Goal: Answer question/provide support: Share knowledge or assist other users

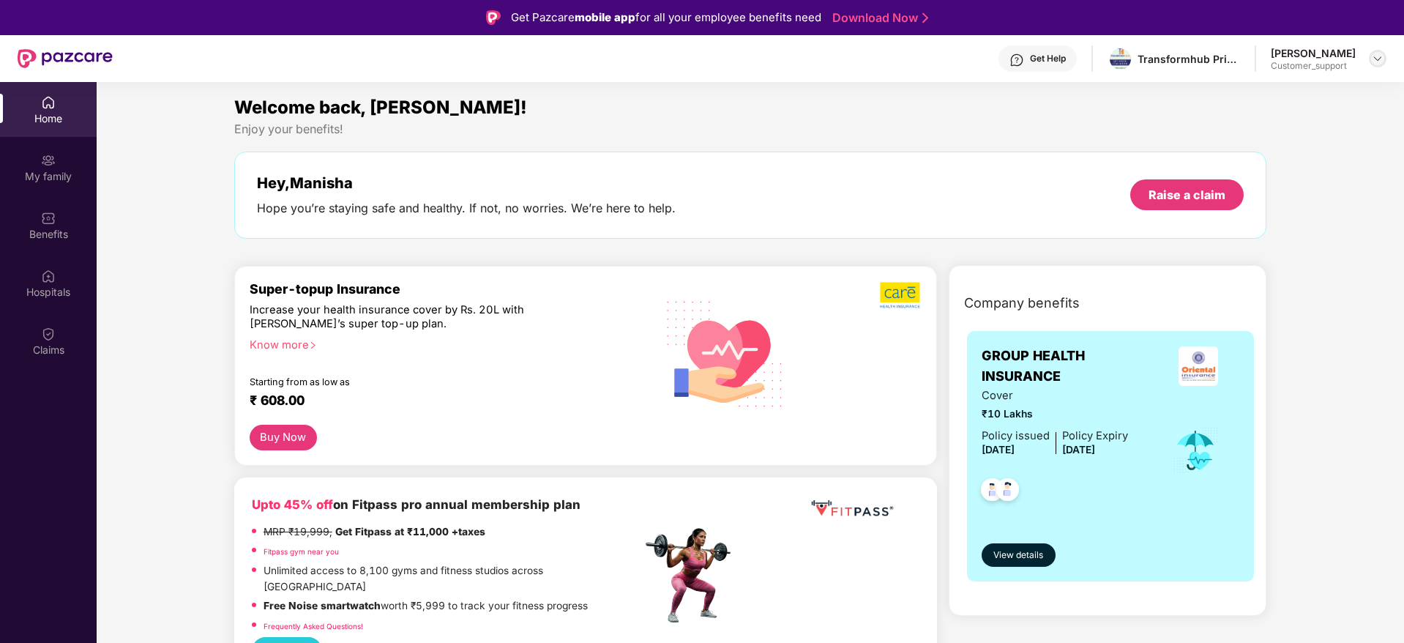
click at [1376, 59] on img at bounding box center [1378, 59] width 12 height 12
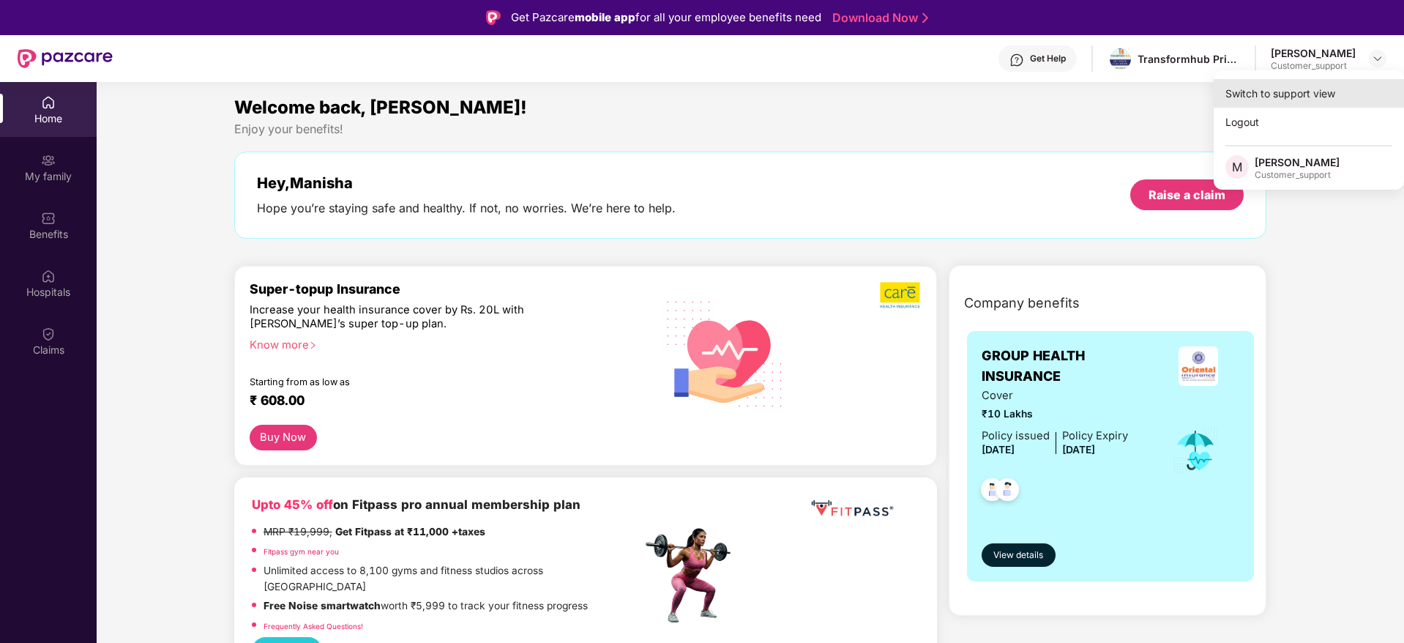
click at [1252, 105] on div "Switch to support view" at bounding box center [1309, 93] width 190 height 29
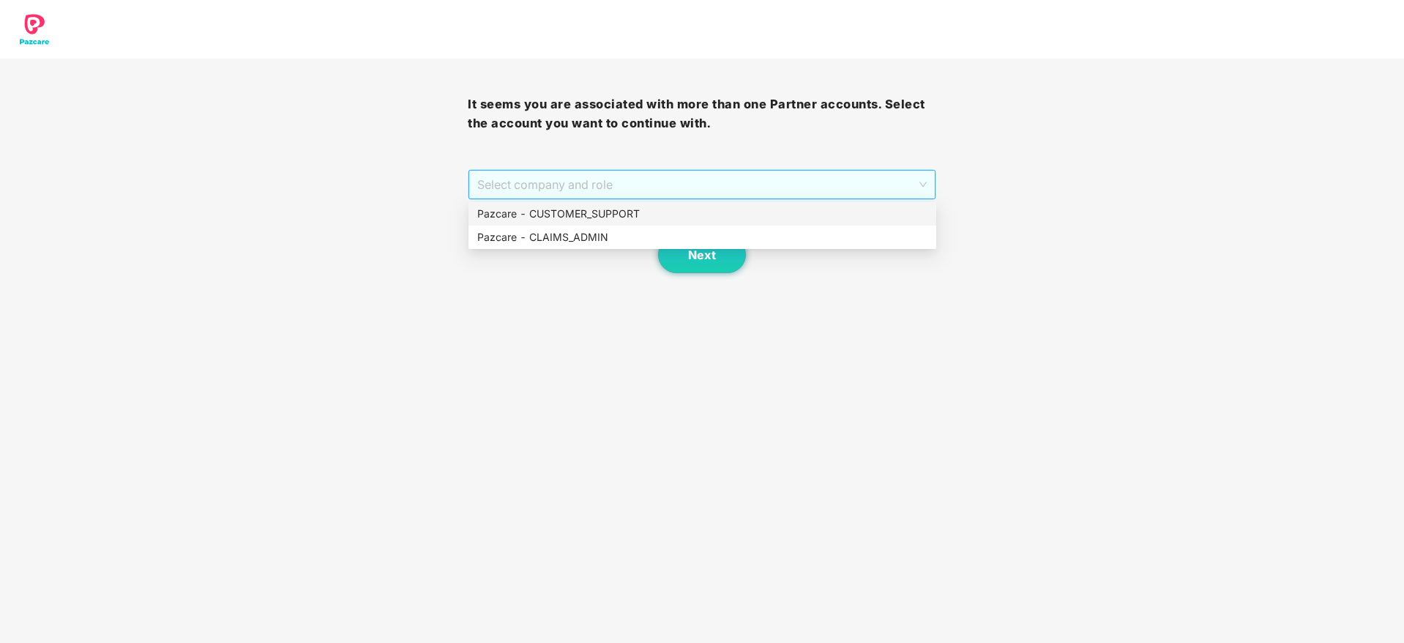
click at [593, 175] on span "Select company and role" at bounding box center [701, 185] width 449 height 28
click at [591, 215] on div "Pazcare - CUSTOMER_SUPPORT" at bounding box center [702, 214] width 450 height 16
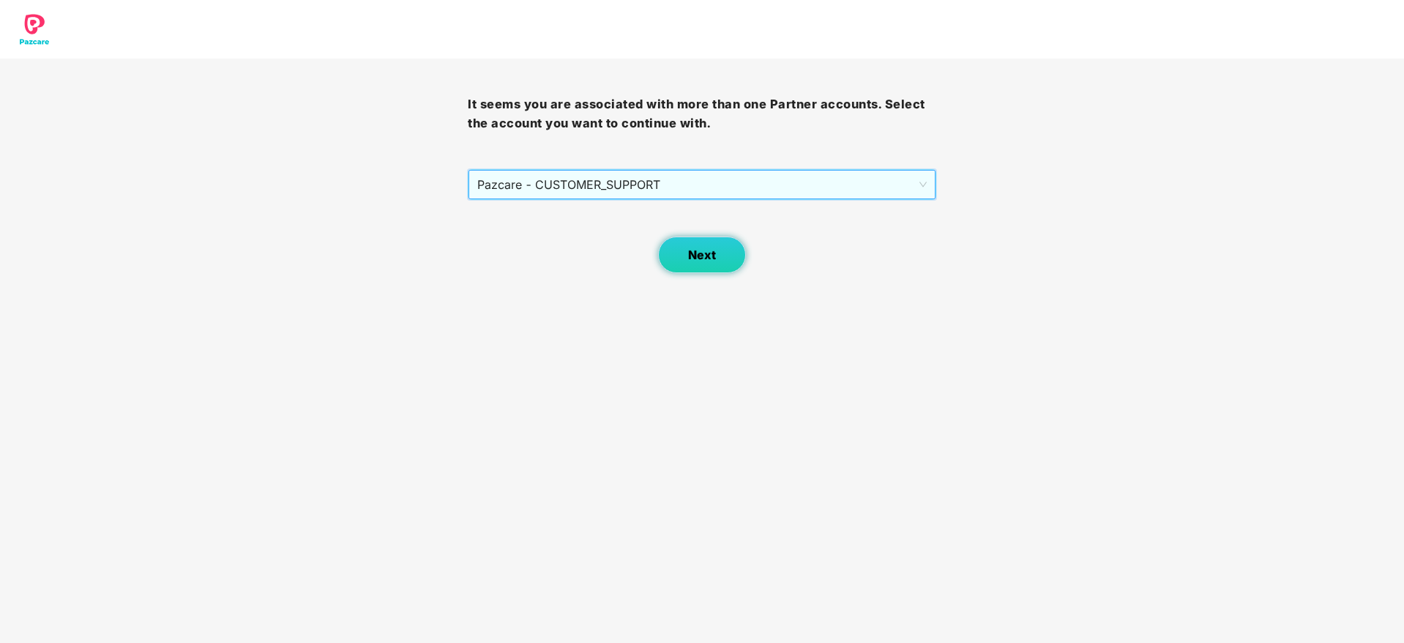
click at [699, 267] on button "Next" at bounding box center [702, 254] width 88 height 37
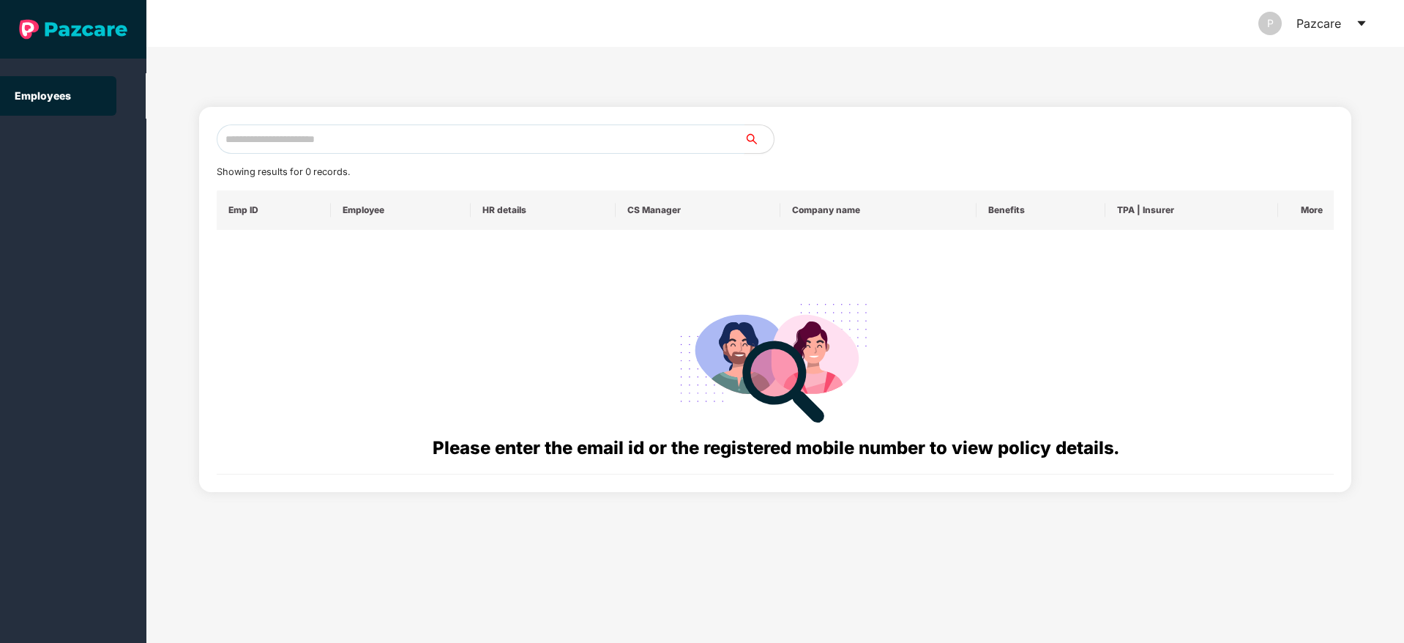
click at [244, 138] on input "text" at bounding box center [481, 138] width 528 height 29
paste input "**********"
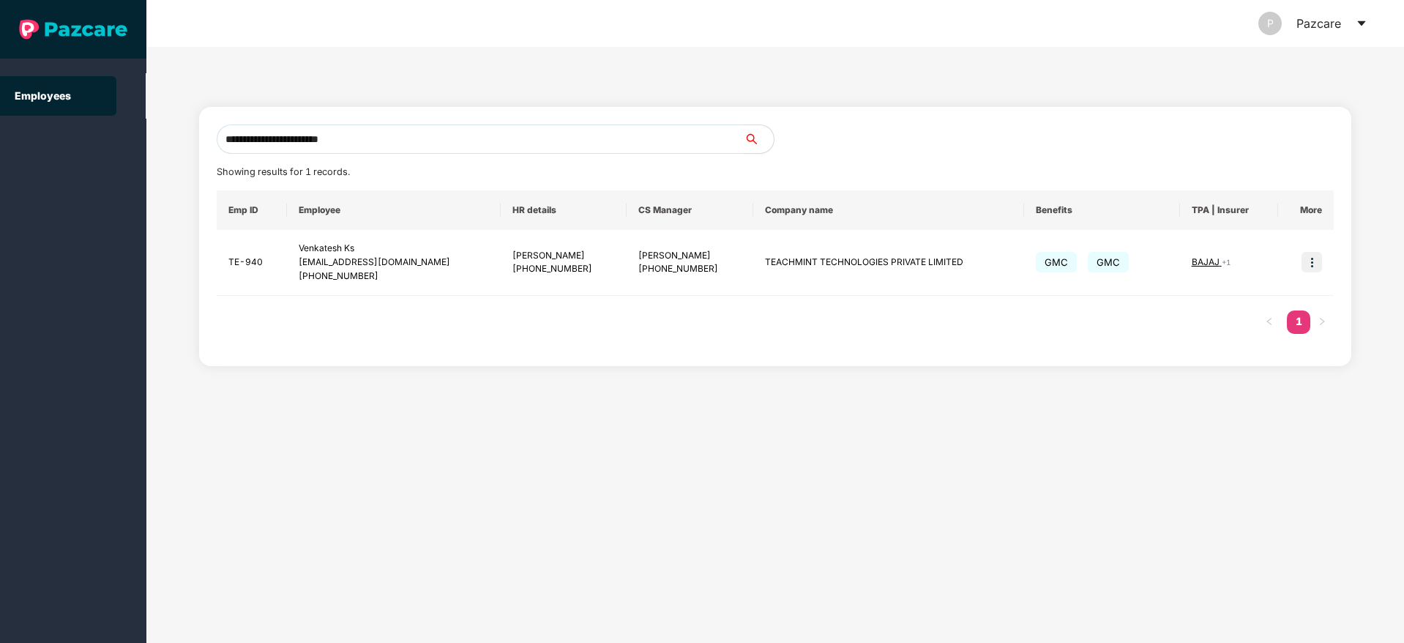
click at [374, 138] on input "**********" at bounding box center [481, 138] width 528 height 29
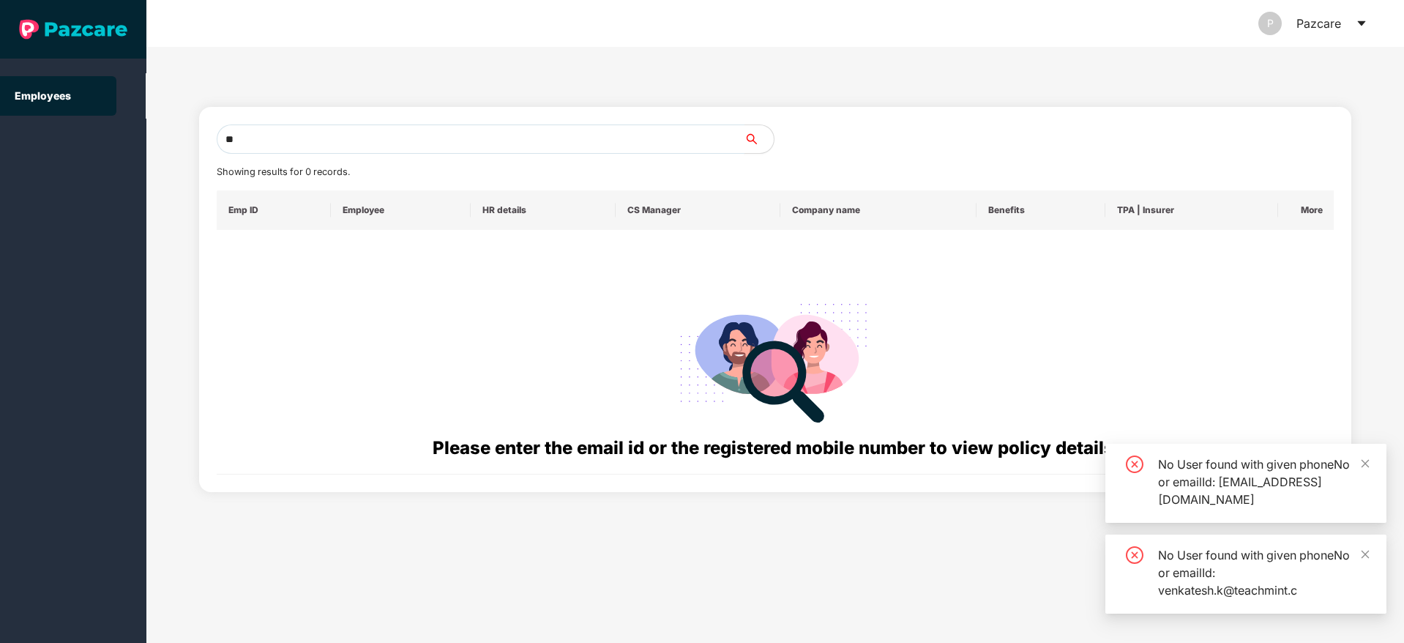
type input "*"
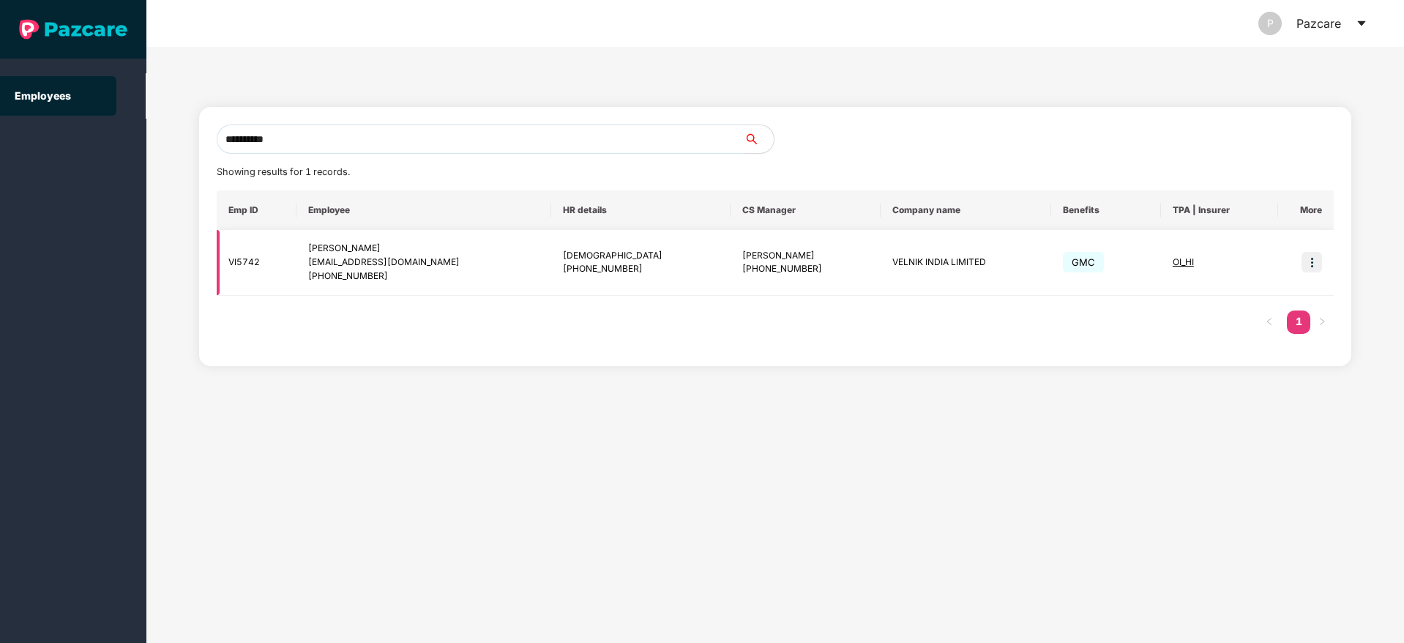
type input "**********"
click at [1316, 263] on img at bounding box center [1312, 262] width 20 height 20
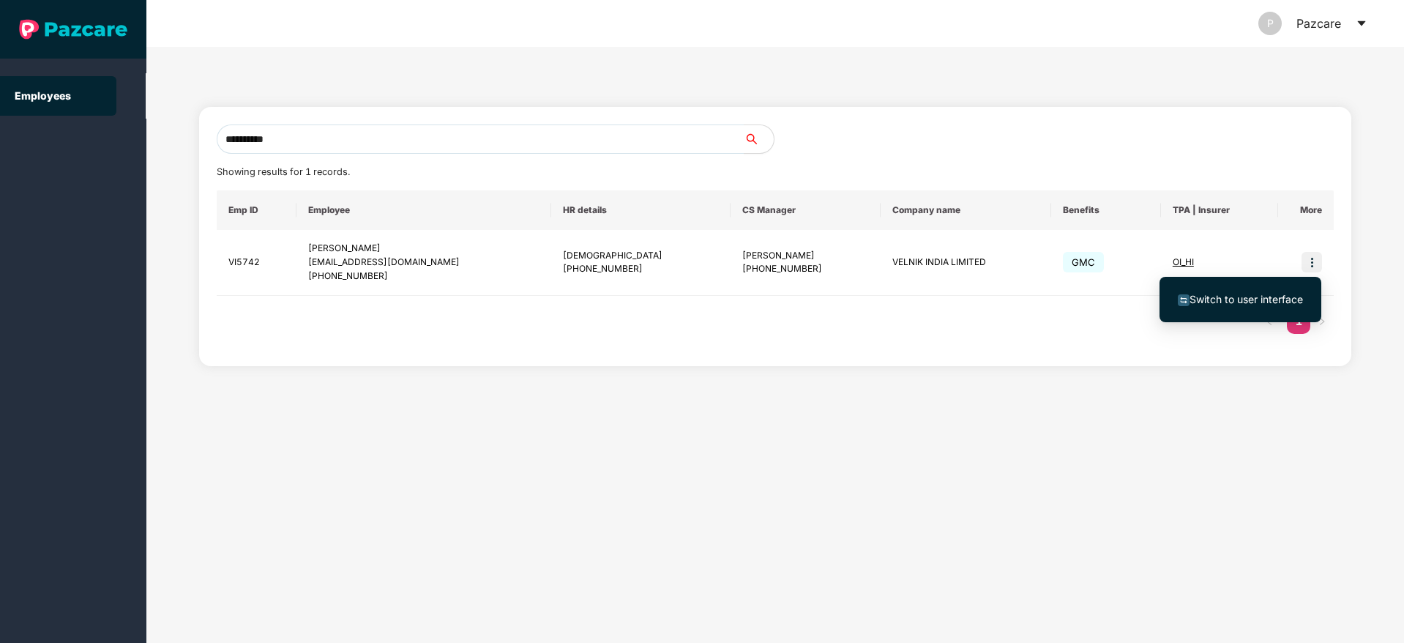
click at [1247, 298] on span "Switch to user interface" at bounding box center [1246, 299] width 113 height 12
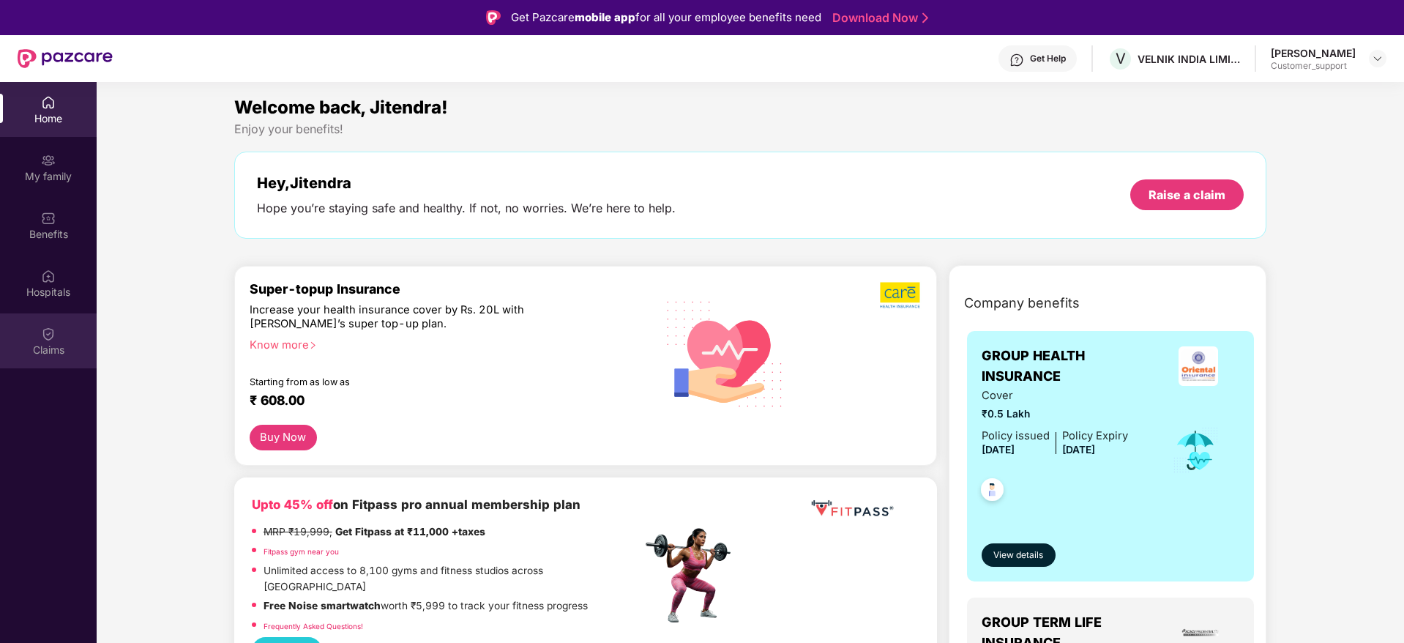
click at [43, 350] on div "Claims" at bounding box center [48, 350] width 97 height 15
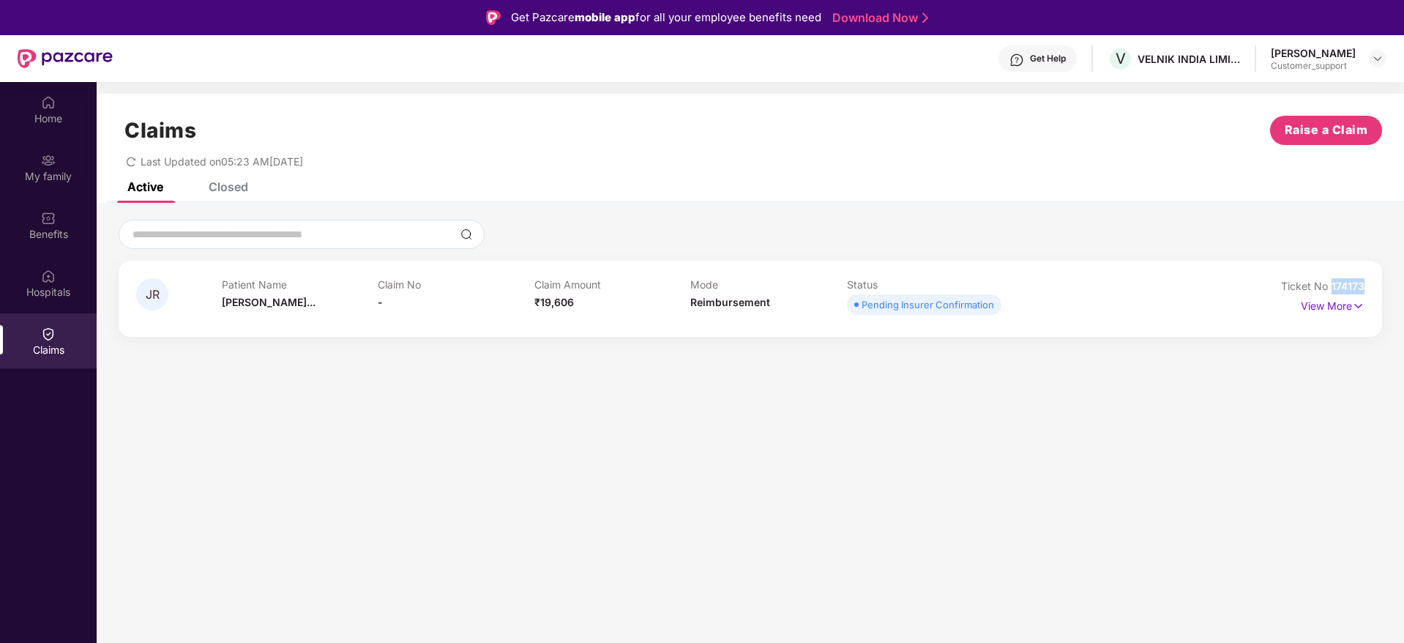
drag, startPoint x: 1373, startPoint y: 280, endPoint x: 1330, endPoint y: 288, distance: 43.9
click at [1330, 288] on div "JR Patient Name Jitendra Raju... Claim No - Claim Amount ₹19,606 Mode Reimburse…" at bounding box center [751, 299] width 1264 height 76
copy span "174173"
click at [47, 223] on img at bounding box center [48, 218] width 15 height 15
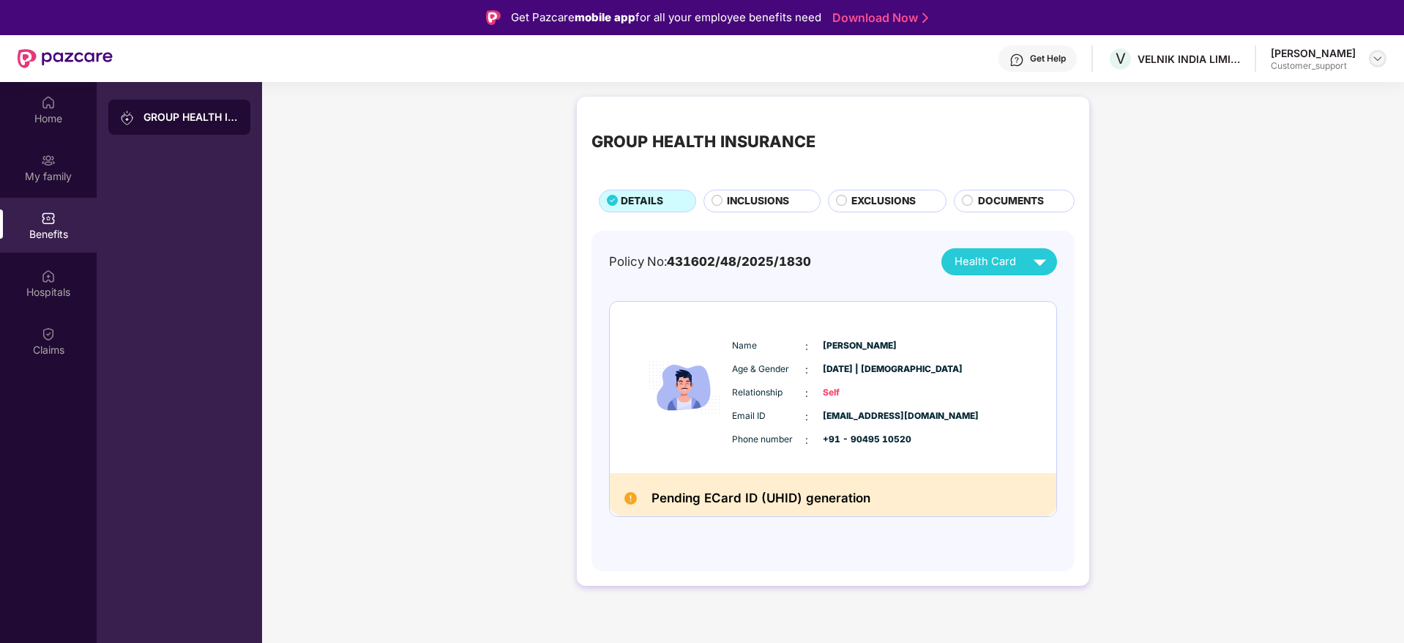
click at [1381, 58] on img at bounding box center [1378, 59] width 12 height 12
click at [1298, 89] on div "Switch to support view" at bounding box center [1309, 93] width 190 height 29
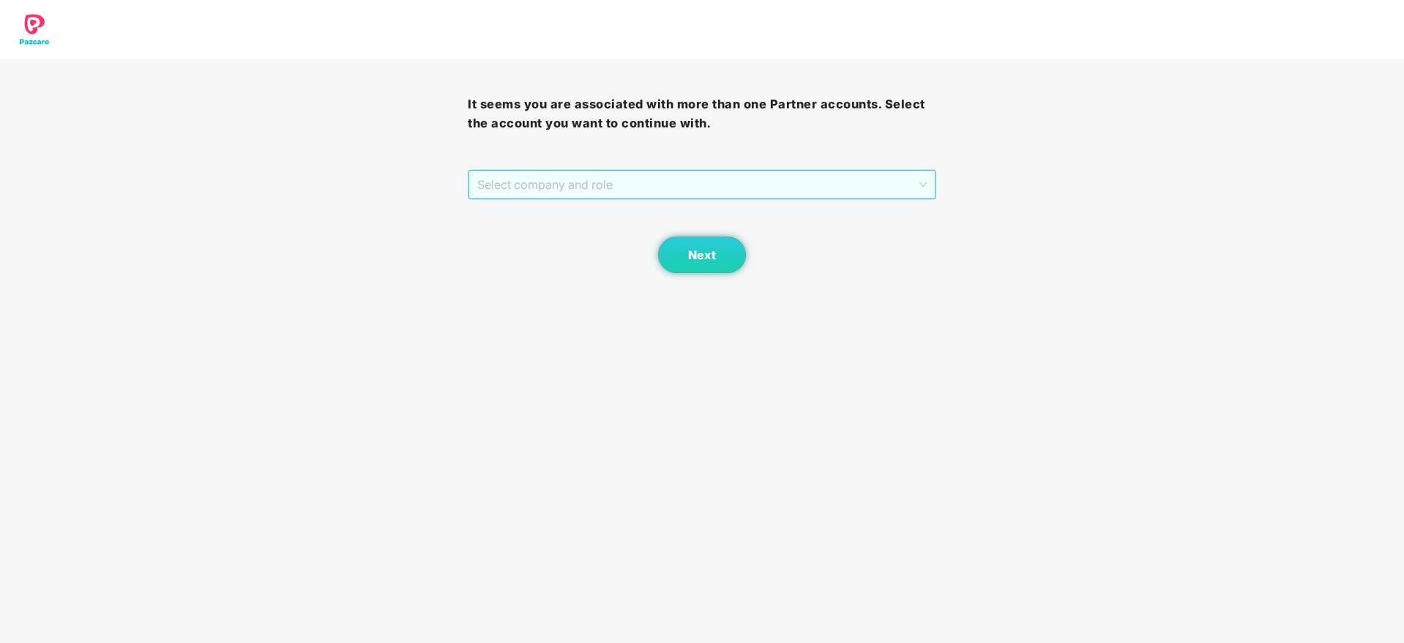
click at [753, 189] on span "Select company and role" at bounding box center [701, 185] width 449 height 28
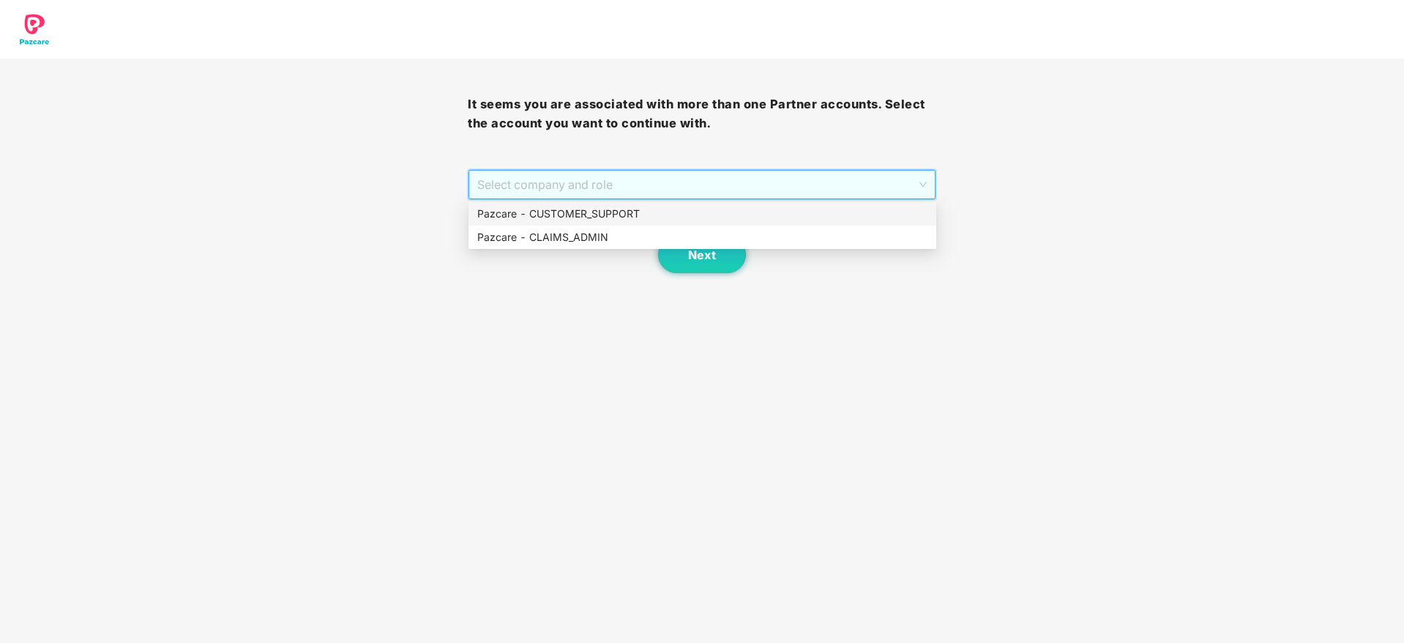
click at [612, 214] on div "Pazcare - CUSTOMER_SUPPORT" at bounding box center [702, 214] width 450 height 16
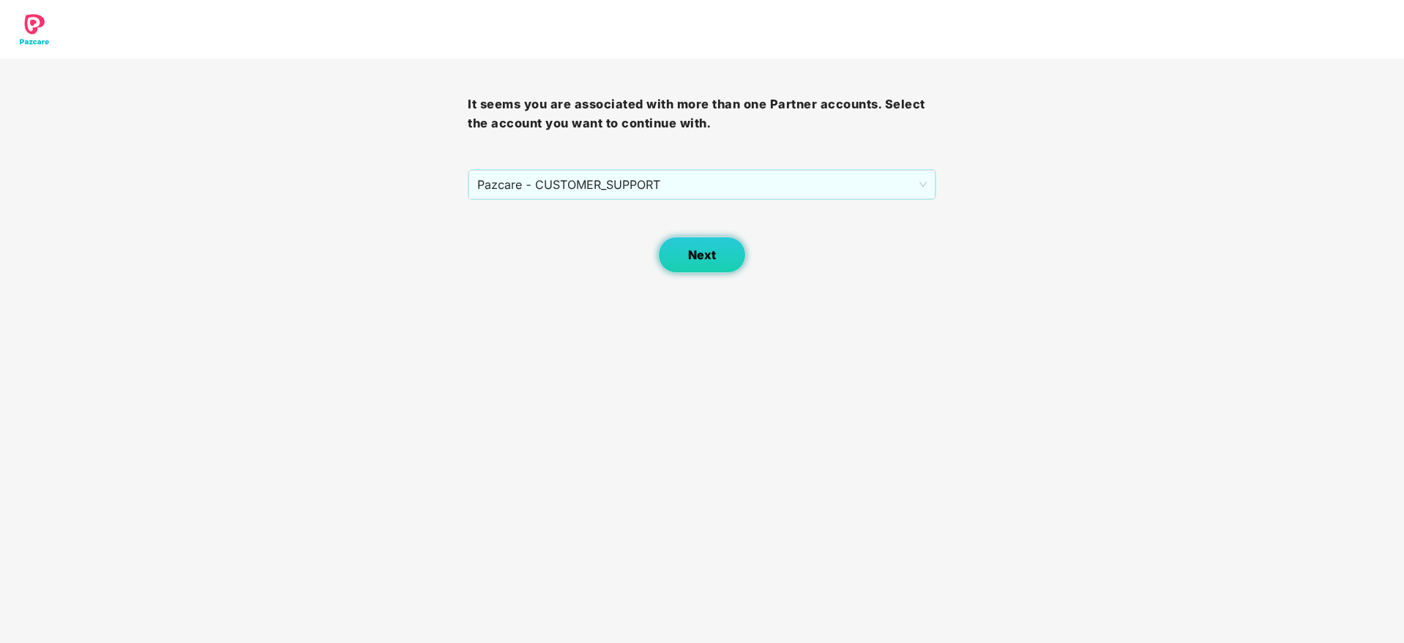
click at [717, 257] on button "Next" at bounding box center [702, 254] width 88 height 37
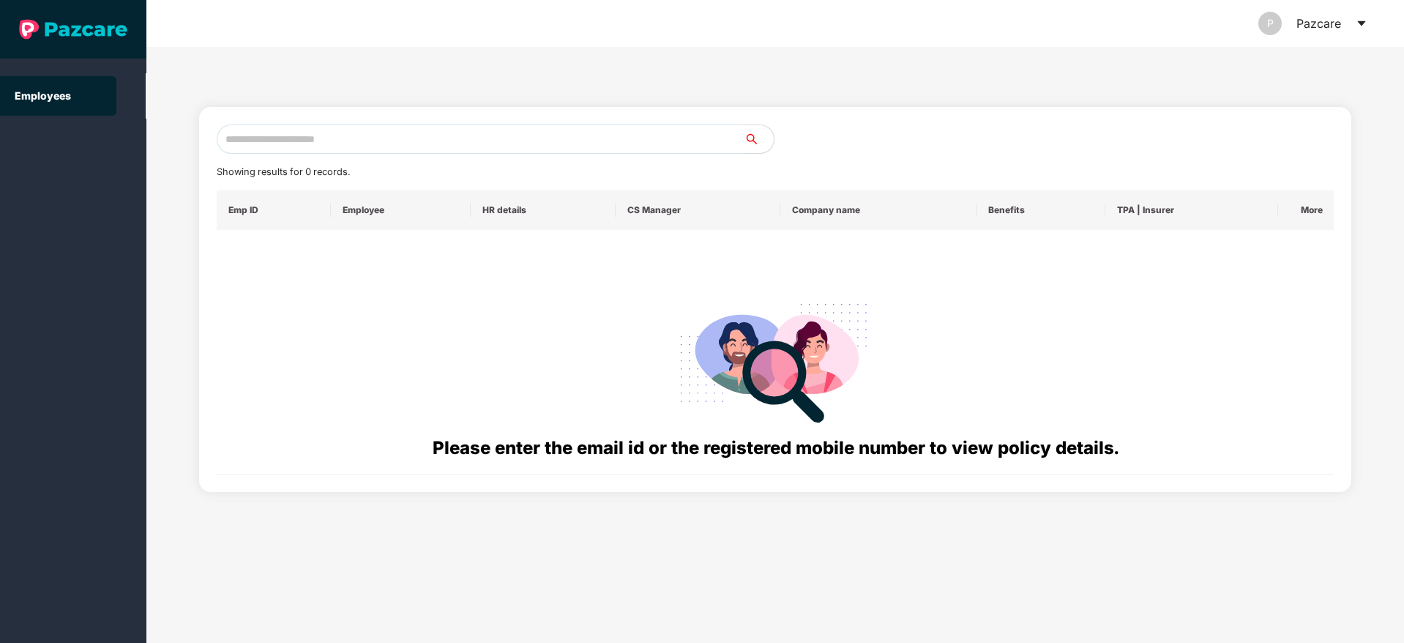
click at [292, 133] on input "text" at bounding box center [481, 138] width 528 height 29
paste input "**********"
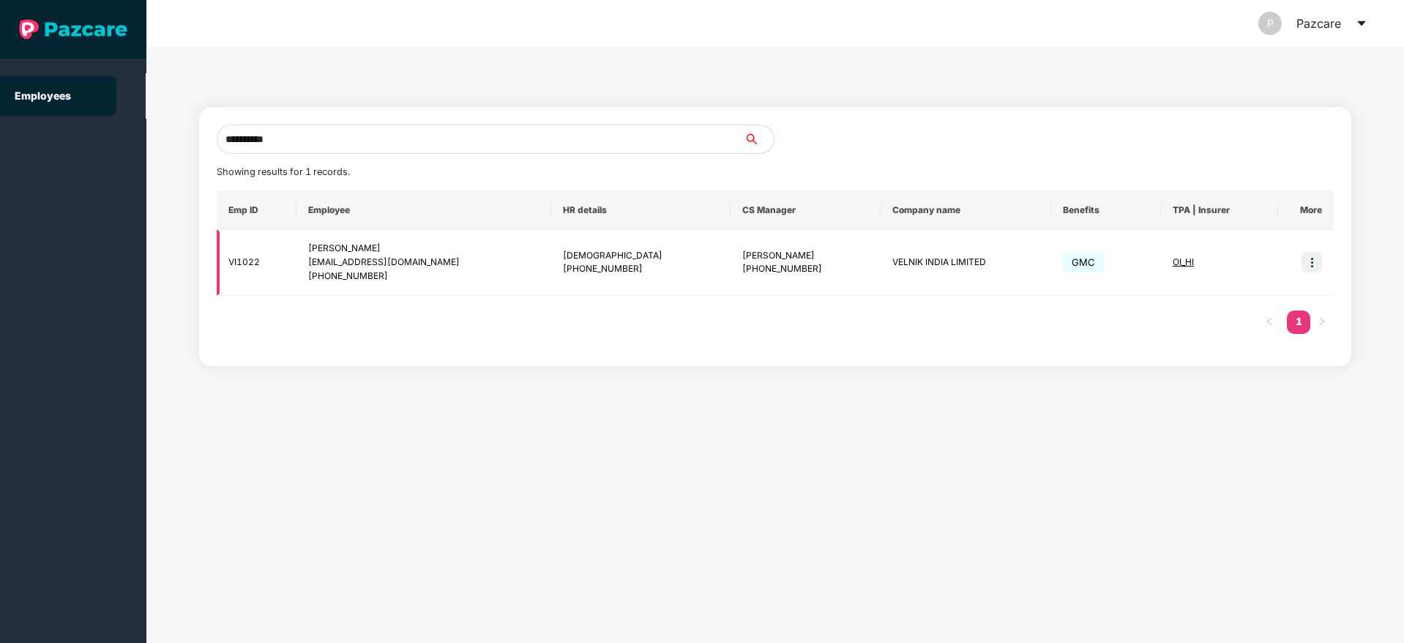
type input "**********"
click at [1312, 259] on img at bounding box center [1312, 262] width 20 height 20
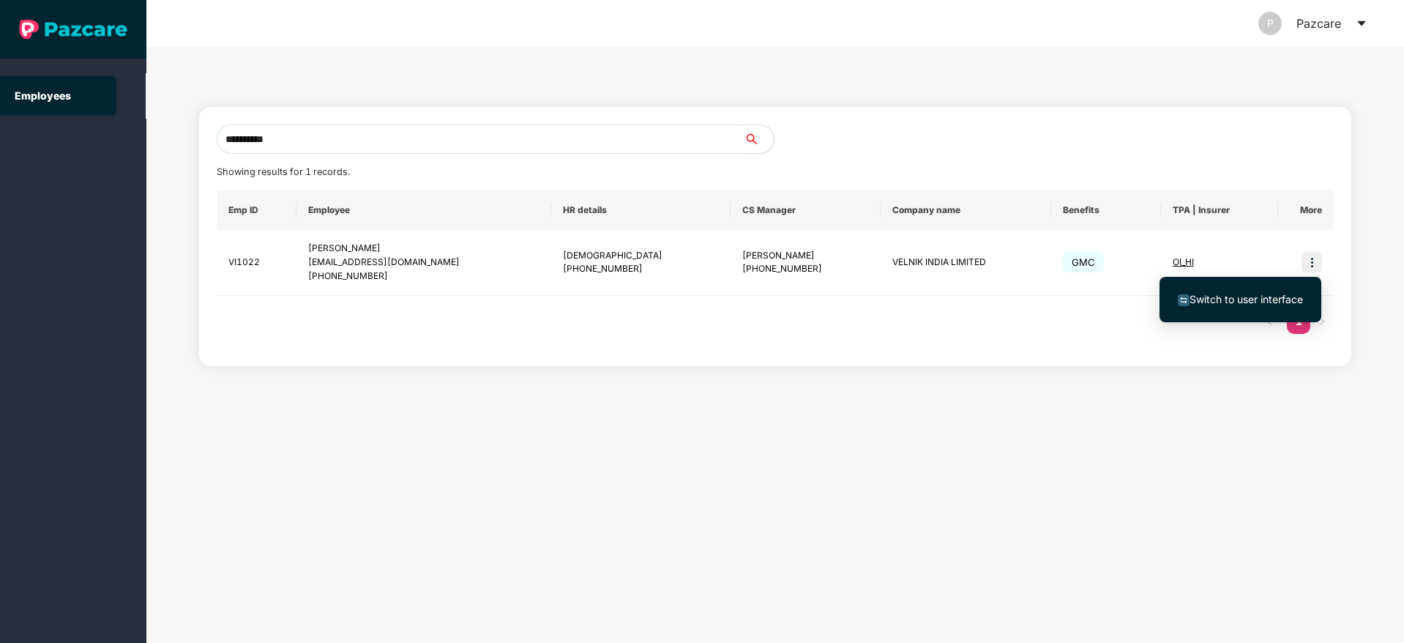
click at [1247, 294] on span "Switch to user interface" at bounding box center [1246, 299] width 113 height 12
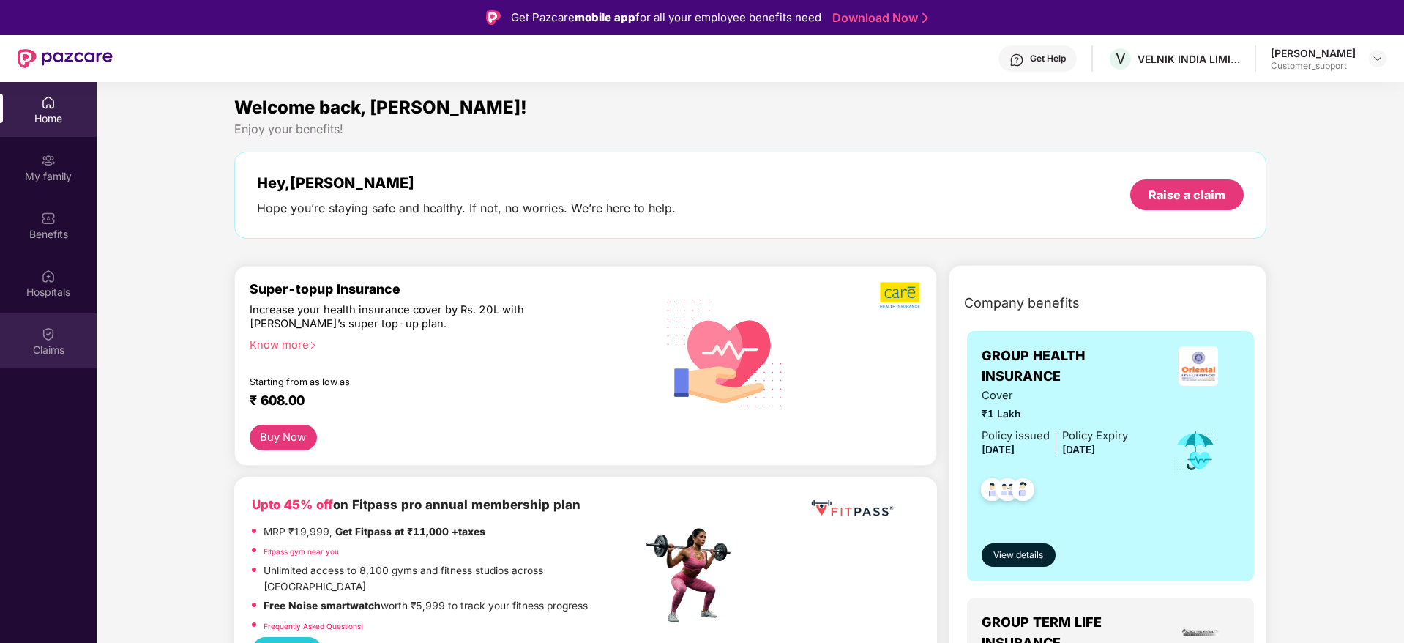
click at [49, 339] on img at bounding box center [48, 334] width 15 height 15
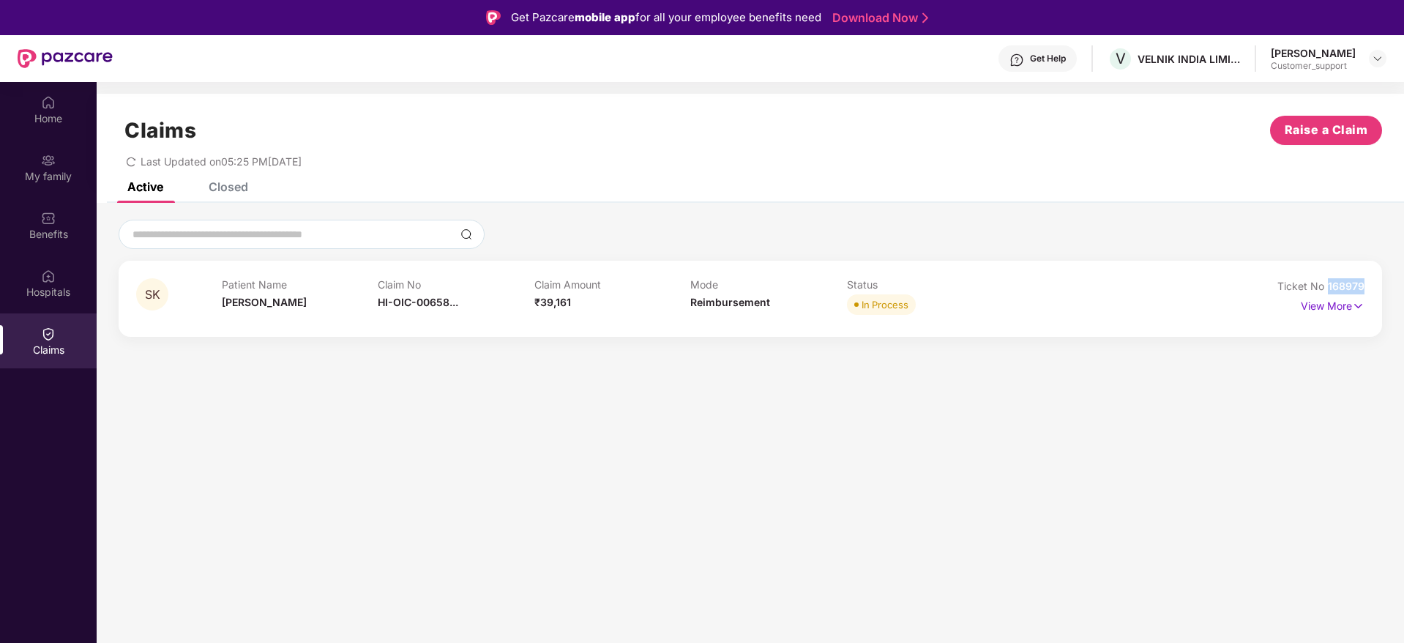
drag, startPoint x: 1370, startPoint y: 283, endPoint x: 1326, endPoint y: 287, distance: 44.1
click at [1326, 287] on div "SK Patient Name Sudheer Kumar Claim No HI-OIC-00658... Claim Amount ₹39,161 Mod…" at bounding box center [751, 299] width 1264 height 76
copy span "168979"
click at [1376, 58] on img at bounding box center [1378, 59] width 12 height 12
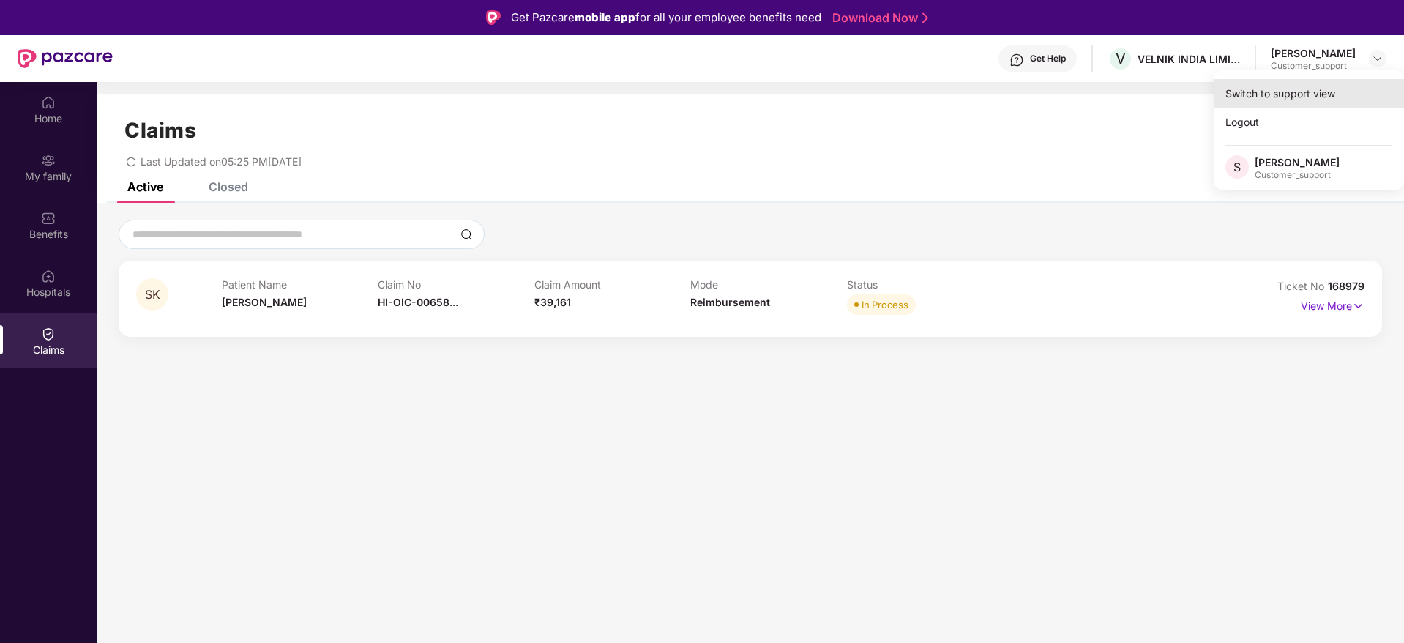
click at [1284, 94] on div "Switch to support view" at bounding box center [1309, 93] width 190 height 29
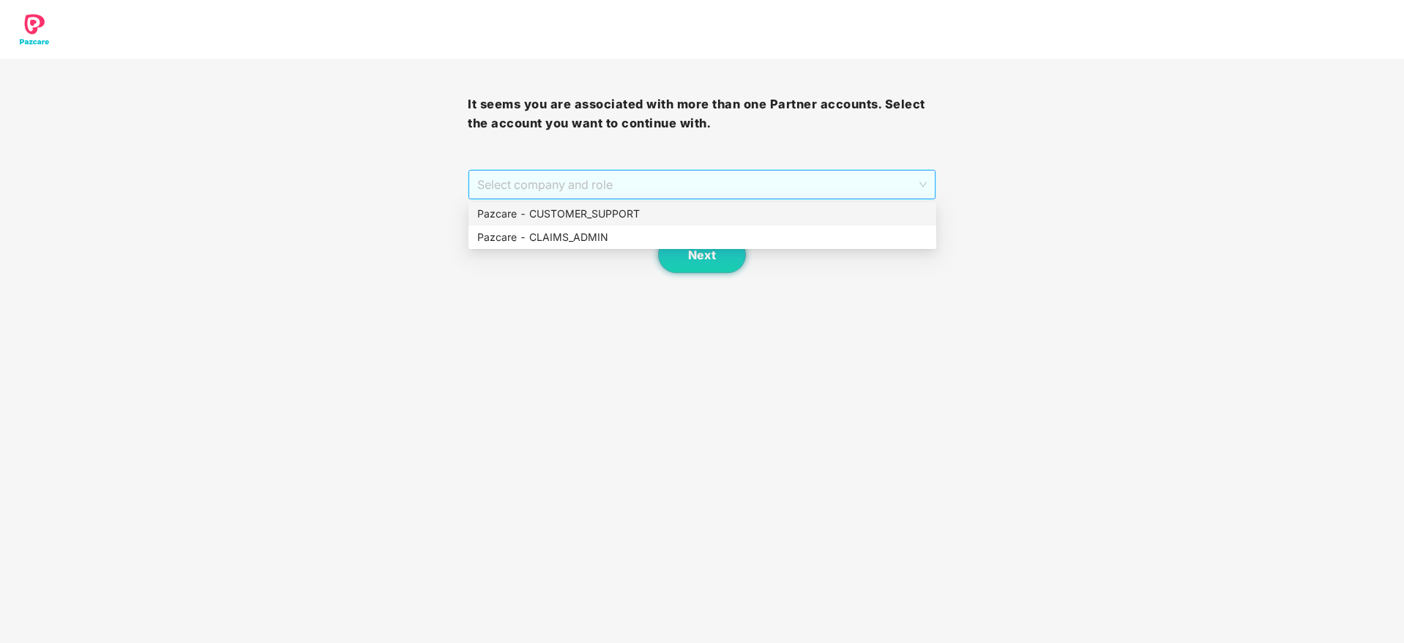
click at [802, 183] on span "Select company and role" at bounding box center [701, 185] width 449 height 28
click at [649, 216] on div "Pazcare - CUSTOMER_SUPPORT" at bounding box center [702, 214] width 450 height 16
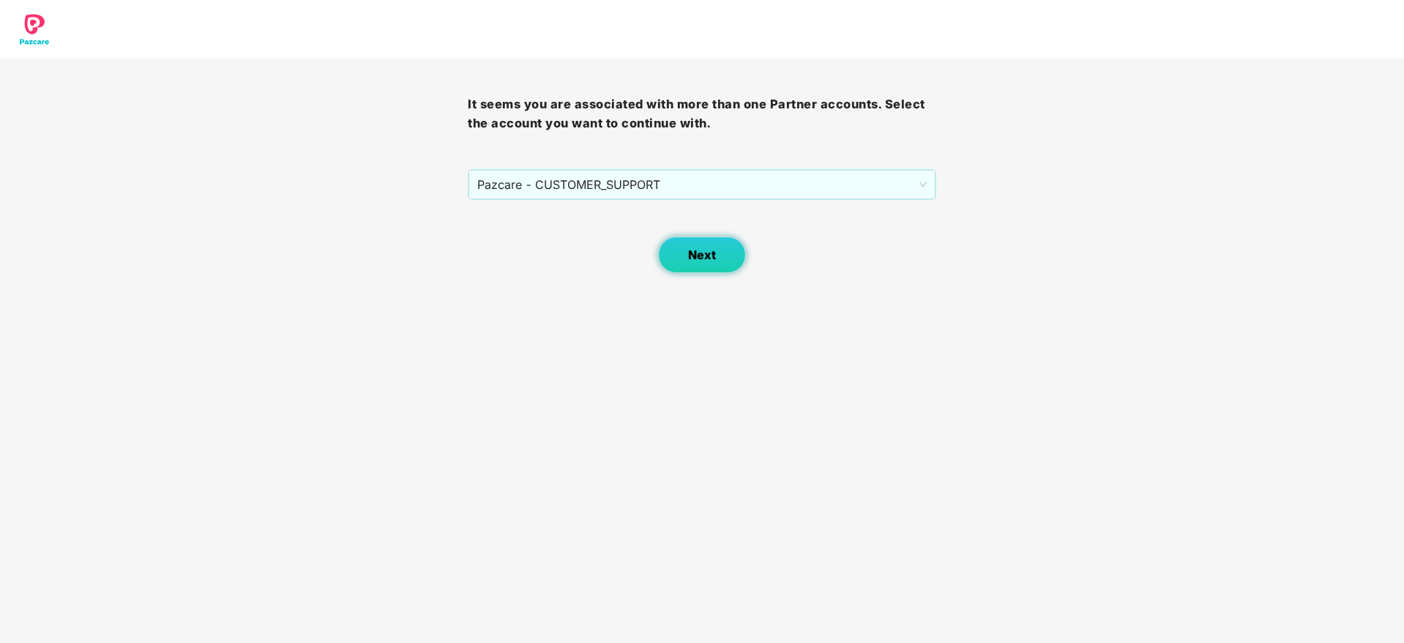
click at [701, 245] on button "Next" at bounding box center [702, 254] width 88 height 37
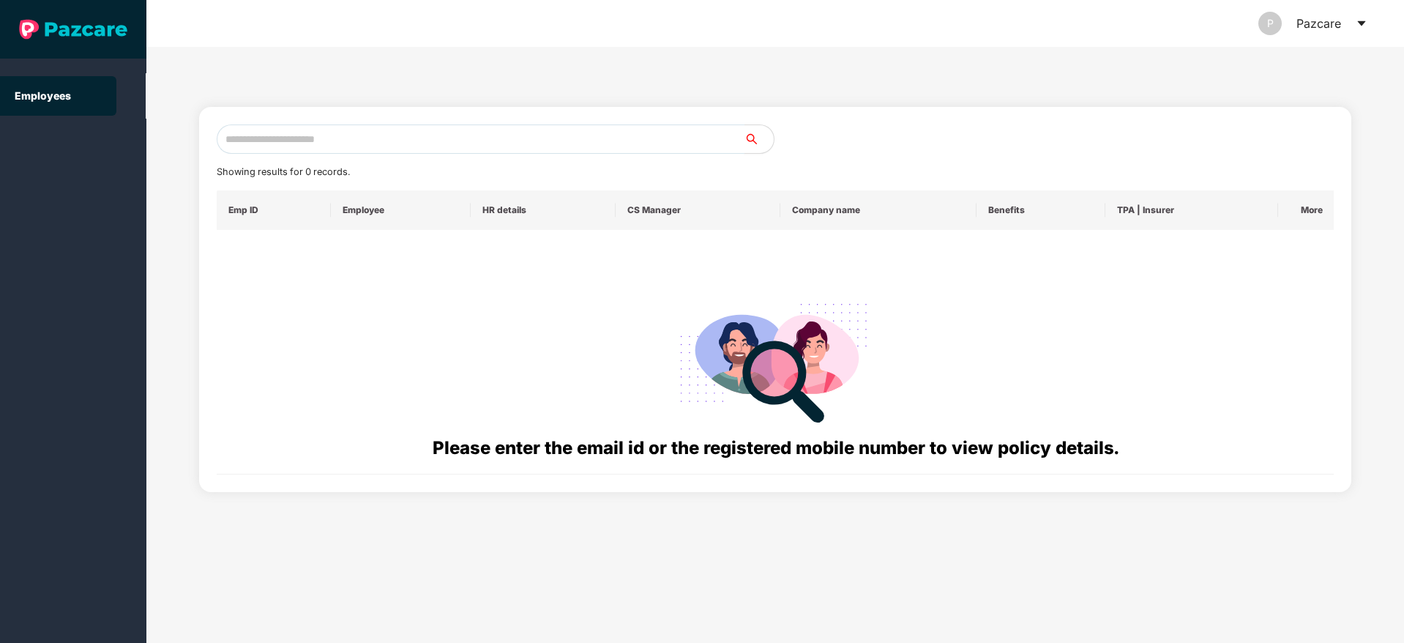
click at [358, 139] on input "text" at bounding box center [481, 138] width 528 height 29
paste input "**********"
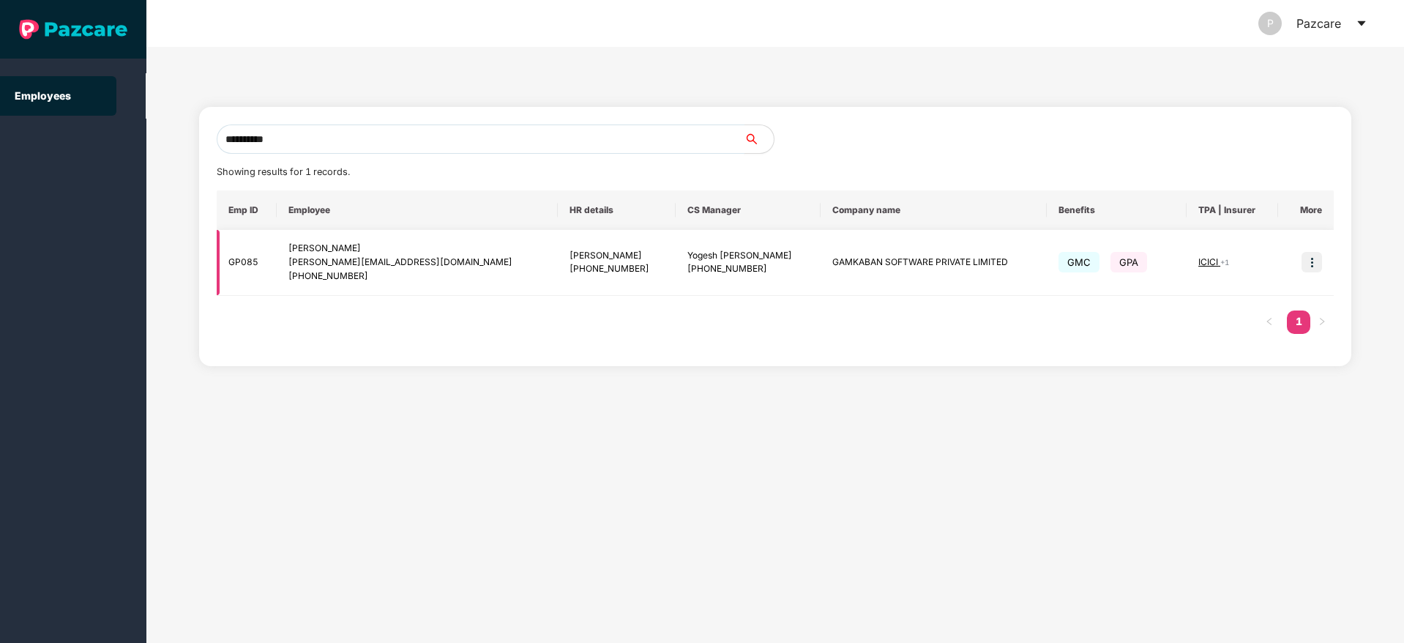
type input "**********"
click at [1315, 261] on img at bounding box center [1312, 262] width 20 height 20
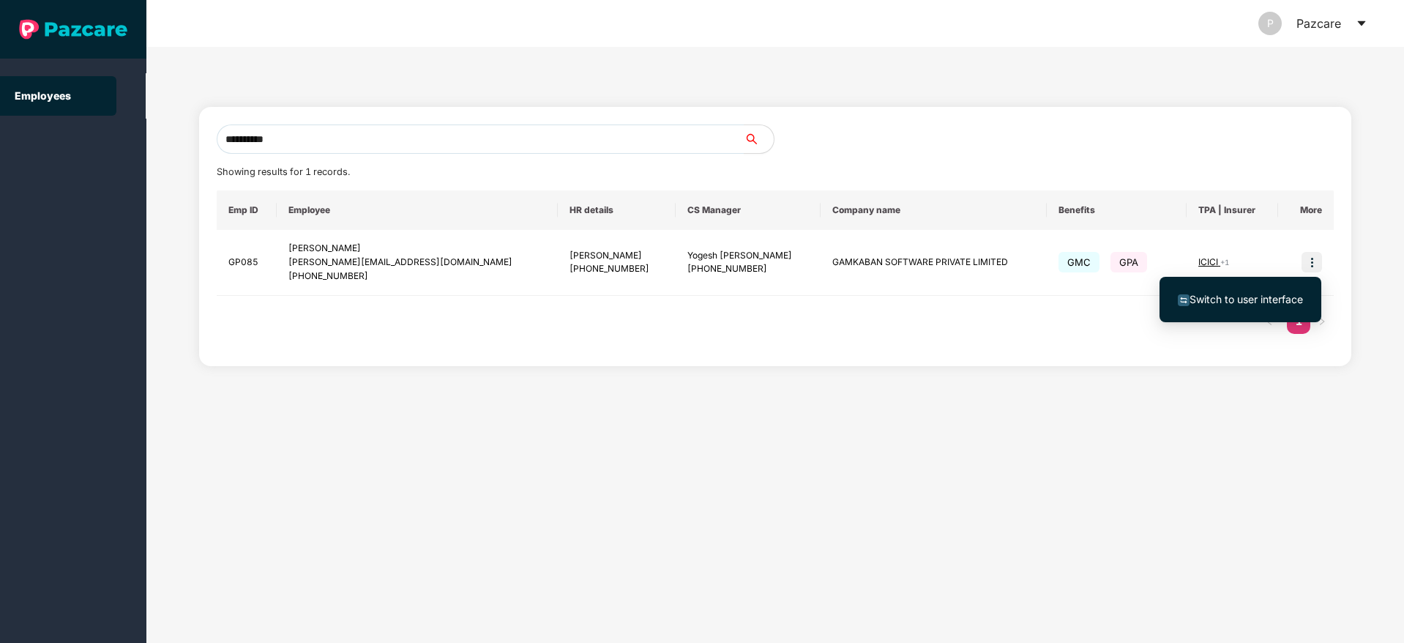
click at [1242, 298] on span "Switch to user interface" at bounding box center [1246, 299] width 113 height 12
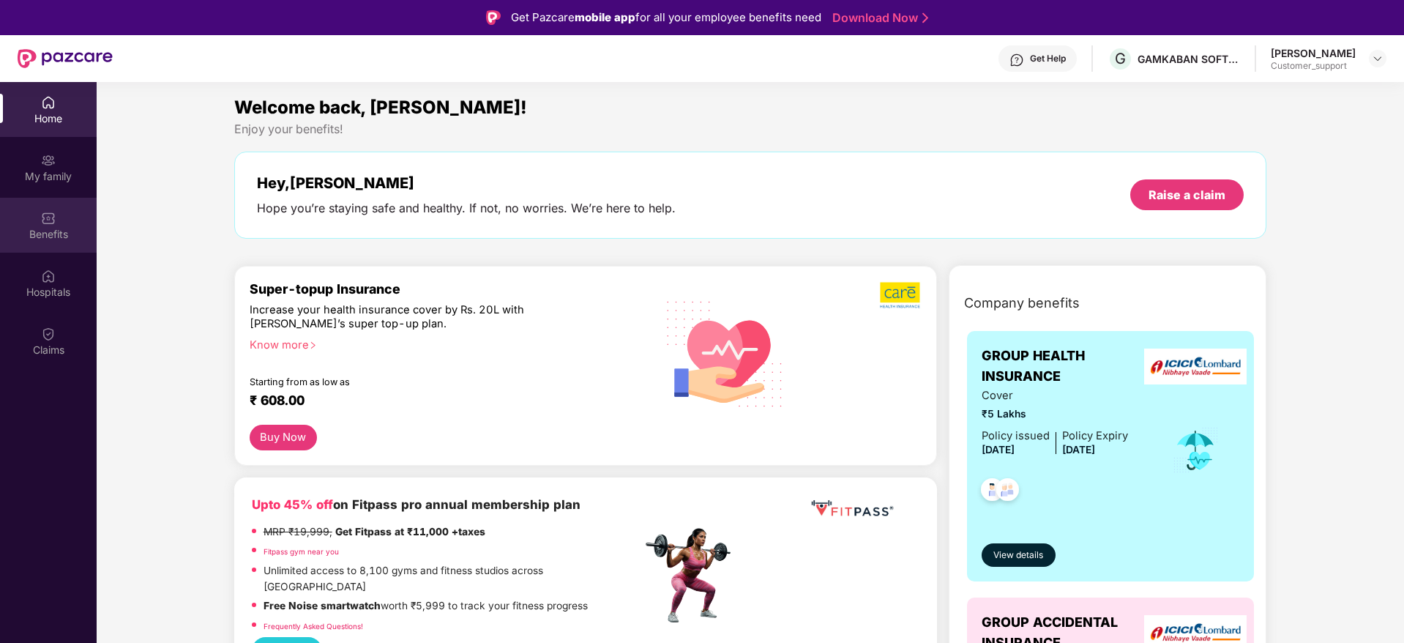
click at [52, 221] on img at bounding box center [48, 218] width 15 height 15
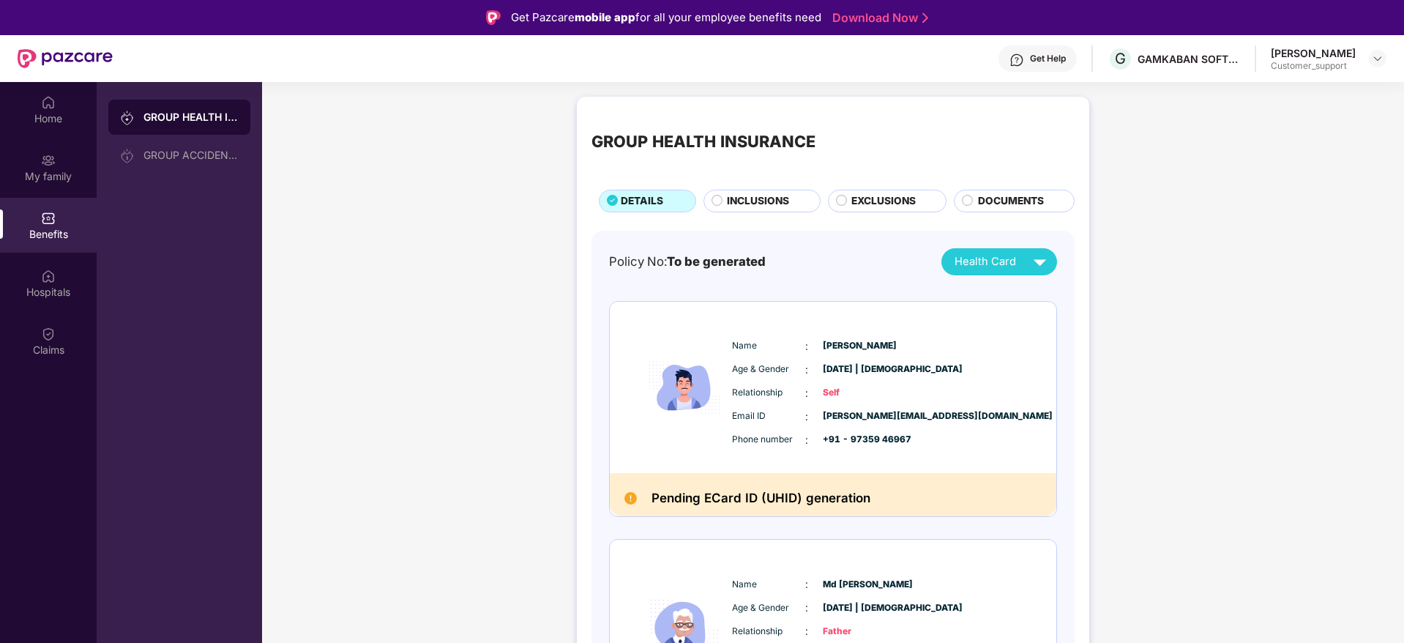
click at [763, 201] on span "INCLUSIONS" at bounding box center [758, 201] width 62 height 16
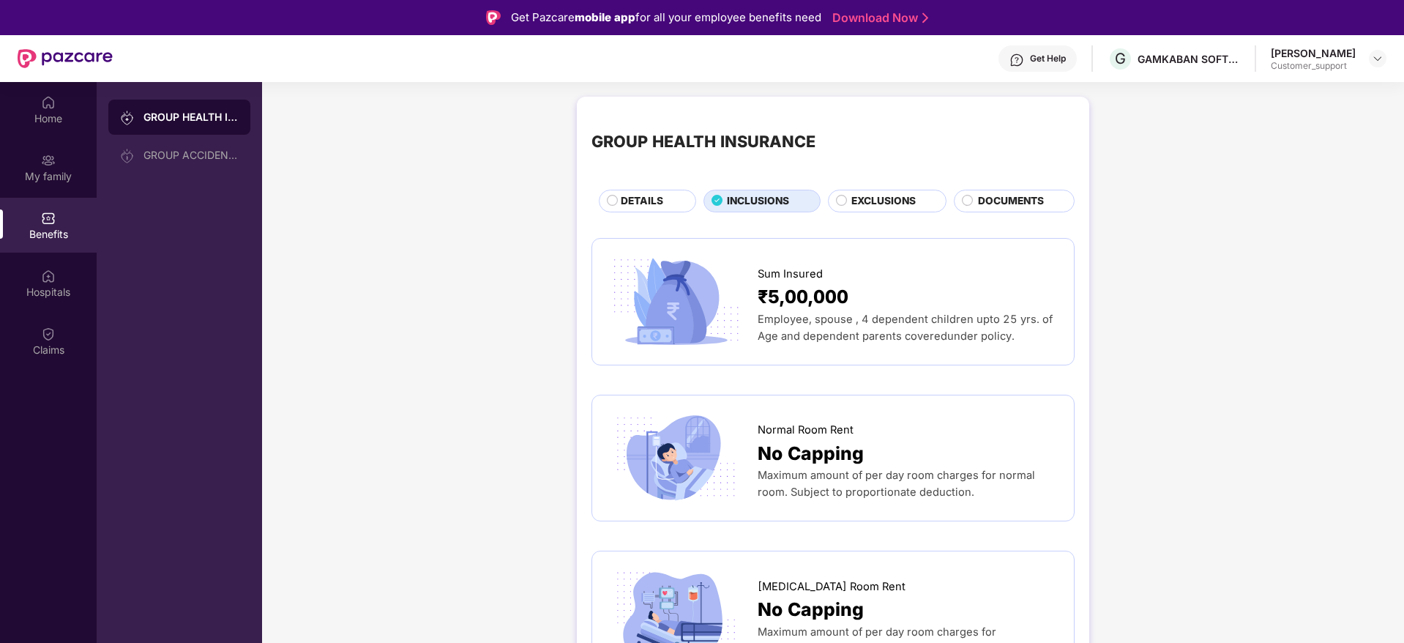
click at [891, 204] on span "EXCLUSIONS" at bounding box center [883, 201] width 64 height 16
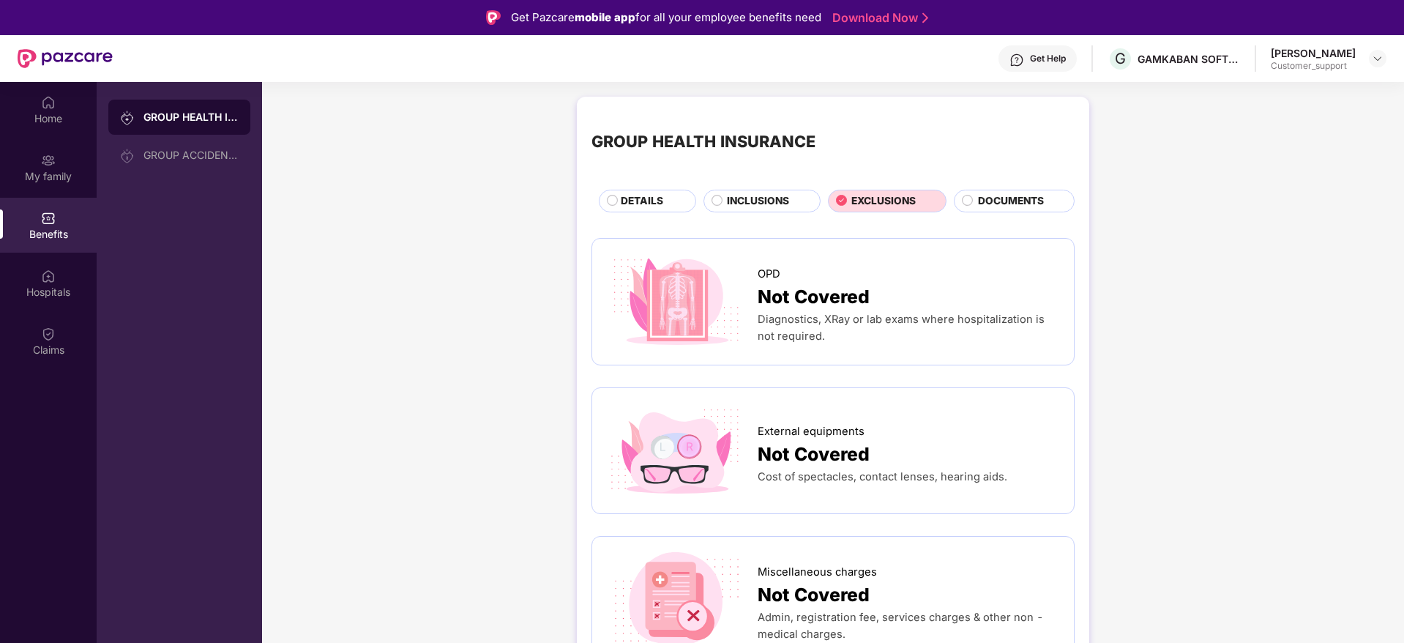
click at [641, 206] on span "DETAILS" at bounding box center [642, 201] width 42 height 16
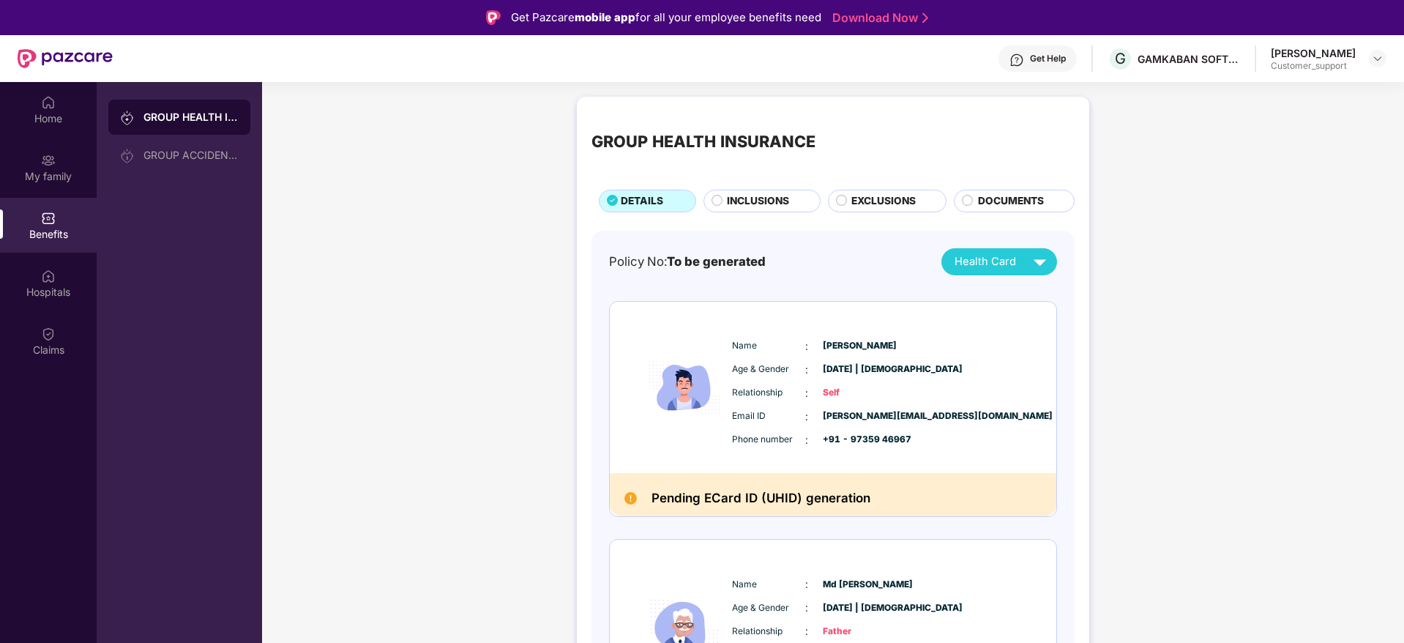
click at [753, 202] on span "INCLUSIONS" at bounding box center [758, 201] width 62 height 16
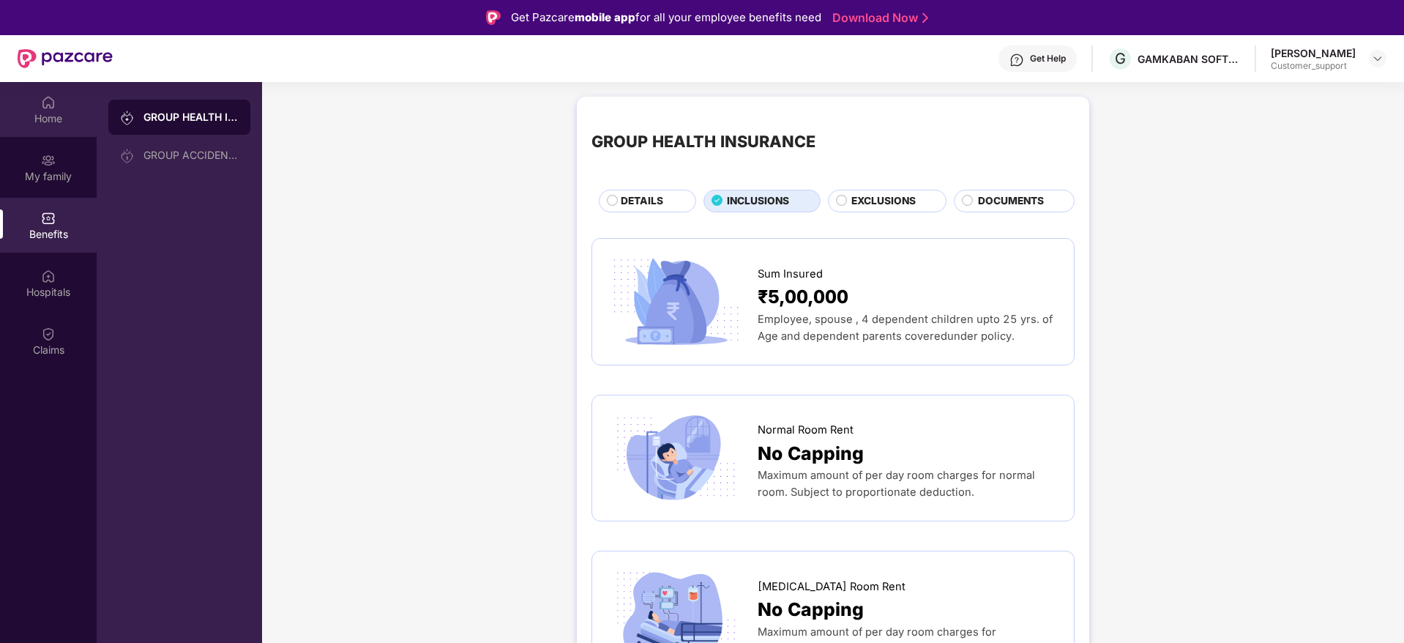
click at [33, 113] on div "Home" at bounding box center [48, 118] width 97 height 15
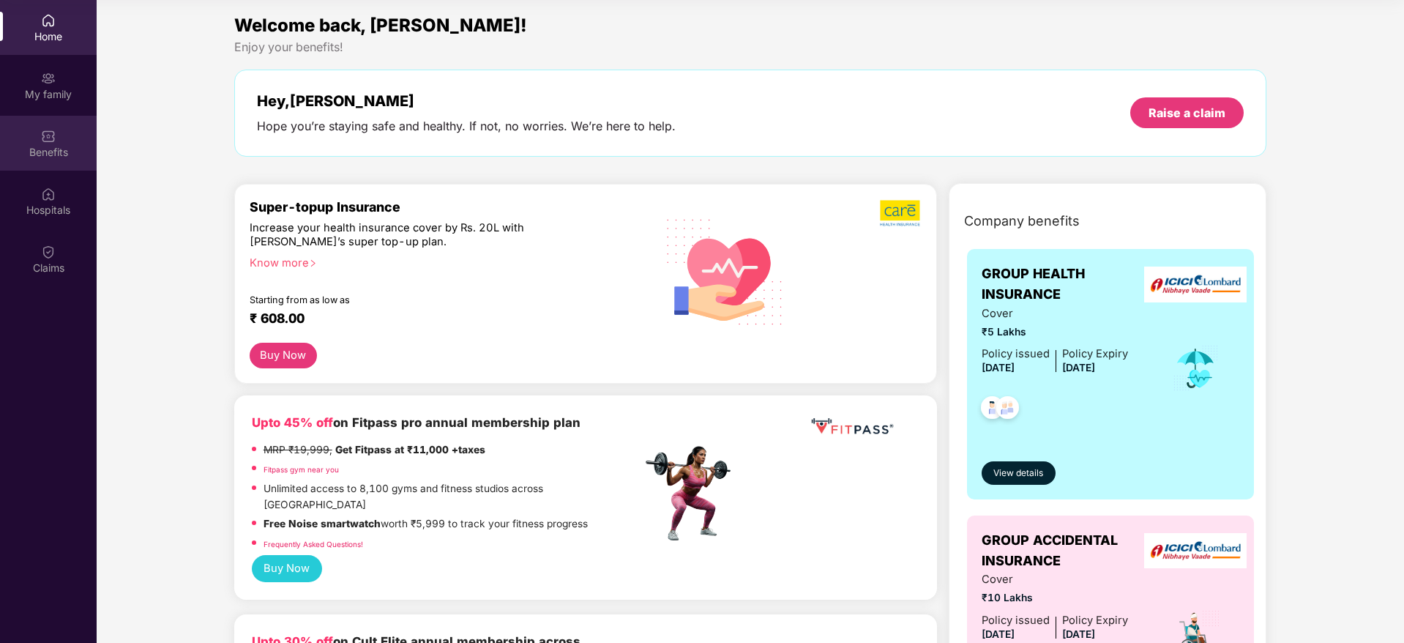
click at [49, 145] on div "Benefits" at bounding box center [48, 152] width 97 height 15
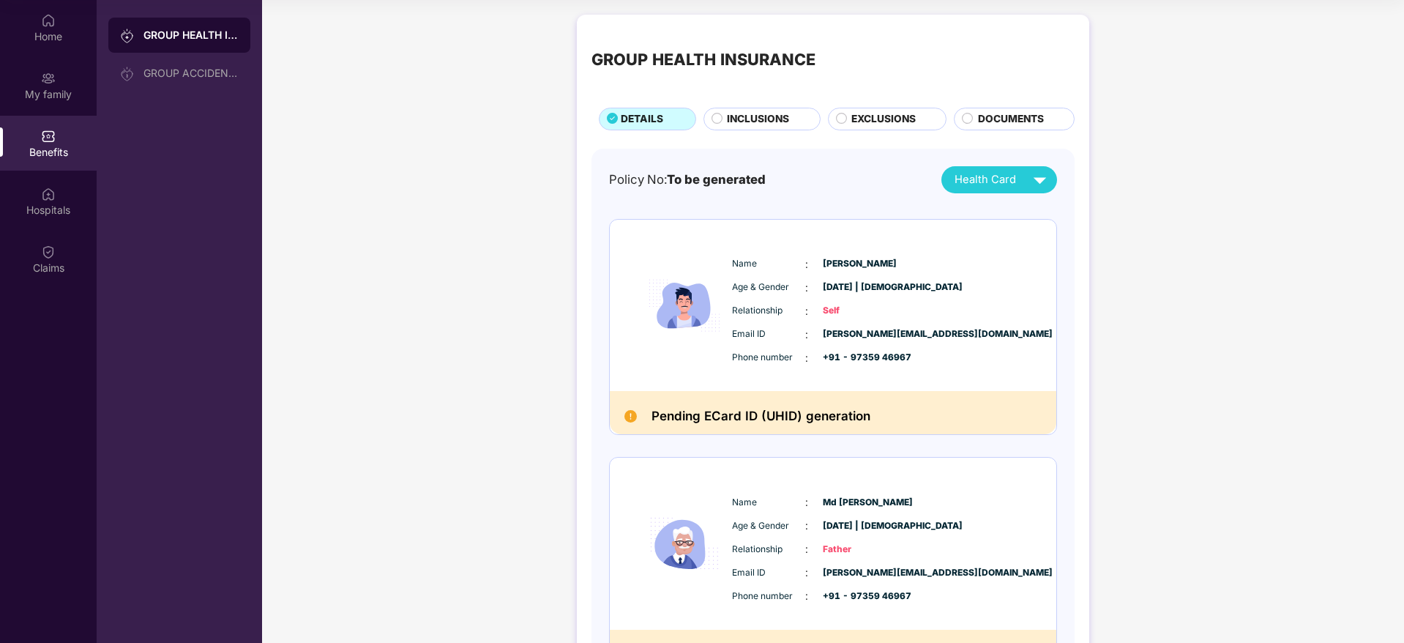
click at [772, 121] on span "INCLUSIONS" at bounding box center [758, 119] width 62 height 16
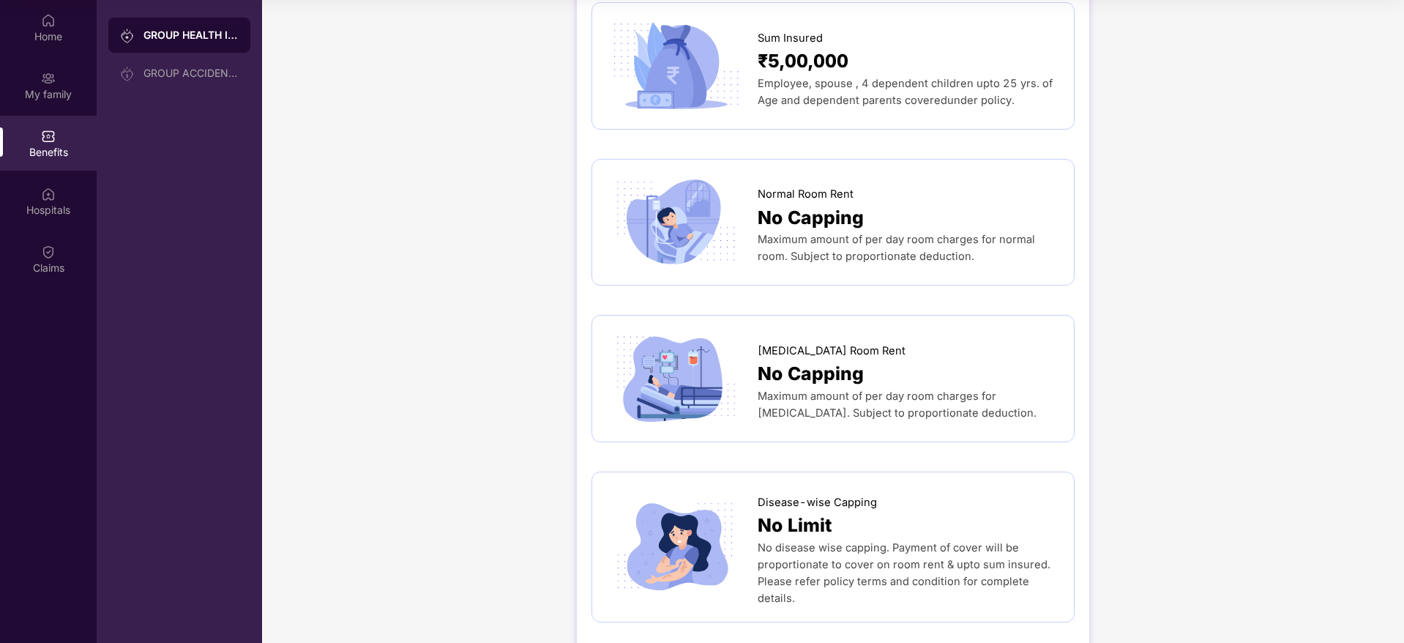
scroll to position [149, 0]
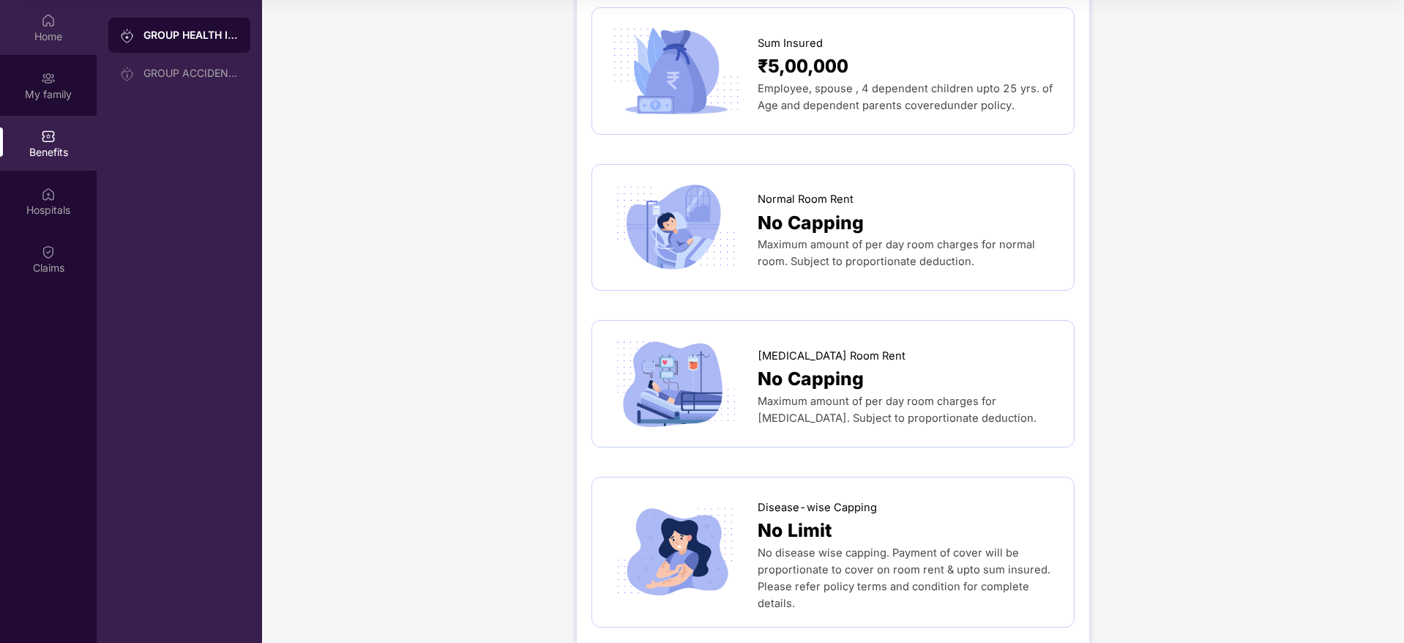
click at [26, 40] on div "Home" at bounding box center [48, 36] width 97 height 15
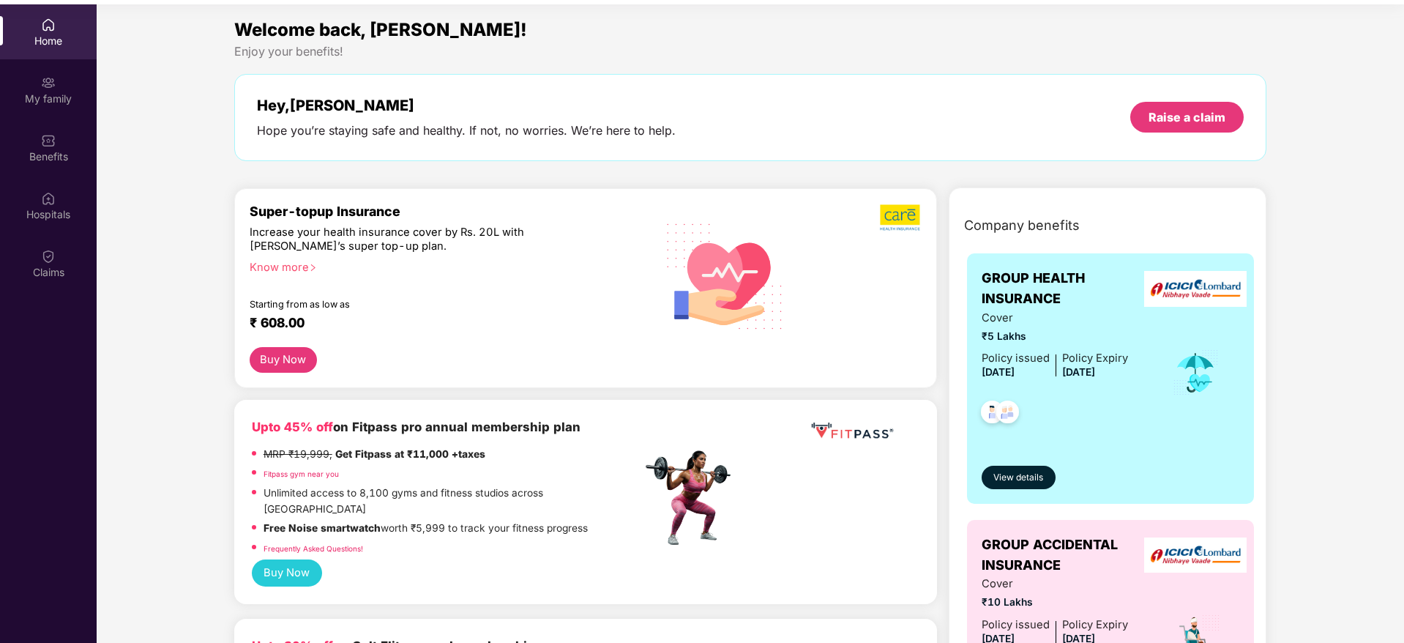
scroll to position [0, 0]
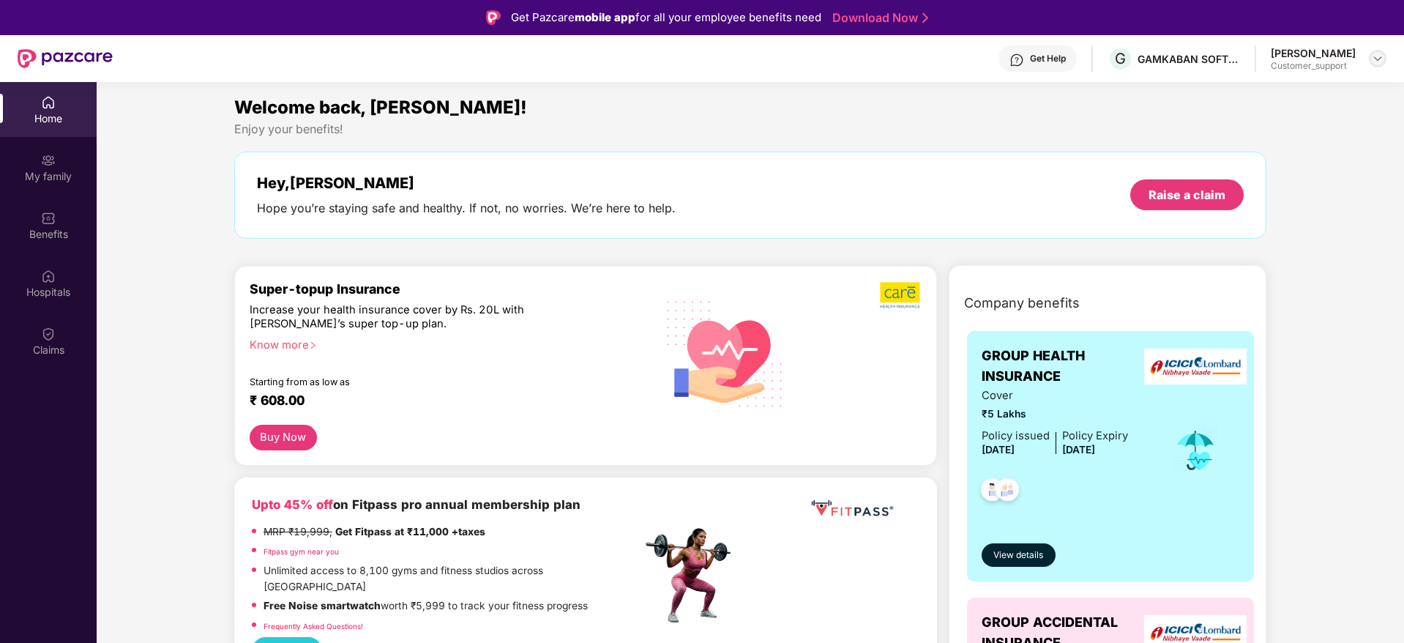
click at [1378, 59] on img at bounding box center [1378, 59] width 12 height 12
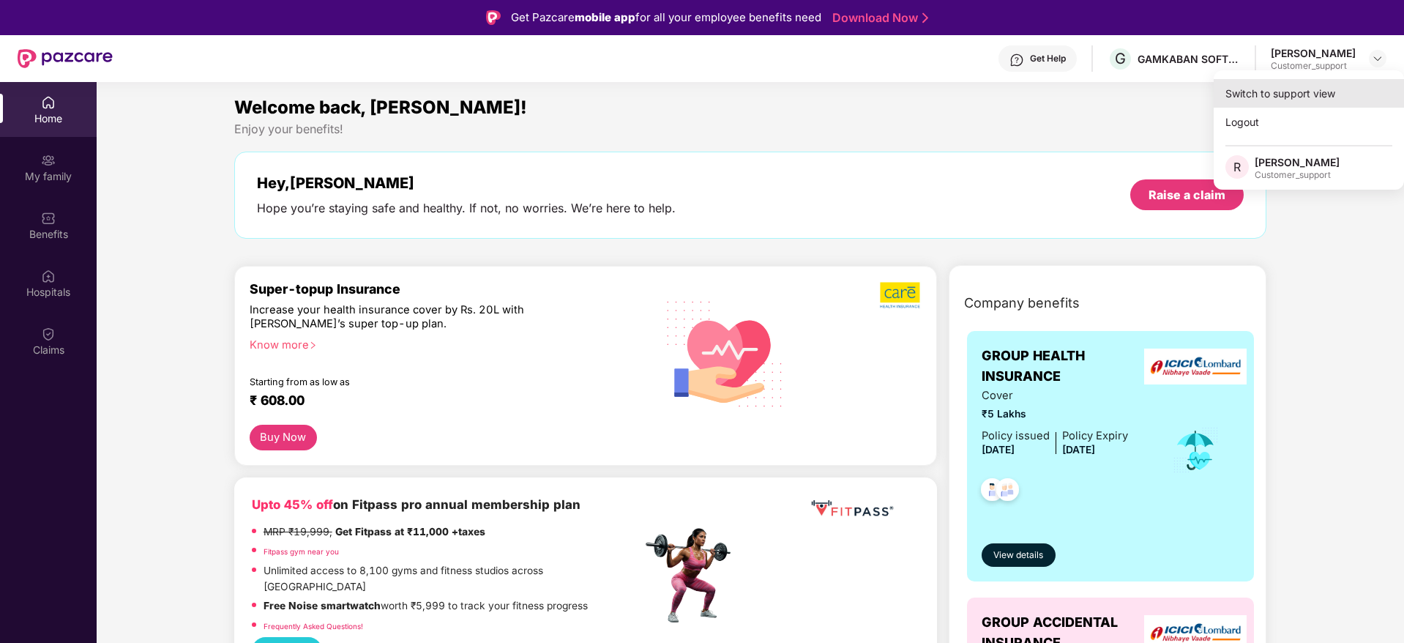
click at [1281, 92] on div "Switch to support view" at bounding box center [1309, 93] width 190 height 29
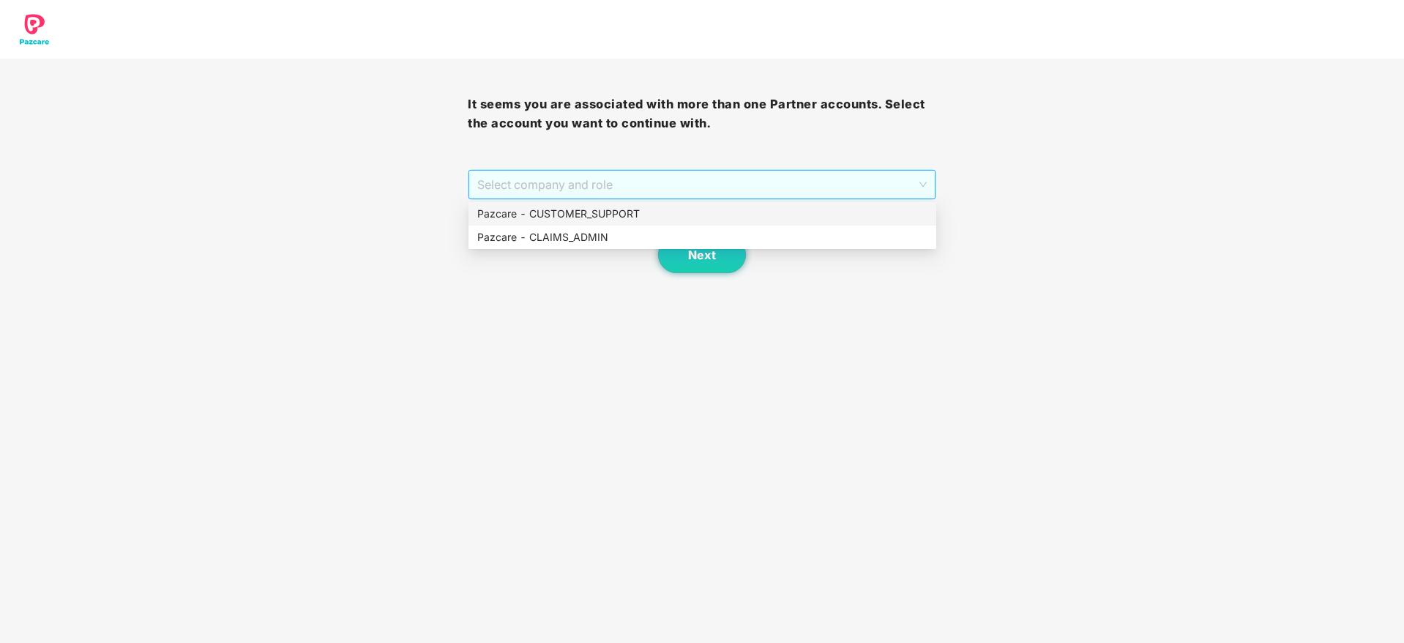
click at [775, 195] on span "Select company and role" at bounding box center [701, 185] width 449 height 28
click at [630, 215] on div "Pazcare - CUSTOMER_SUPPORT" at bounding box center [702, 214] width 450 height 16
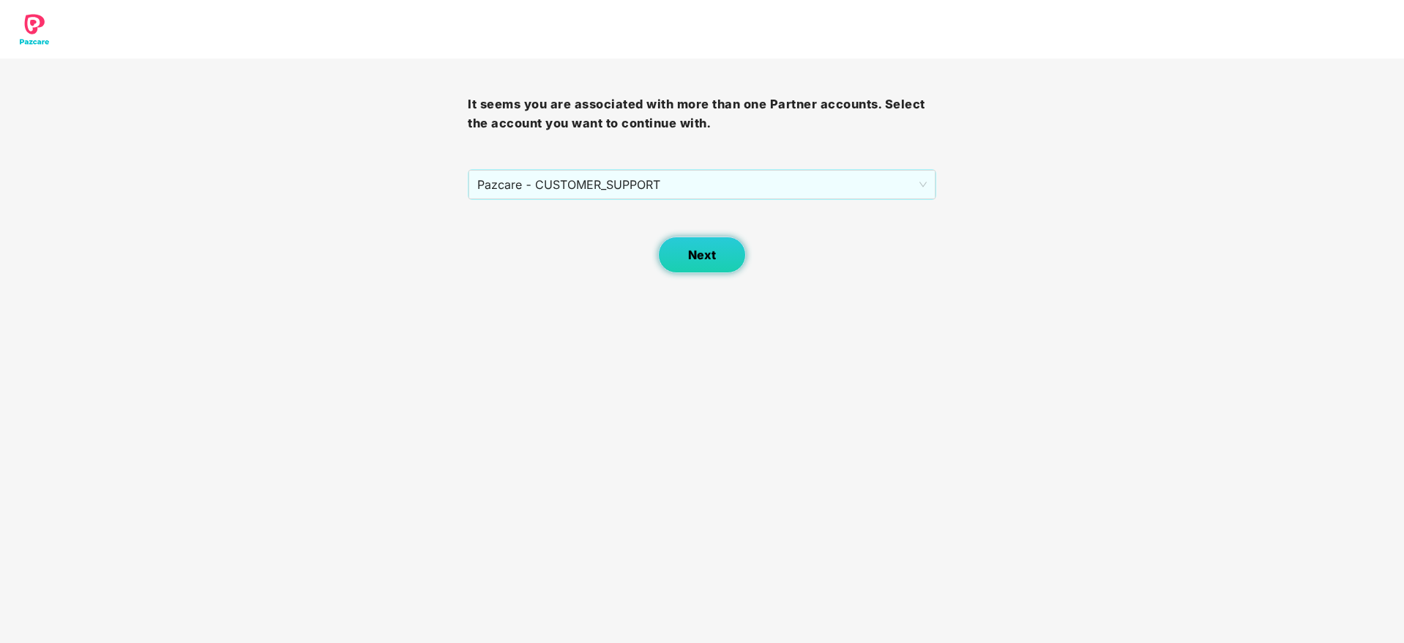
click at [712, 256] on span "Next" at bounding box center [702, 255] width 28 height 14
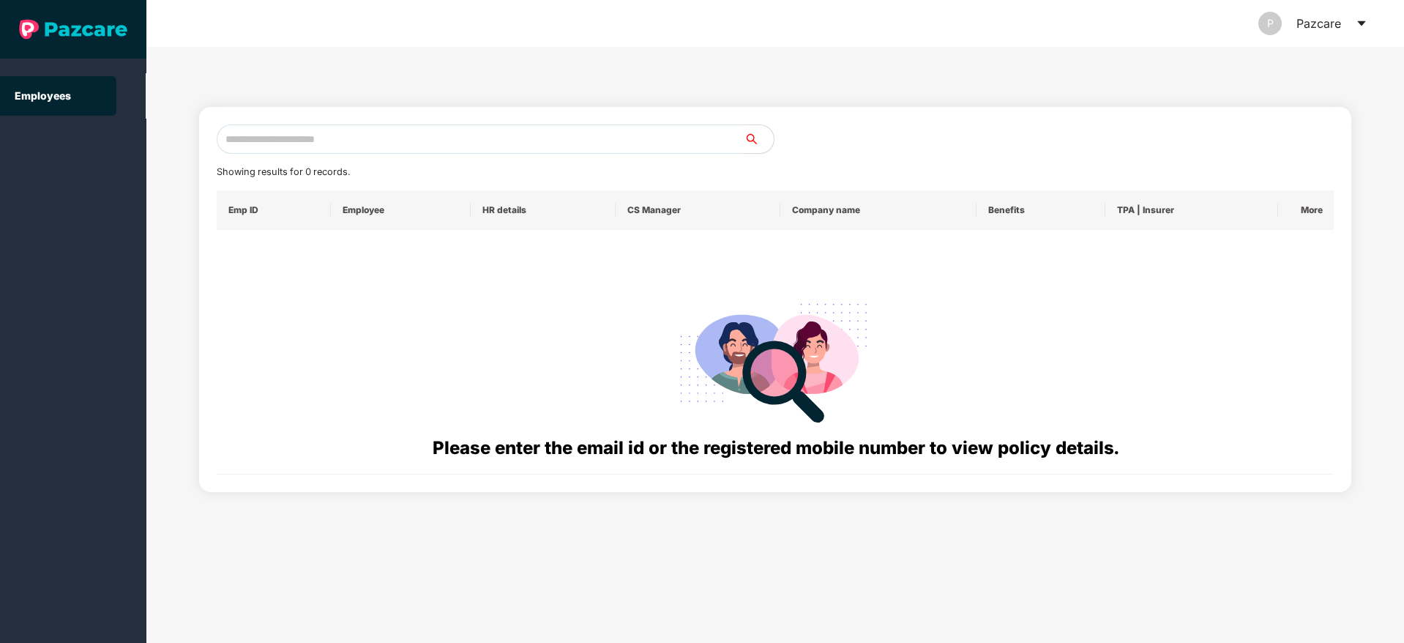
click at [389, 138] on input "text" at bounding box center [481, 138] width 528 height 29
paste input "**********"
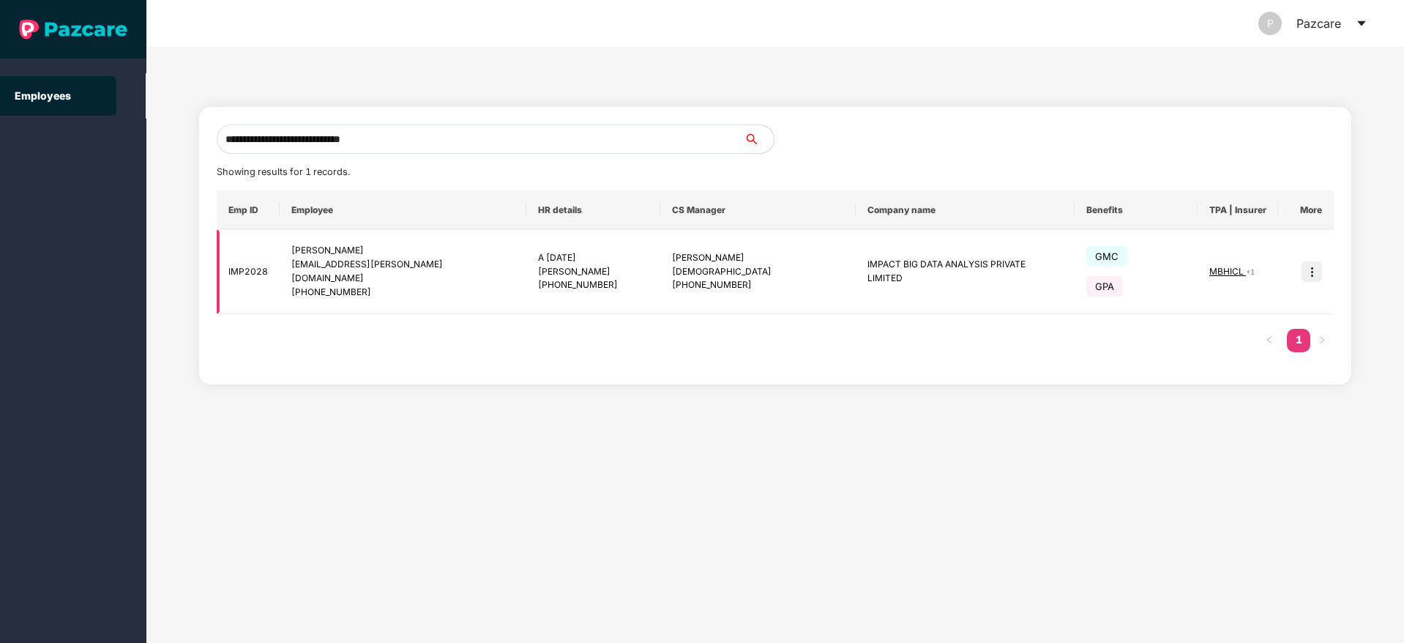
type input "**********"
click at [1312, 263] on img at bounding box center [1312, 271] width 20 height 20
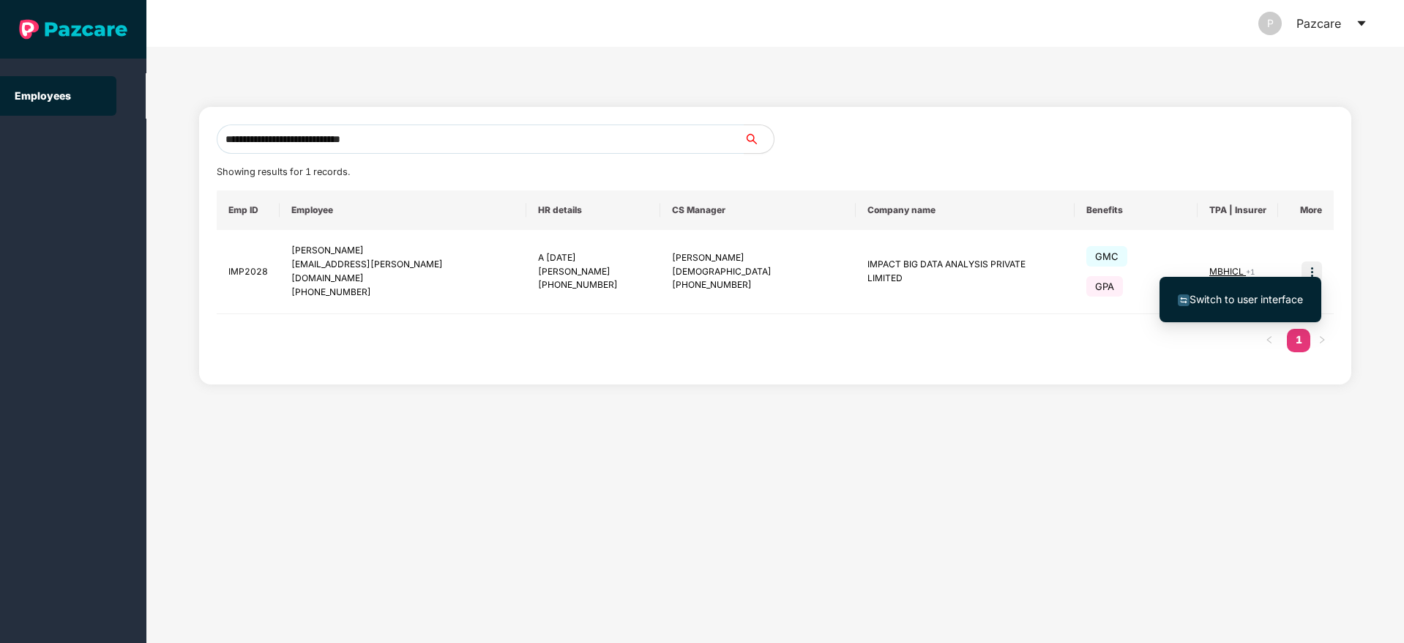
click at [1234, 310] on li "Switch to user interface" at bounding box center [1241, 299] width 162 height 31
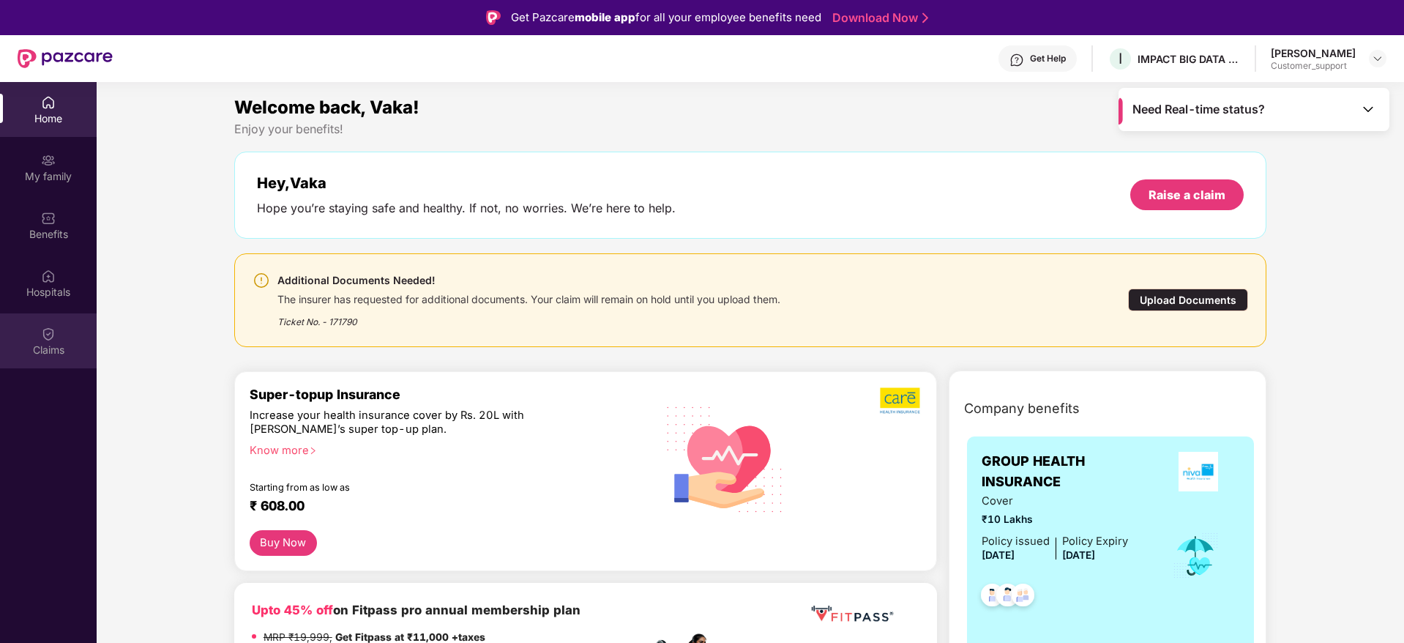
click at [54, 329] on img at bounding box center [48, 334] width 15 height 15
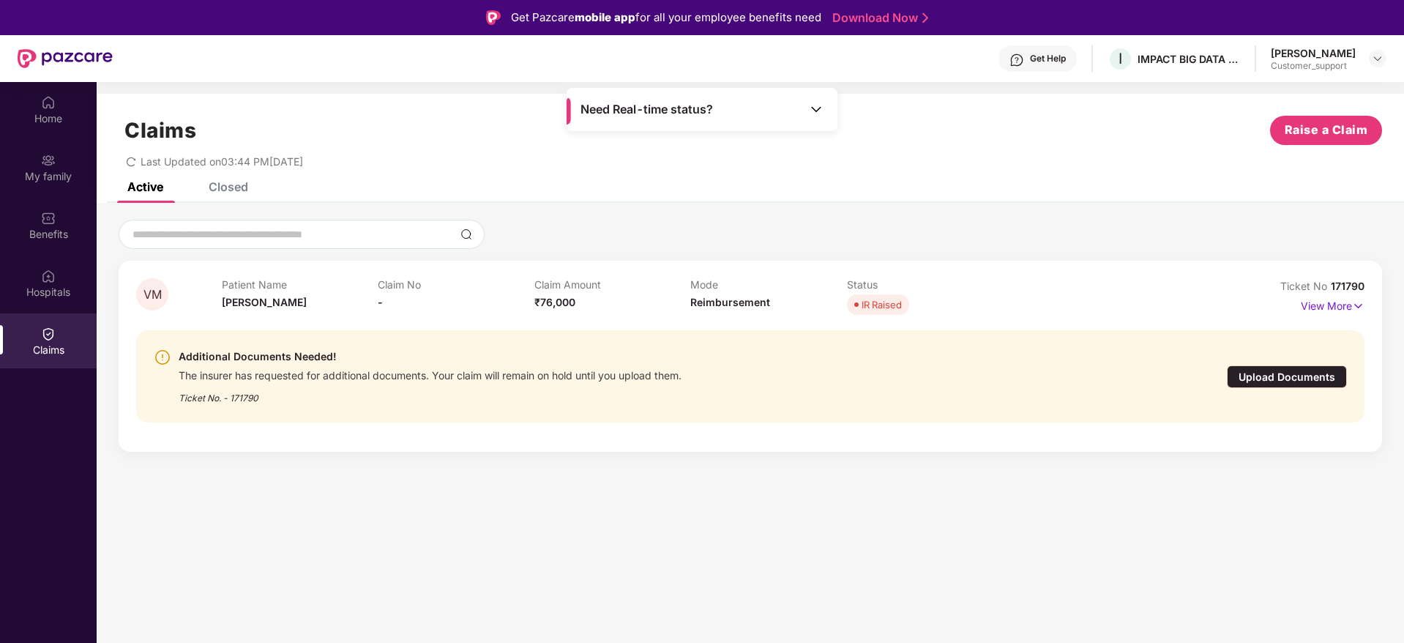
click at [1357, 282] on span "171790" at bounding box center [1348, 286] width 34 height 12
click at [1367, 283] on div "VM Patient Name Vaka Manisha Claim No - Claim Amount ₹76,000 Mode Reimbursement…" at bounding box center [751, 356] width 1264 height 191
drag, startPoint x: 1366, startPoint y: 283, endPoint x: 1327, endPoint y: 288, distance: 39.2
click at [1327, 288] on div "VM Patient Name Vaka Manisha Claim No - Claim Amount ₹76,000 Mode Reimbursement…" at bounding box center [751, 356] width 1264 height 191
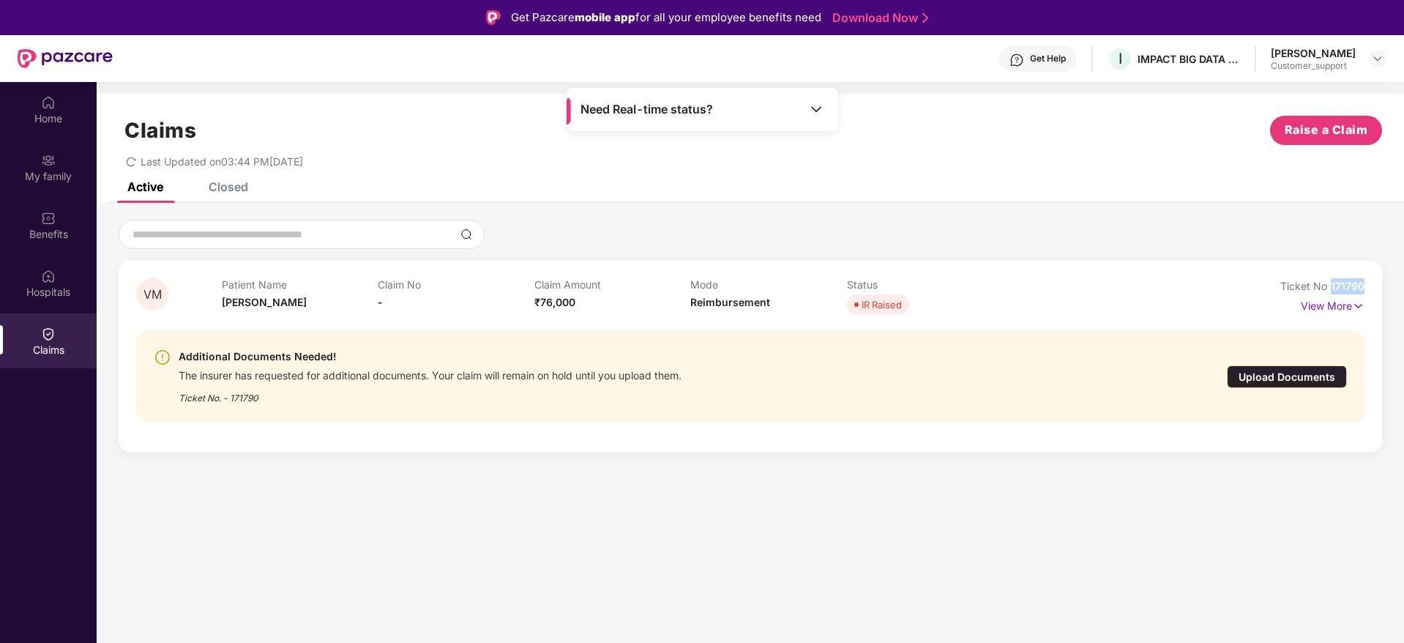
copy span "171790"
click at [229, 190] on div "Closed" at bounding box center [229, 186] width 40 height 15
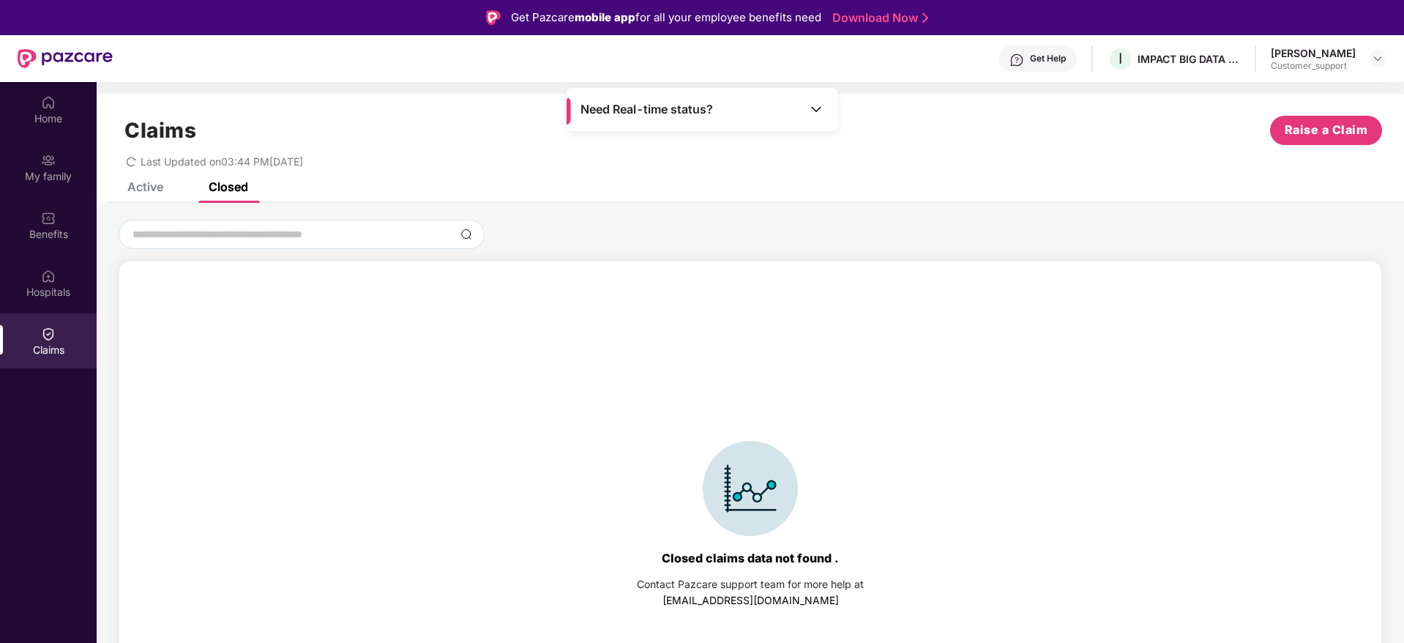
click at [135, 198] on div "Active" at bounding box center [134, 187] width 58 height 32
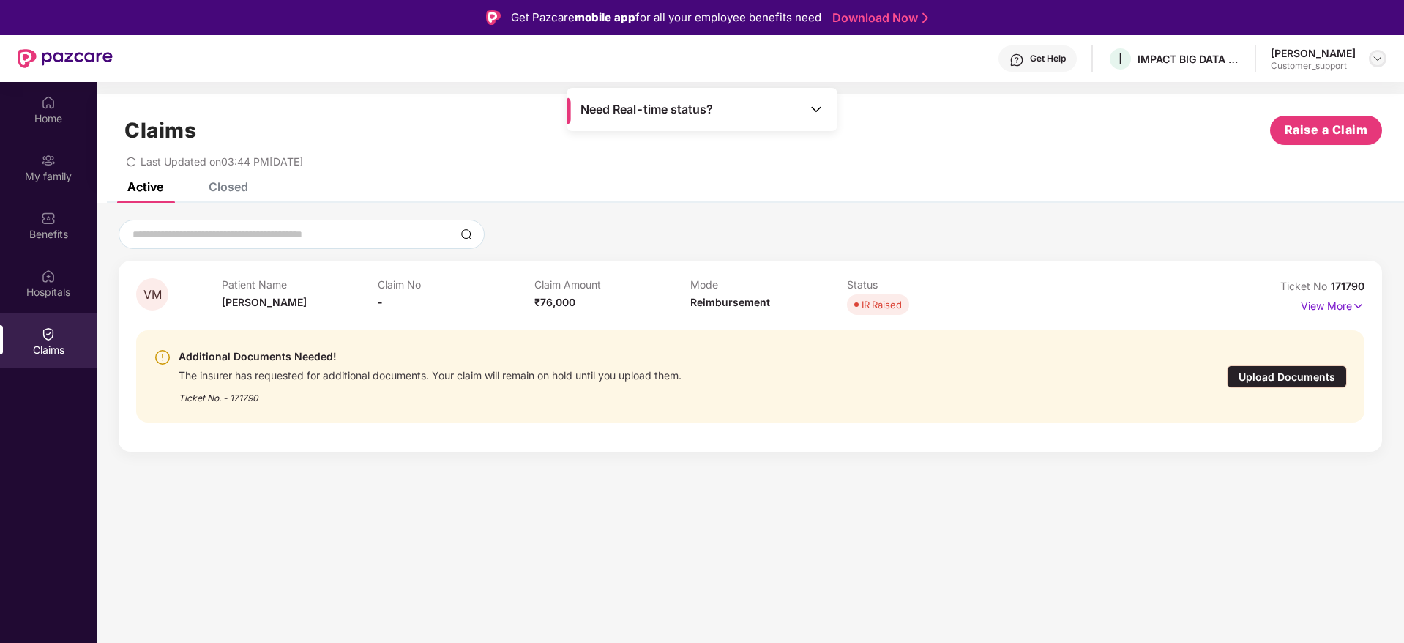
click at [1373, 59] on img at bounding box center [1378, 59] width 12 height 12
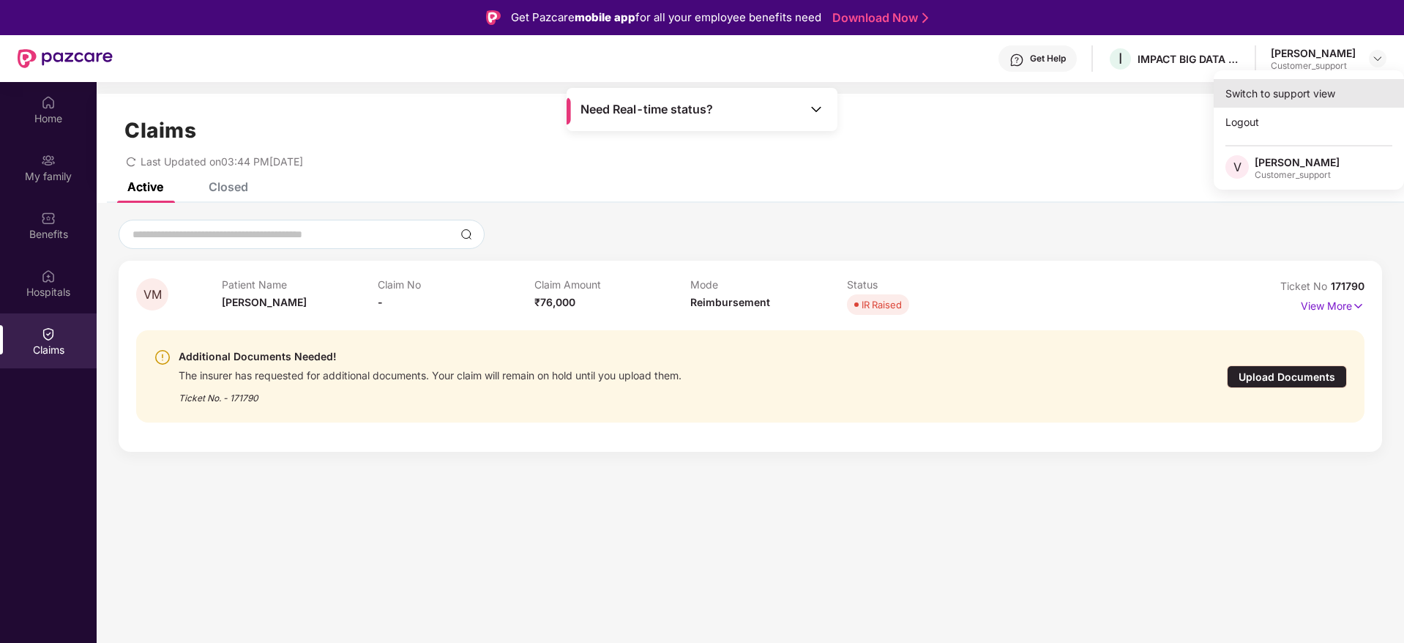
click at [1298, 89] on div "Switch to support view" at bounding box center [1309, 93] width 190 height 29
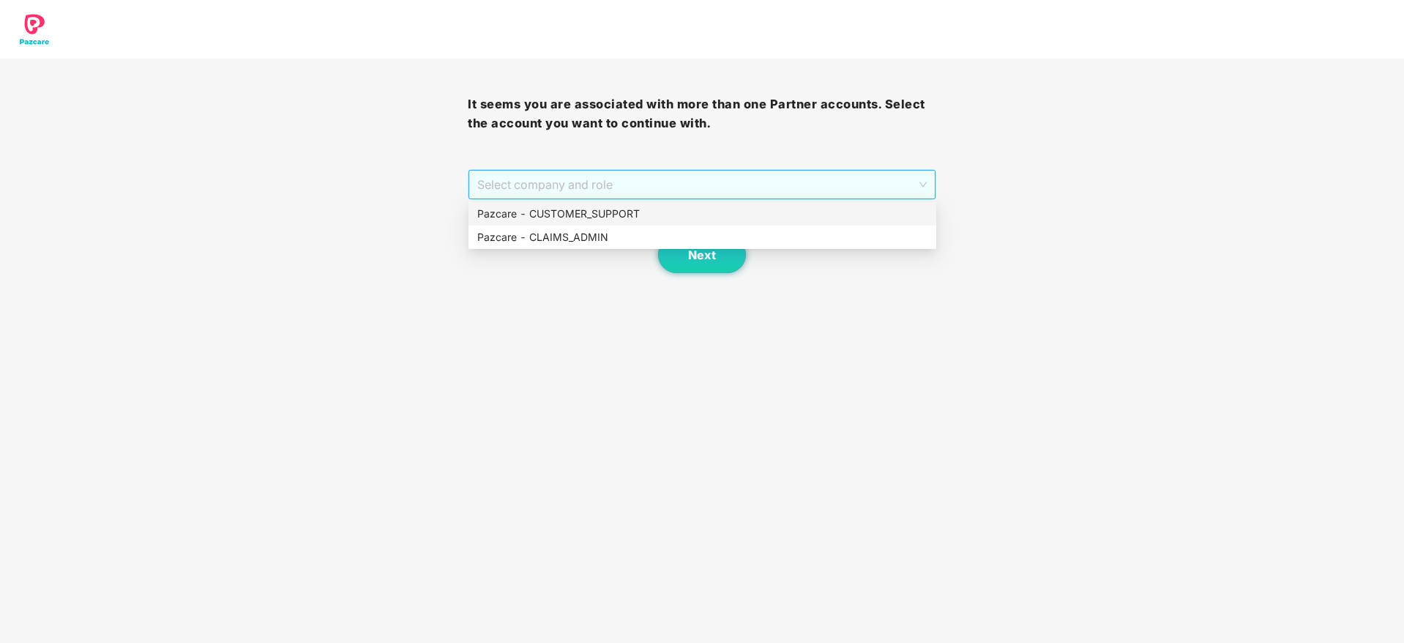
click at [723, 192] on span "Select company and role" at bounding box center [701, 185] width 449 height 28
click at [632, 214] on div "Pazcare - CUSTOMER_SUPPORT" at bounding box center [702, 214] width 450 height 16
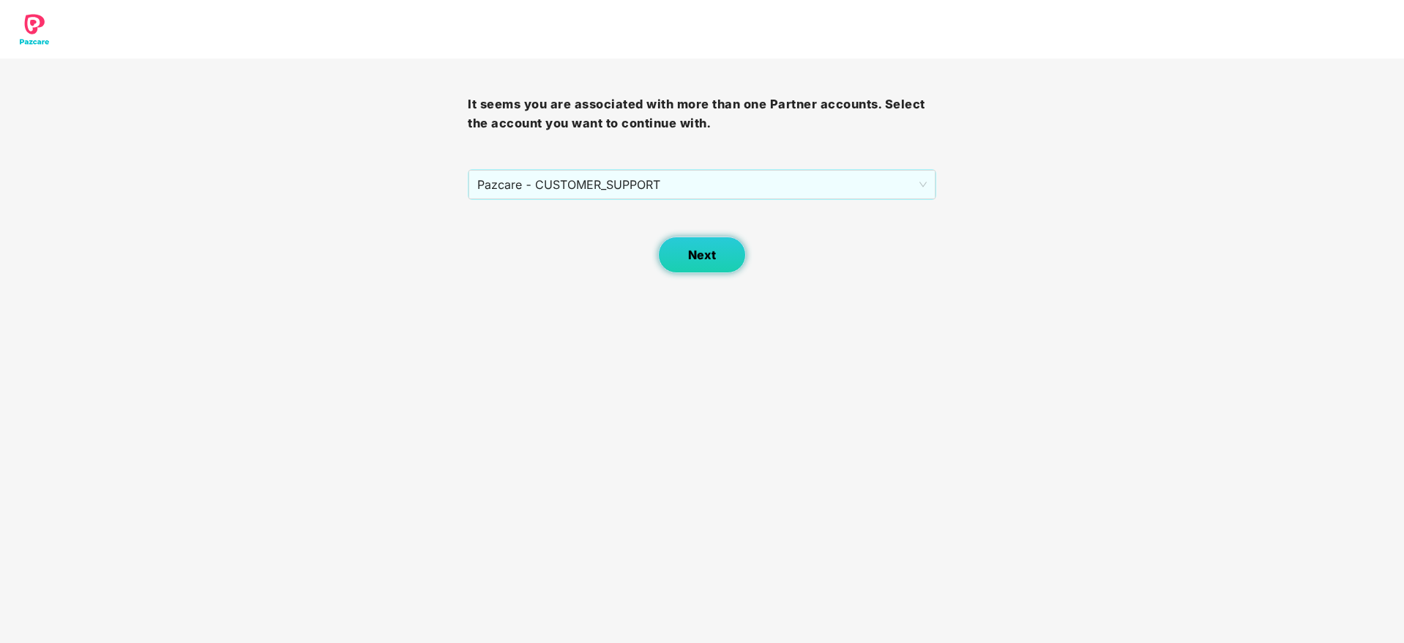
click at [685, 257] on button "Next" at bounding box center [702, 254] width 88 height 37
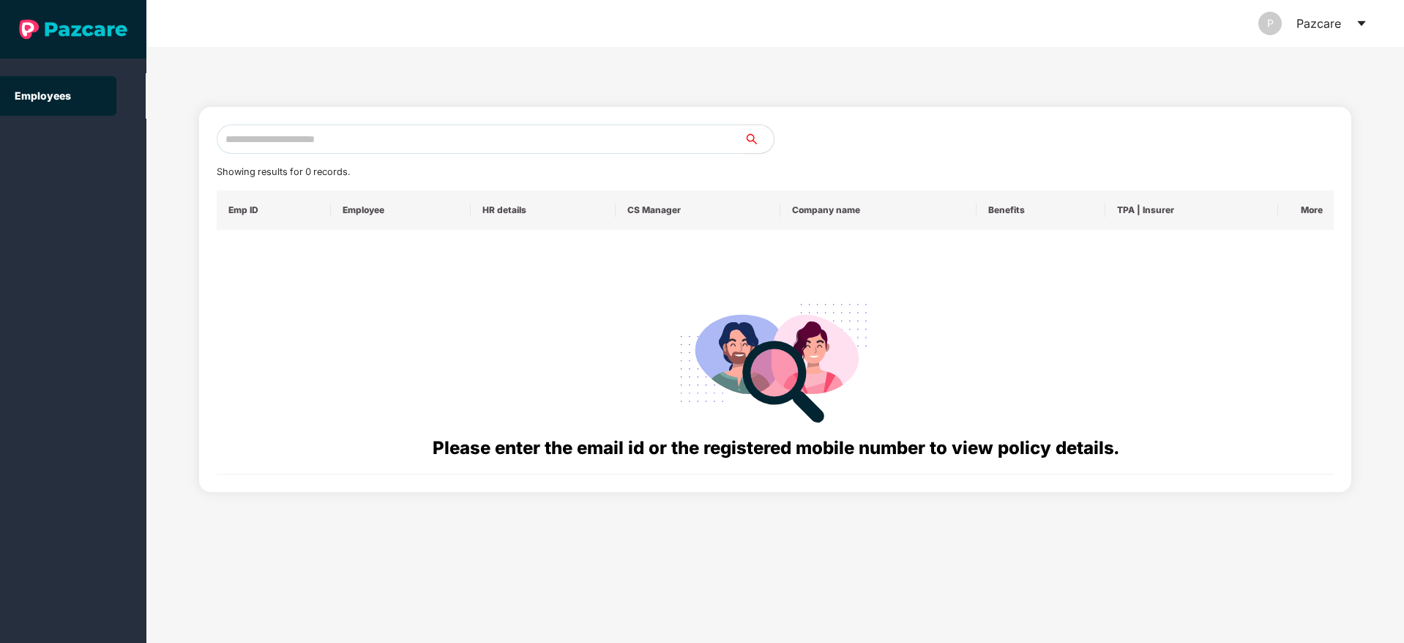
click at [307, 138] on input "text" at bounding box center [481, 138] width 528 height 29
paste input "**********"
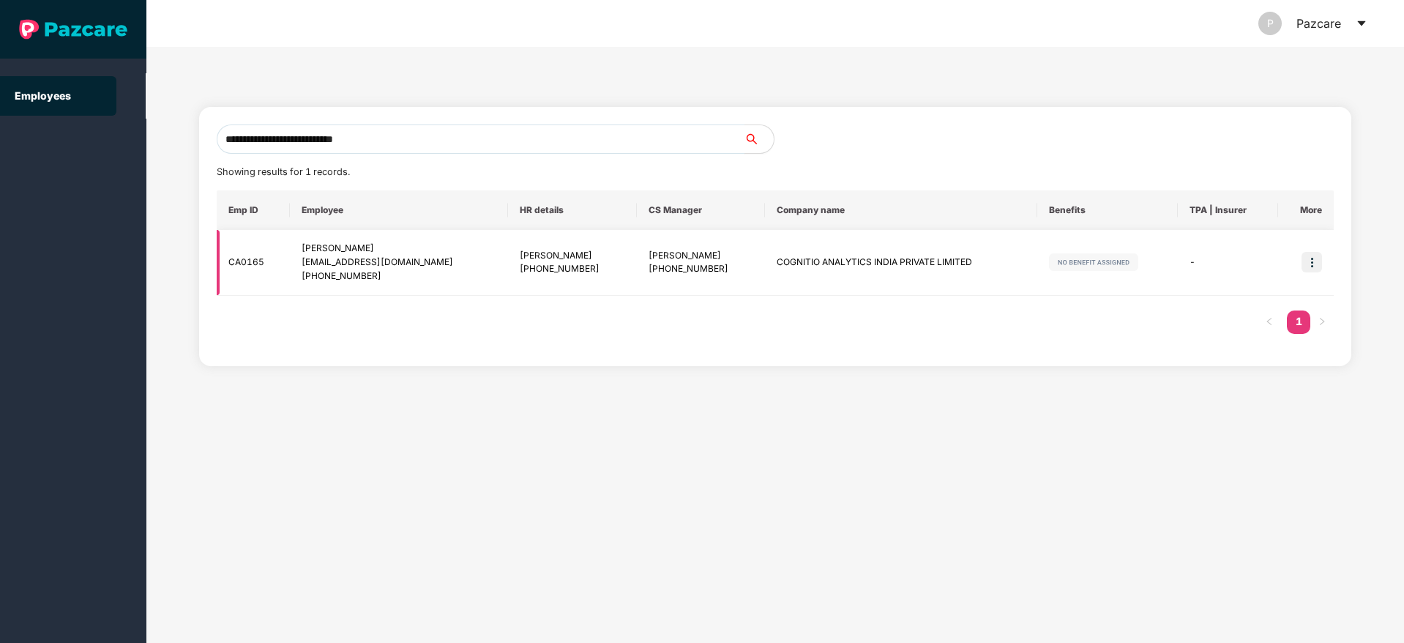
type input "**********"
click at [1297, 258] on td at bounding box center [1306, 263] width 56 height 66
click at [1309, 267] on img at bounding box center [1312, 262] width 20 height 20
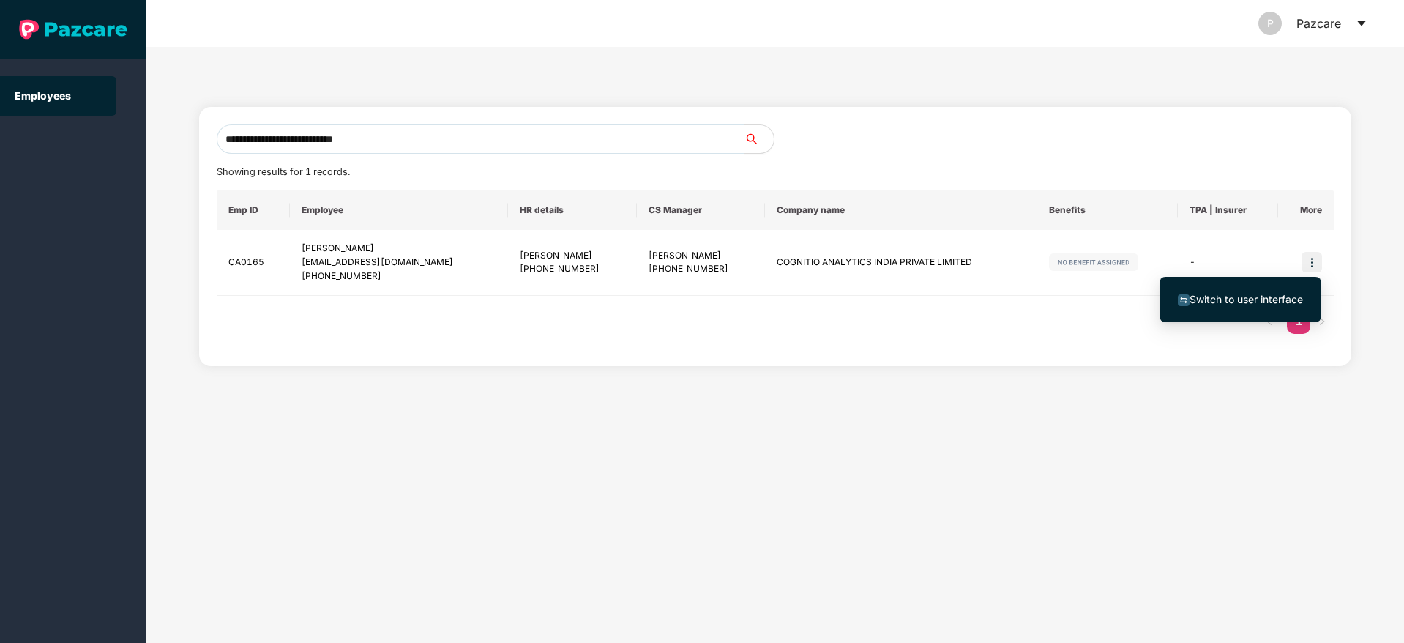
click at [1231, 300] on span "Switch to user interface" at bounding box center [1246, 299] width 113 height 12
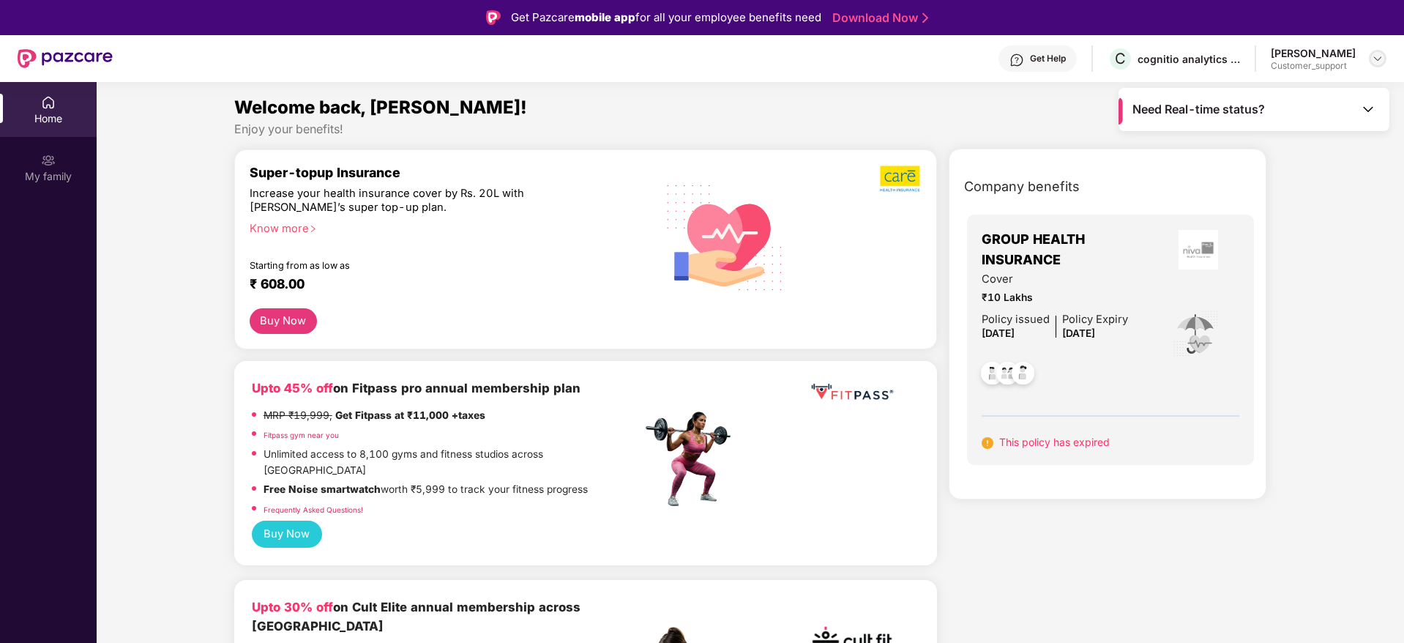
click at [1375, 59] on img at bounding box center [1378, 59] width 12 height 12
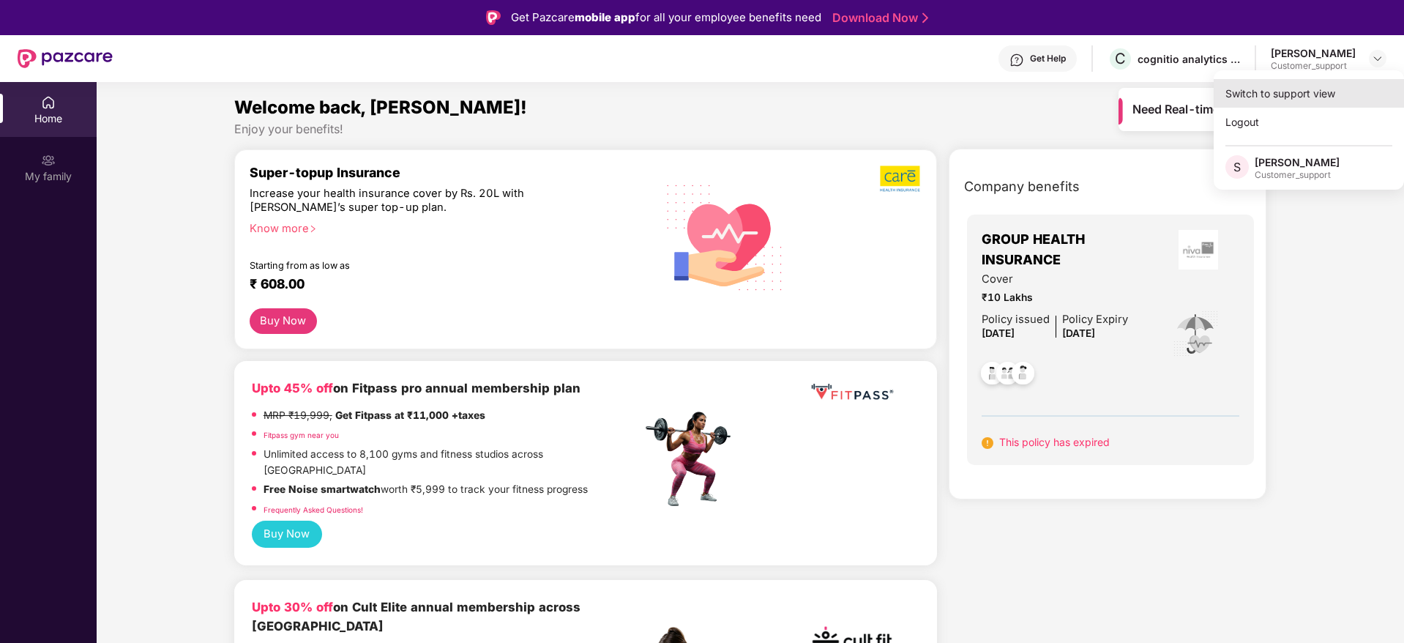
click at [1313, 96] on div "Switch to support view" at bounding box center [1309, 93] width 190 height 29
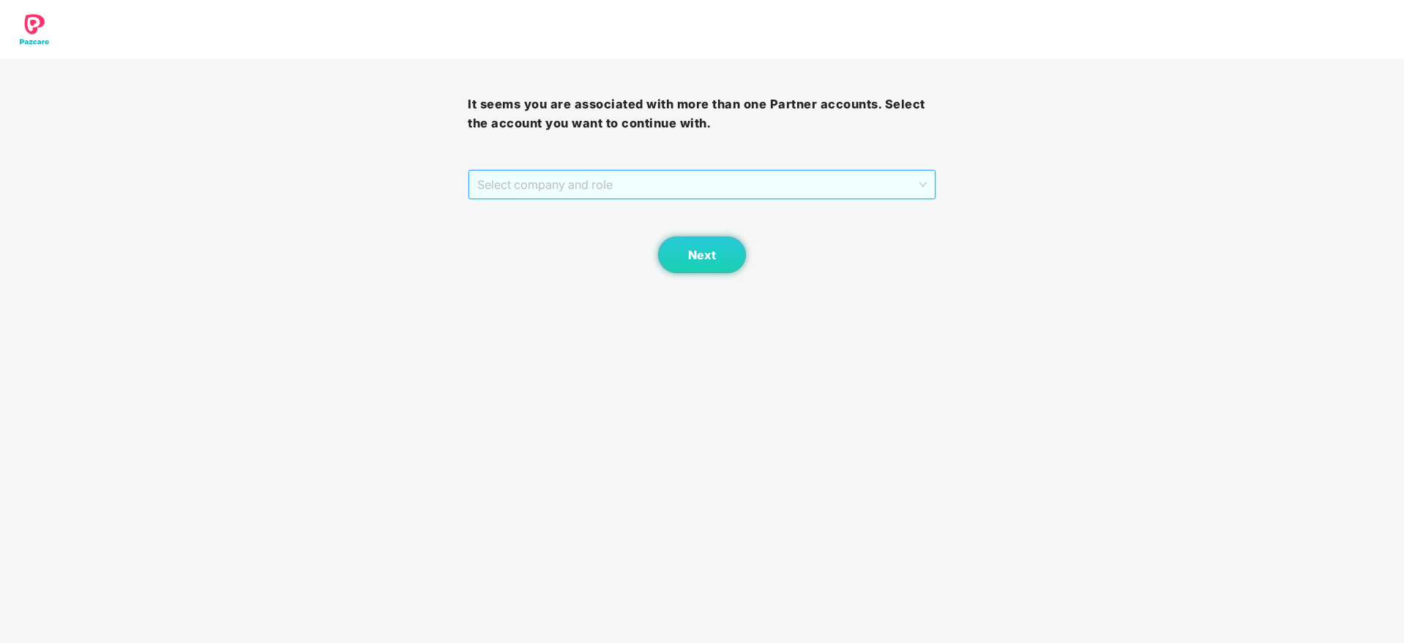
click at [813, 188] on span "Select company and role" at bounding box center [701, 185] width 449 height 28
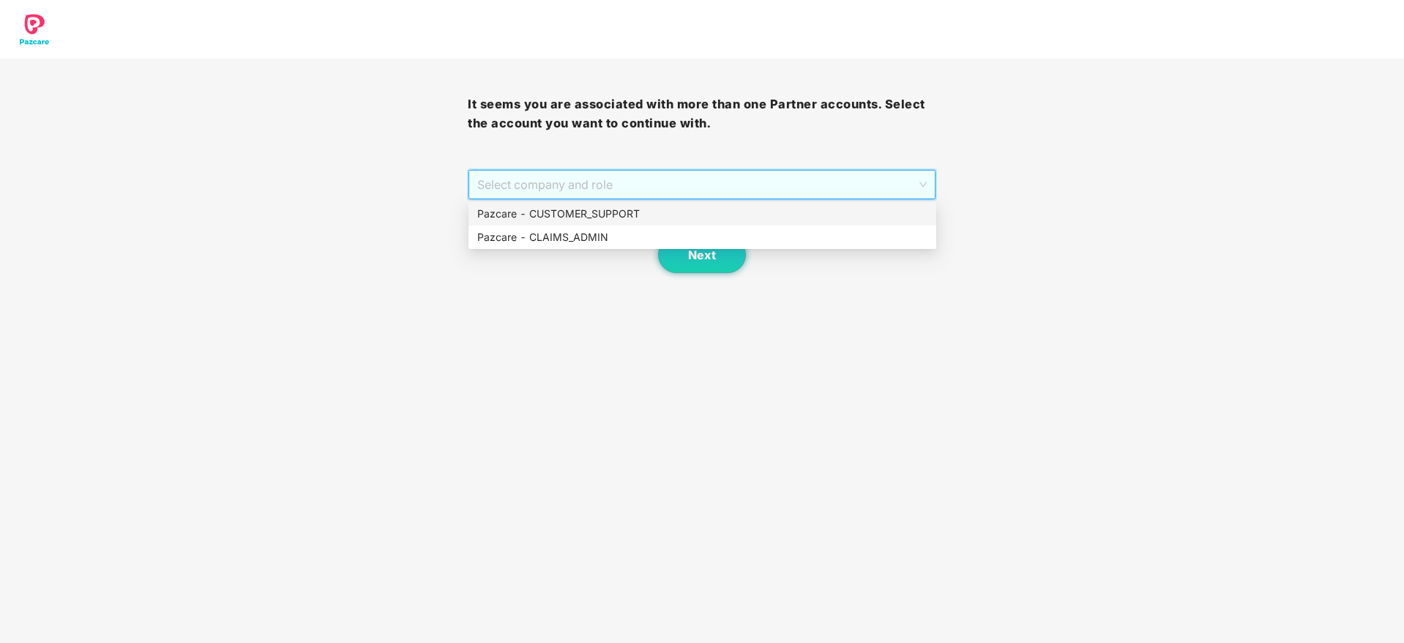
click at [679, 223] on div "Pazcare - CUSTOMER_SUPPORT" at bounding box center [703, 213] width 468 height 23
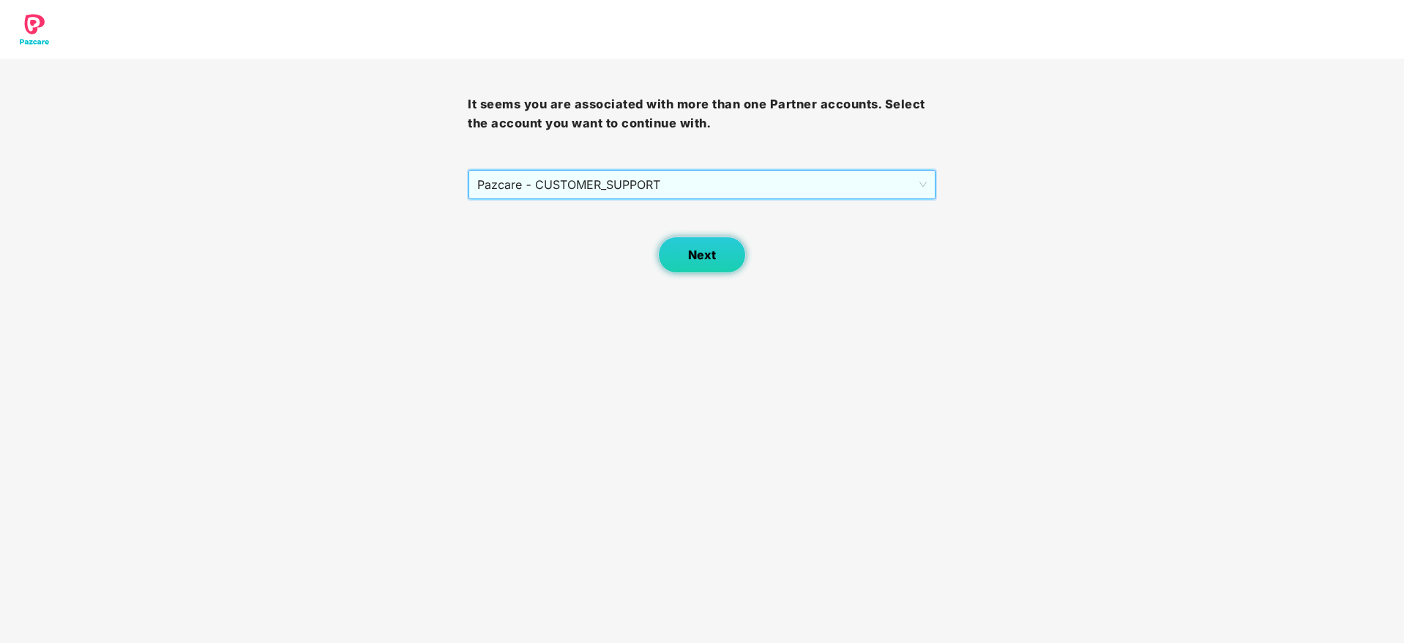
click at [715, 253] on span "Next" at bounding box center [702, 255] width 28 height 14
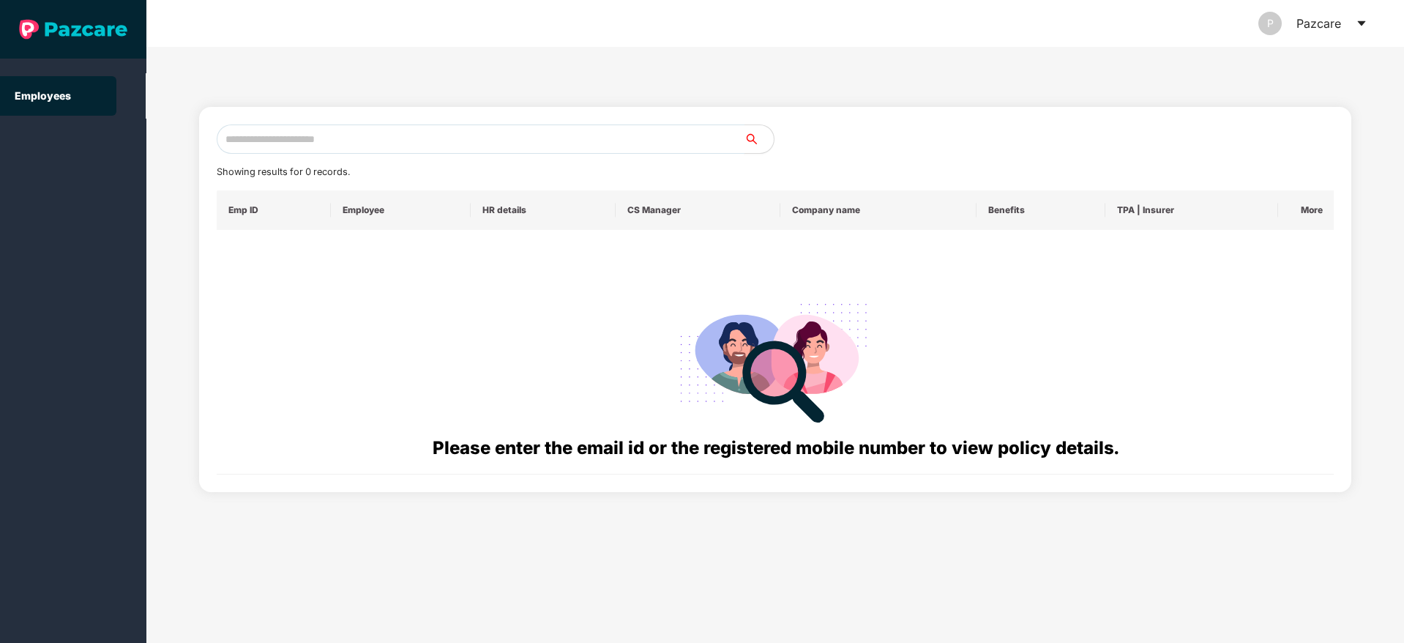
click at [339, 145] on input "text" at bounding box center [481, 138] width 528 height 29
paste input "**********"
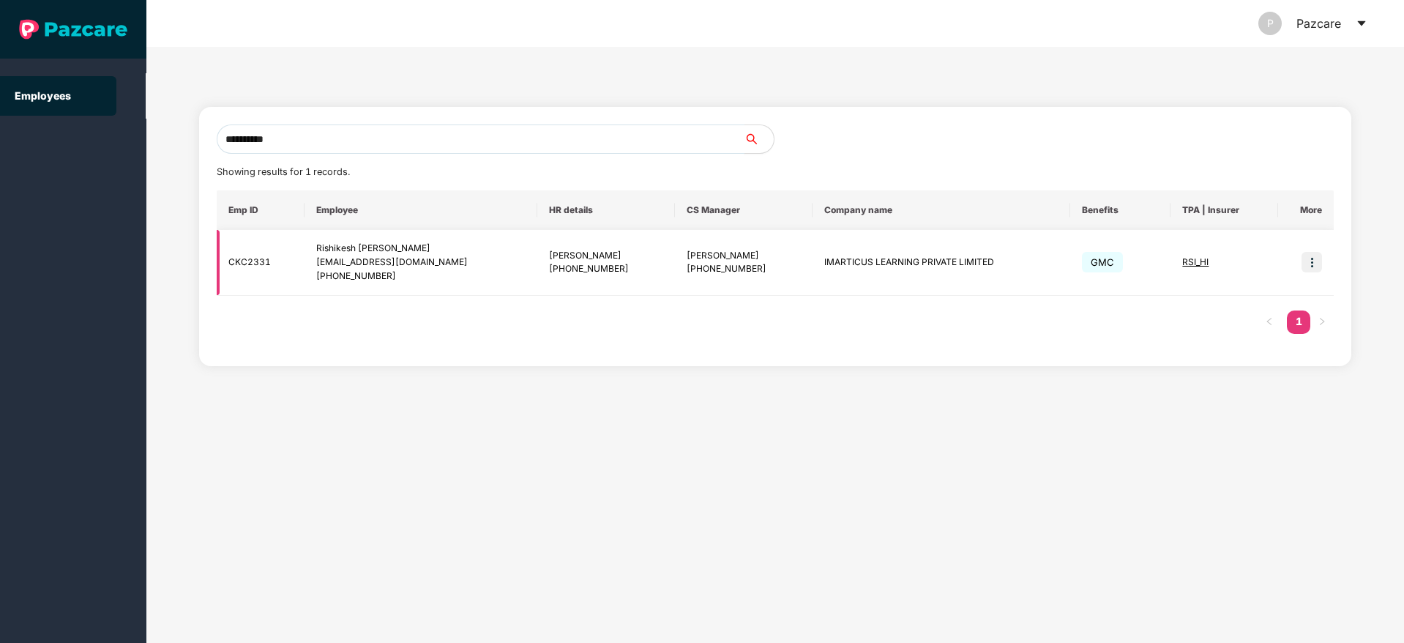
type input "**********"
click at [1312, 261] on img at bounding box center [1312, 262] width 20 height 20
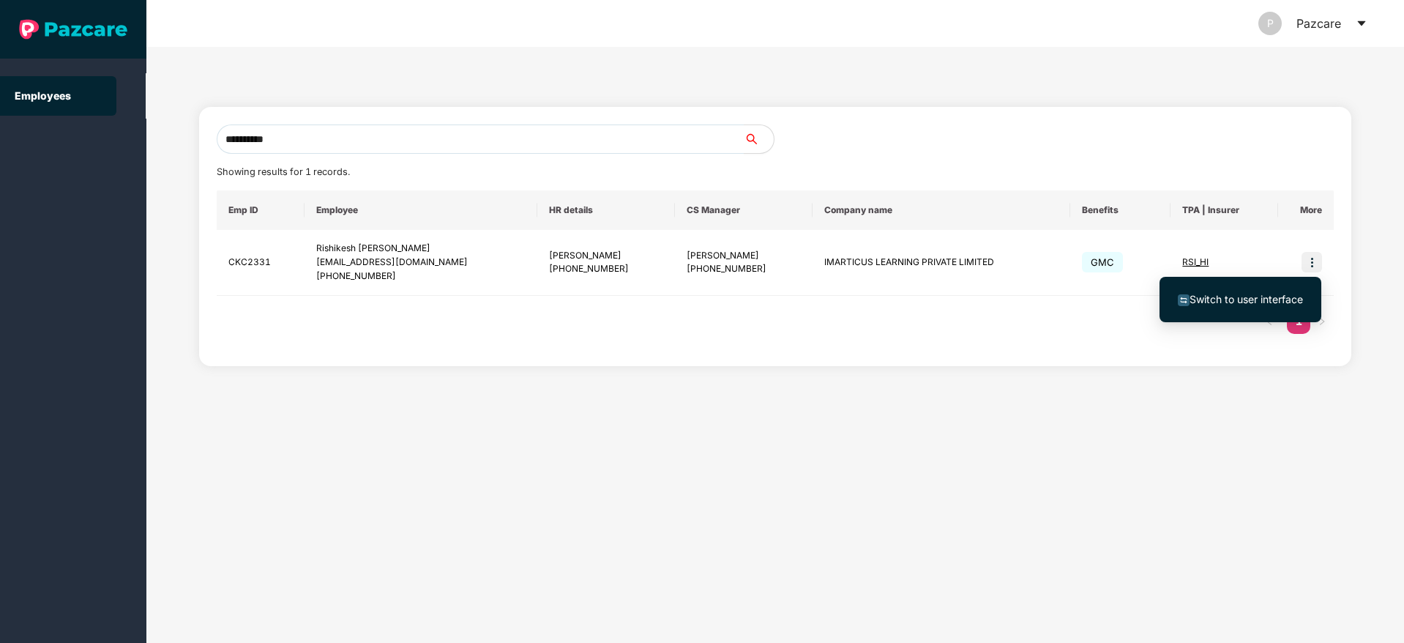
click at [1248, 300] on span "Switch to user interface" at bounding box center [1246, 299] width 113 height 12
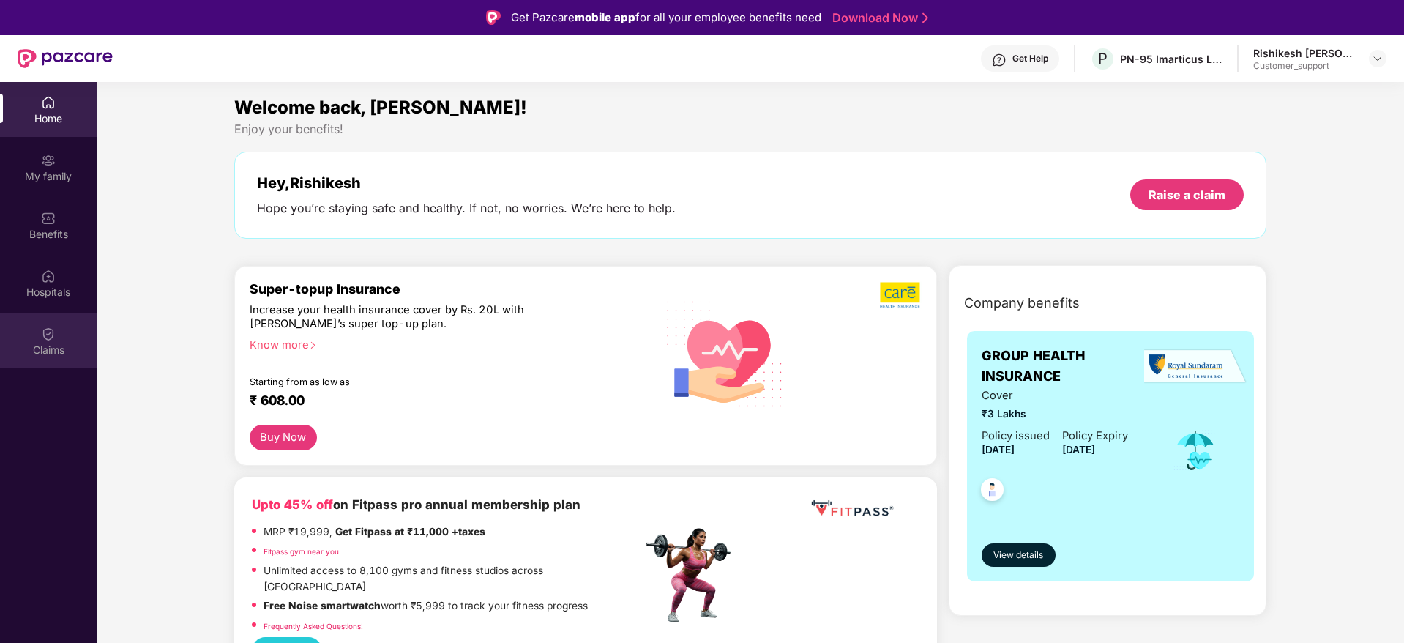
click at [56, 335] on div "Claims" at bounding box center [48, 340] width 97 height 55
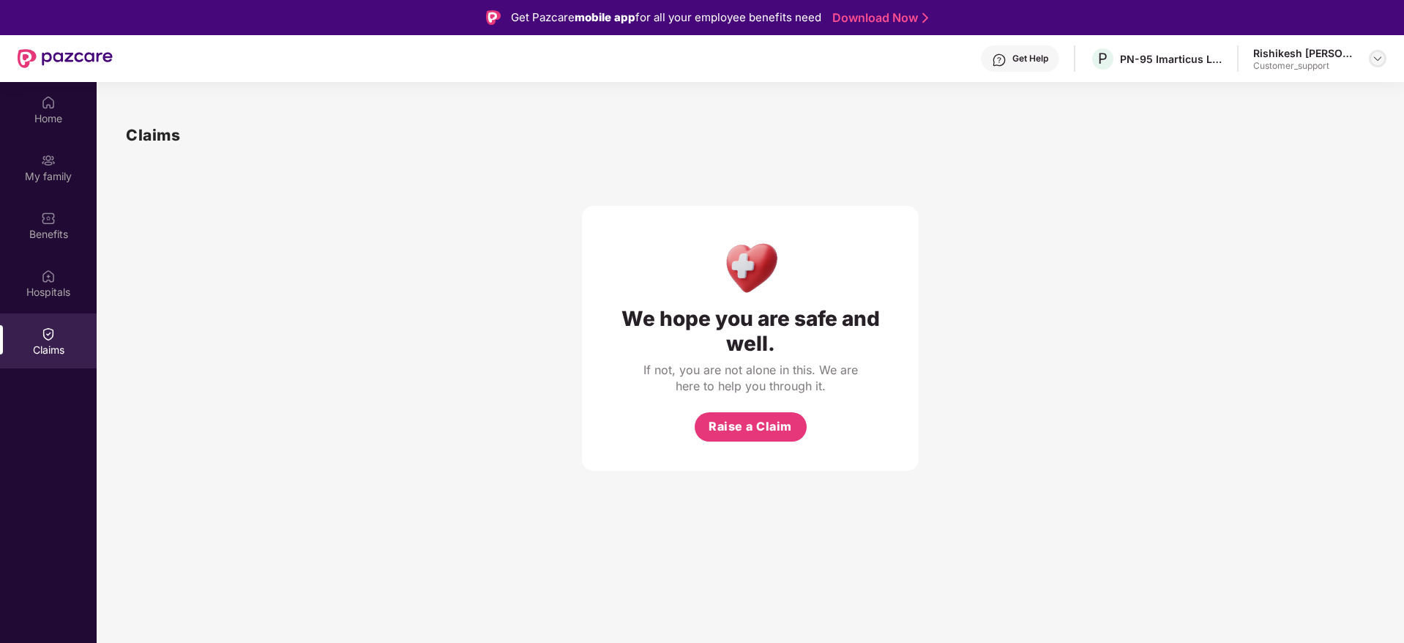
click at [1379, 60] on img at bounding box center [1378, 59] width 12 height 12
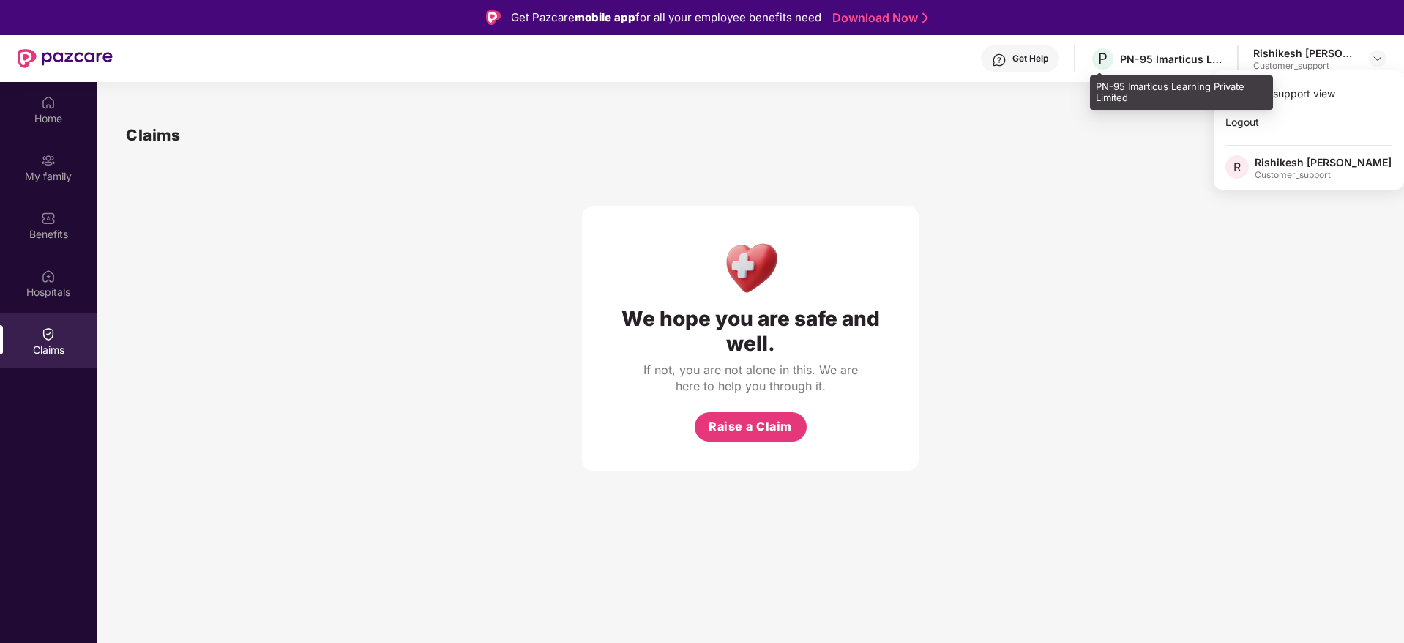
click at [1180, 56] on div "PN-95 Imarticus Learning Private Limited" at bounding box center [1171, 59] width 102 height 14
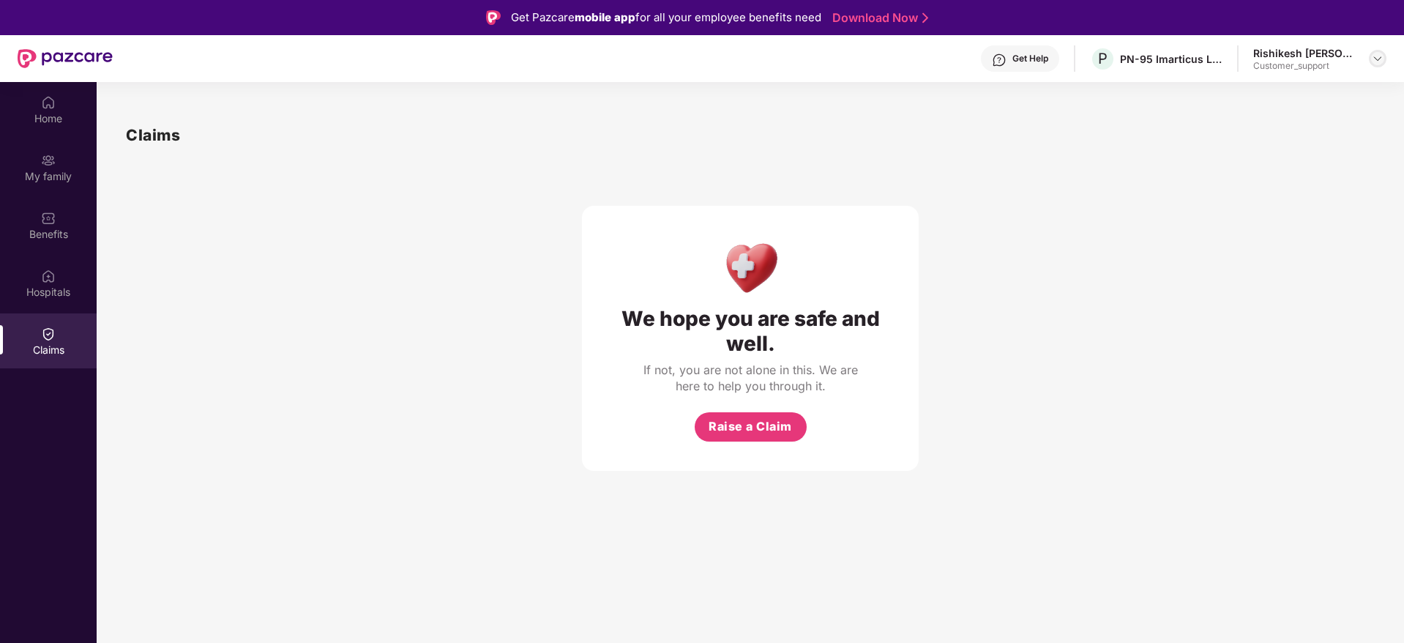
click at [1378, 64] on img at bounding box center [1378, 59] width 12 height 12
click at [1285, 89] on div "Switch to support view" at bounding box center [1309, 93] width 190 height 29
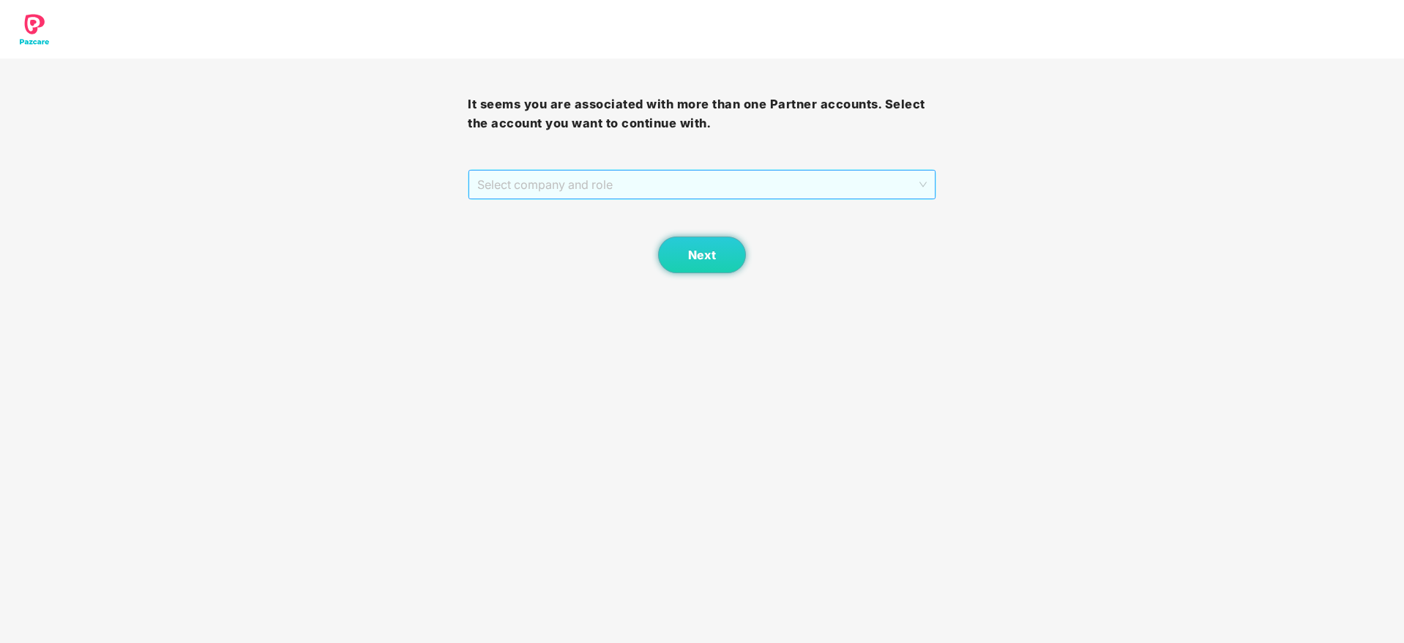
click at [715, 187] on span "Select company and role" at bounding box center [701, 185] width 449 height 28
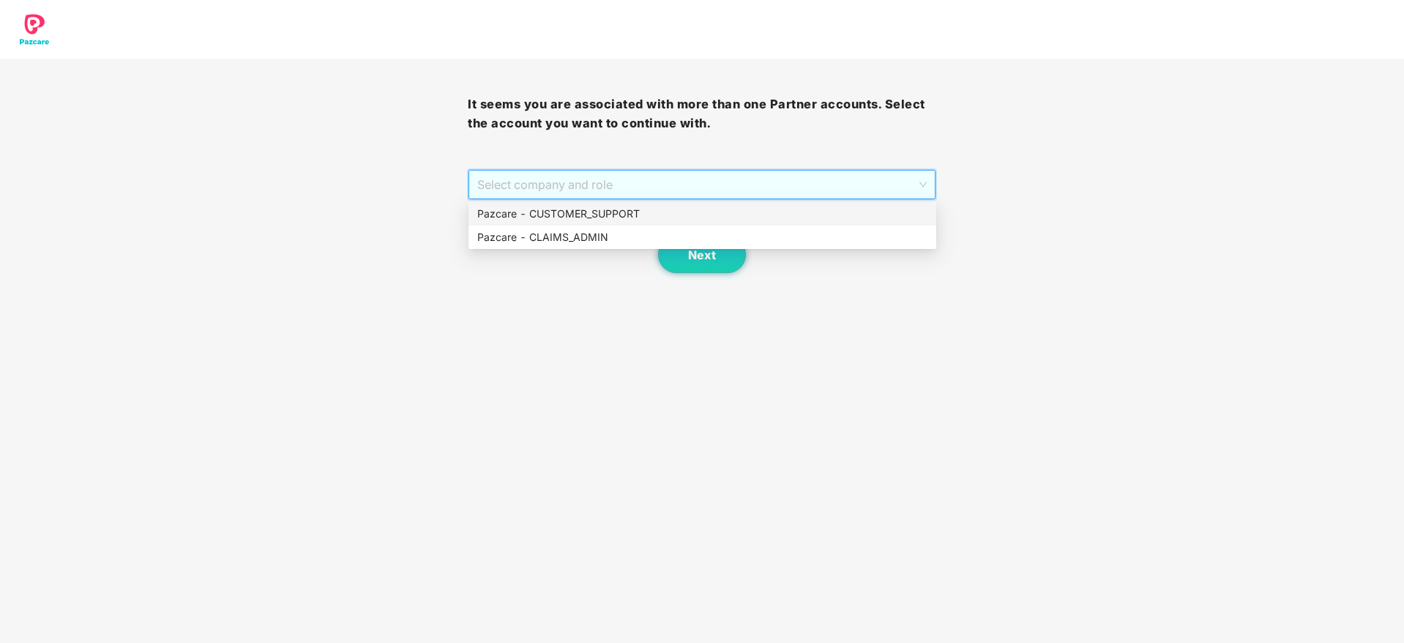
click at [647, 212] on div "Pazcare - CUSTOMER_SUPPORT" at bounding box center [702, 214] width 450 height 16
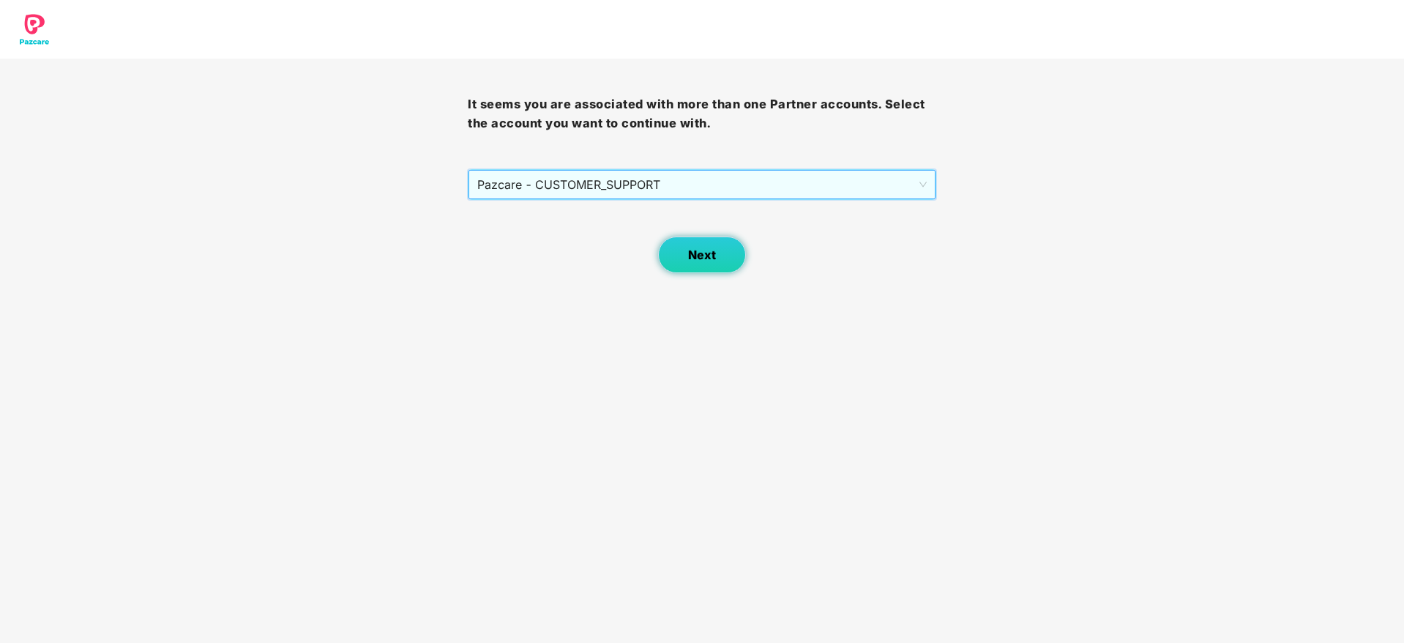
click at [682, 266] on button "Next" at bounding box center [702, 254] width 88 height 37
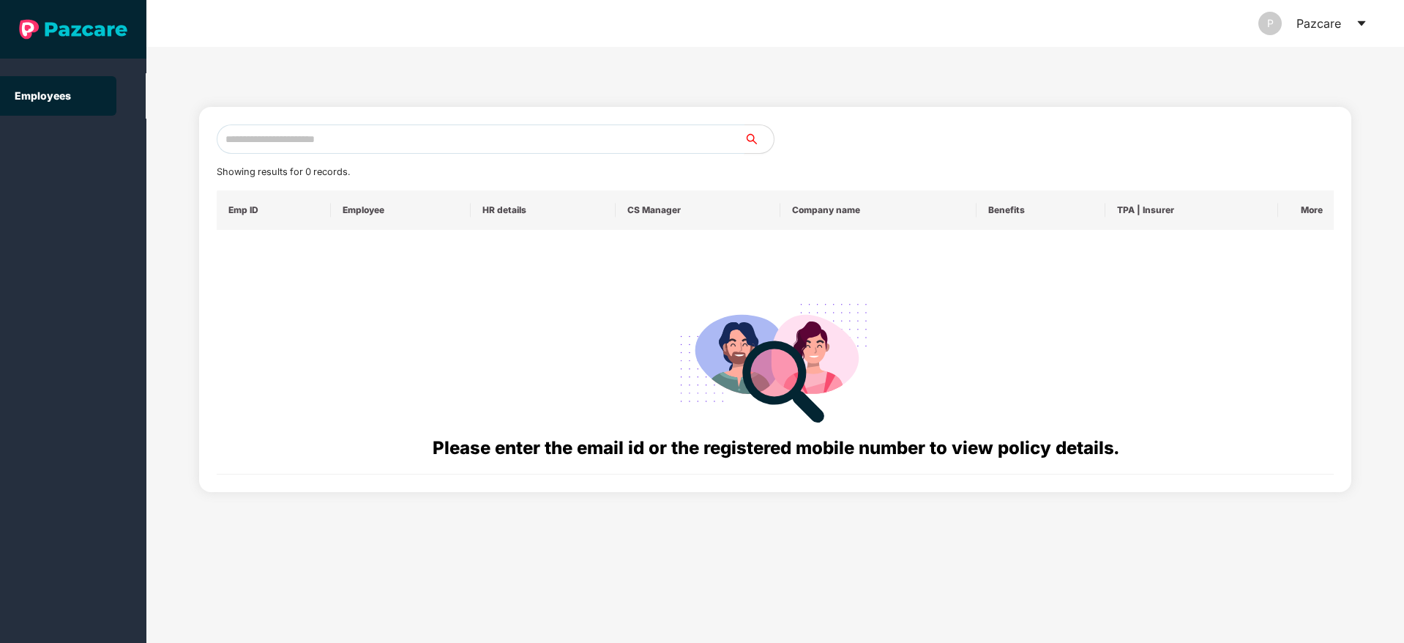
click at [389, 142] on input "text" at bounding box center [481, 138] width 528 height 29
paste input "**********"
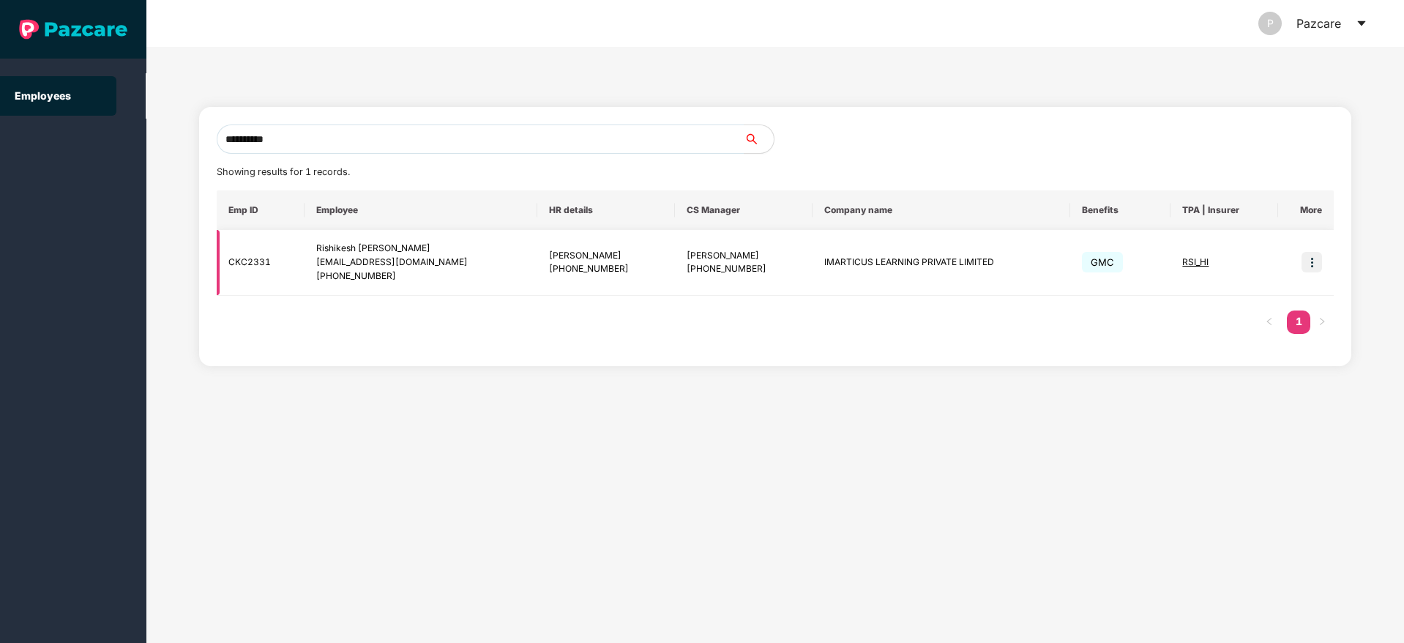
click at [1193, 261] on span "RSI_HI" at bounding box center [1195, 261] width 26 height 11
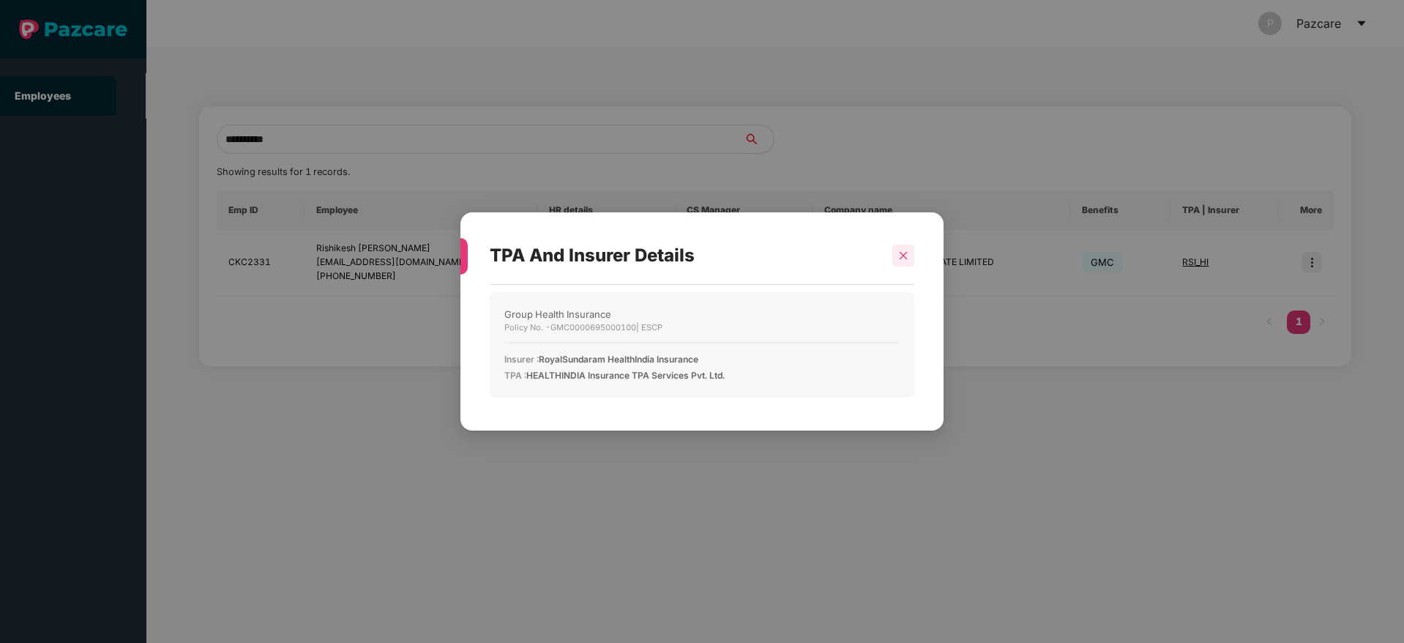
click at [898, 263] on div at bounding box center [903, 256] width 22 height 22
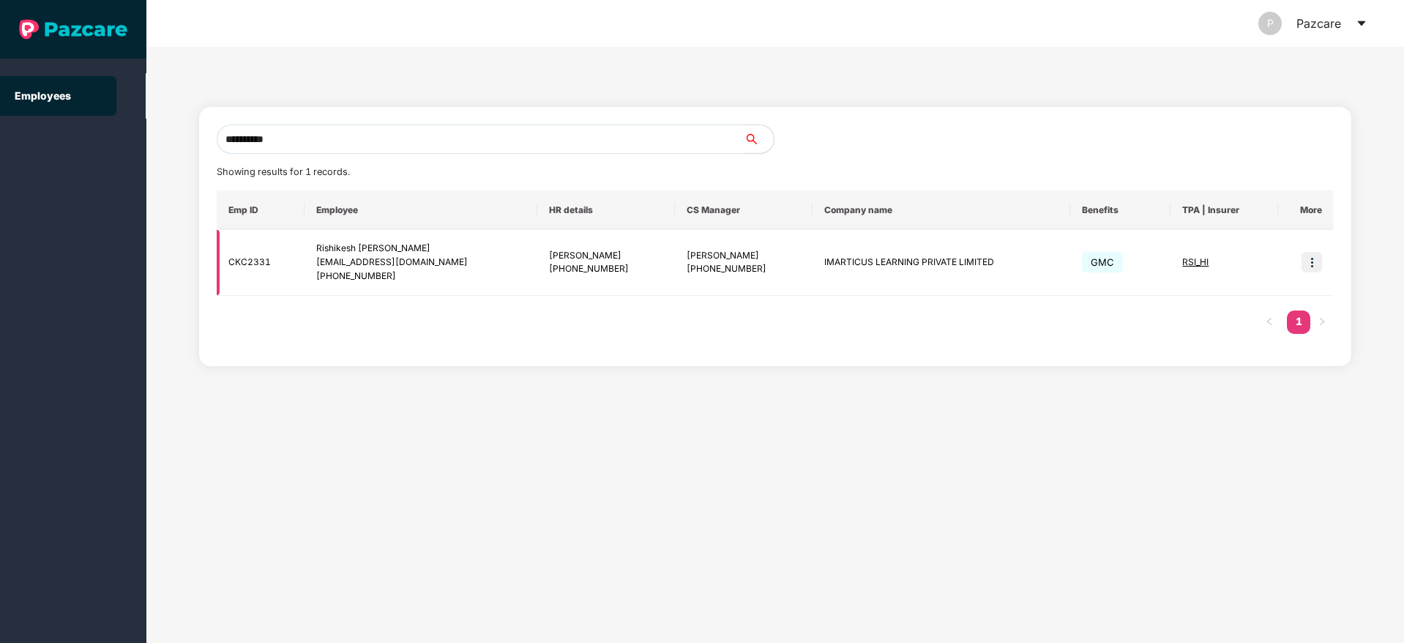
click at [1191, 260] on span "RSI_HI" at bounding box center [1195, 261] width 26 height 11
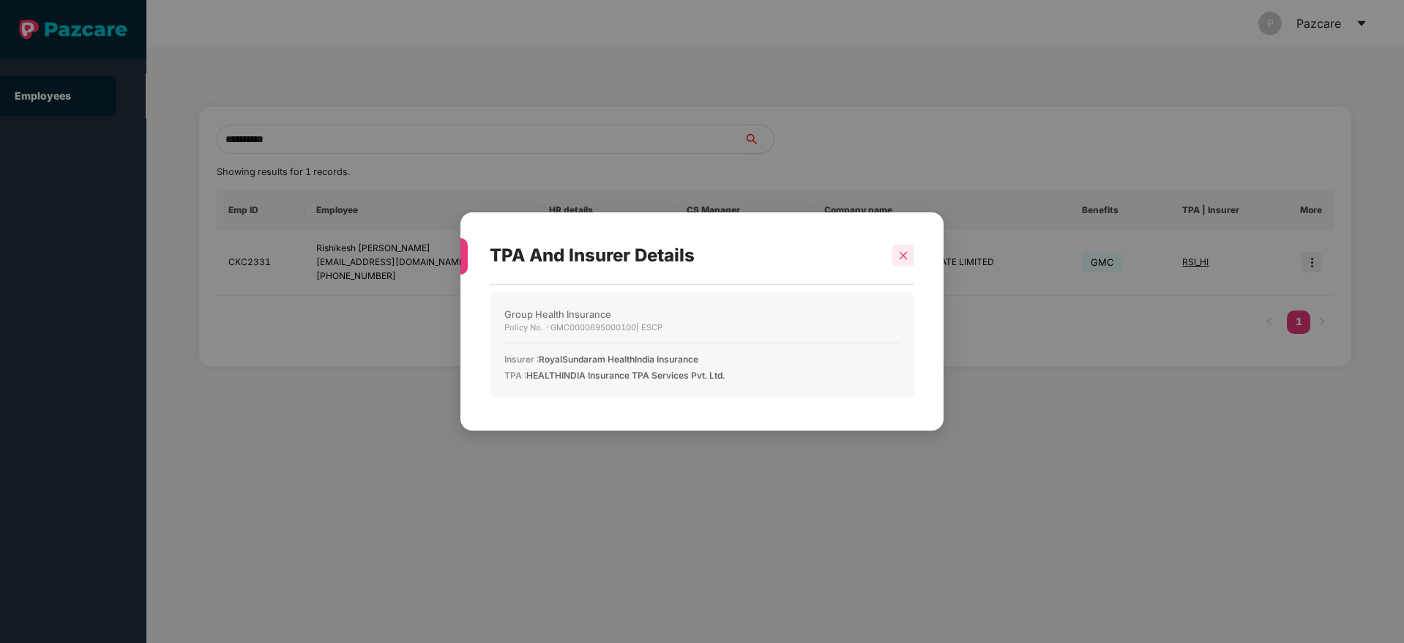
click at [903, 259] on icon "close" at bounding box center [903, 255] width 10 height 10
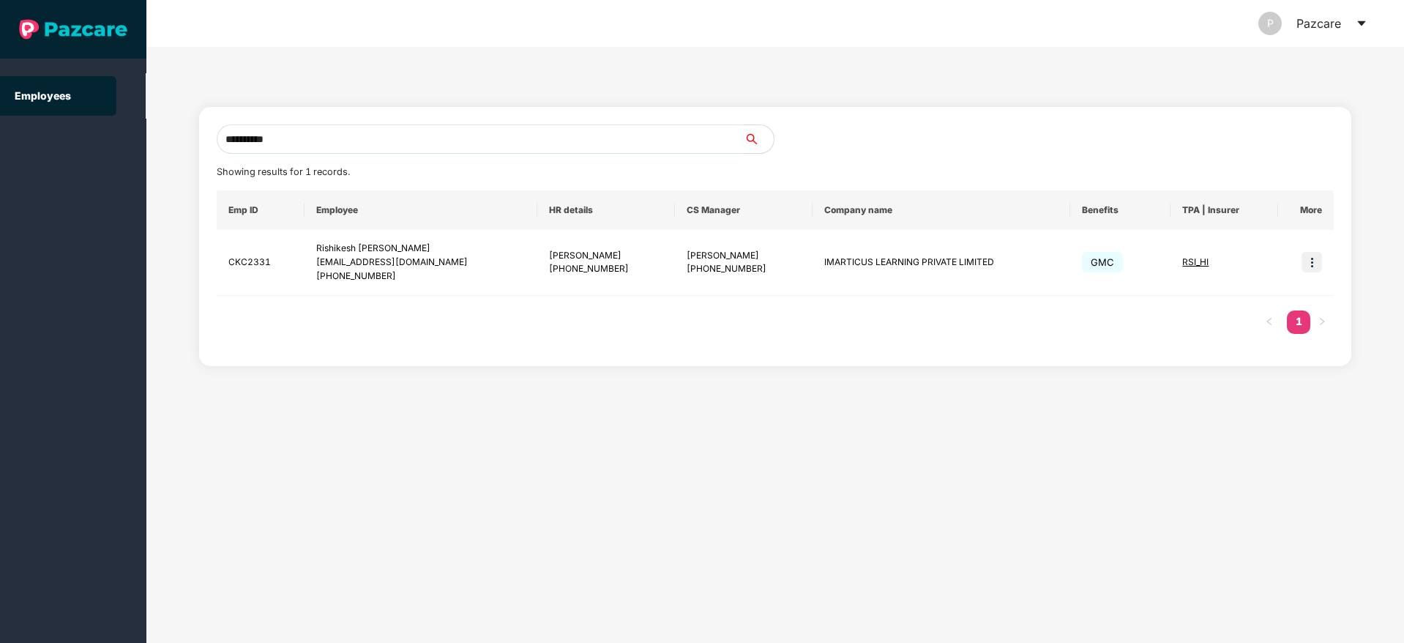
click at [1358, 26] on icon "caret-down" at bounding box center [1362, 24] width 12 height 12
click at [1079, 89] on div "**********" at bounding box center [775, 345] width 1258 height 596
click at [328, 144] on input "**********" at bounding box center [481, 138] width 528 height 29
type input "*"
paste input "**********"
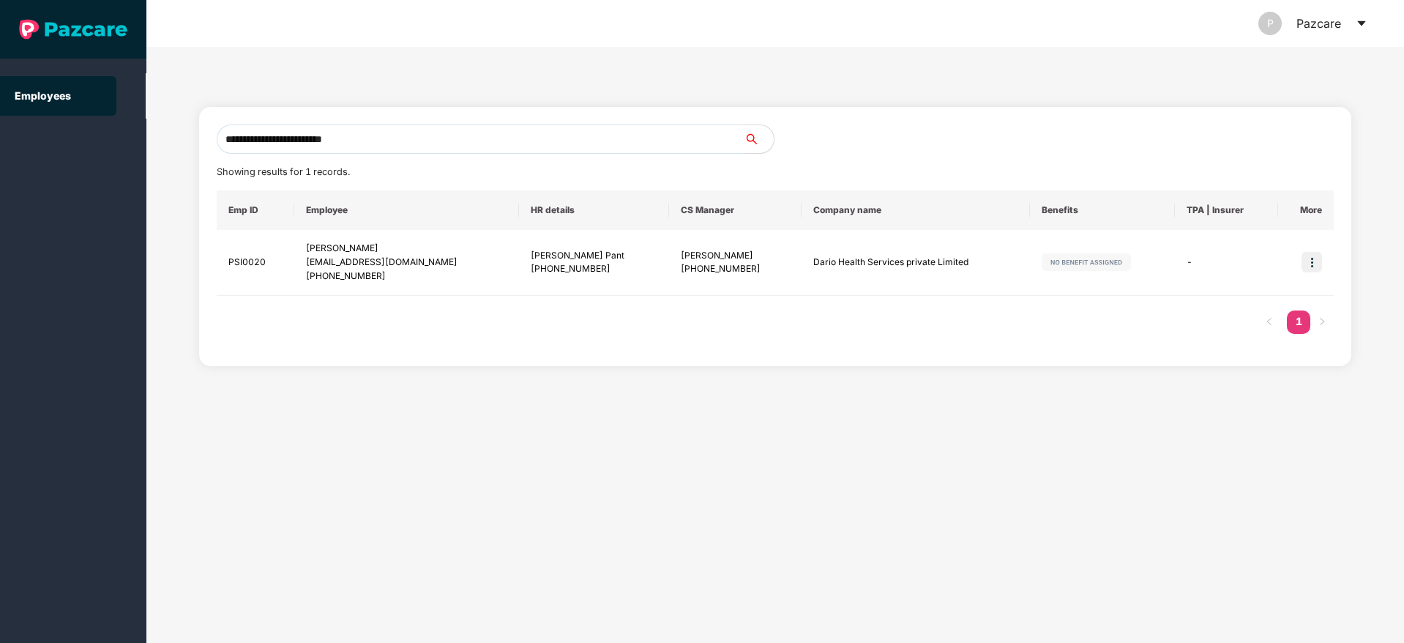
click at [381, 134] on input "**********" at bounding box center [481, 138] width 528 height 29
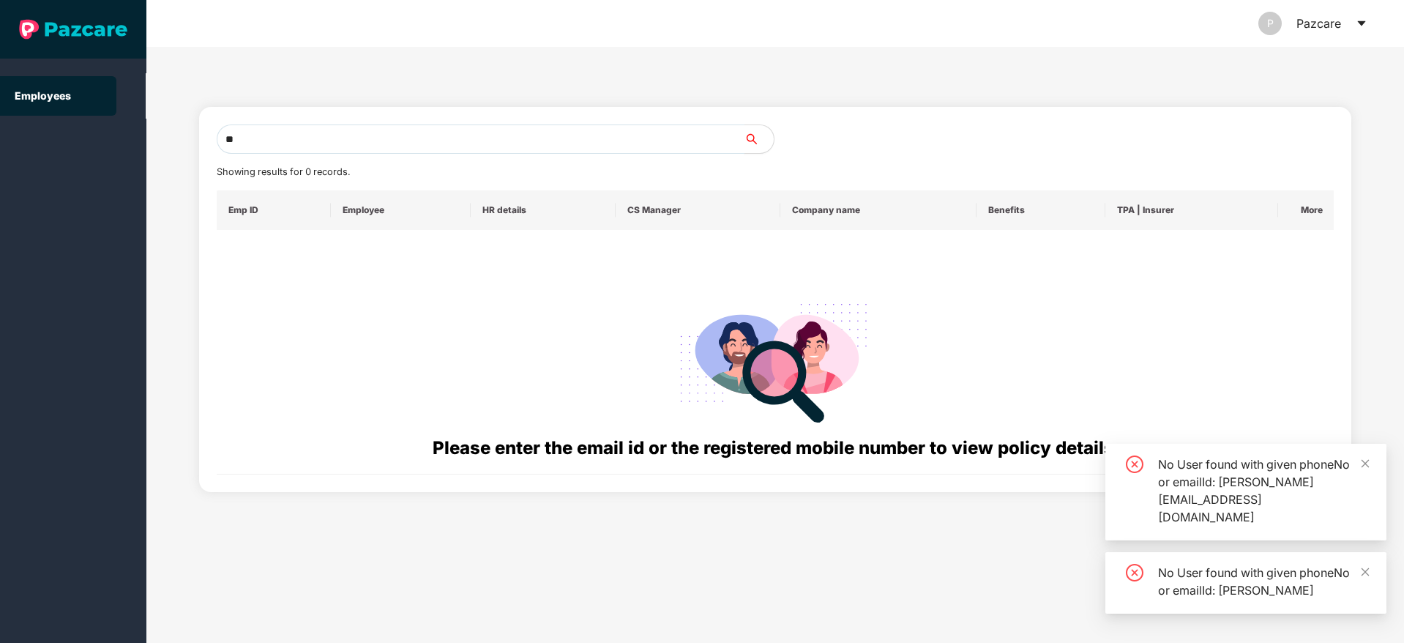
type input "*"
paste input "**********"
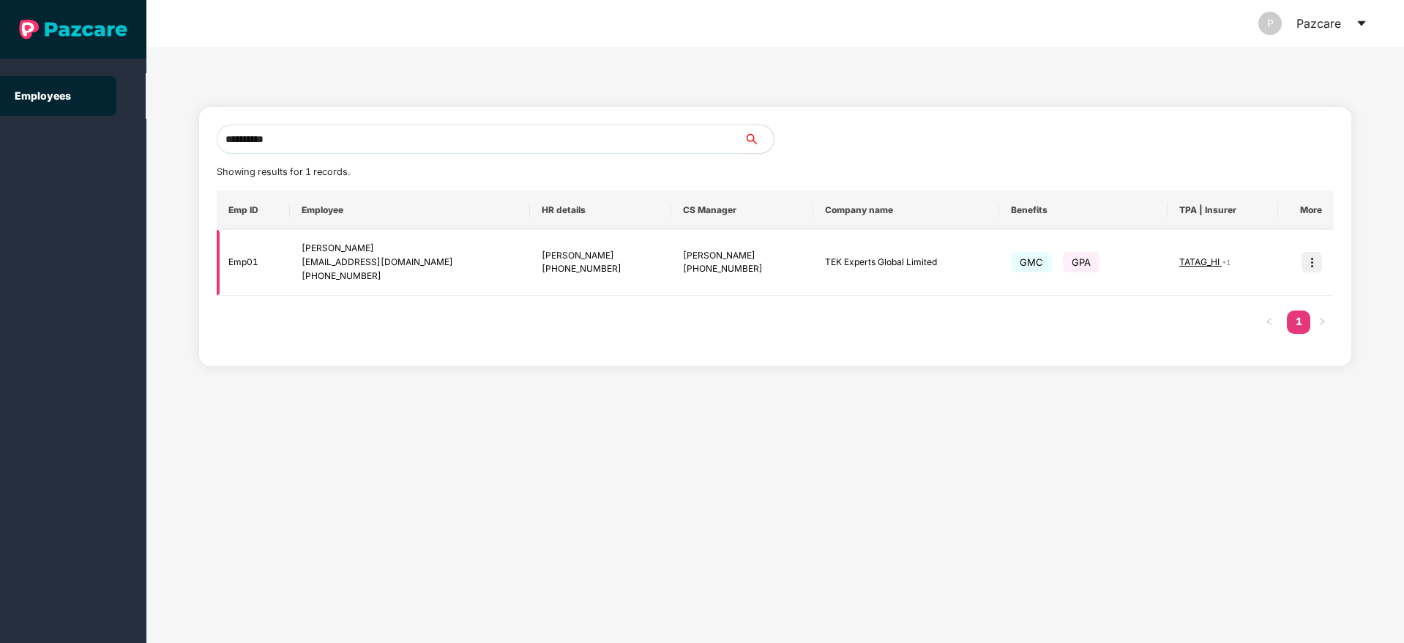
type input "**********"
click at [1308, 261] on img at bounding box center [1312, 262] width 20 height 20
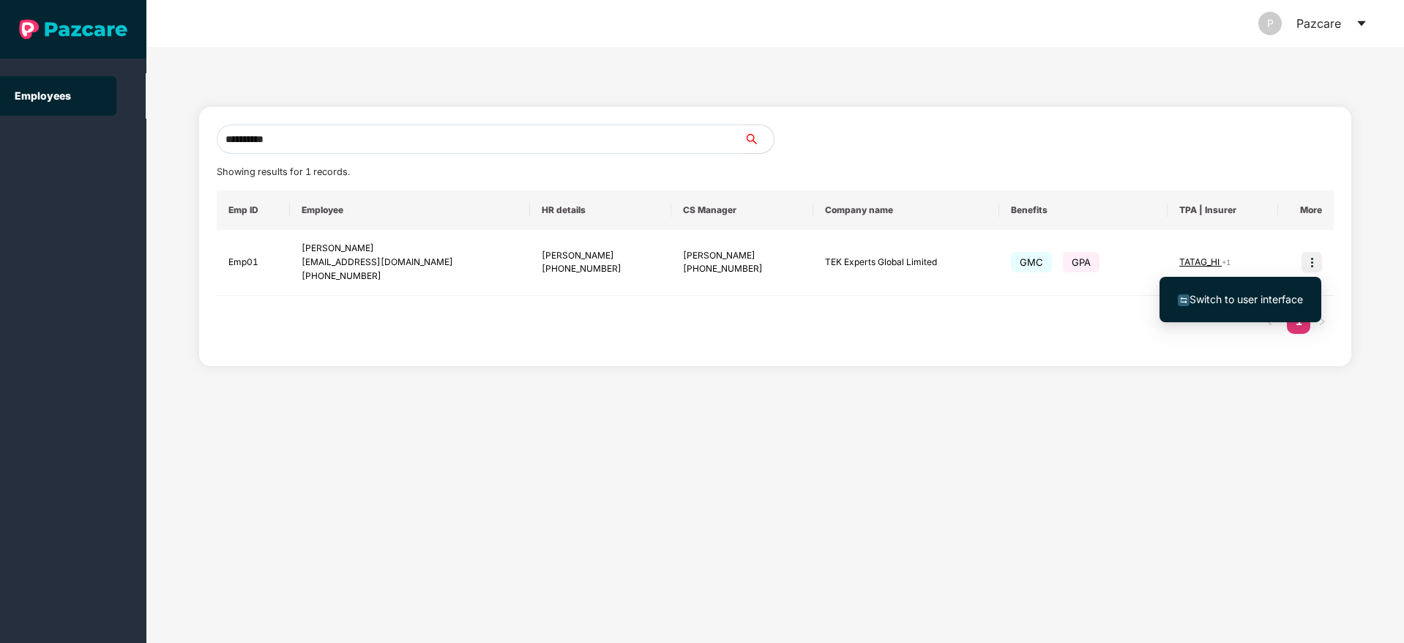
click at [1247, 299] on span "Switch to user interface" at bounding box center [1246, 299] width 113 height 12
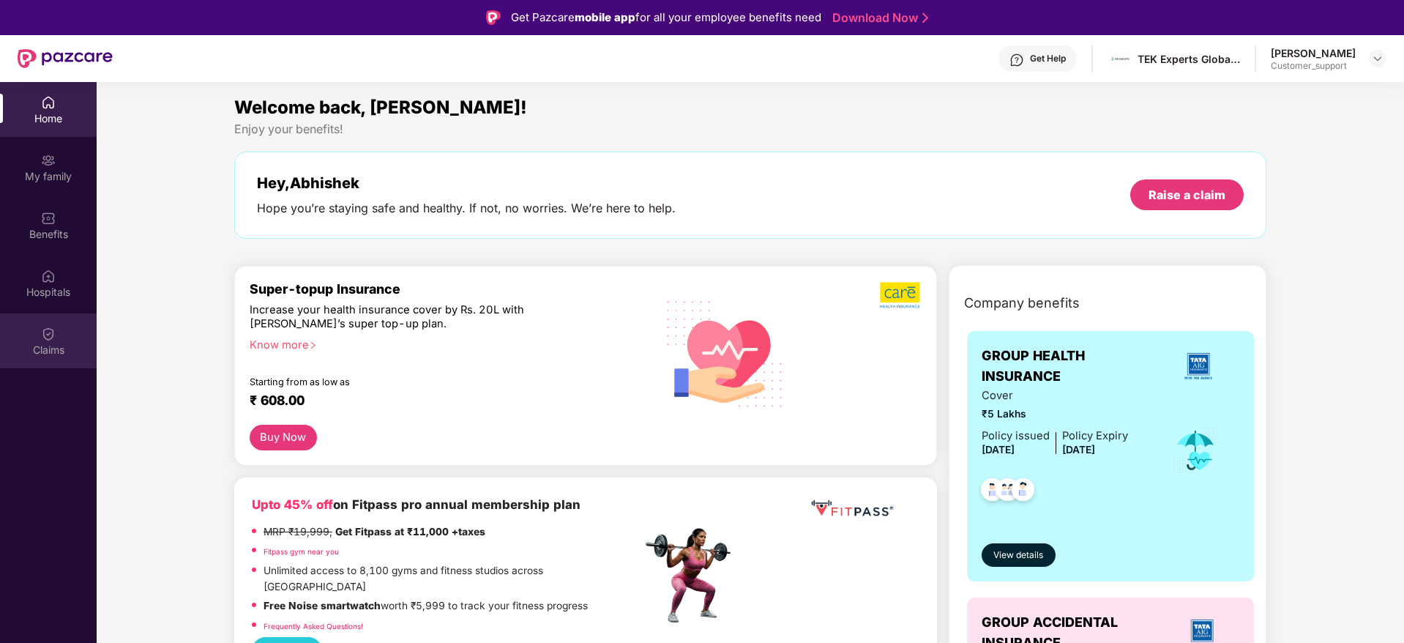
click at [51, 327] on img at bounding box center [48, 334] width 15 height 15
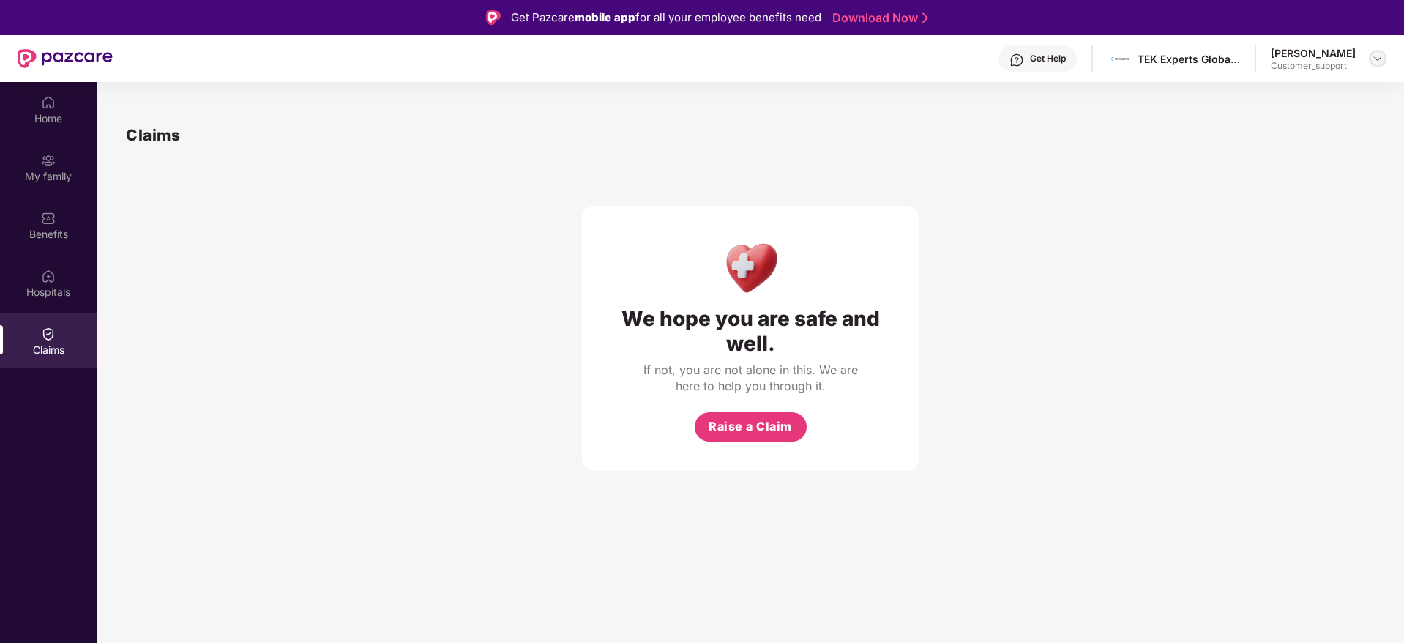
click at [1377, 64] on div at bounding box center [1378, 59] width 18 height 18
click at [1267, 99] on div "Switch to support view" at bounding box center [1309, 93] width 190 height 29
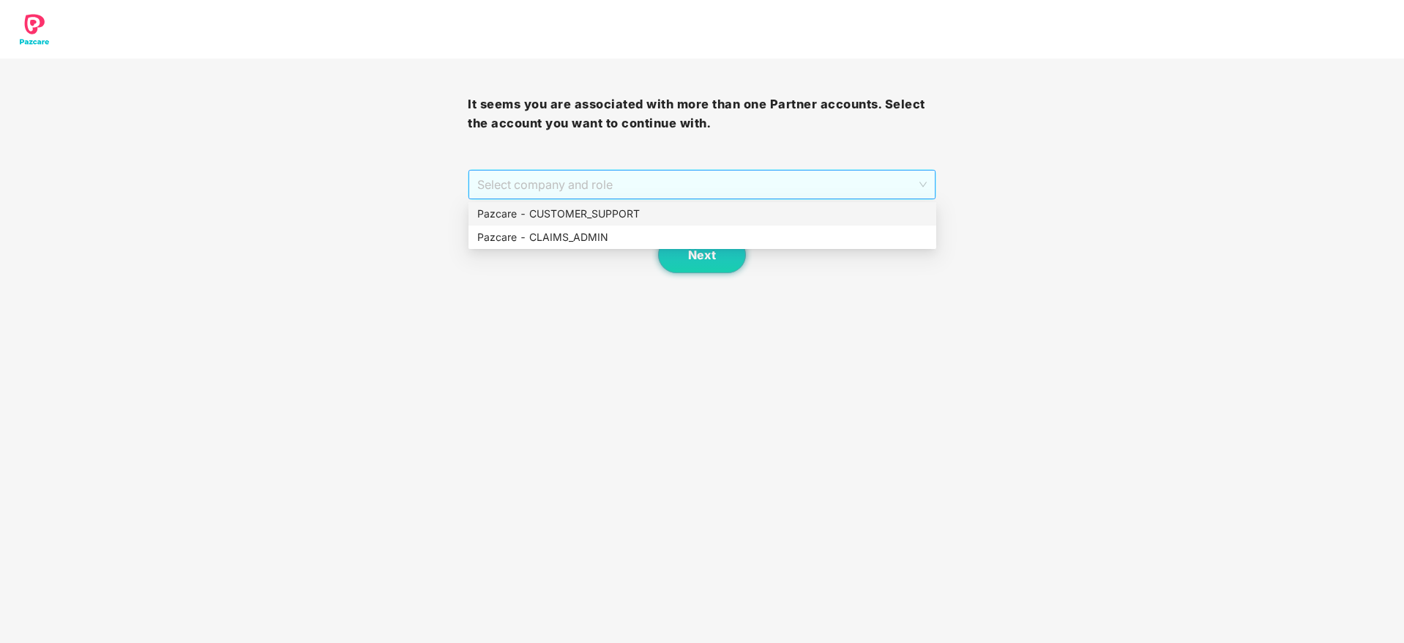
click at [768, 177] on span "Select company and role" at bounding box center [701, 185] width 449 height 28
click at [617, 213] on div "Pazcare - CUSTOMER_SUPPORT" at bounding box center [702, 214] width 450 height 16
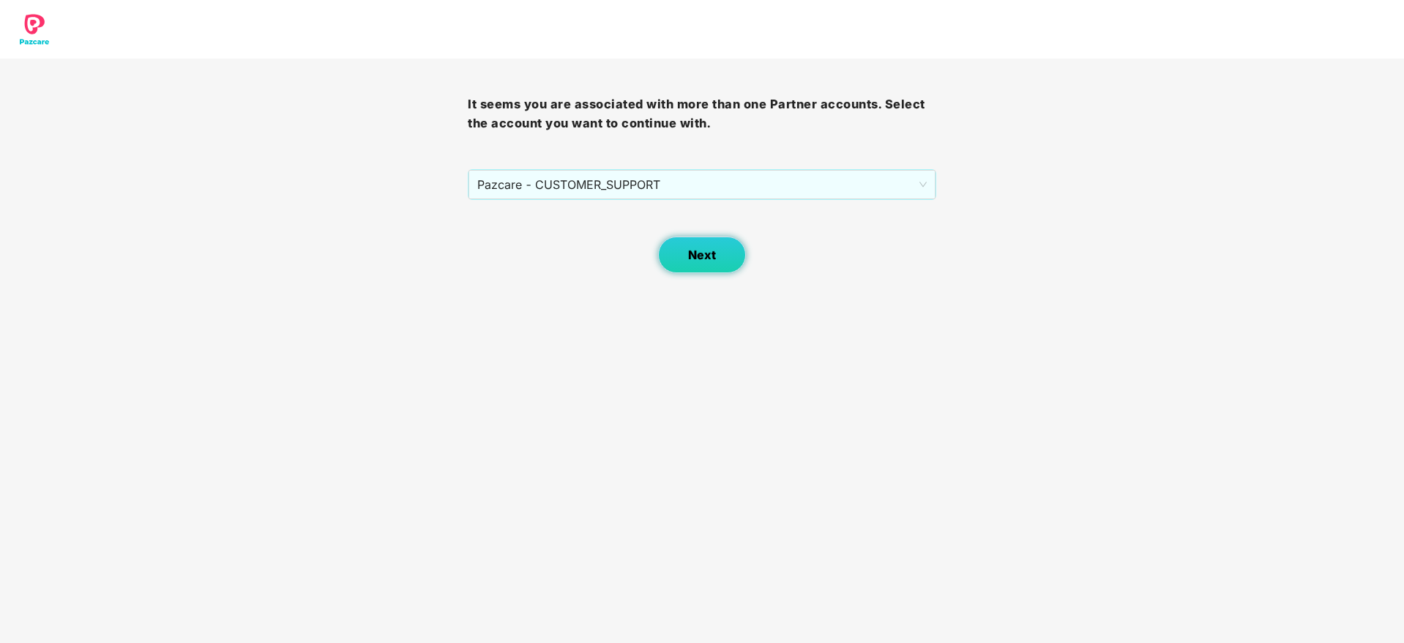
click at [699, 242] on button "Next" at bounding box center [702, 254] width 88 height 37
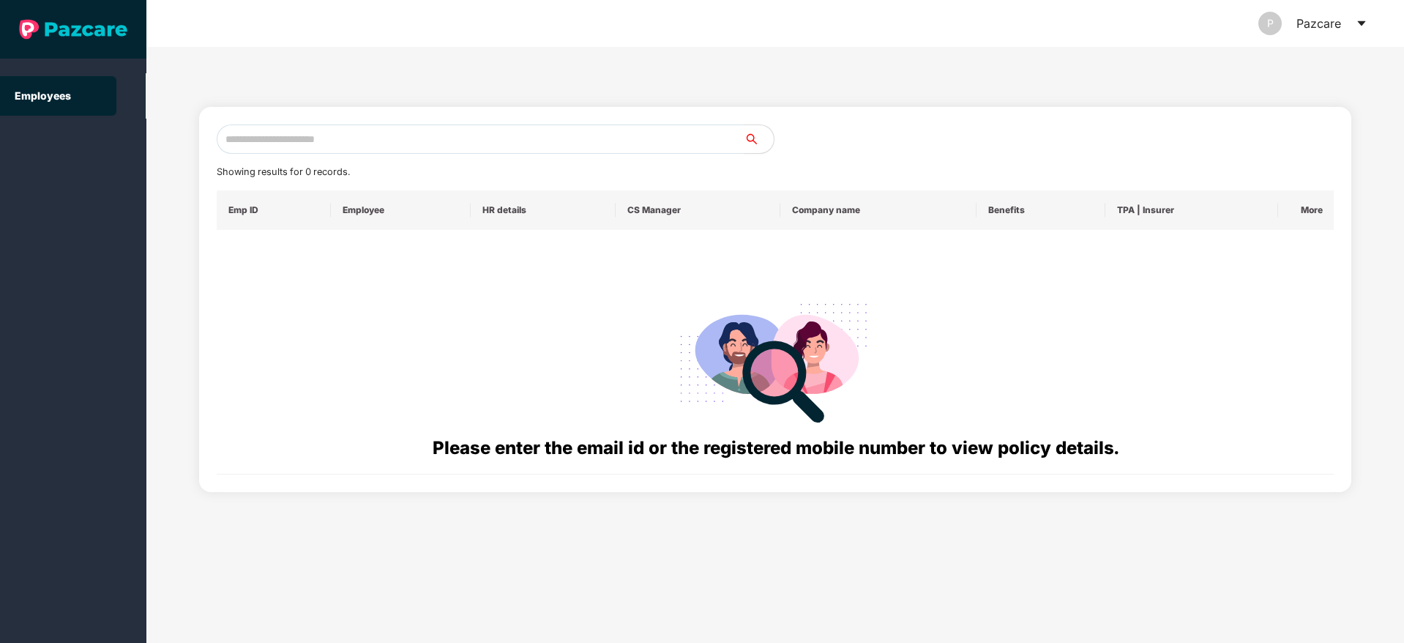
click at [354, 142] on input "text" at bounding box center [481, 138] width 528 height 29
paste input "**********"
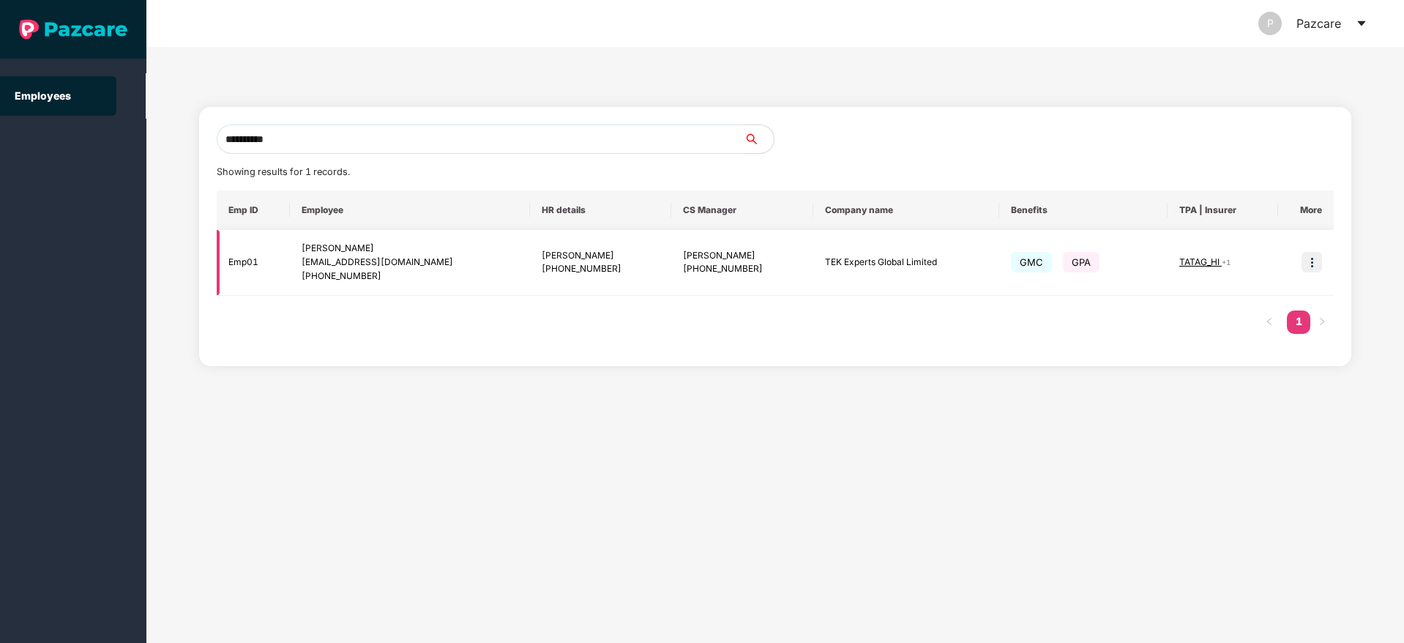
type input "**********"
click at [1228, 268] on div "TATAG_HI + 1" at bounding box center [1222, 262] width 87 height 14
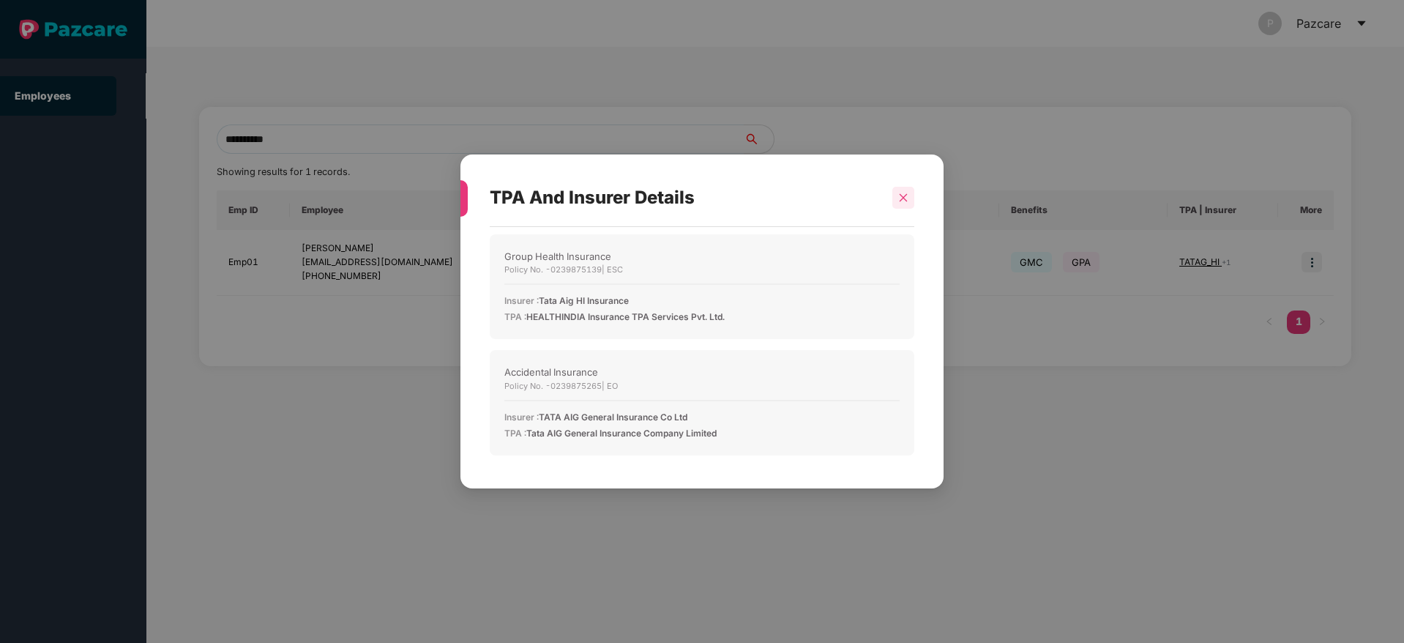
click at [903, 195] on icon "close" at bounding box center [903, 198] width 10 height 10
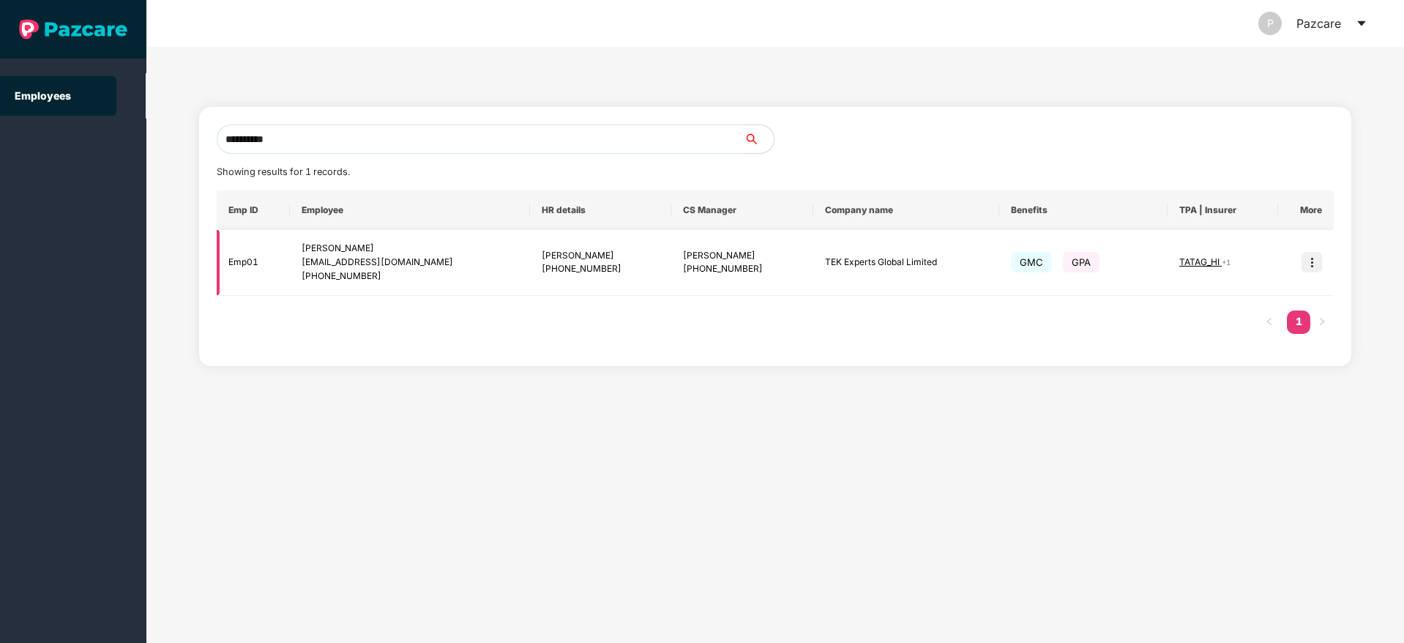
click at [1316, 266] on img at bounding box center [1312, 262] width 20 height 20
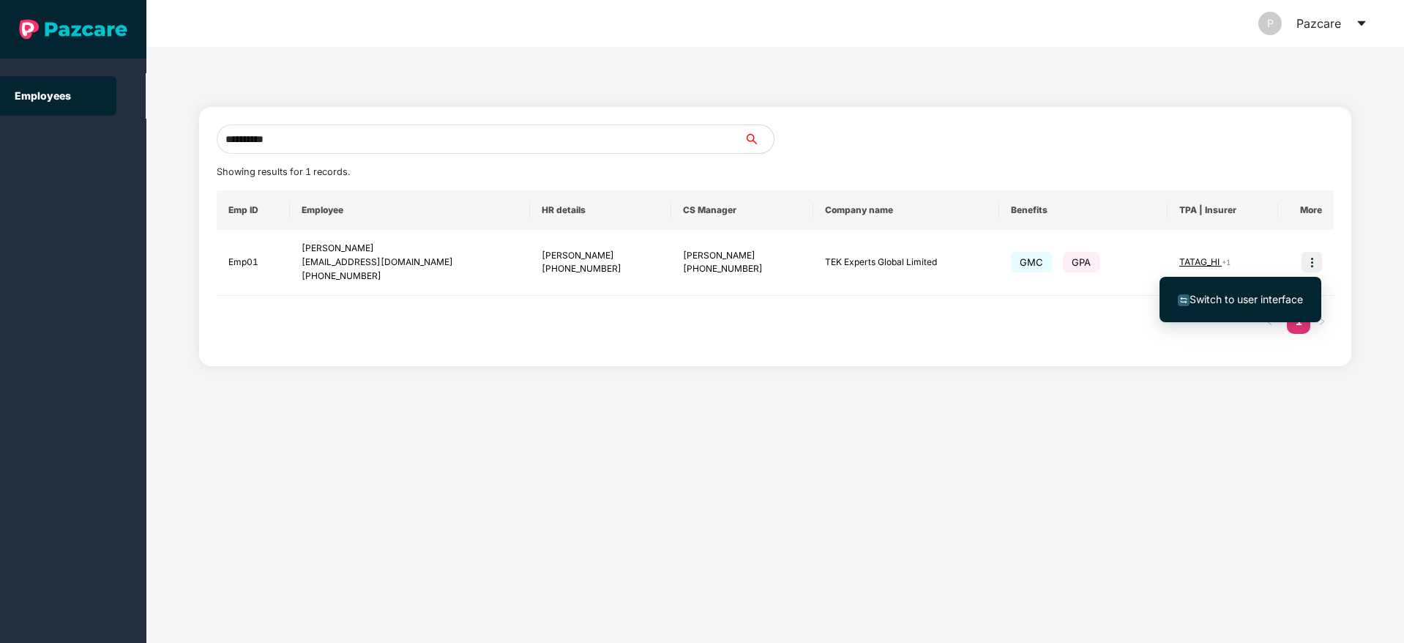
click at [1236, 299] on span "Switch to user interface" at bounding box center [1246, 299] width 113 height 12
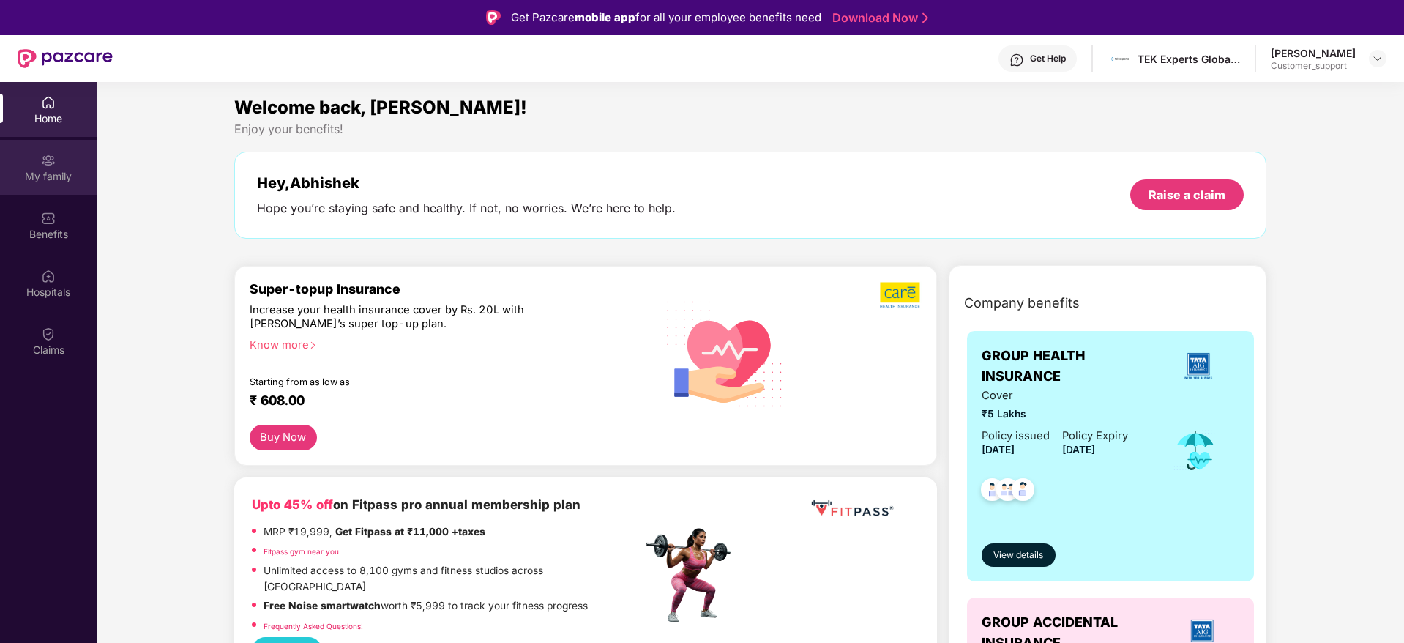
click at [58, 178] on div "My family" at bounding box center [48, 176] width 97 height 15
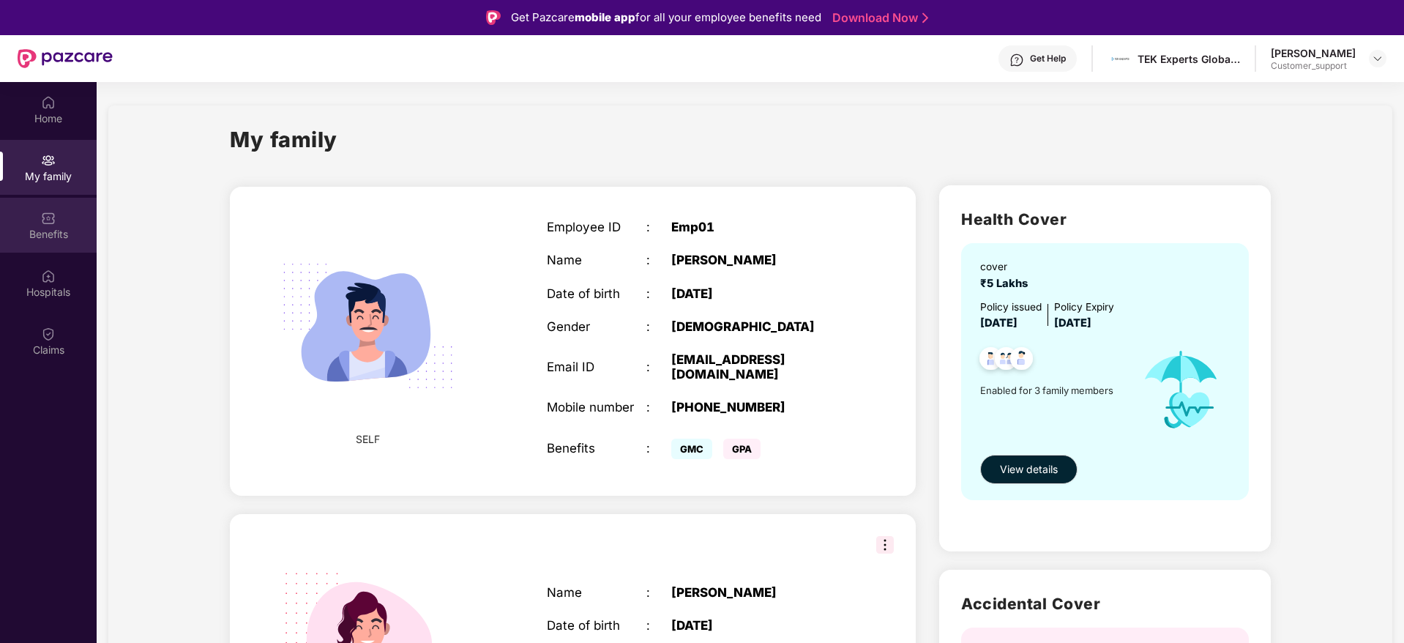
click at [48, 223] on img at bounding box center [48, 218] width 15 height 15
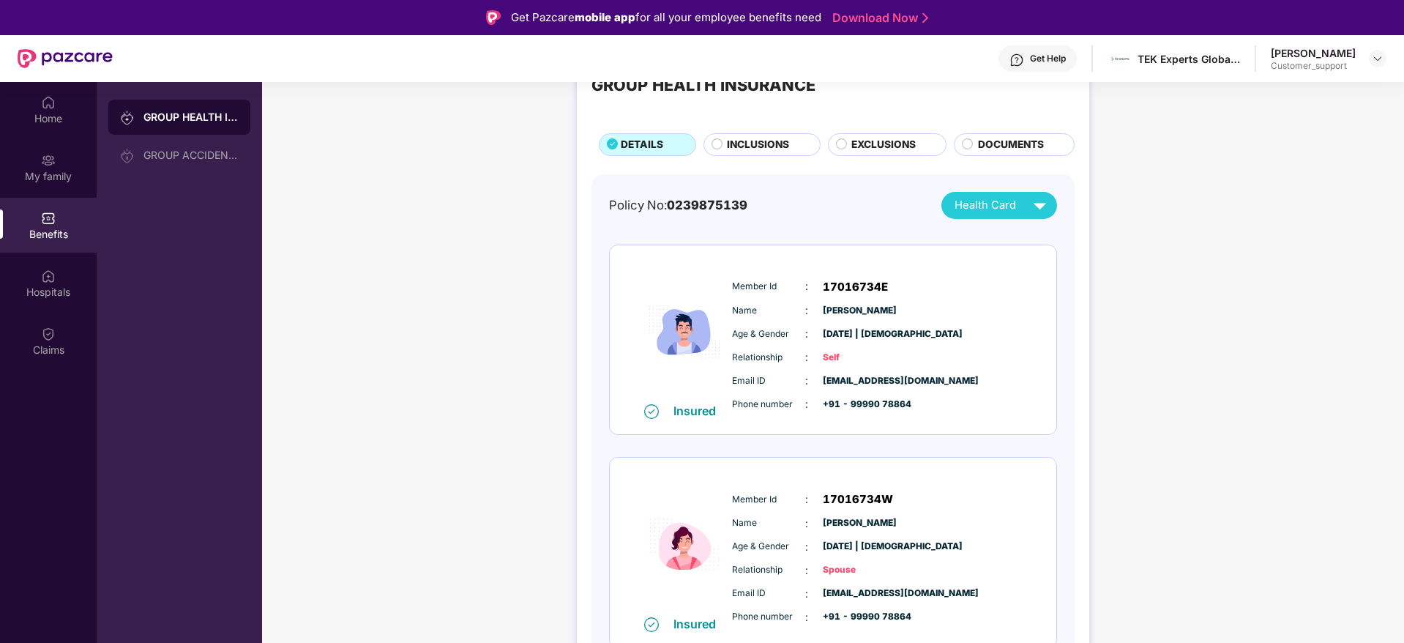
scroll to position [55, 0]
click at [1378, 63] on img at bounding box center [1378, 59] width 12 height 12
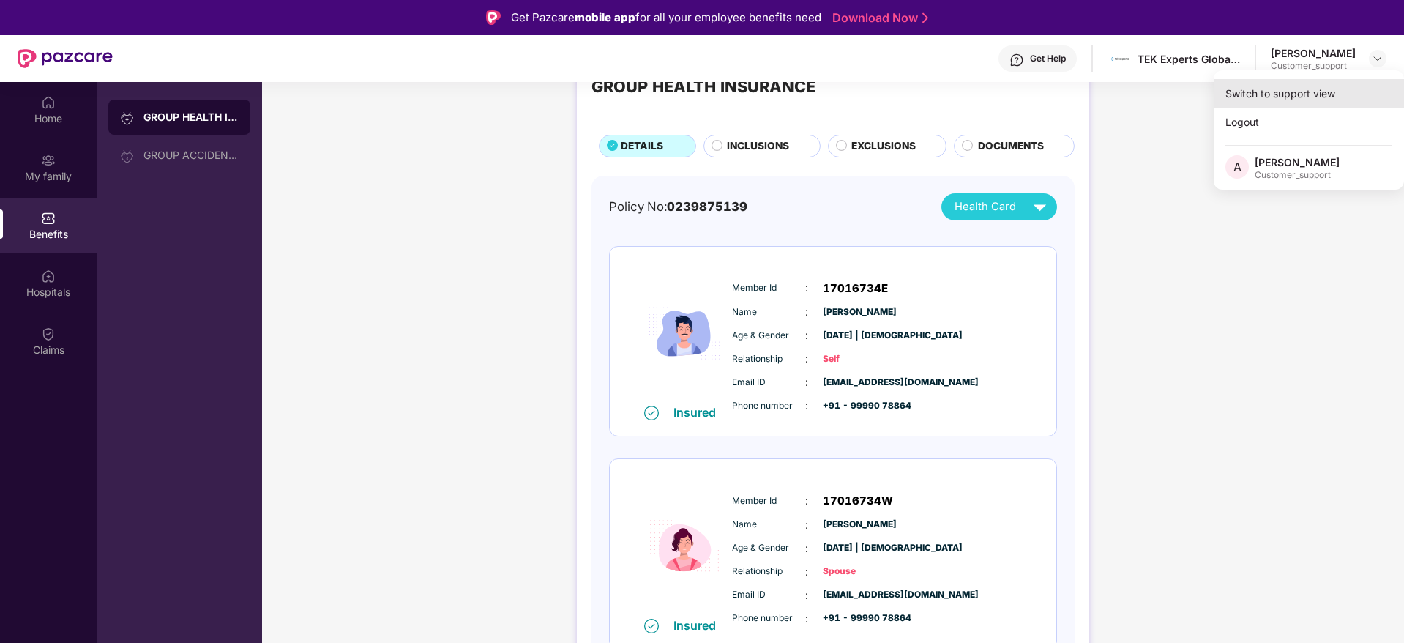
click at [1301, 97] on div "Switch to support view" at bounding box center [1309, 93] width 190 height 29
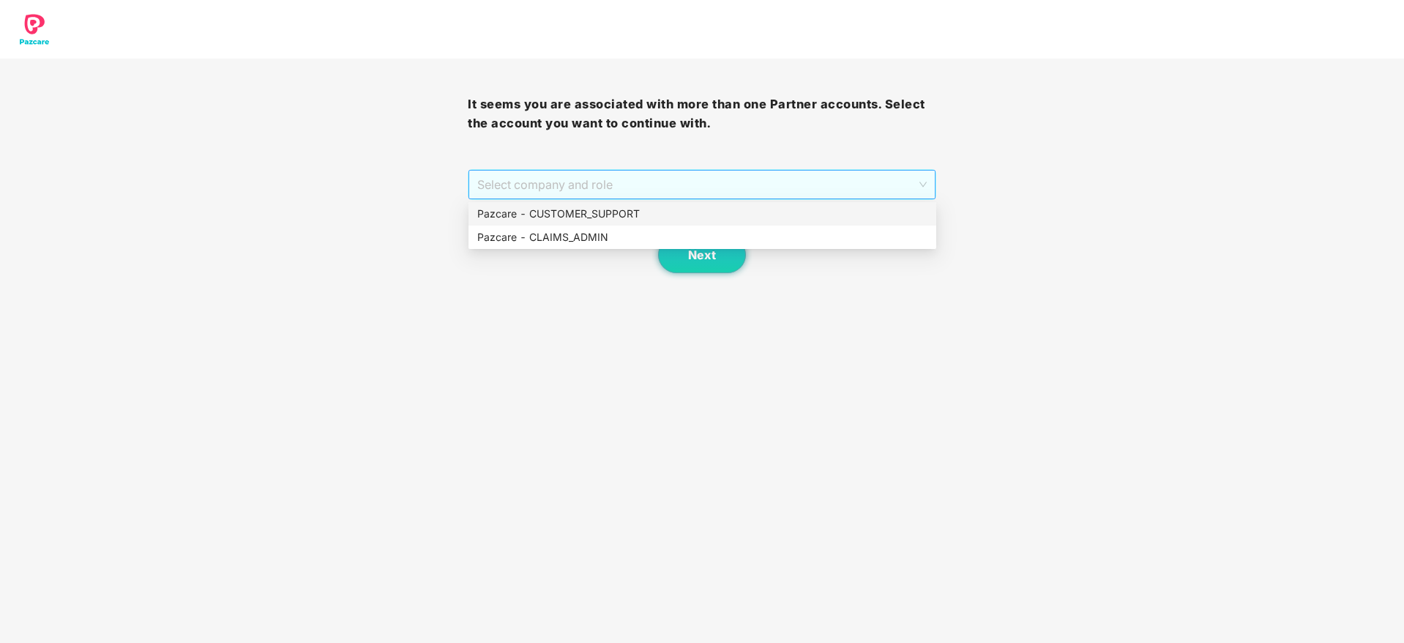
click at [722, 186] on span "Select company and role" at bounding box center [701, 185] width 449 height 28
click at [620, 214] on div "Pazcare - CUSTOMER_SUPPORT" at bounding box center [702, 214] width 450 height 16
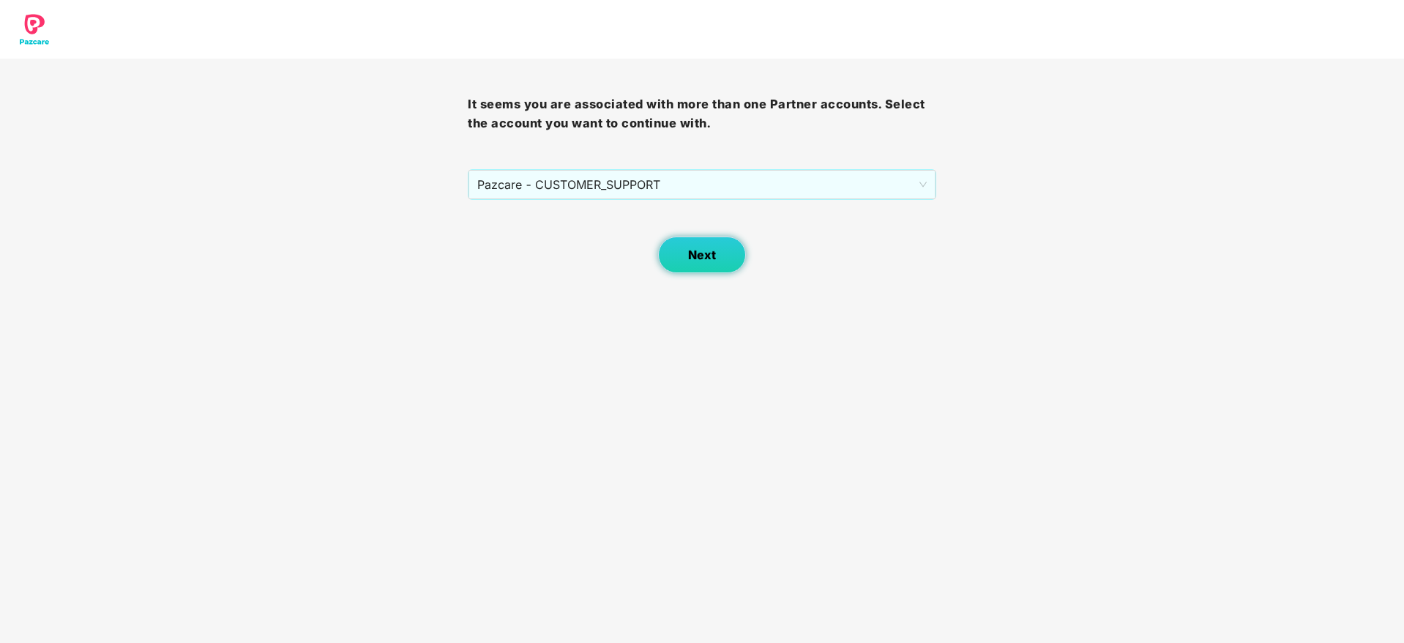
click at [690, 250] on span "Next" at bounding box center [702, 255] width 28 height 14
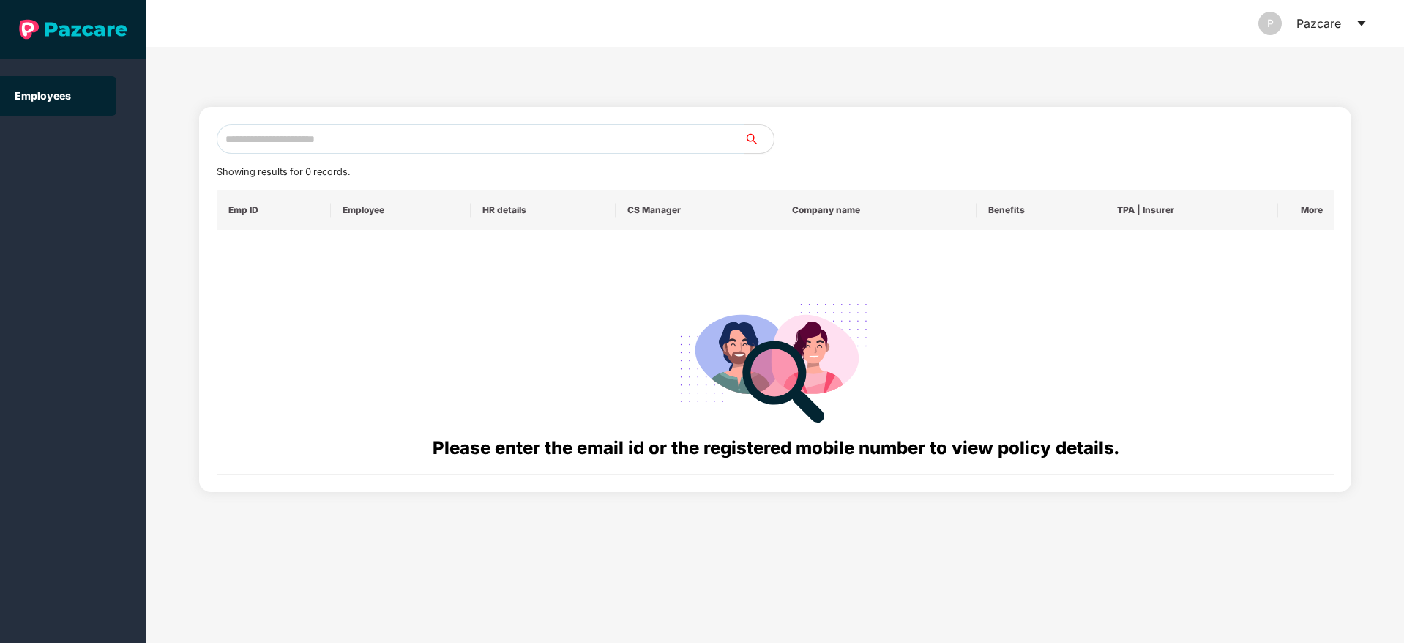
click at [324, 139] on input "text" at bounding box center [481, 138] width 528 height 29
paste input "**********"
type input "*"
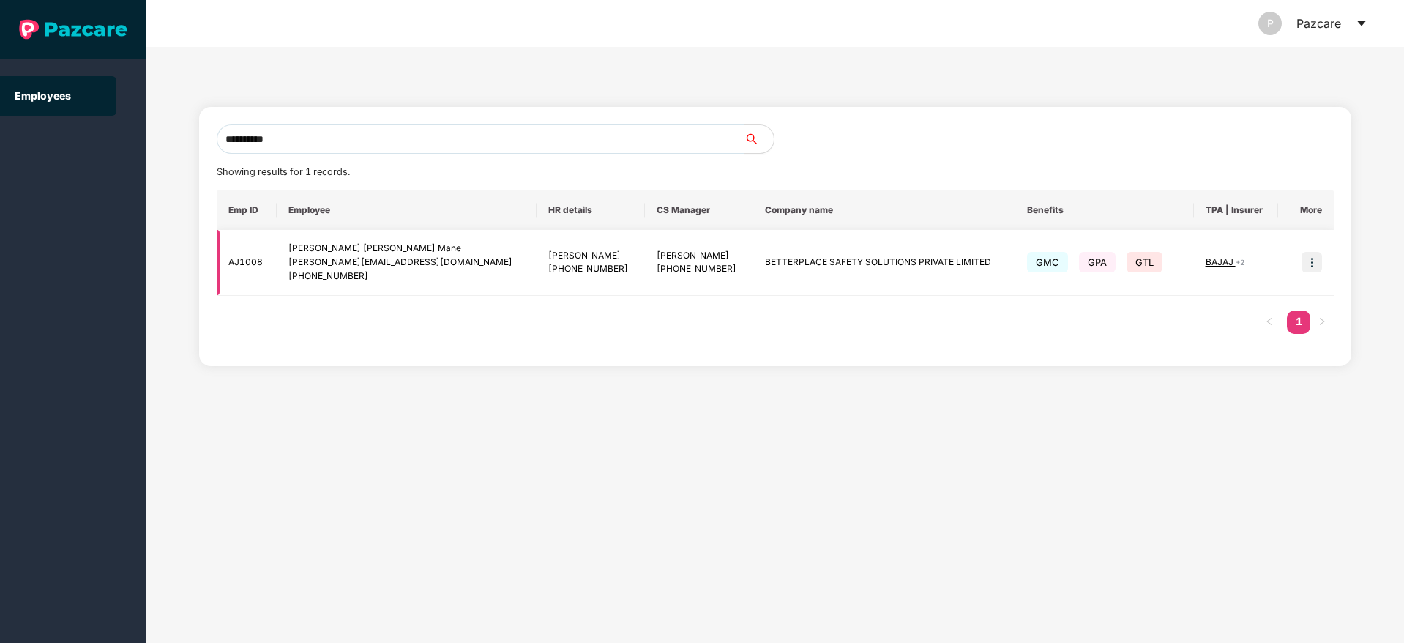
type input "**********"
click at [1313, 267] on img at bounding box center [1312, 262] width 20 height 20
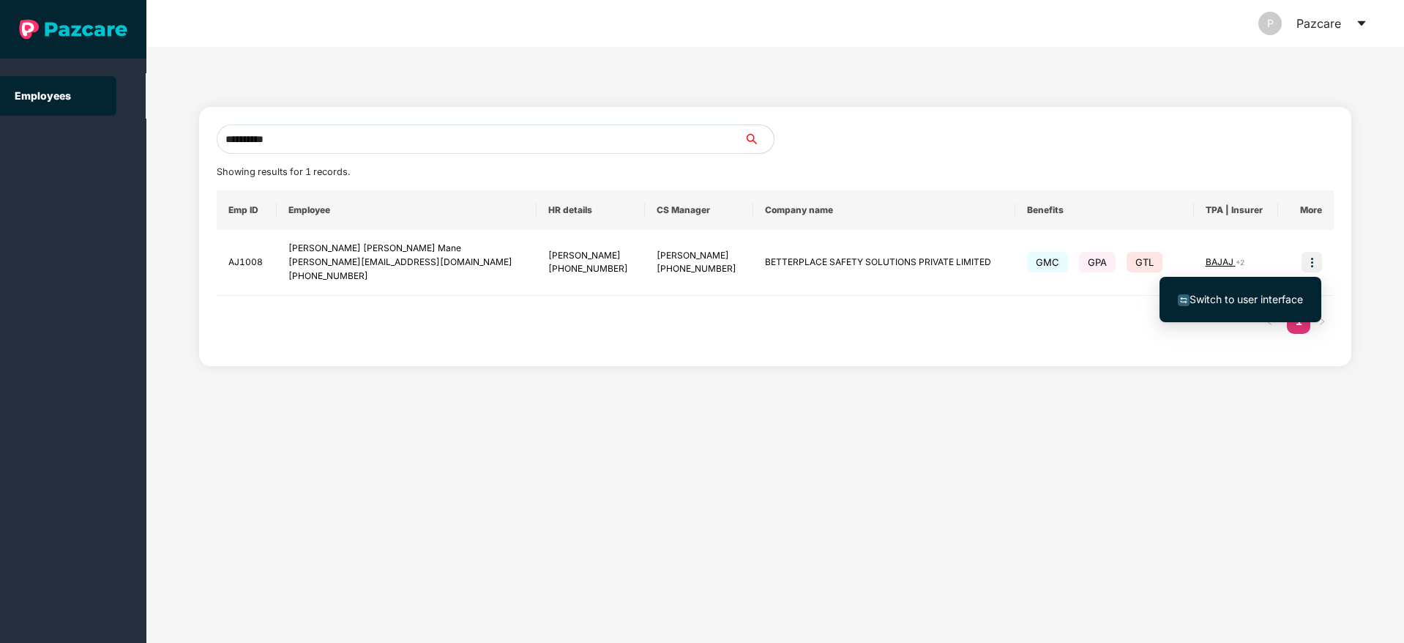
click at [1250, 305] on span "Switch to user interface" at bounding box center [1246, 299] width 113 height 12
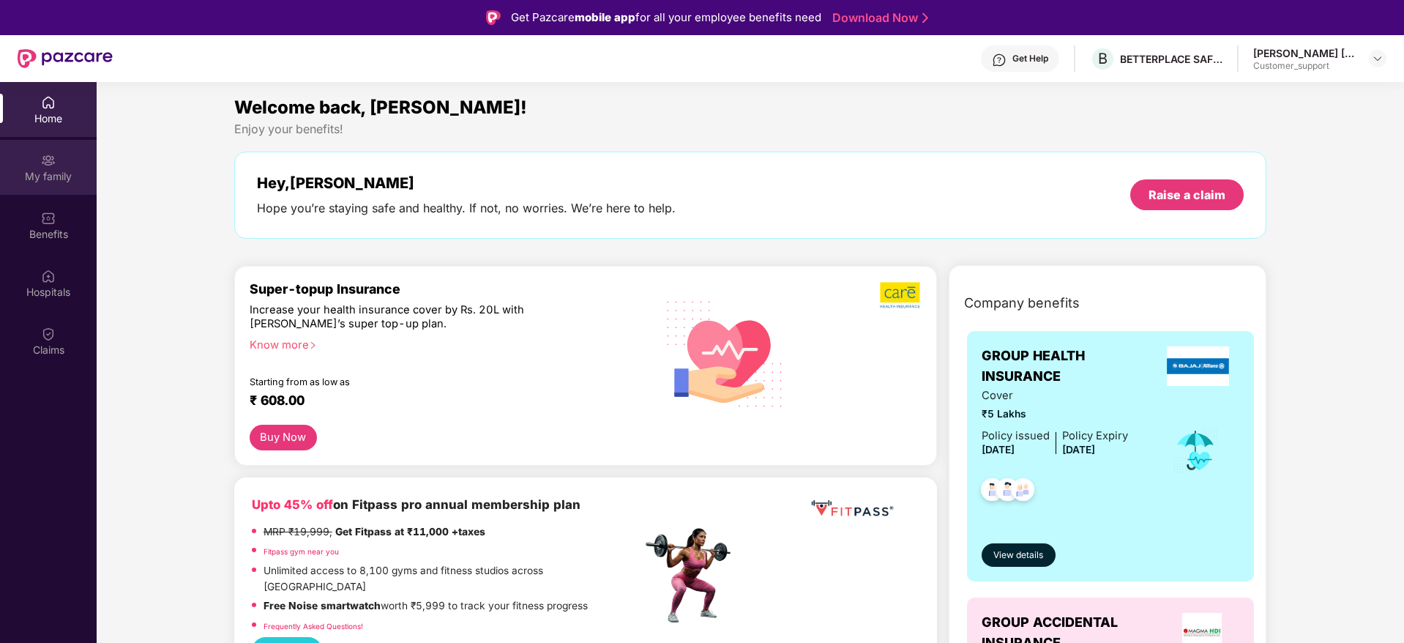
click at [48, 165] on img at bounding box center [48, 160] width 15 height 15
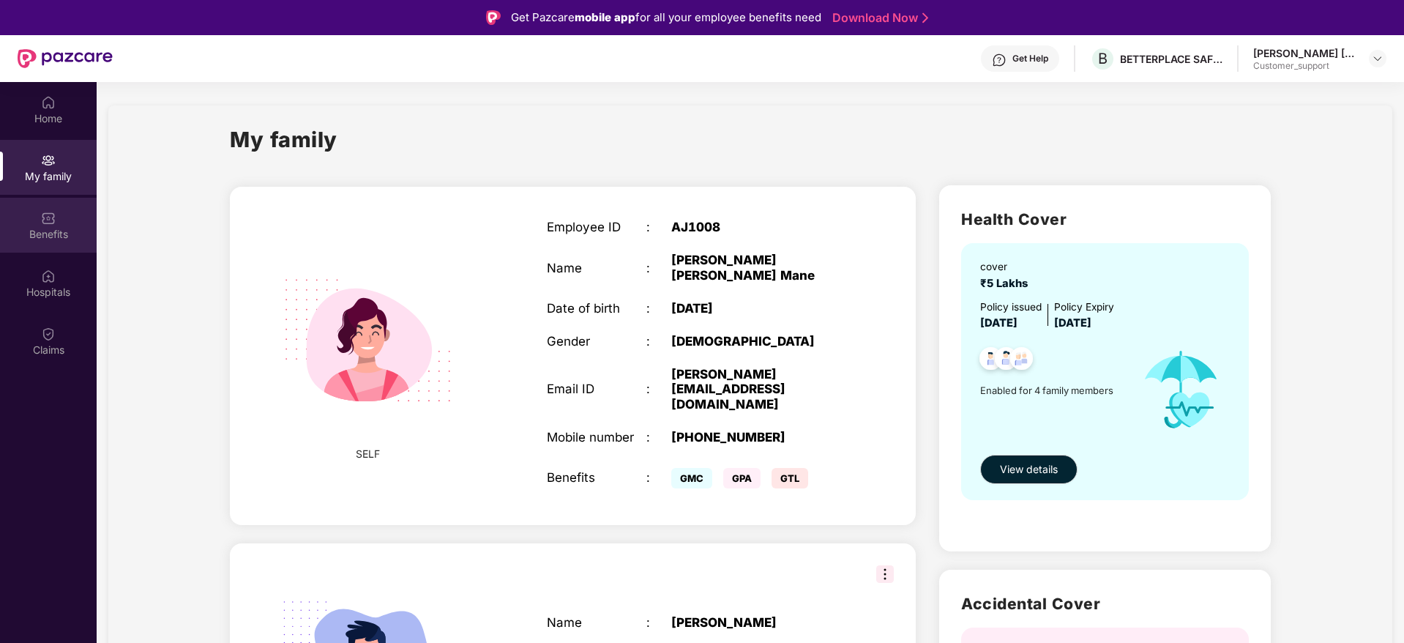
click at [47, 228] on div "Benefits" at bounding box center [48, 234] width 97 height 15
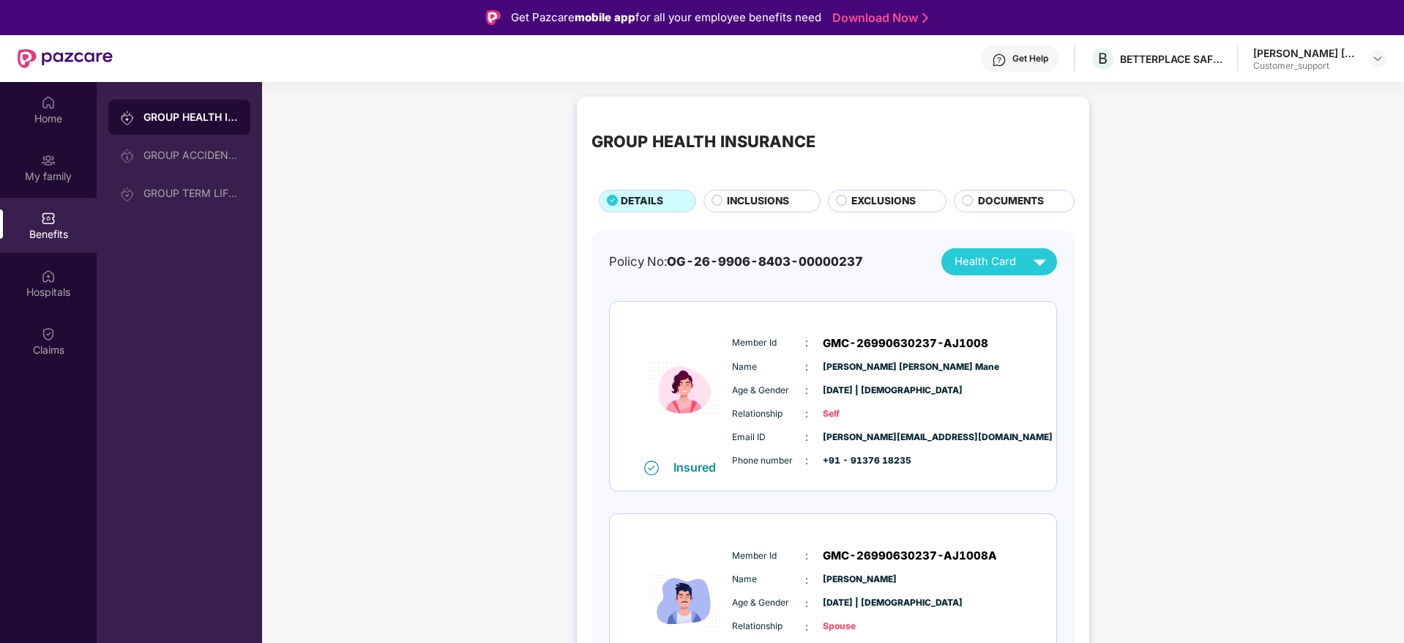
click at [747, 204] on span "INCLUSIONS" at bounding box center [758, 201] width 62 height 16
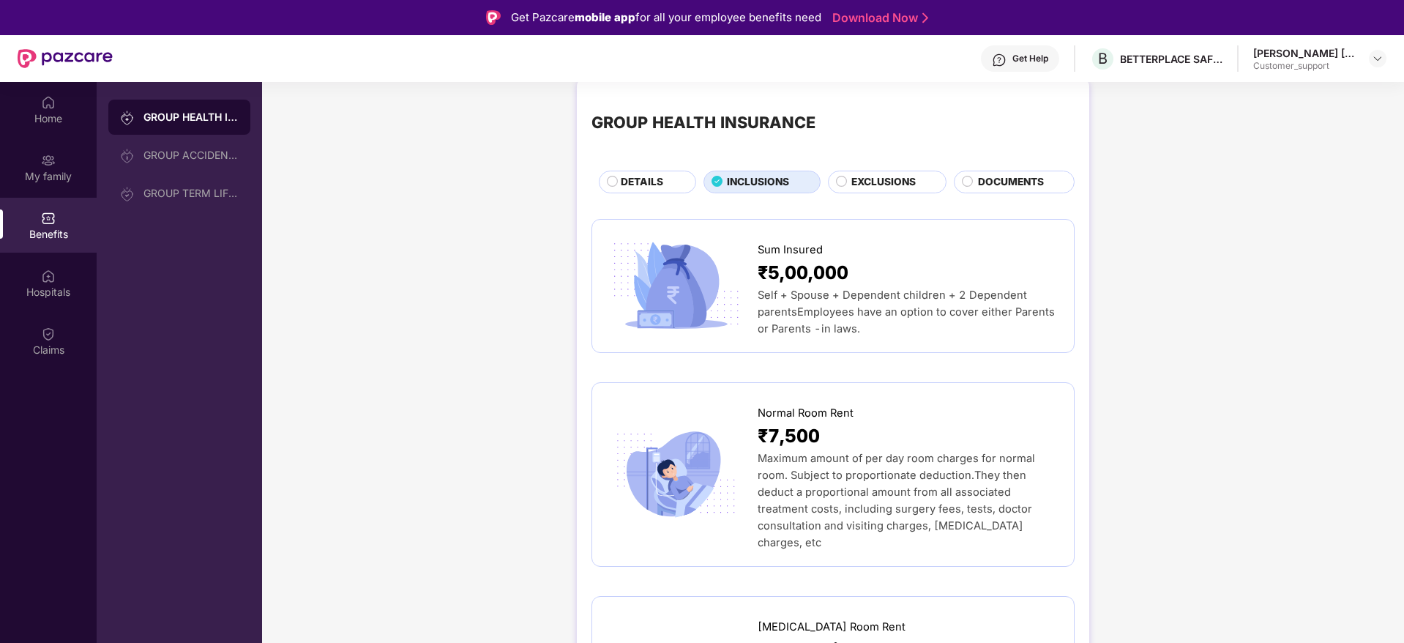
scroll to position [0, 0]
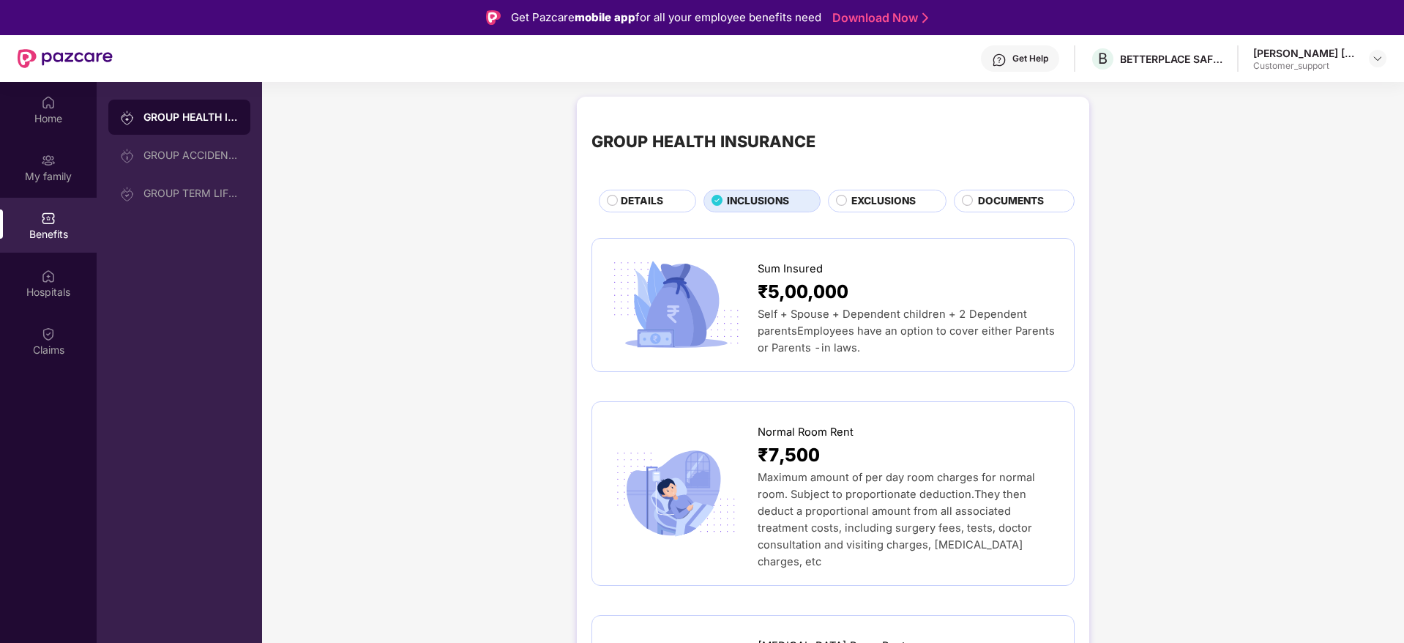
click at [657, 195] on span "DETAILS" at bounding box center [642, 201] width 42 height 16
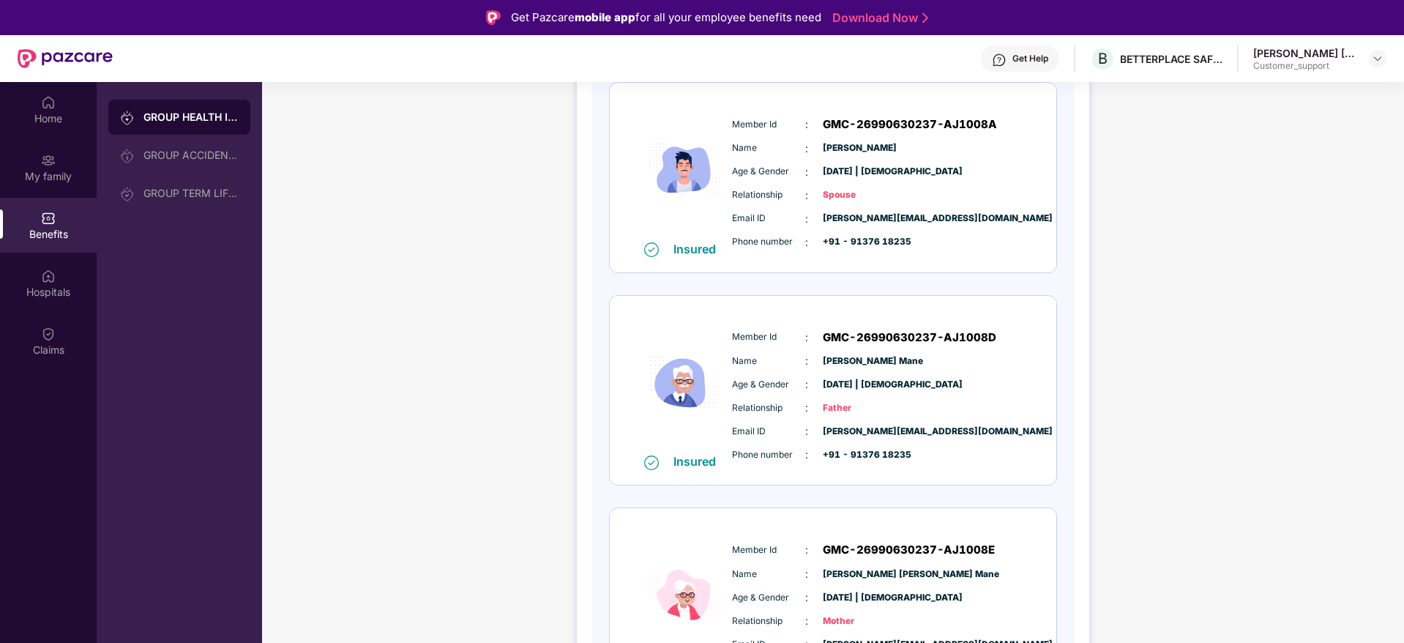
scroll to position [432, 0]
click at [1377, 63] on img at bounding box center [1378, 59] width 12 height 12
click at [1291, 103] on div "Switch to support view" at bounding box center [1309, 93] width 190 height 29
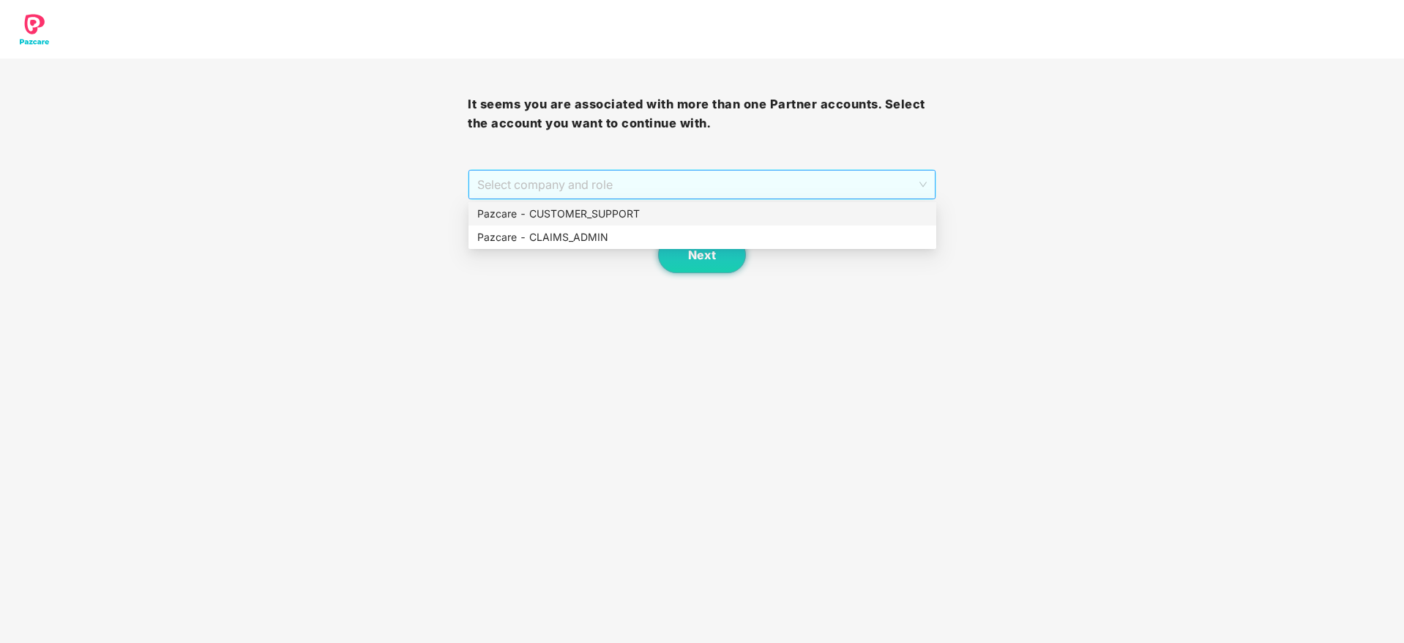
click at [804, 194] on span "Select company and role" at bounding box center [701, 185] width 449 height 28
click at [631, 224] on div "Pazcare - CUSTOMER_SUPPORT" at bounding box center [703, 213] width 468 height 23
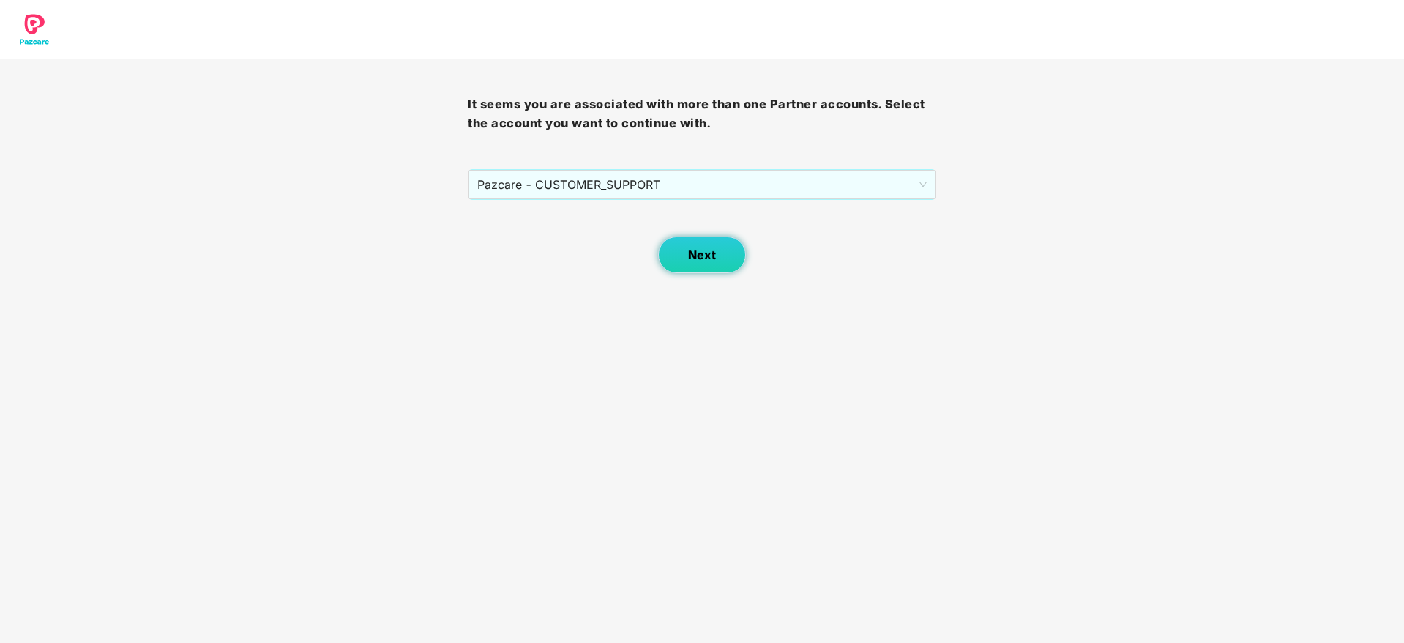
click at [677, 247] on button "Next" at bounding box center [702, 254] width 88 height 37
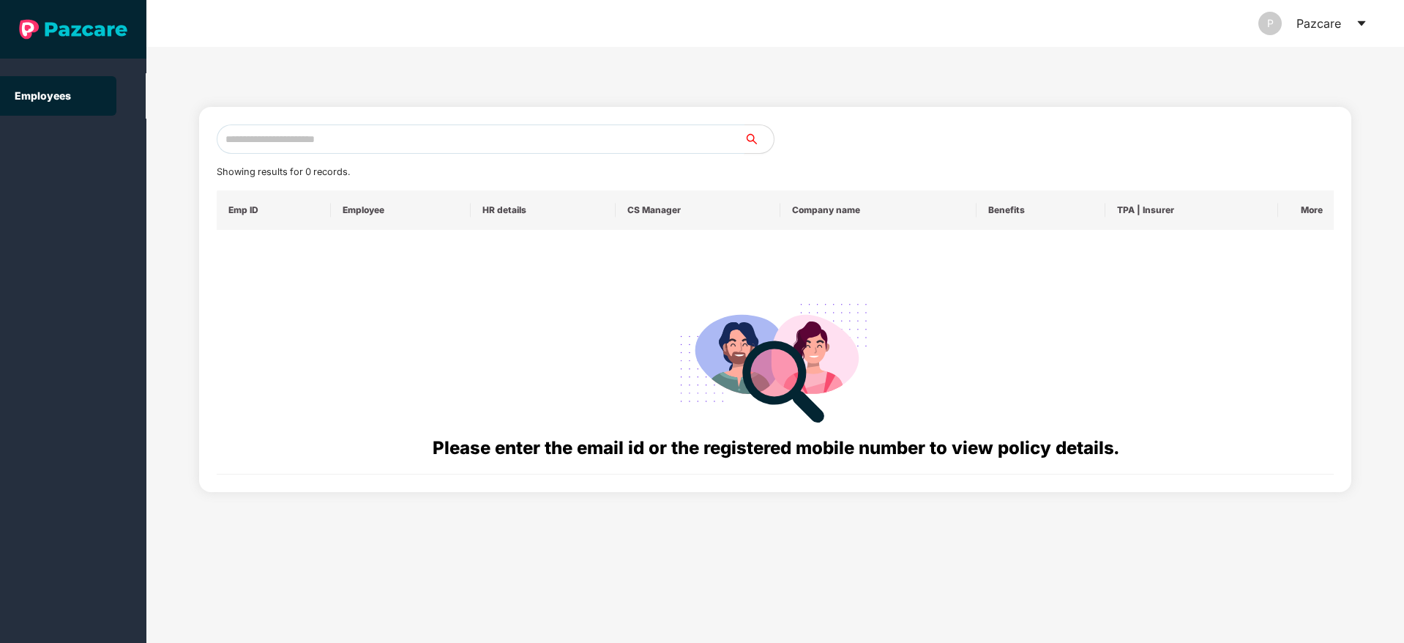
click at [346, 132] on input "text" at bounding box center [481, 138] width 528 height 29
paste input "**********"
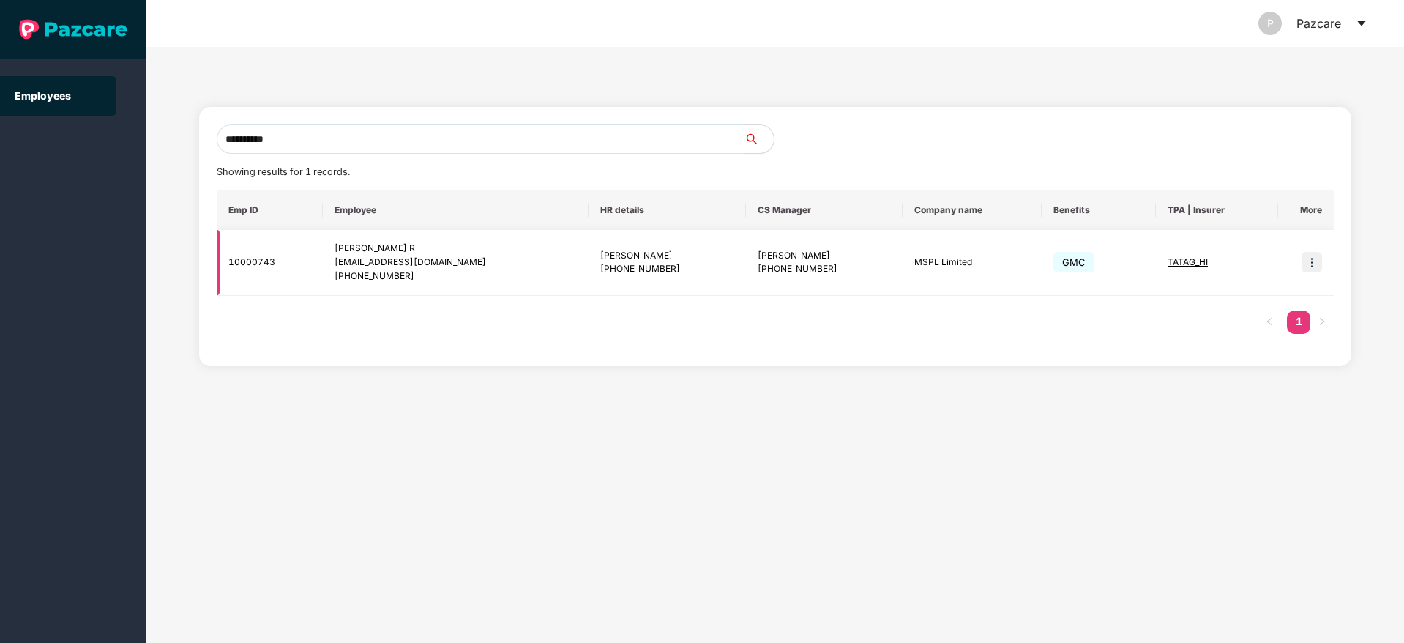
type input "**********"
click at [1313, 266] on img at bounding box center [1312, 262] width 20 height 20
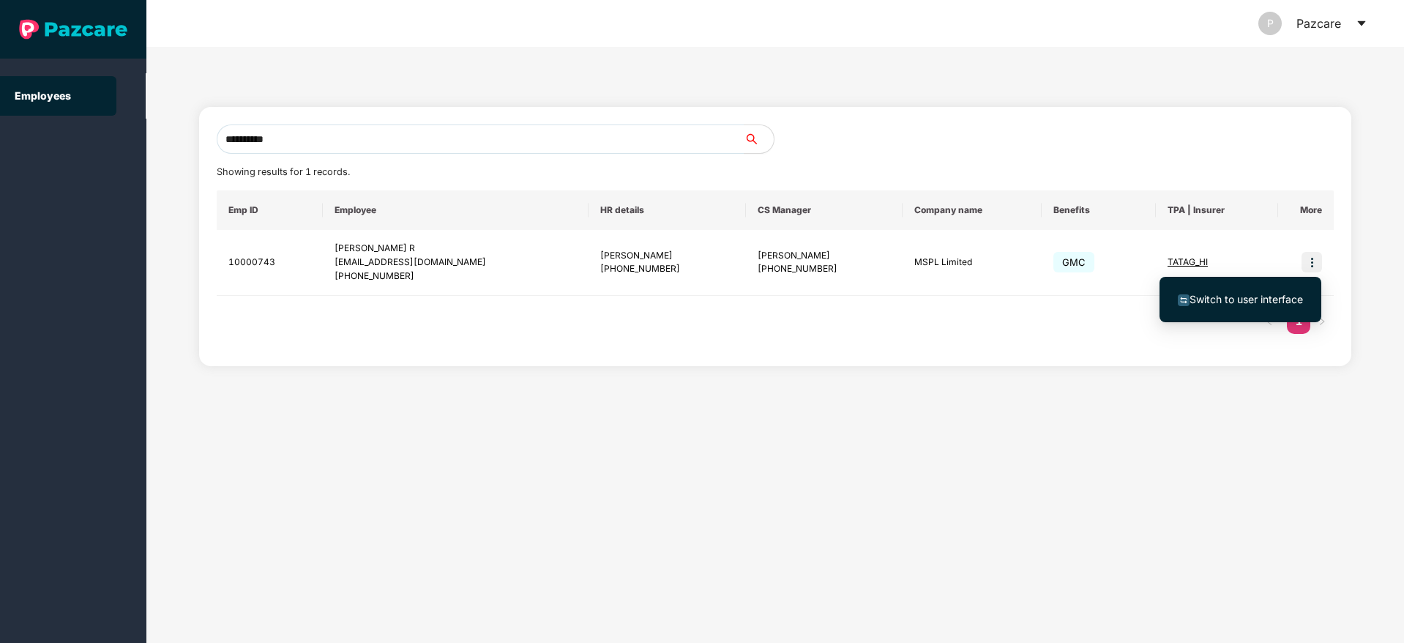
click at [1234, 296] on span "Switch to user interface" at bounding box center [1246, 299] width 113 height 12
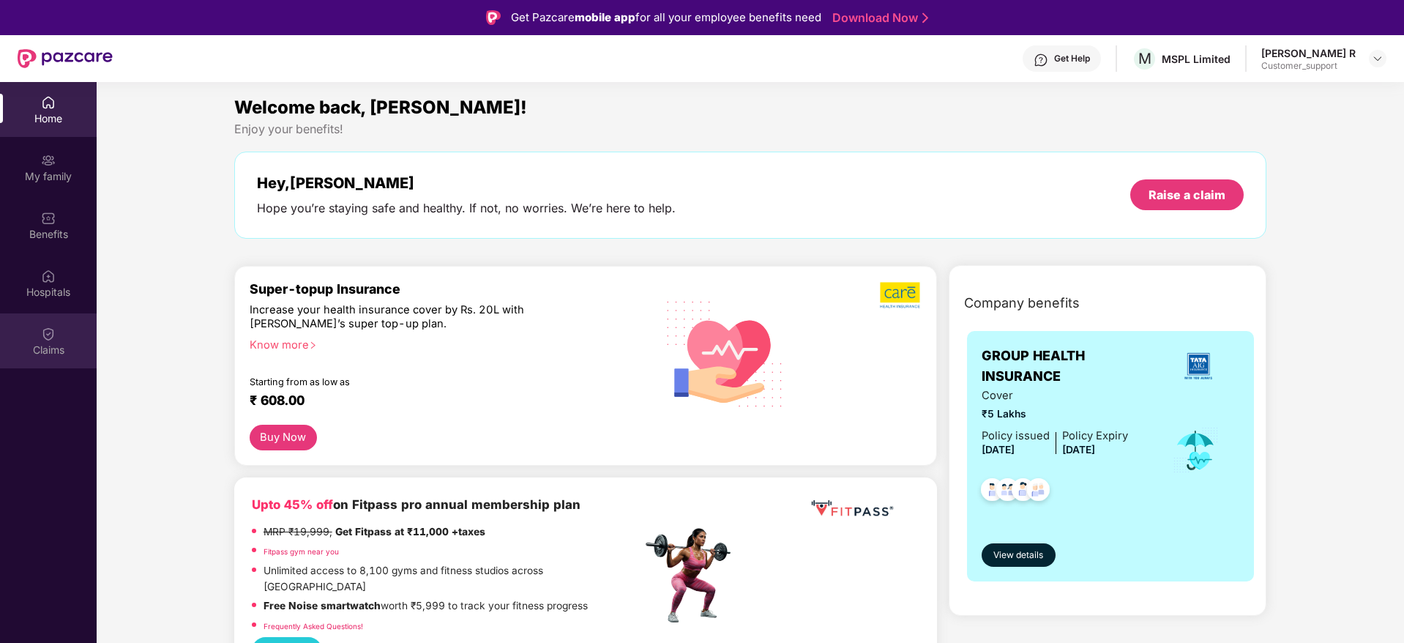
click at [56, 338] on div "Claims" at bounding box center [48, 340] width 97 height 55
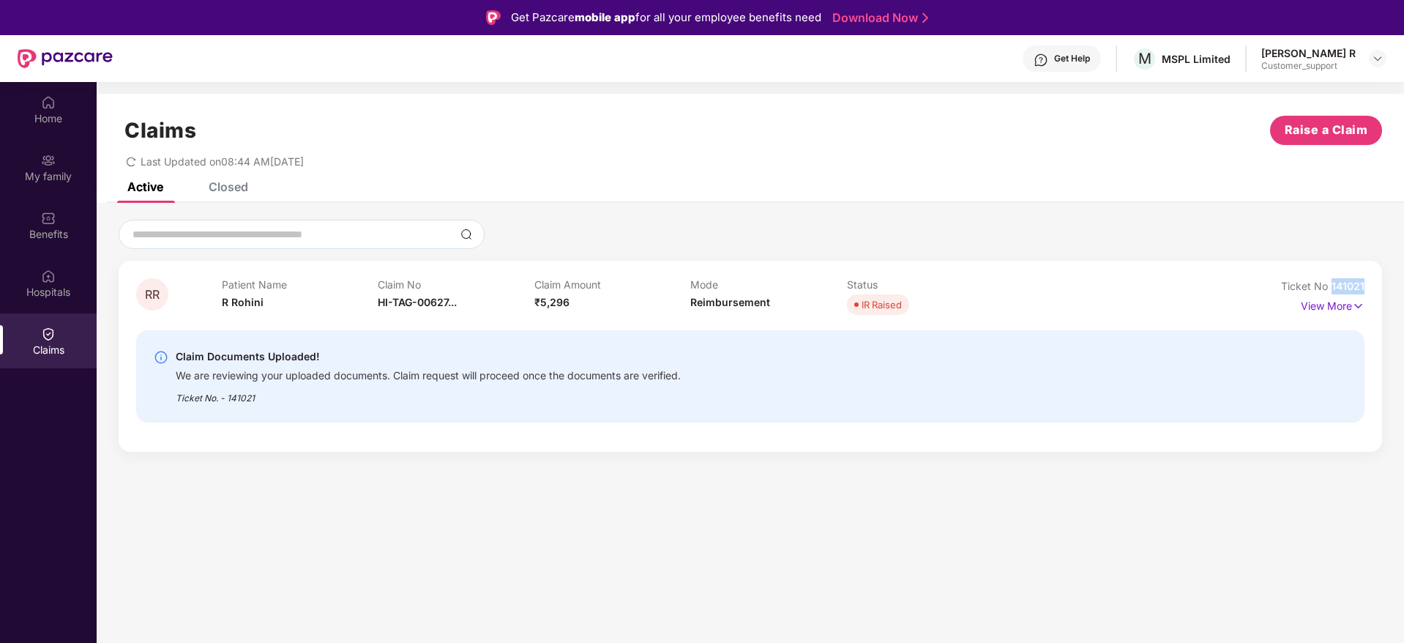
drag, startPoint x: 1370, startPoint y: 289, endPoint x: 1332, endPoint y: 291, distance: 38.1
click at [1332, 291] on div "RR Patient Name R Rohini Claim No HI-TAG-00627... Claim Amount ₹5,296 Mode Reim…" at bounding box center [751, 356] width 1264 height 191
copy span "141021"
click at [34, 235] on div "Benefits" at bounding box center [48, 234] width 97 height 15
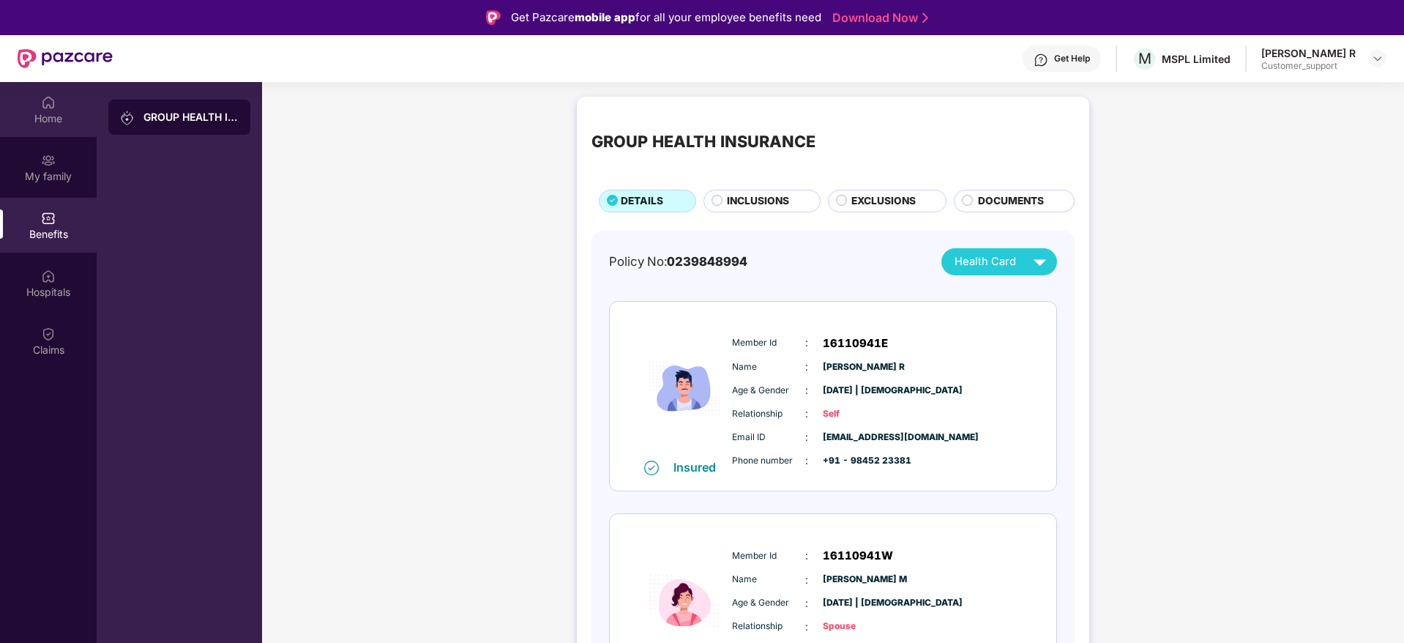
click at [45, 130] on div "Home" at bounding box center [48, 109] width 97 height 55
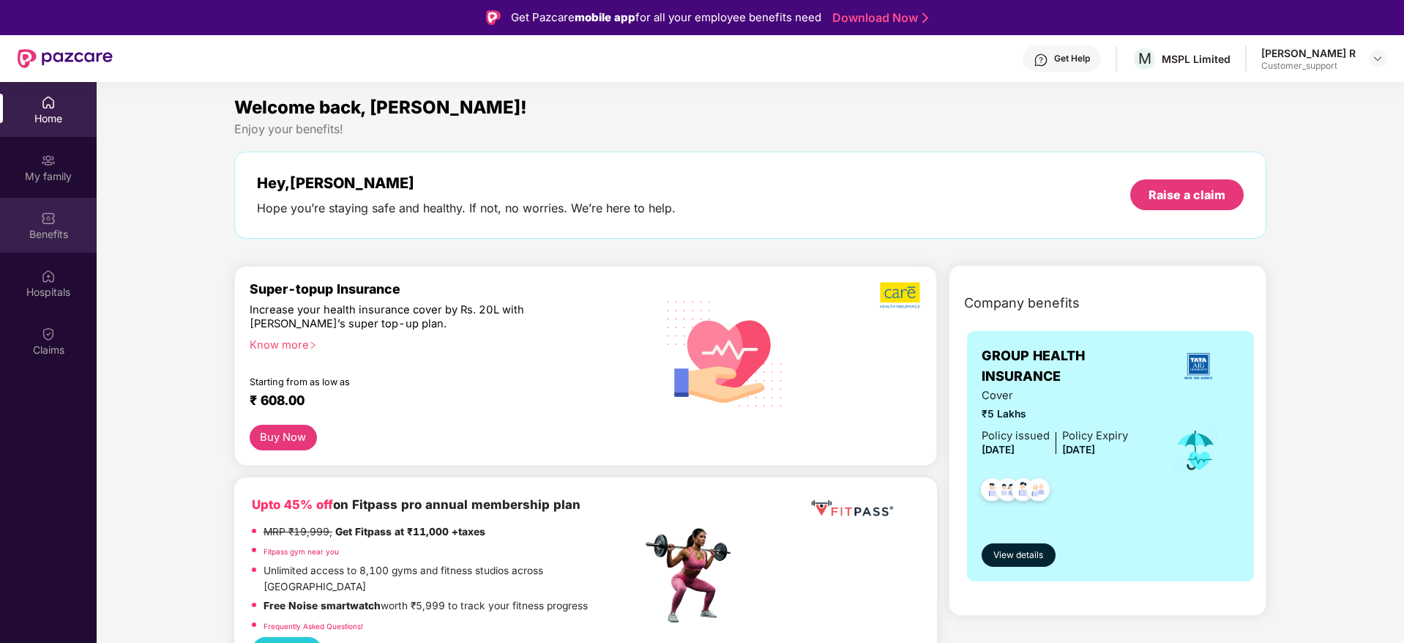
click at [44, 248] on div "Benefits" at bounding box center [48, 225] width 97 height 55
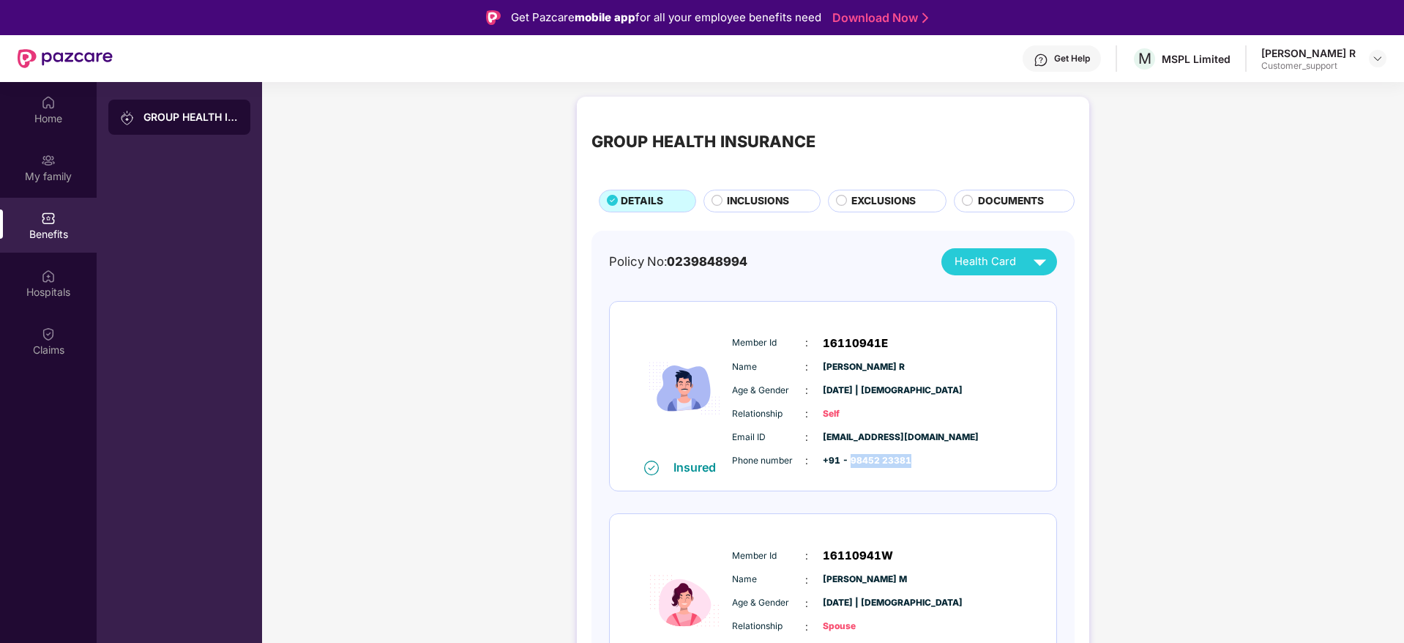
drag, startPoint x: 850, startPoint y: 459, endPoint x: 924, endPoint y: 457, distance: 74.0
click at [924, 457] on div "Phone number : +91 - 98452 23381" at bounding box center [877, 460] width 291 height 16
click at [1376, 61] on img at bounding box center [1378, 59] width 12 height 12
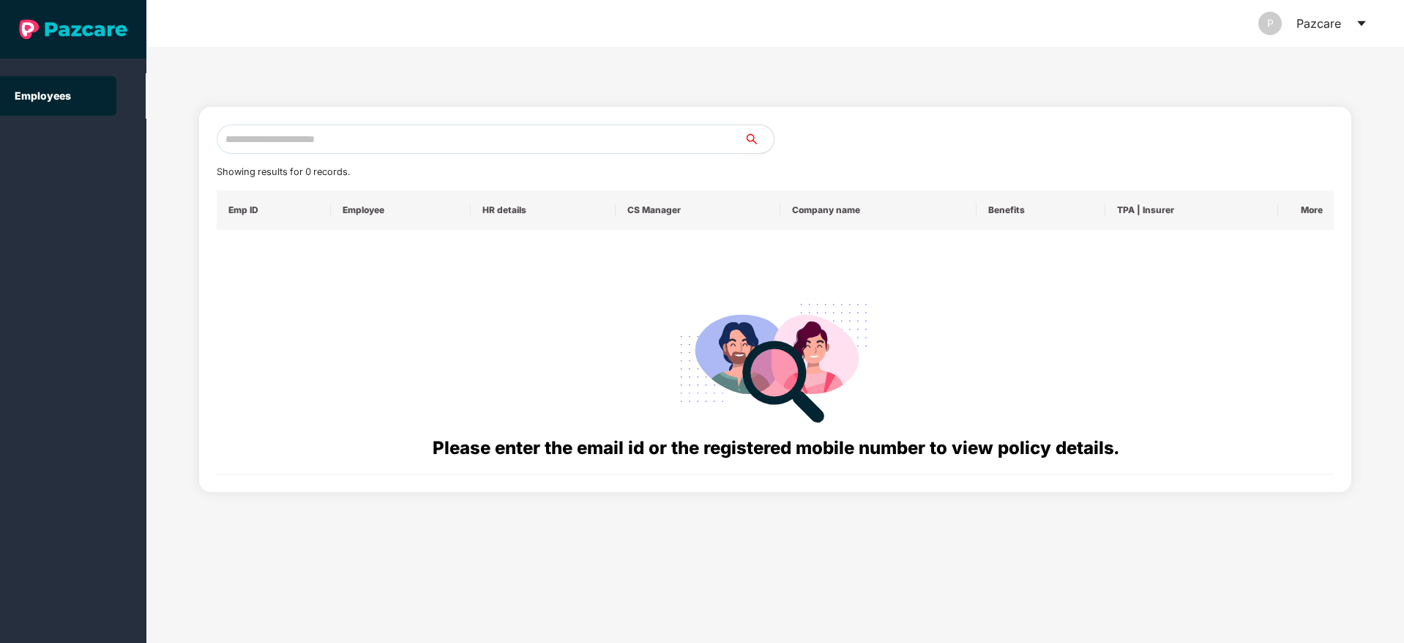
click at [418, 140] on input "text" at bounding box center [481, 138] width 528 height 29
paste input "**********"
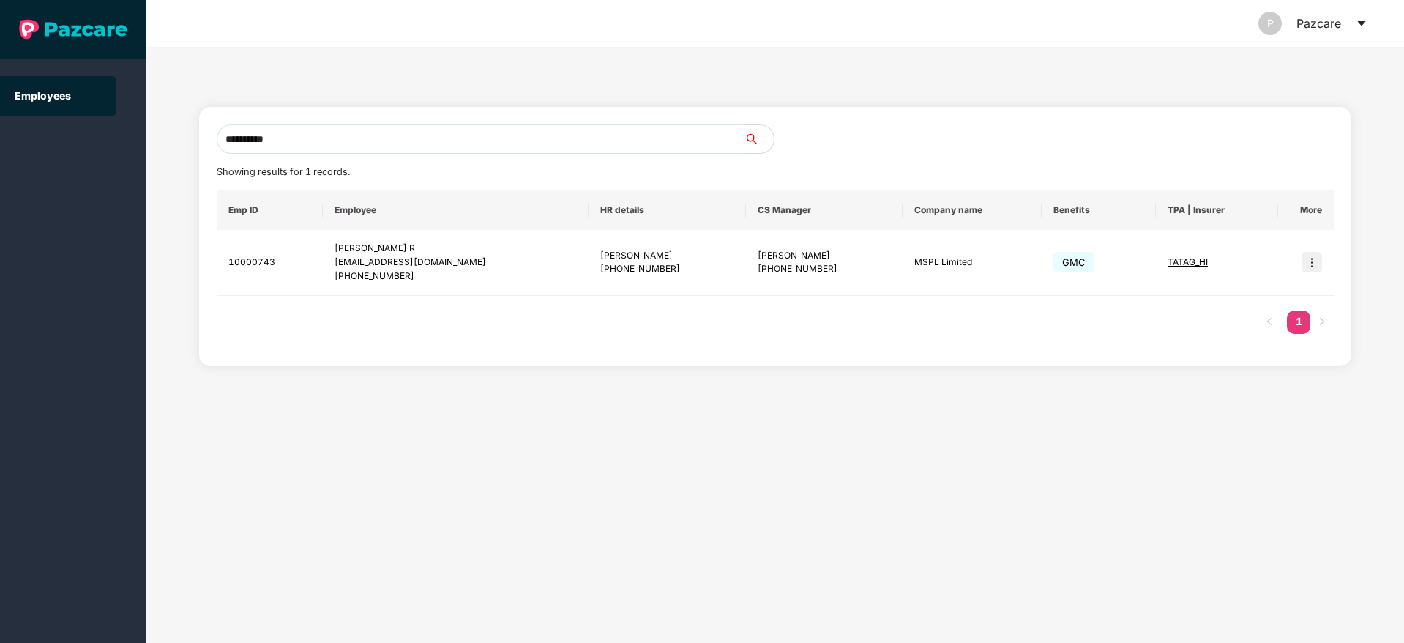
type input "**********"
click at [1311, 264] on img at bounding box center [1312, 262] width 20 height 20
click at [1212, 306] on span "Switch to user interface" at bounding box center [1240, 299] width 125 height 16
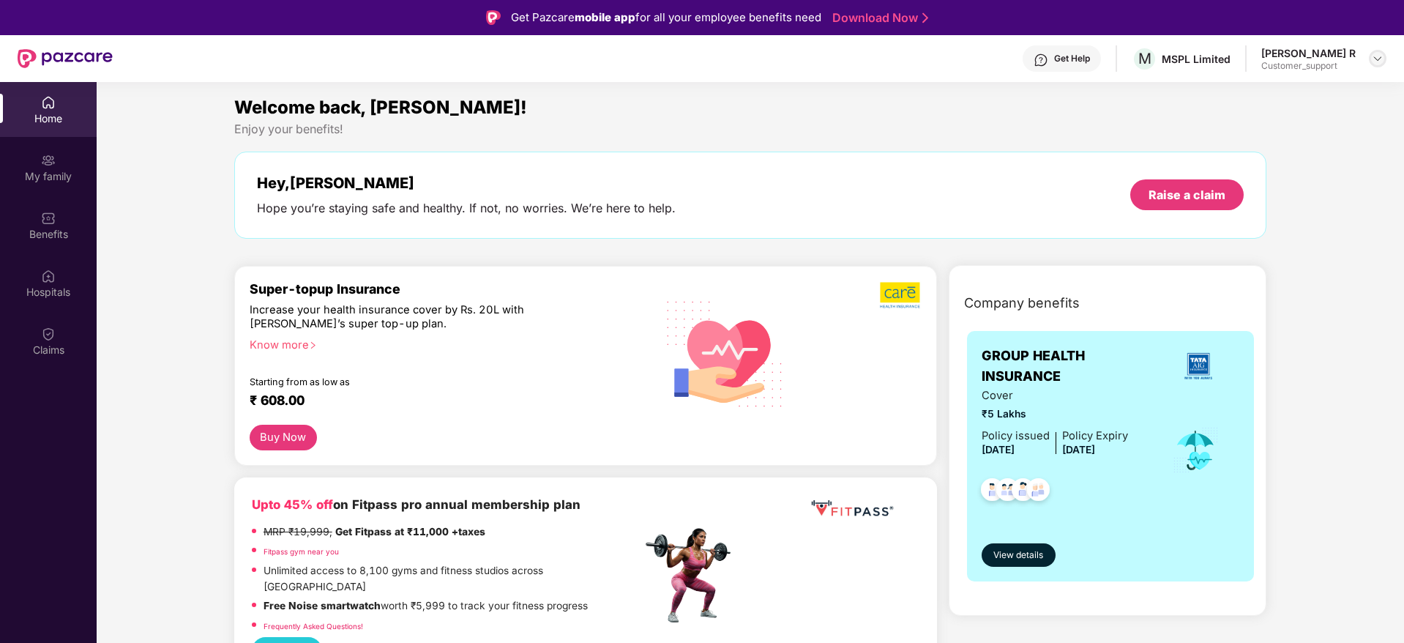
click at [1381, 62] on img at bounding box center [1378, 59] width 12 height 12
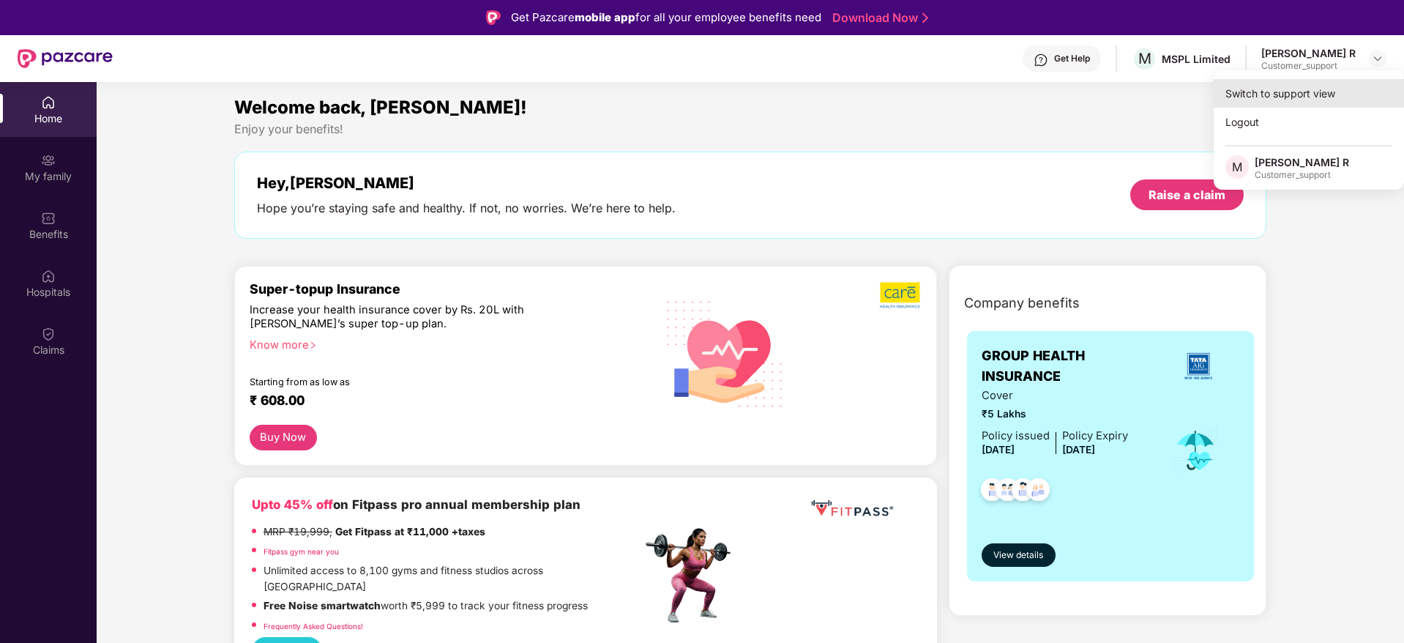
click at [1320, 97] on div "Switch to support view" at bounding box center [1309, 93] width 190 height 29
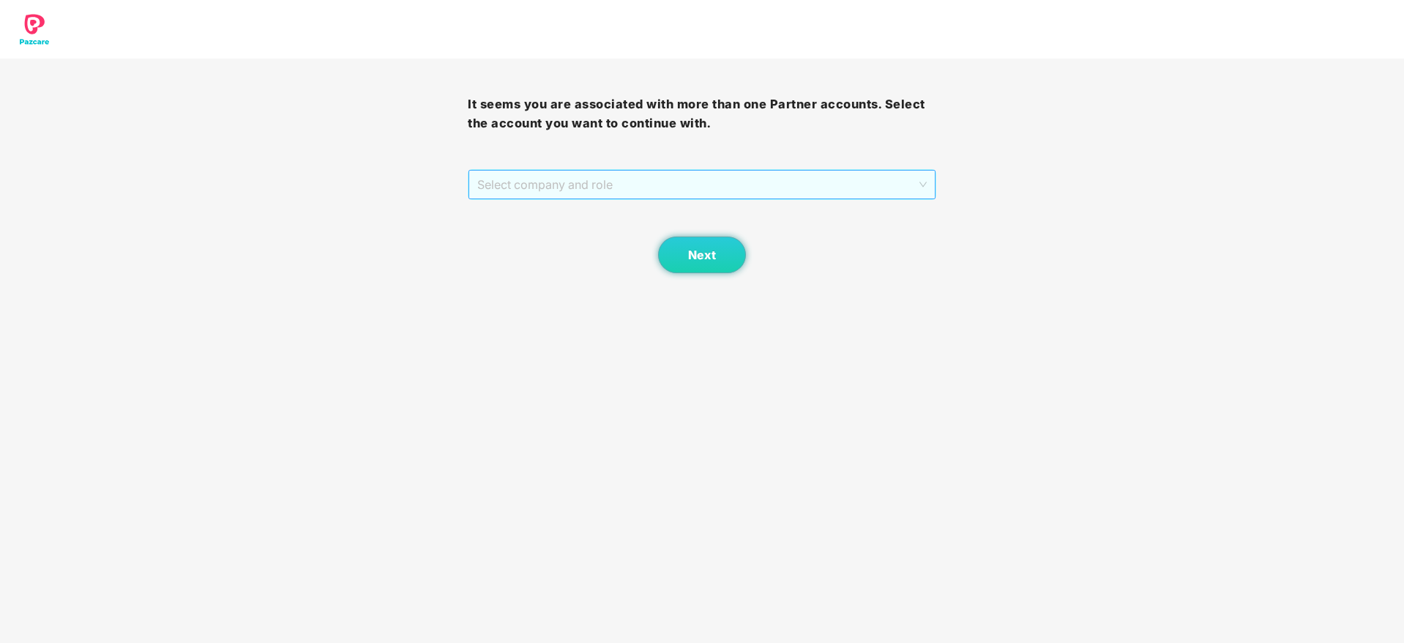
click at [746, 183] on span "Select company and role" at bounding box center [701, 185] width 449 height 28
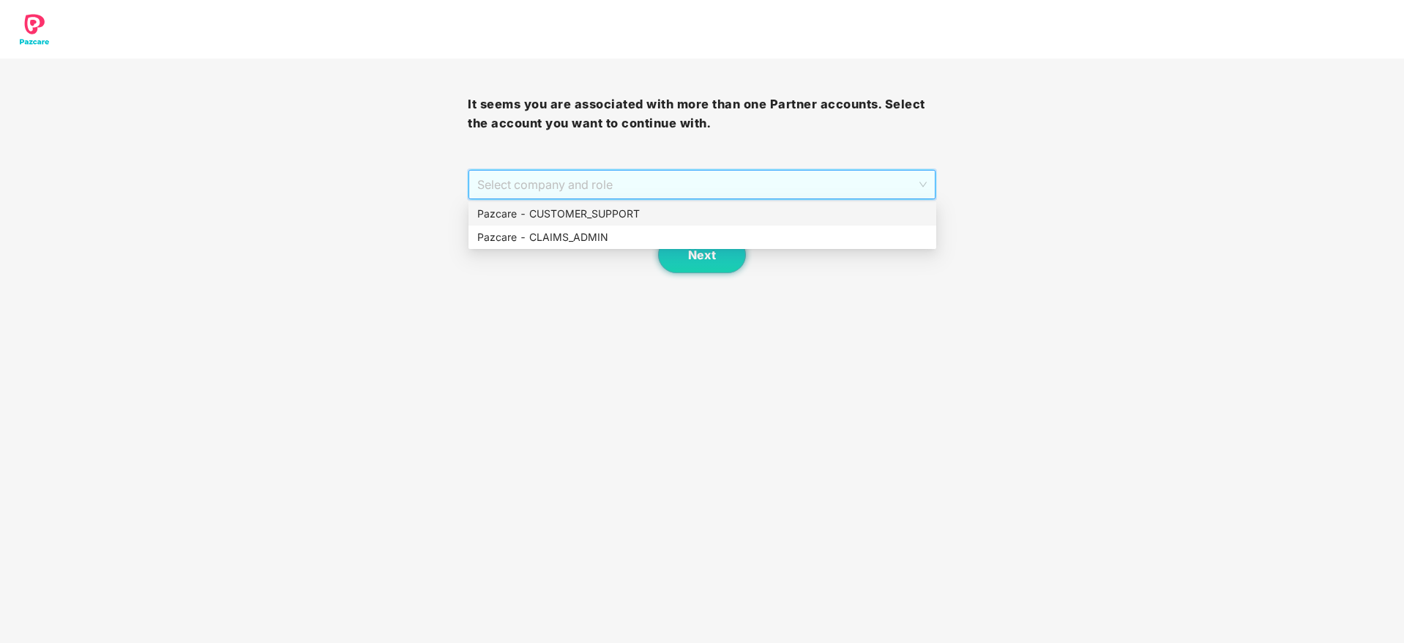
click at [646, 213] on div "Pazcare - CUSTOMER_SUPPORT" at bounding box center [702, 214] width 450 height 16
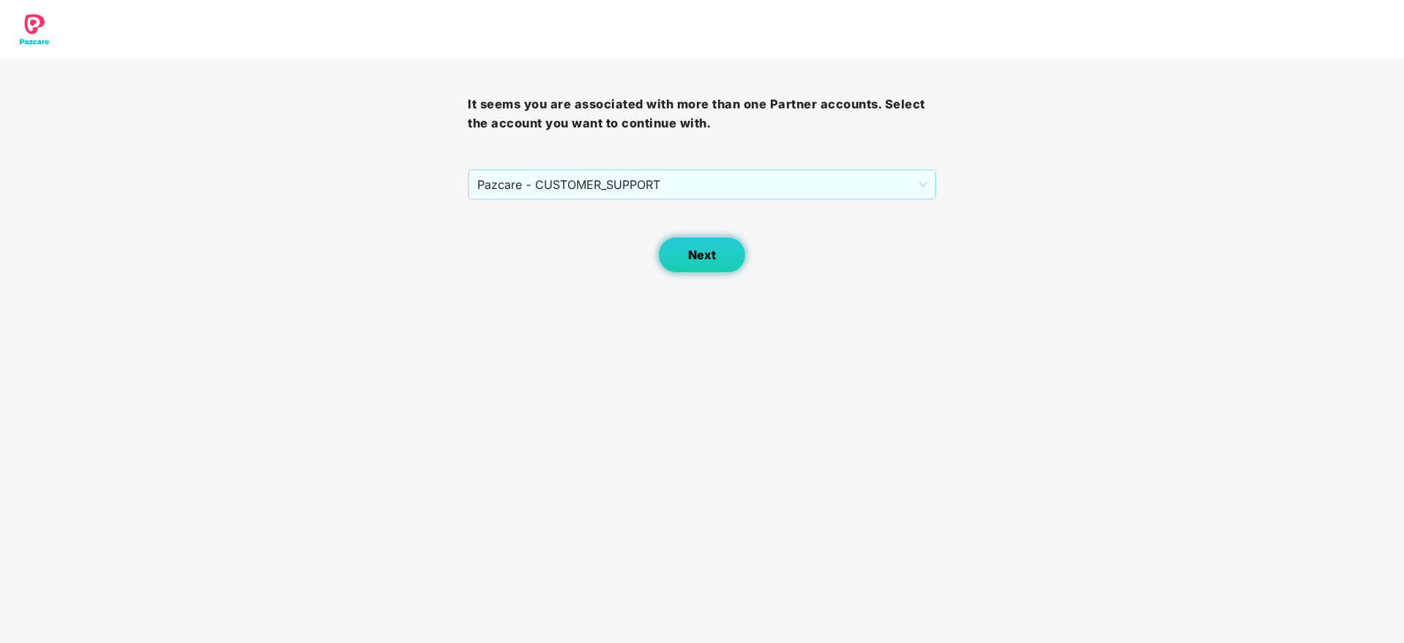
click at [705, 254] on span "Next" at bounding box center [702, 255] width 28 height 14
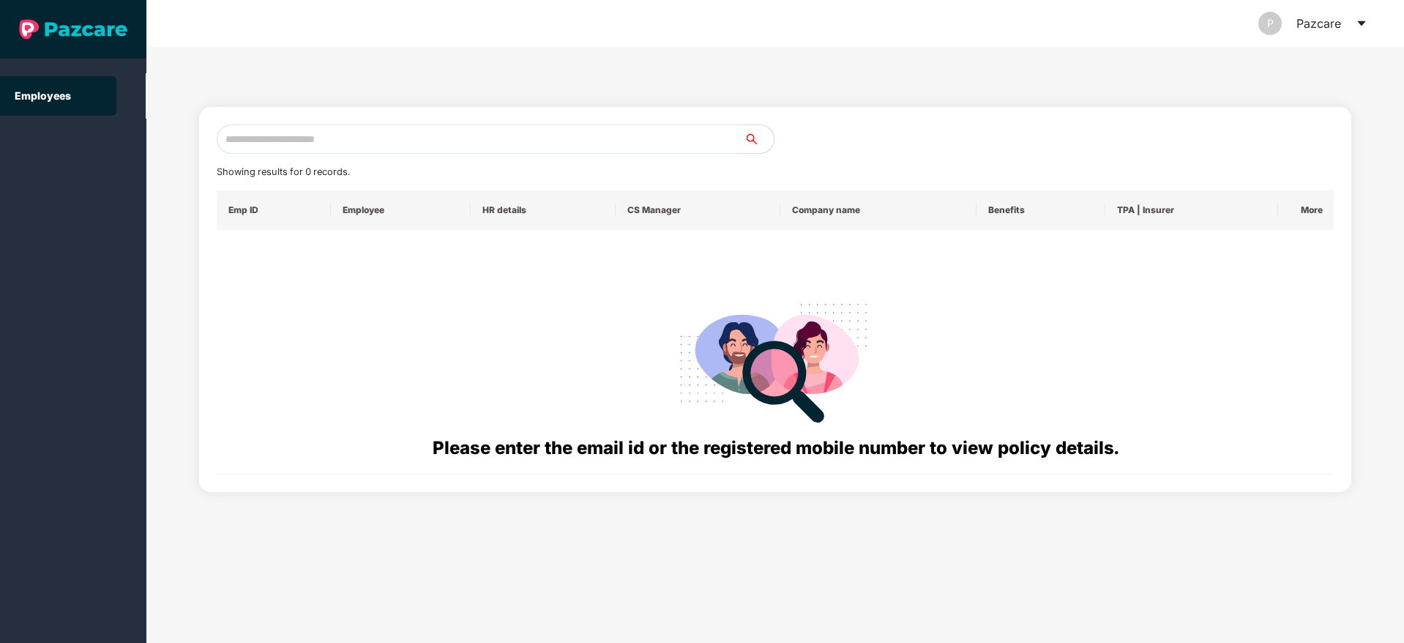
click at [296, 144] on input "text" at bounding box center [481, 138] width 528 height 29
paste input "**********"
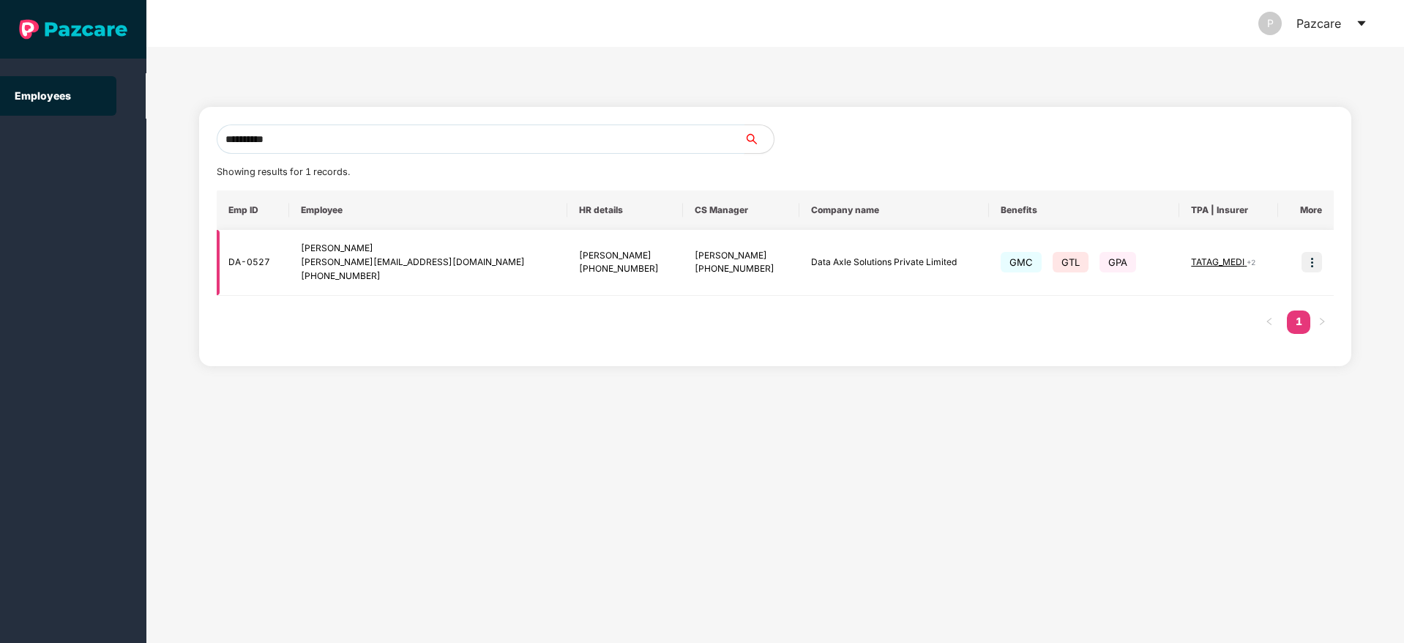
type input "**********"
click at [1313, 268] on img at bounding box center [1312, 262] width 20 height 20
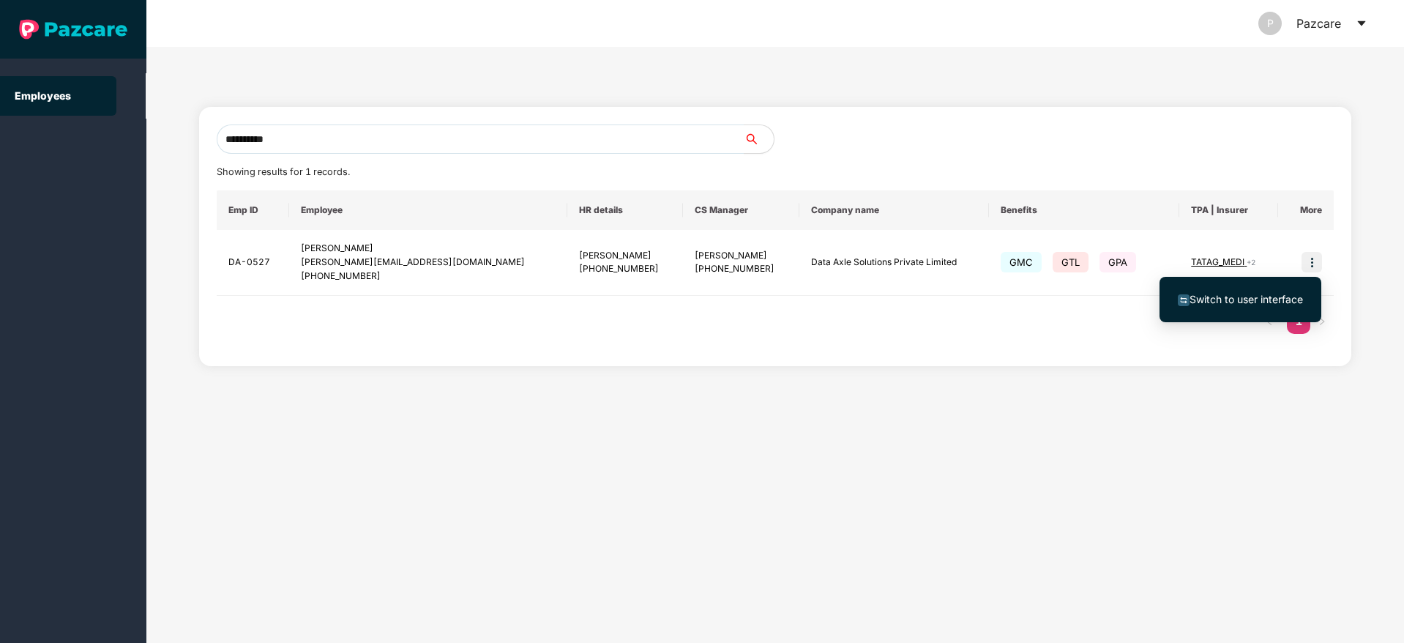
click at [1234, 304] on span "Switch to user interface" at bounding box center [1246, 299] width 113 height 12
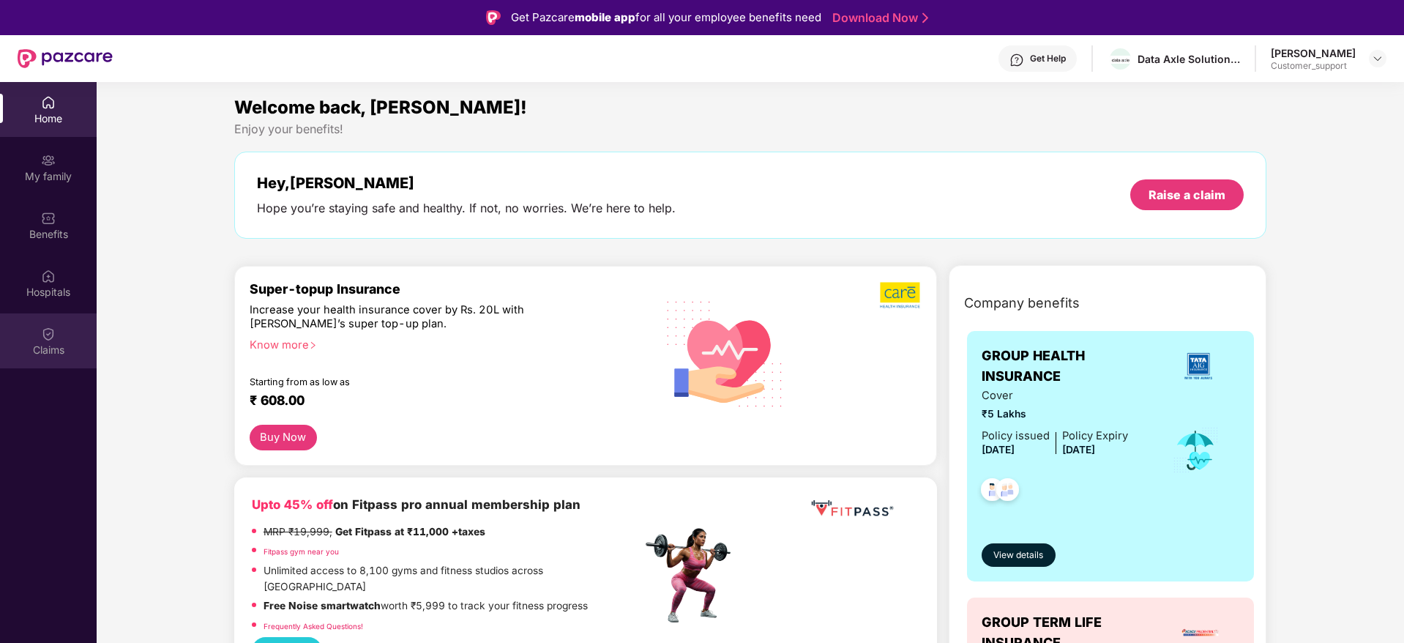
click at [53, 327] on img at bounding box center [48, 334] width 15 height 15
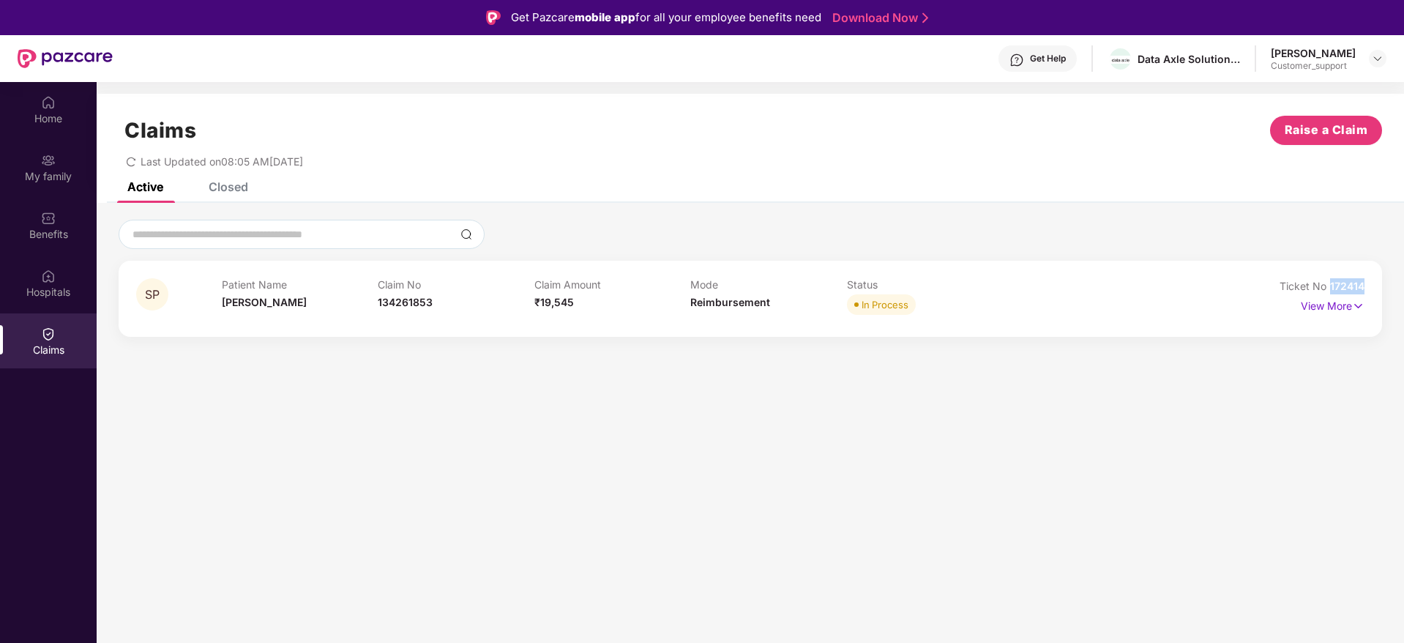
drag, startPoint x: 1373, startPoint y: 287, endPoint x: 1329, endPoint y: 287, distance: 43.2
click at [1329, 287] on div "SP Patient Name Sourabh Patil Claim No 134261853 Claim Amount ₹19,545 Mode Reim…" at bounding box center [751, 299] width 1264 height 76
copy span "172414"
click at [1381, 59] on img at bounding box center [1378, 59] width 12 height 12
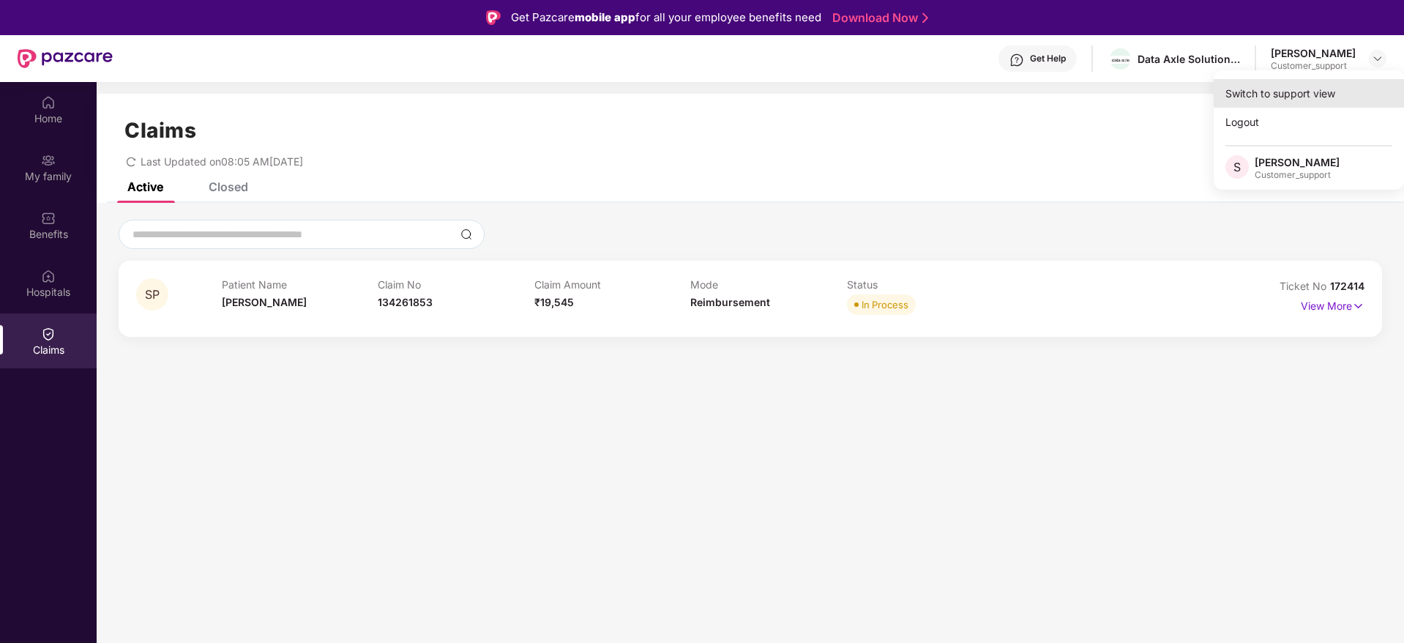
click at [1266, 89] on div "Switch to support view" at bounding box center [1309, 93] width 190 height 29
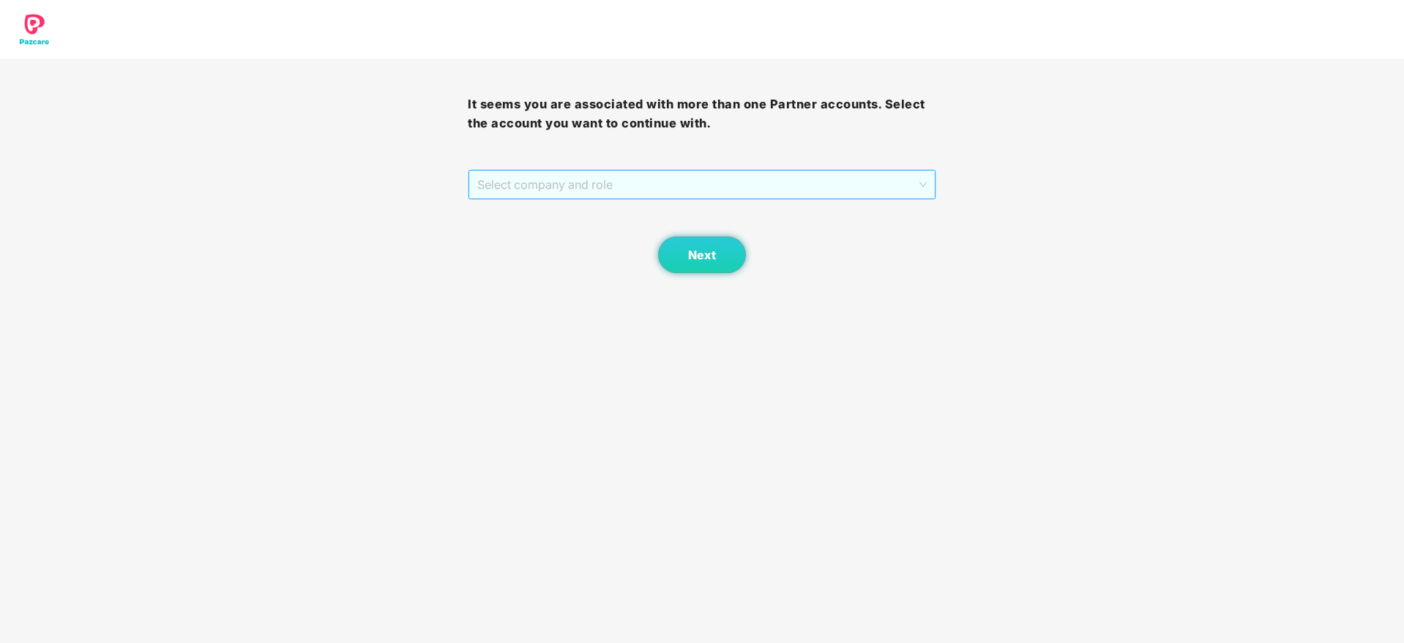
click at [639, 193] on span "Select company and role" at bounding box center [701, 185] width 449 height 28
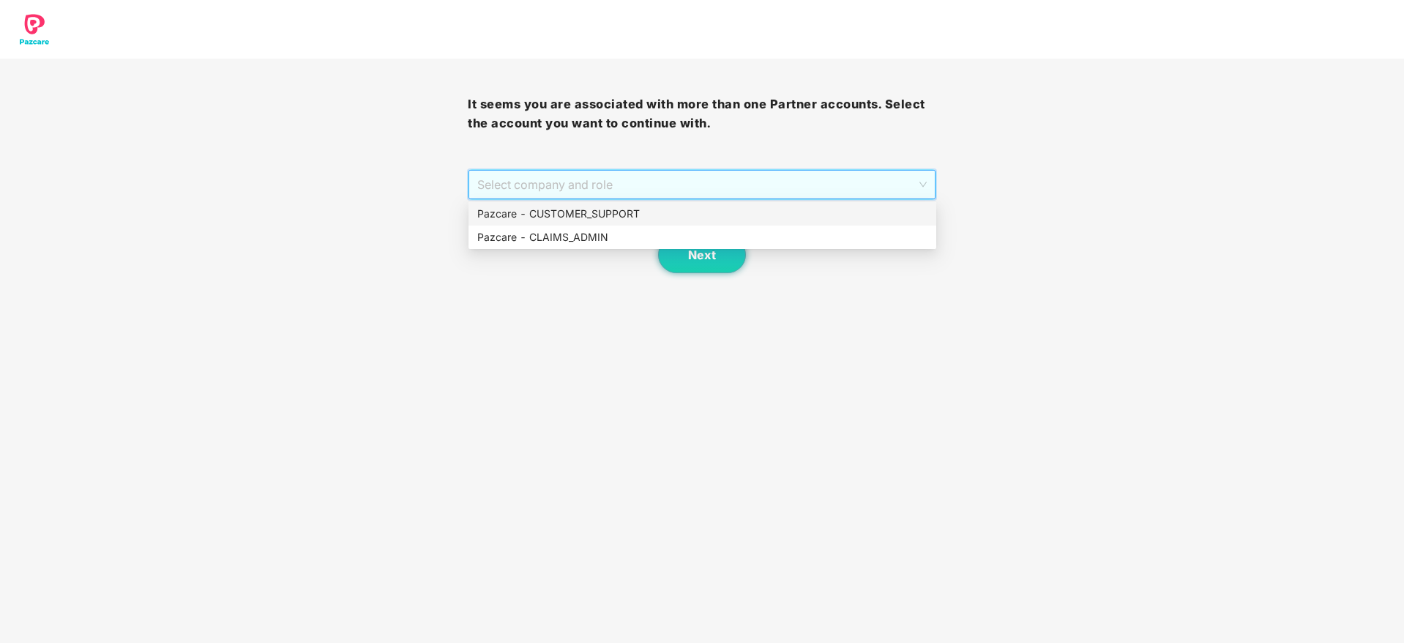
click at [616, 213] on div "Pazcare - CUSTOMER_SUPPORT" at bounding box center [702, 214] width 450 height 16
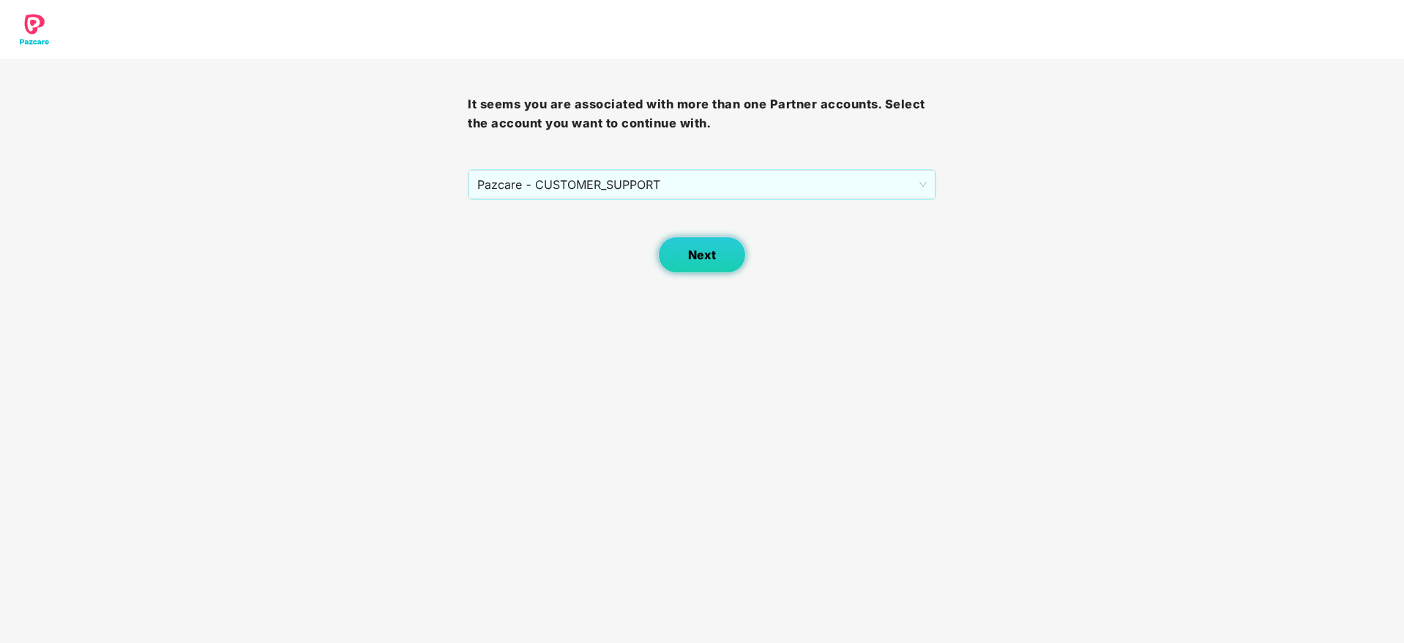
click at [709, 256] on span "Next" at bounding box center [702, 255] width 28 height 14
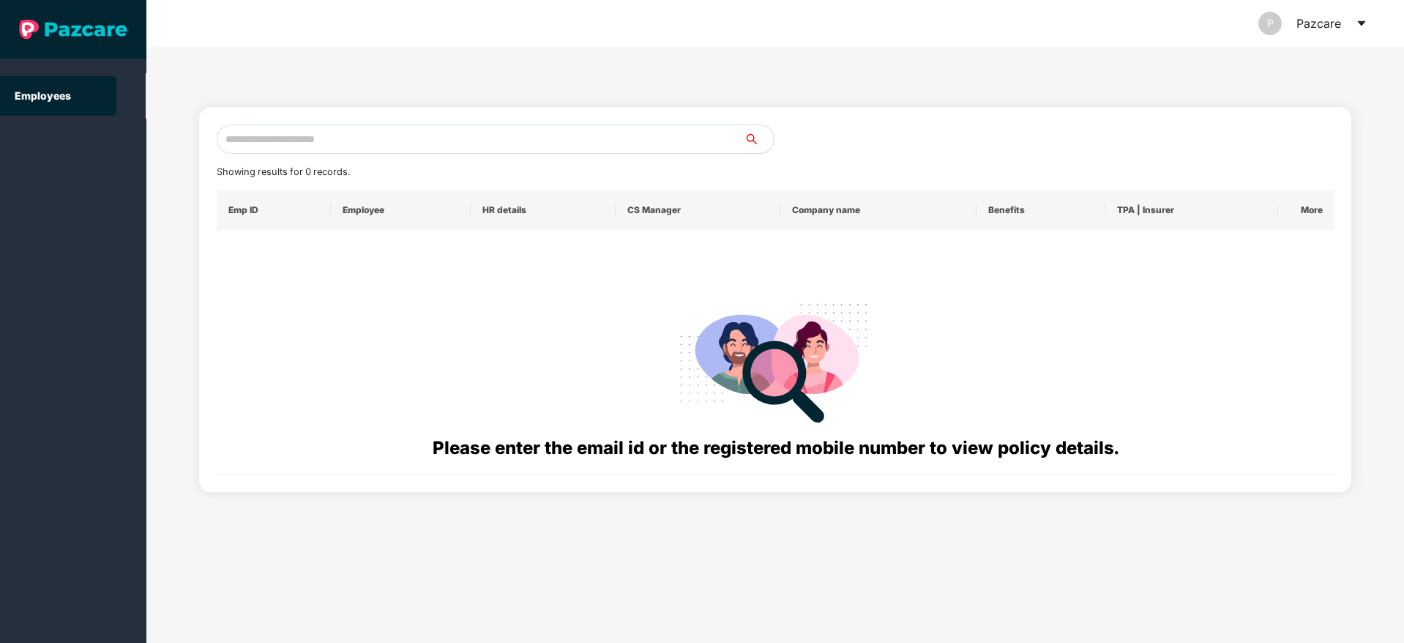
click at [299, 141] on input "text" at bounding box center [481, 138] width 528 height 29
paste input "**********"
type input "*"
click at [299, 138] on input "text" at bounding box center [481, 138] width 528 height 29
paste input "**********"
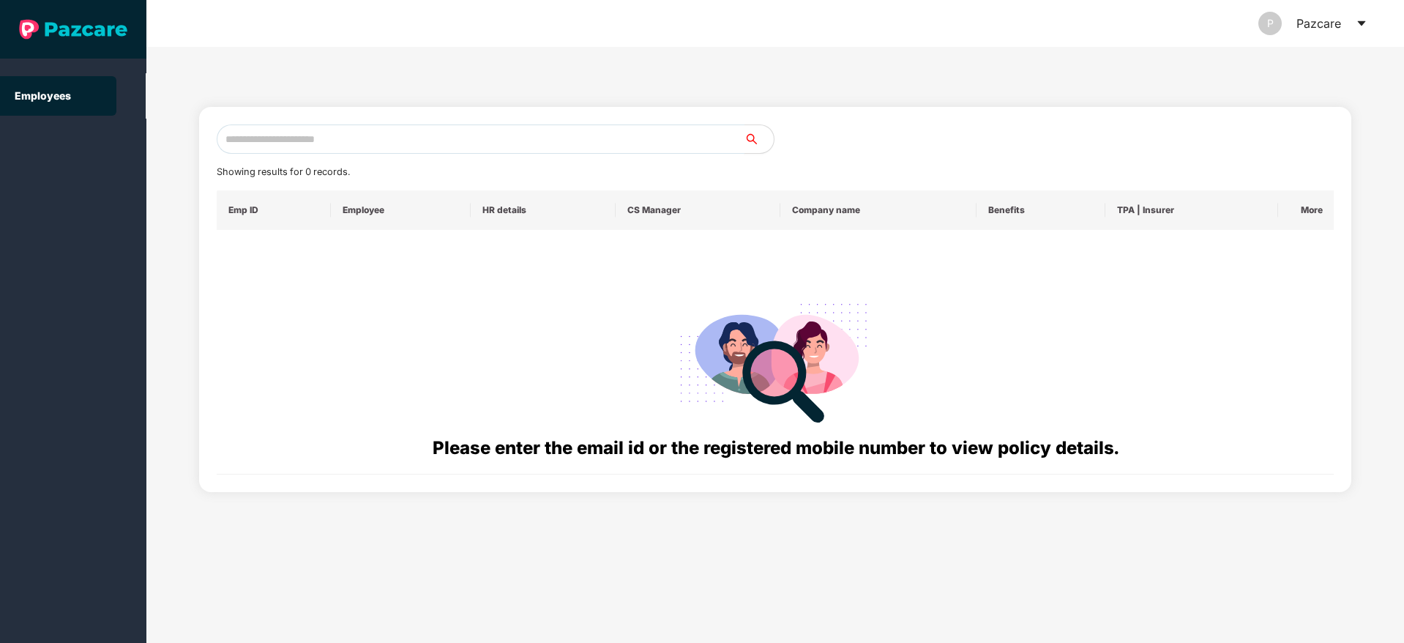
type input "**********"
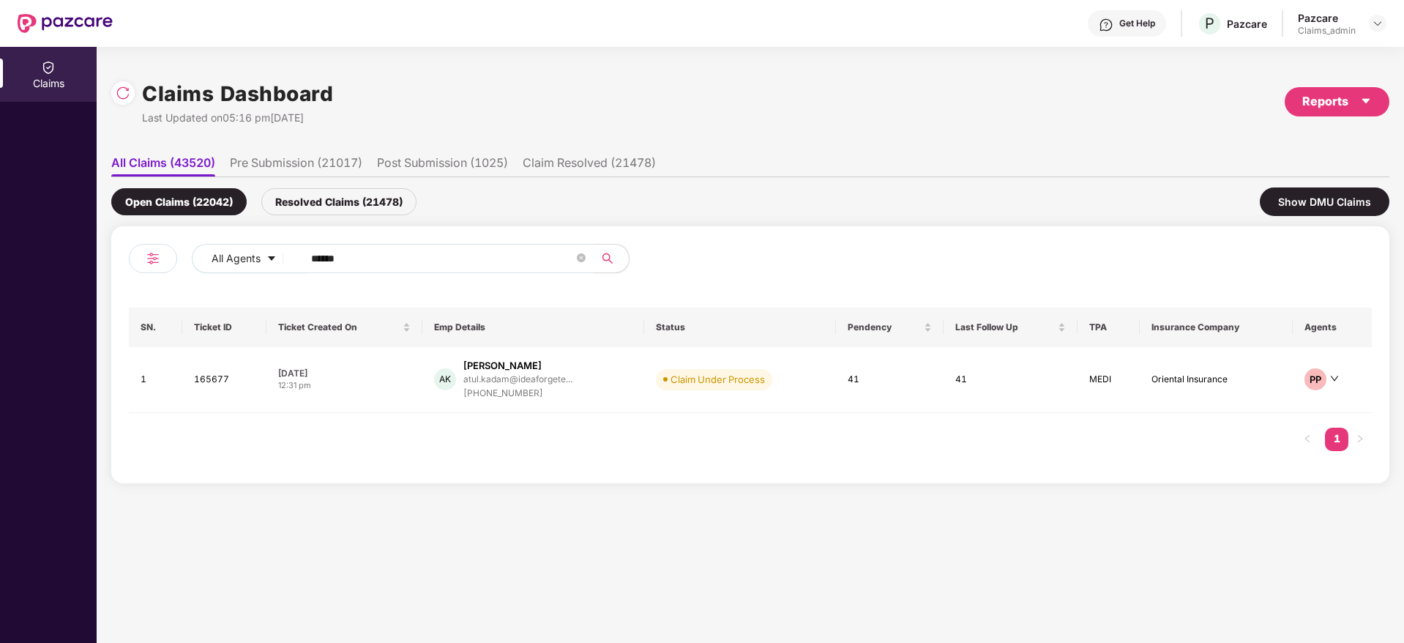
click at [364, 260] on input "******" at bounding box center [442, 258] width 263 height 22
type input "*"
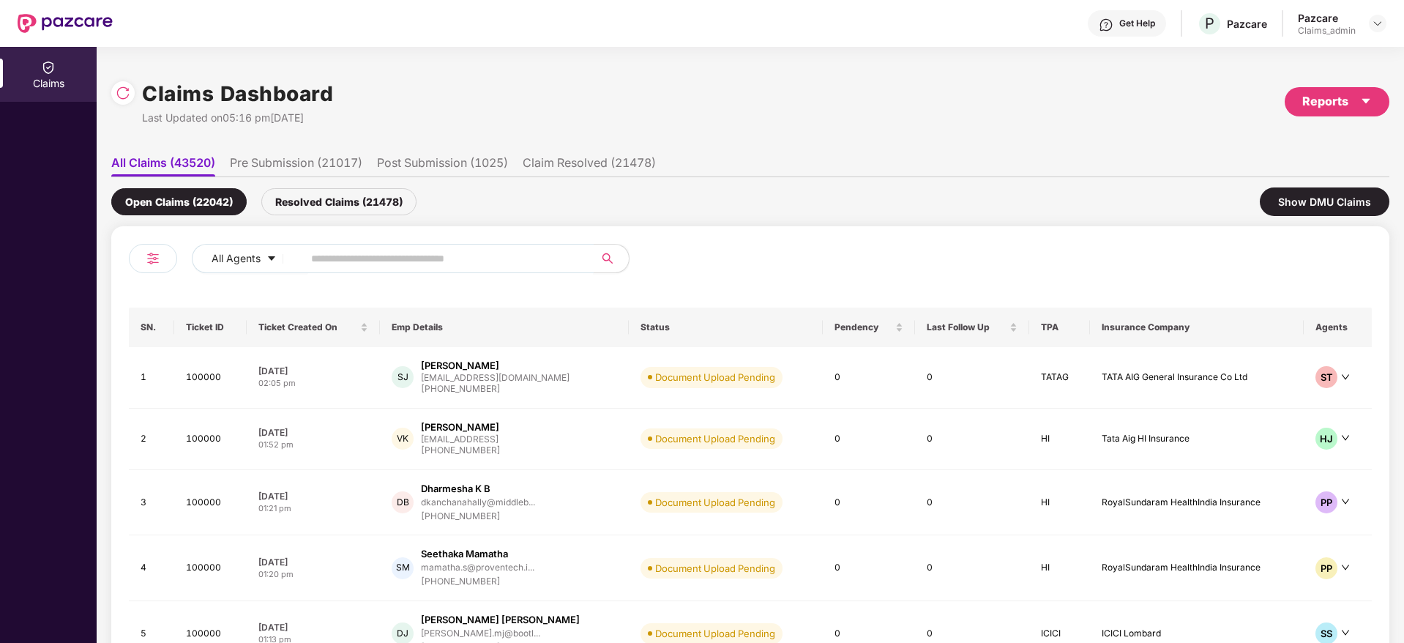
paste input "******"
type input "******"
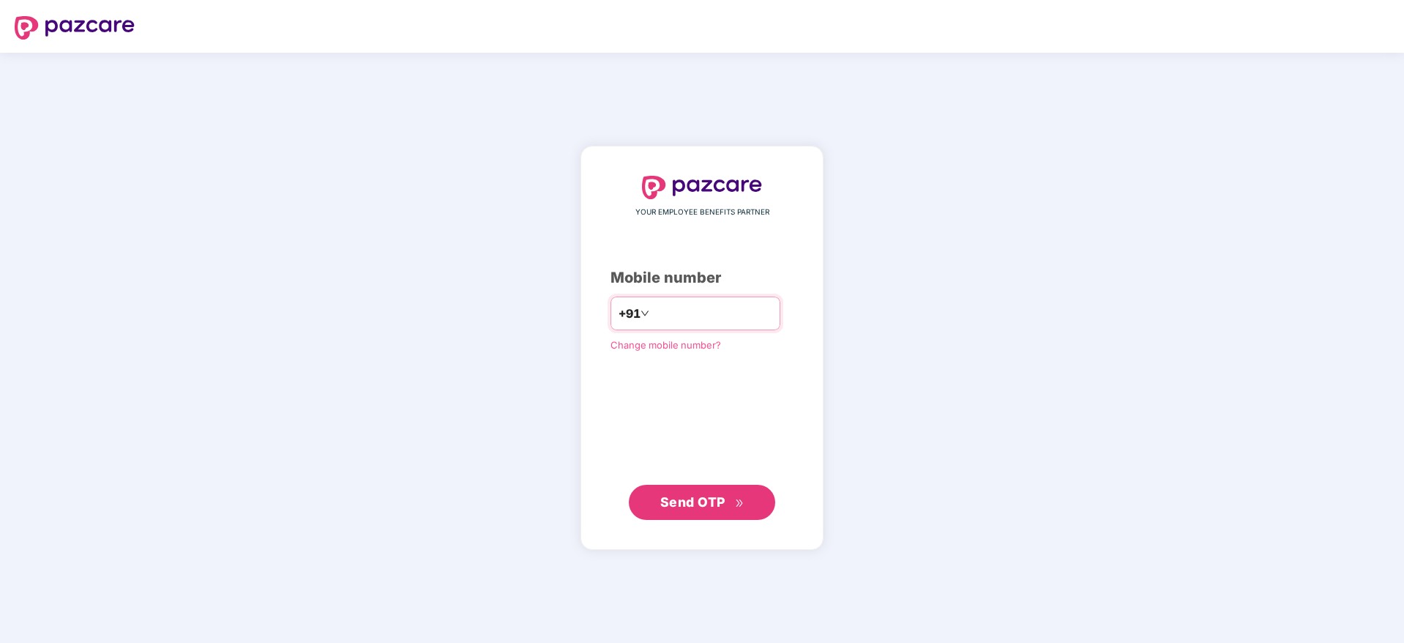
type input "**********"
click at [688, 498] on span "Send OTP" at bounding box center [692, 500] width 65 height 15
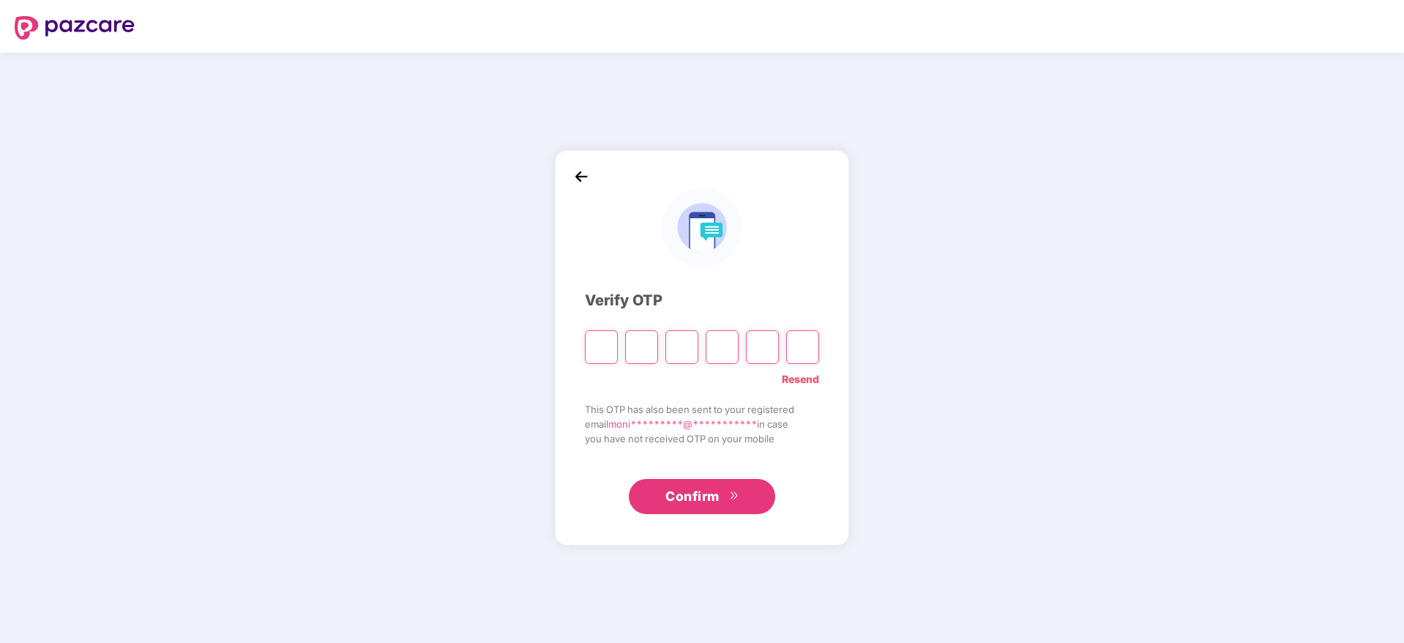
type input "*"
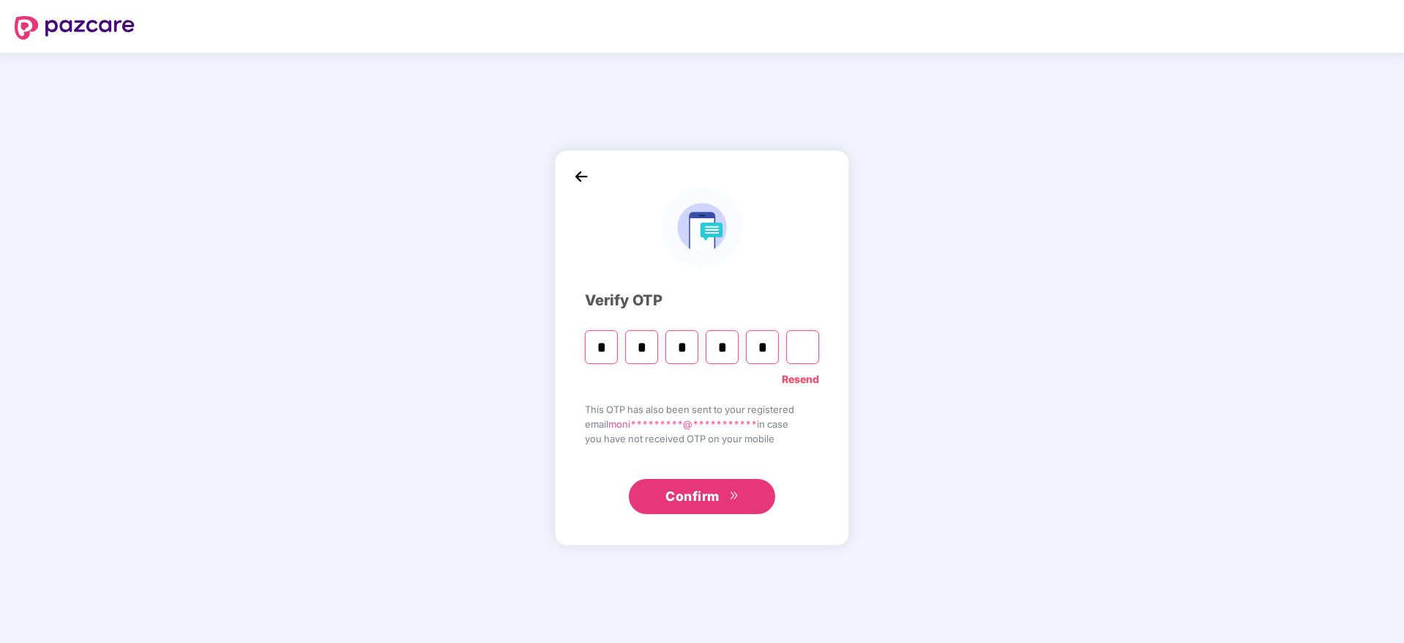
type input "*"
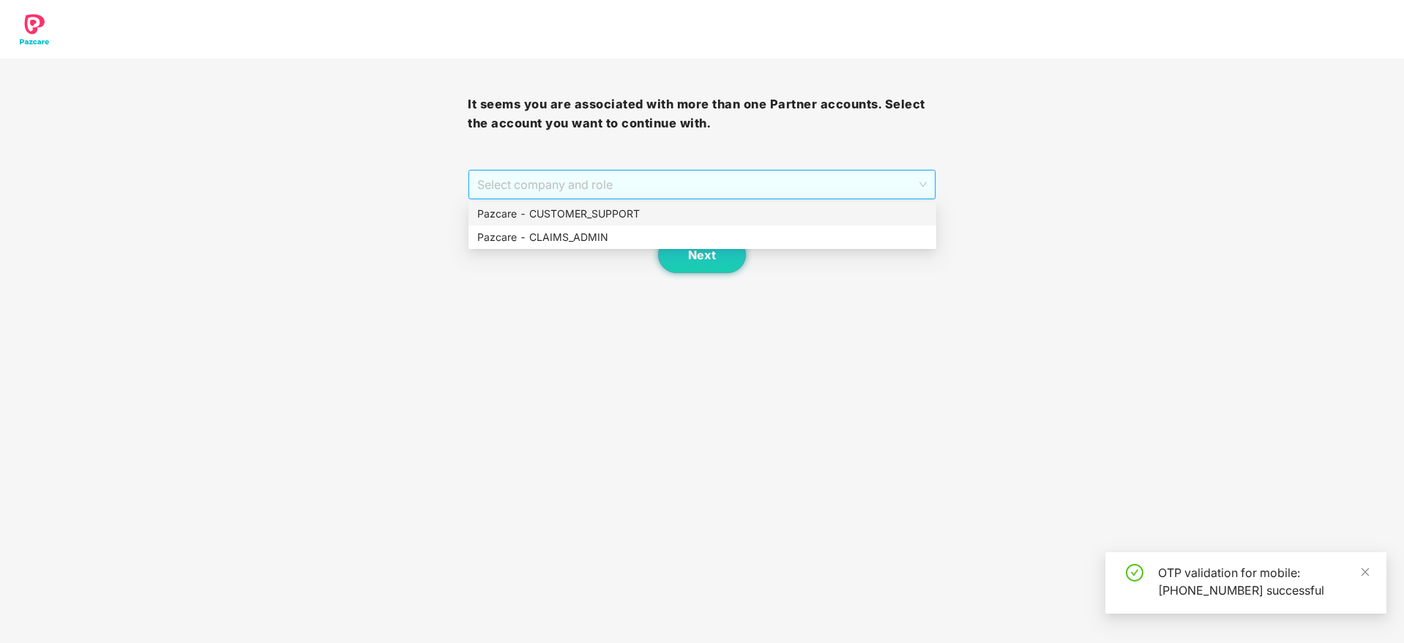
click at [756, 185] on span "Select company and role" at bounding box center [701, 185] width 449 height 28
click at [608, 241] on div "Pazcare - CLAIMS_ADMIN" at bounding box center [702, 237] width 450 height 16
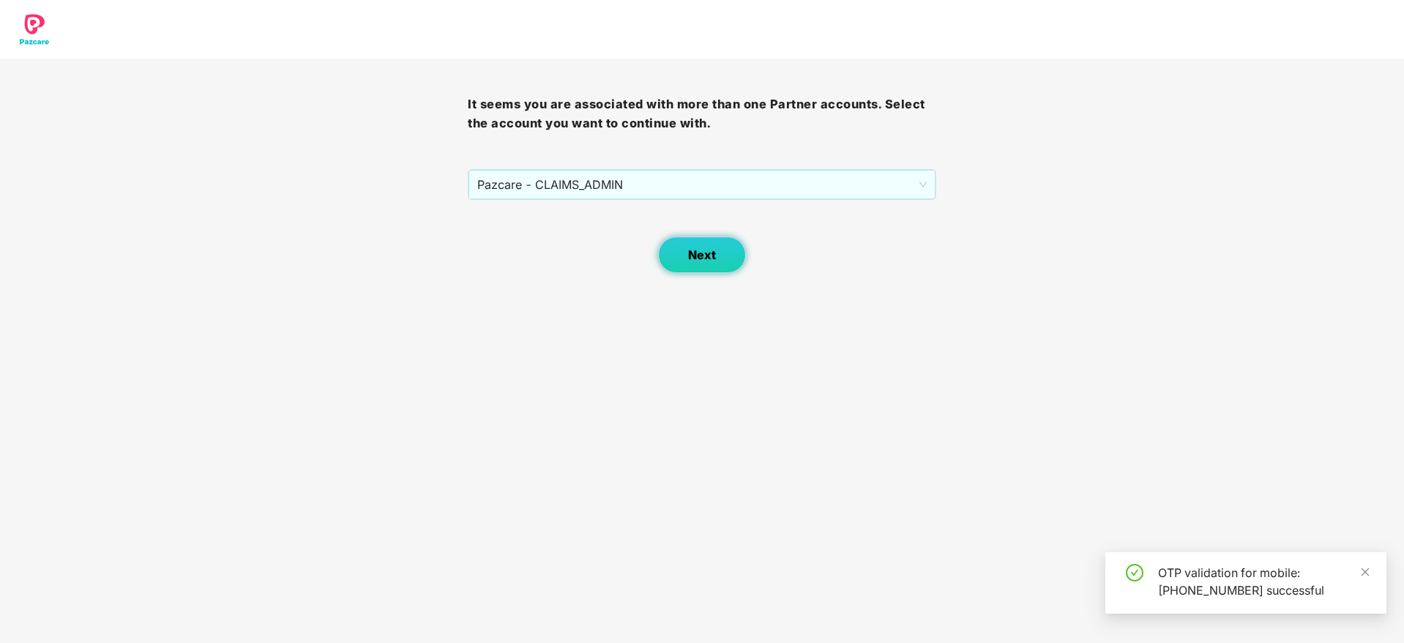
click at [687, 254] on button "Next" at bounding box center [702, 254] width 88 height 37
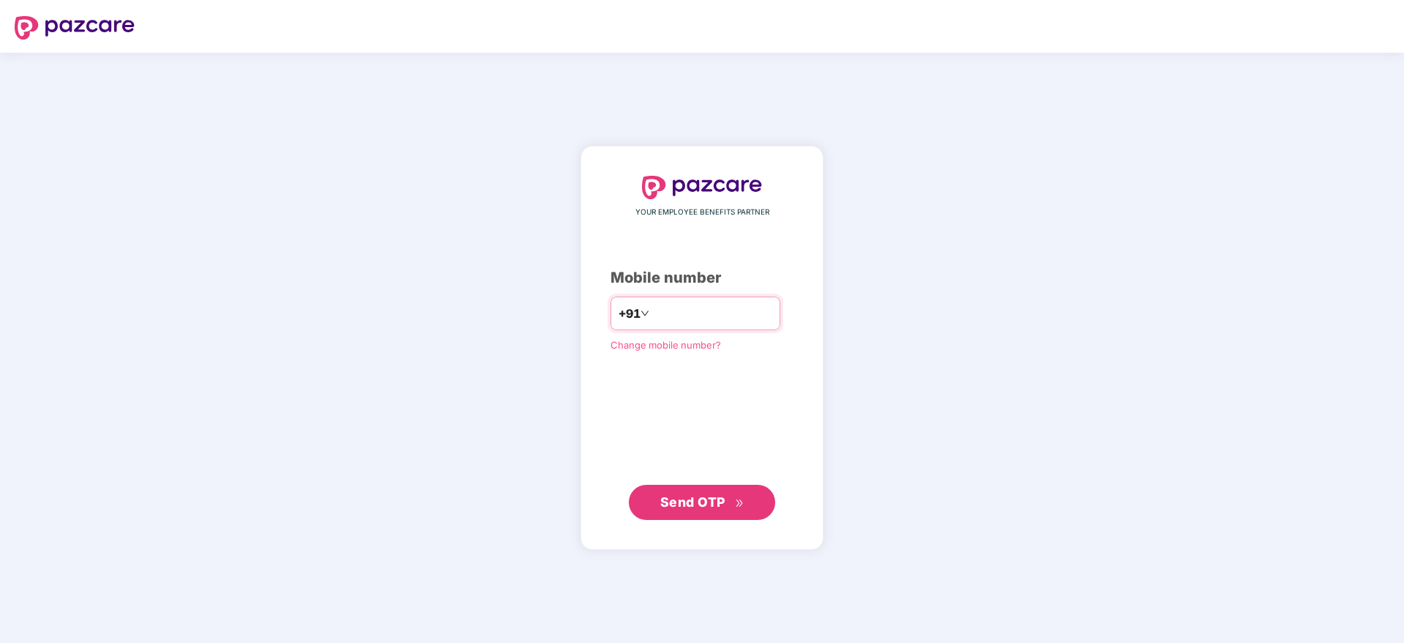
type input "**********"
click at [696, 508] on span "Send OTP" at bounding box center [692, 501] width 65 height 15
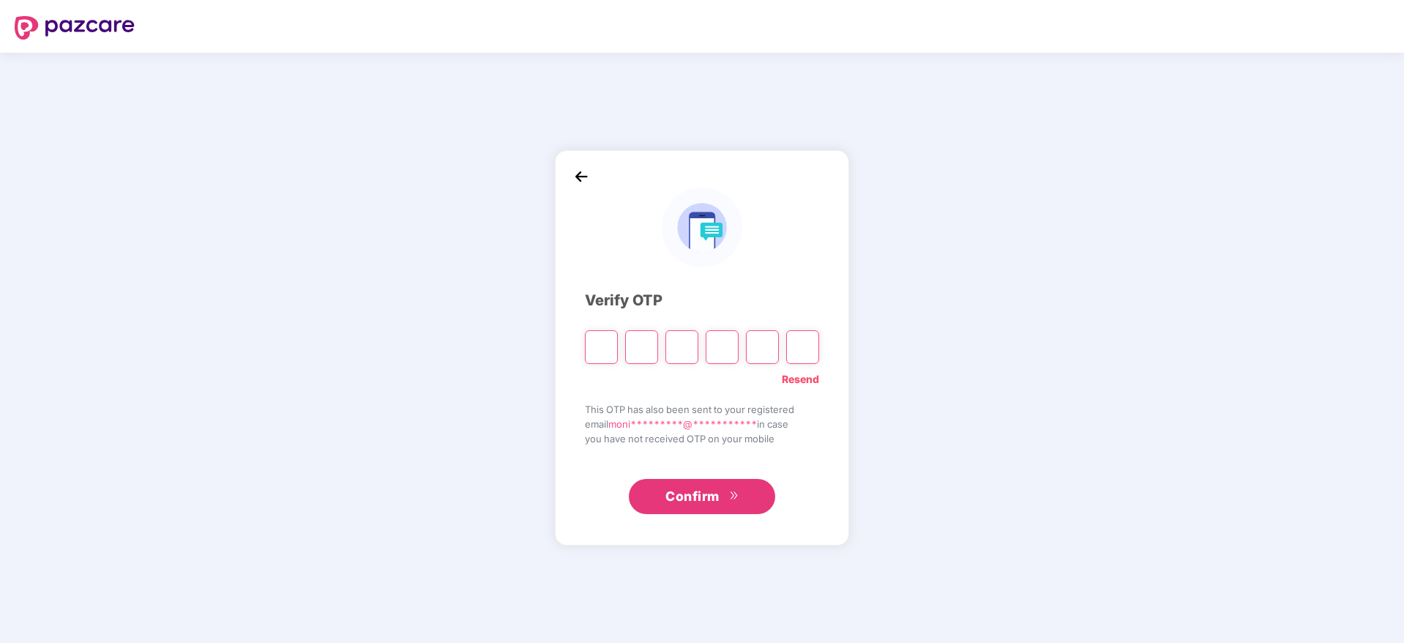
type input "*"
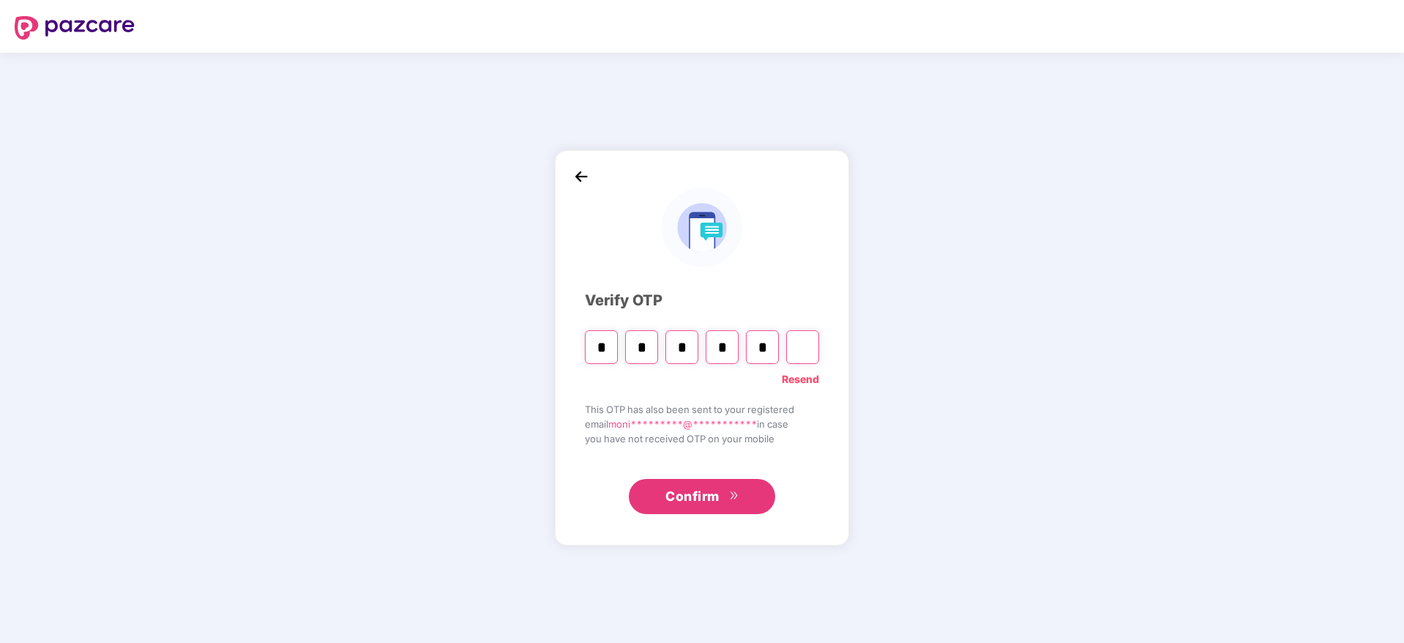
type input "*"
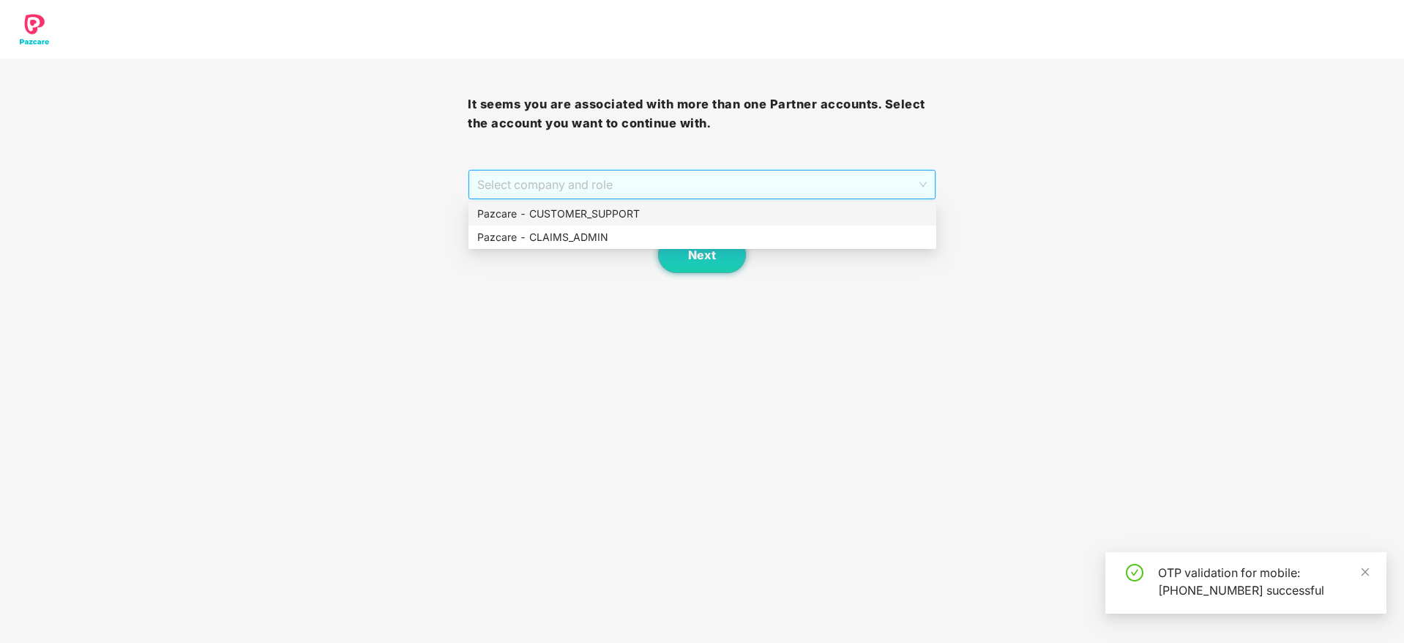
click at [648, 182] on span "Select company and role" at bounding box center [701, 185] width 449 height 28
click at [591, 215] on div "Pazcare - CUSTOMER_SUPPORT" at bounding box center [702, 214] width 450 height 16
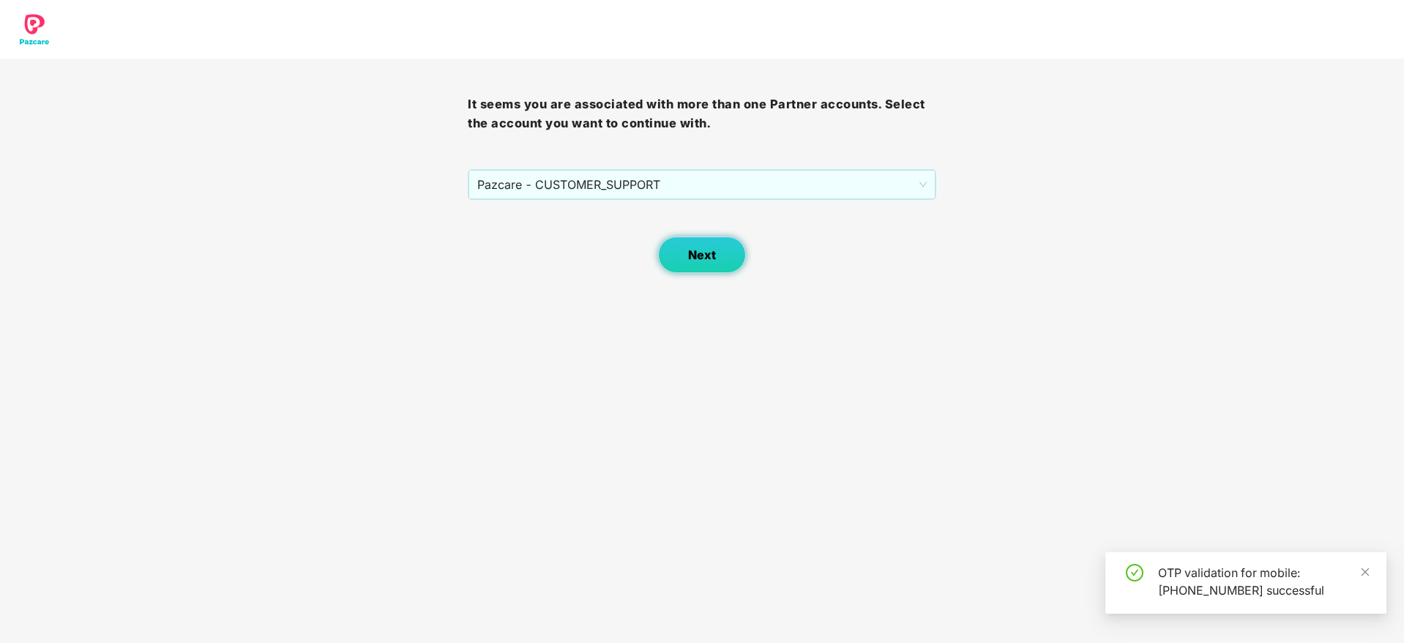
click at [689, 254] on span "Next" at bounding box center [702, 255] width 28 height 14
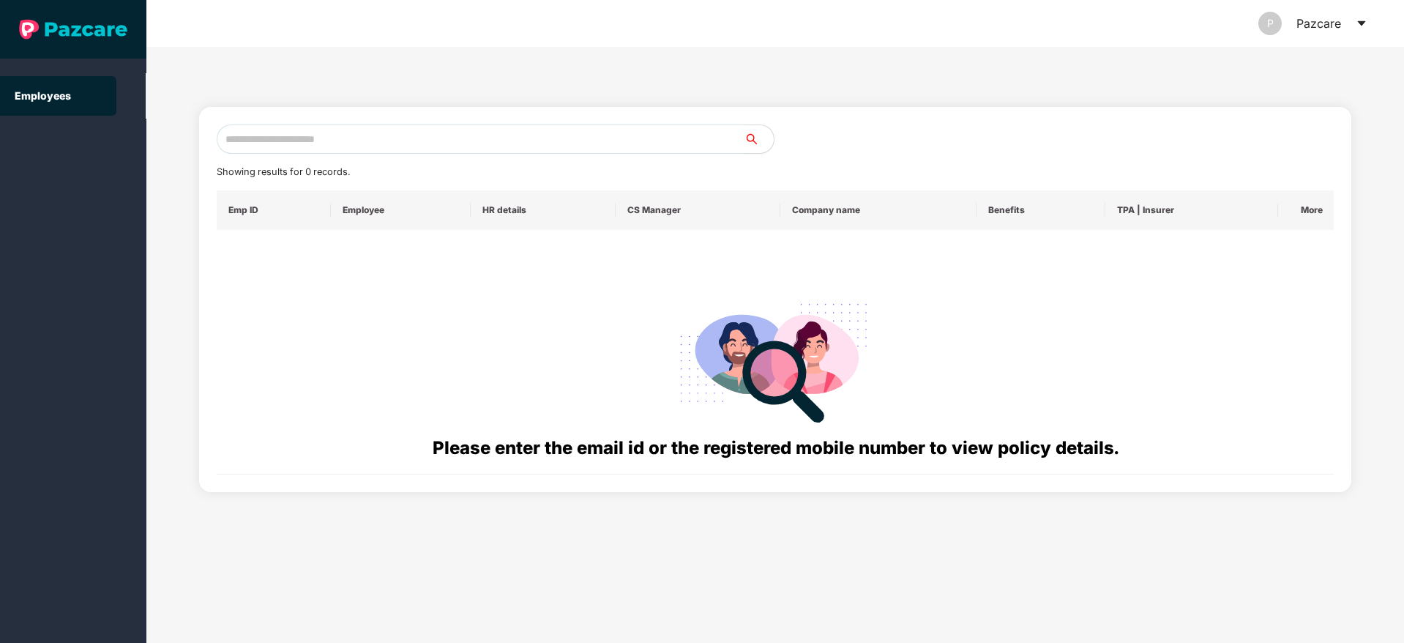
click at [275, 141] on input "text" at bounding box center [481, 138] width 528 height 29
paste input "**********"
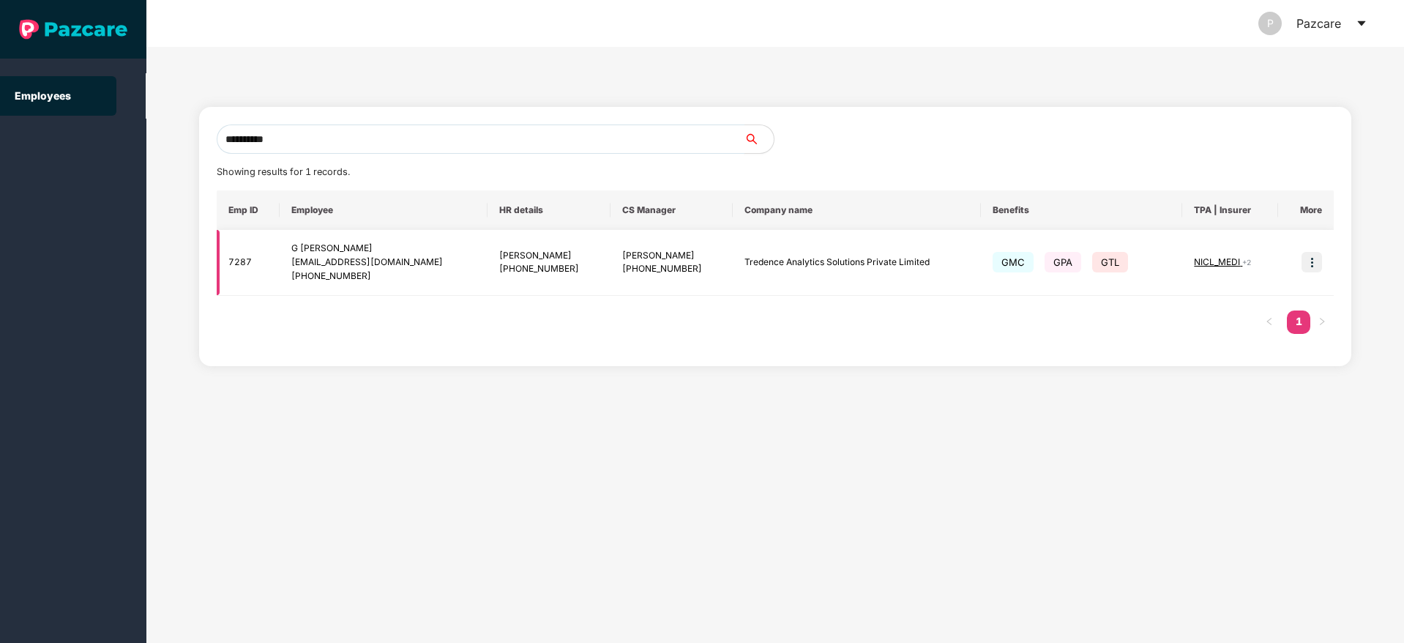
type input "**********"
click at [1312, 266] on img at bounding box center [1312, 262] width 20 height 20
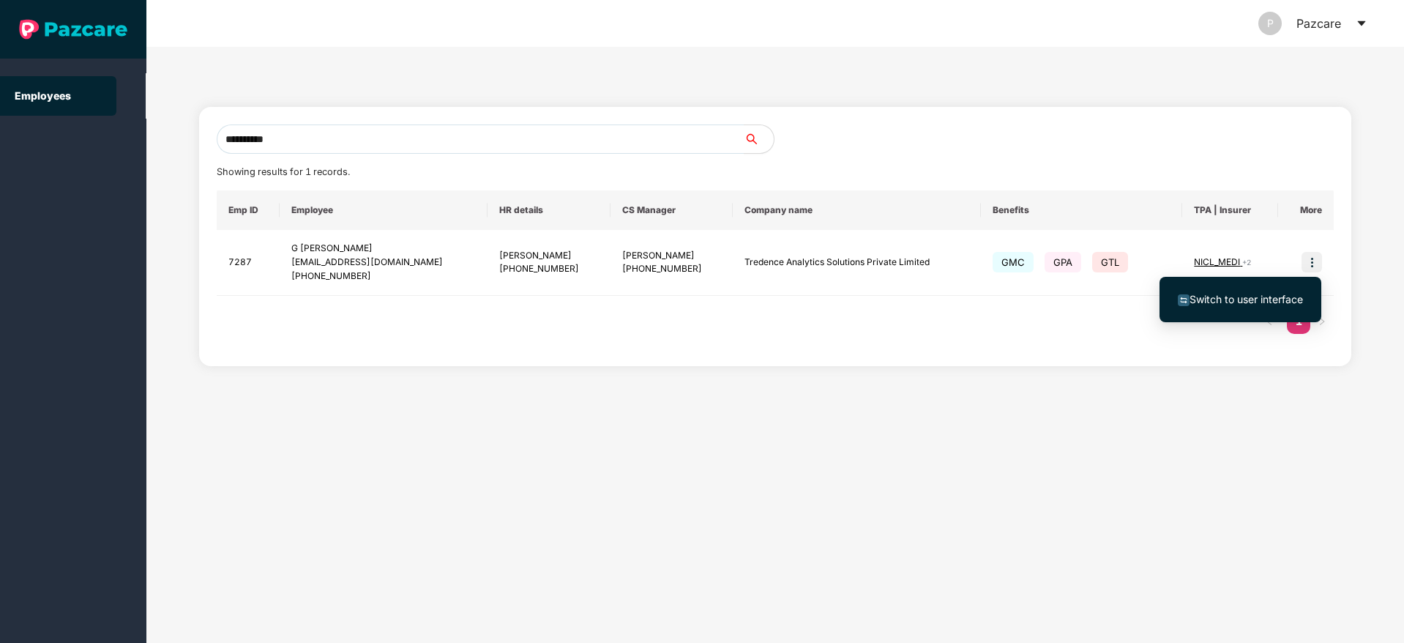
click at [1226, 310] on li "Switch to user interface" at bounding box center [1241, 299] width 162 height 31
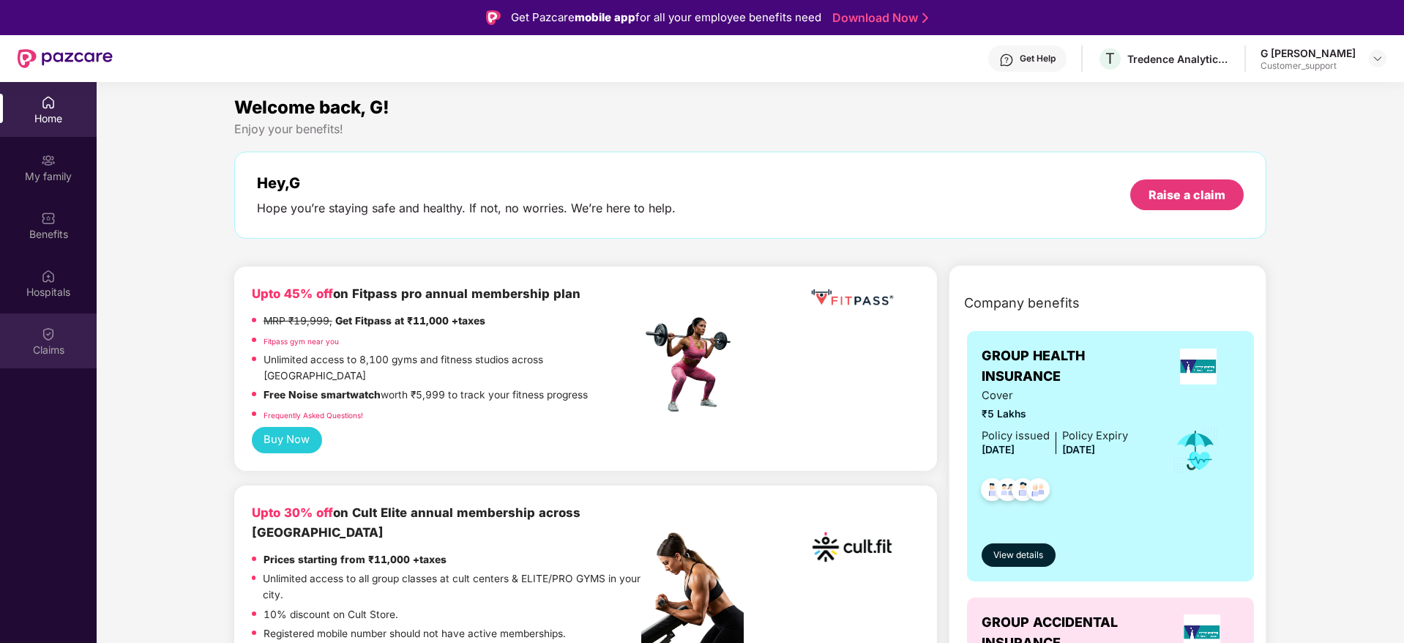
click at [61, 335] on div "Claims" at bounding box center [48, 340] width 97 height 55
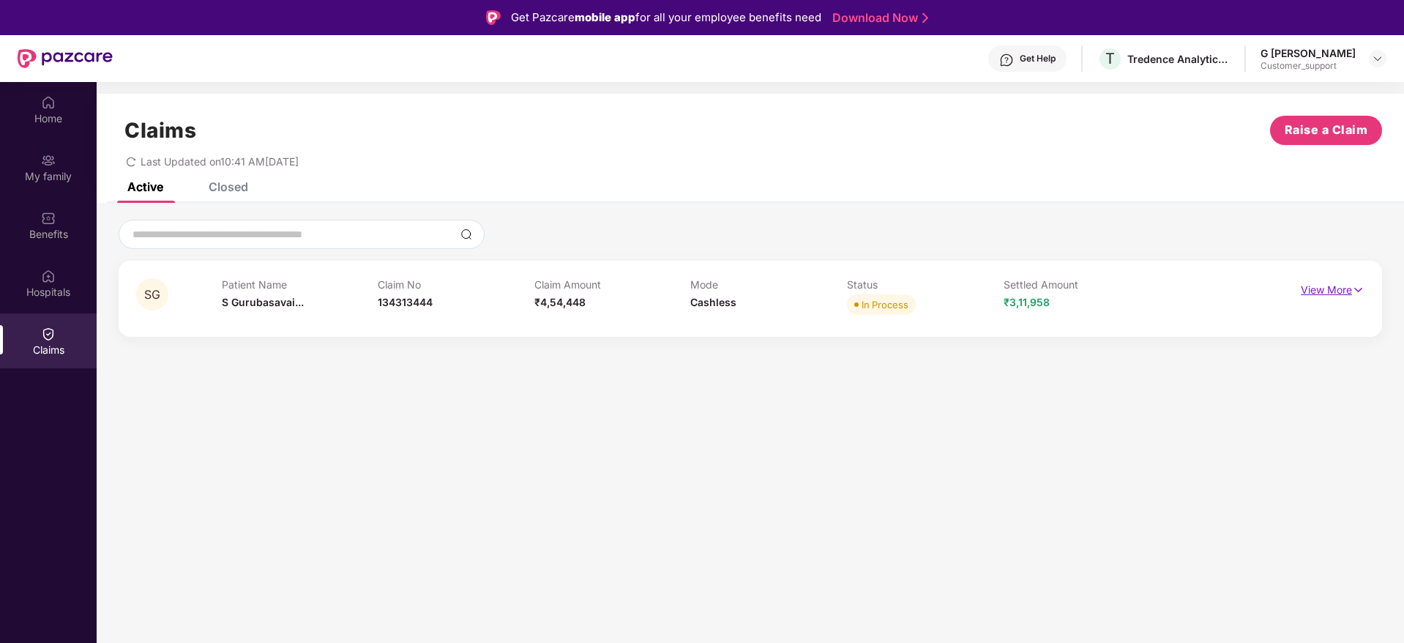
click at [1360, 292] on img at bounding box center [1358, 290] width 12 height 16
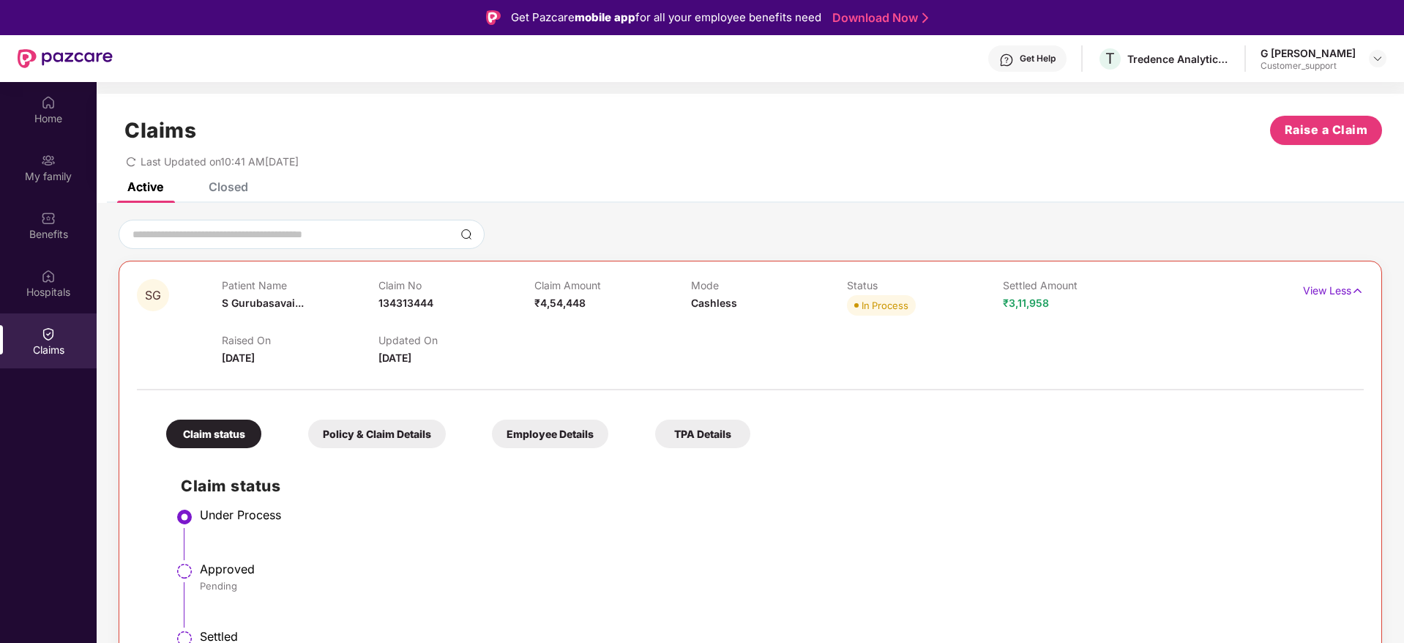
click at [225, 187] on div "Closed" at bounding box center [229, 186] width 40 height 15
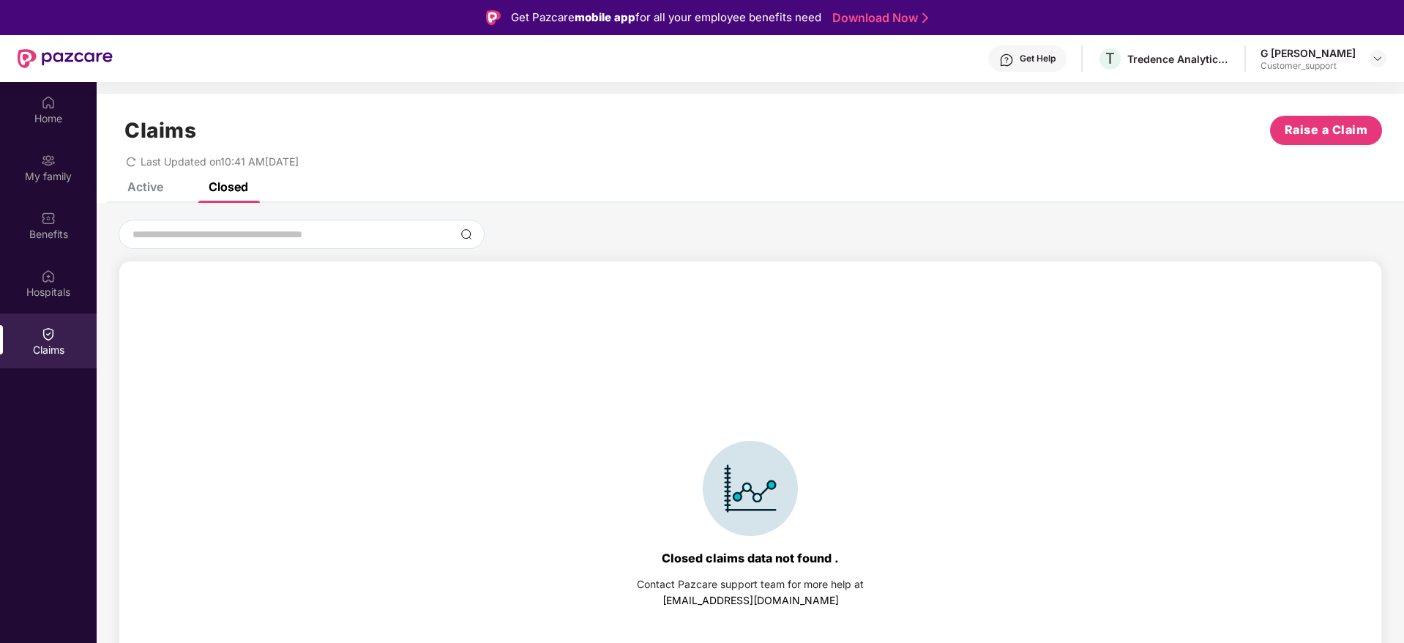
click at [150, 187] on div "Active" at bounding box center [145, 186] width 36 height 15
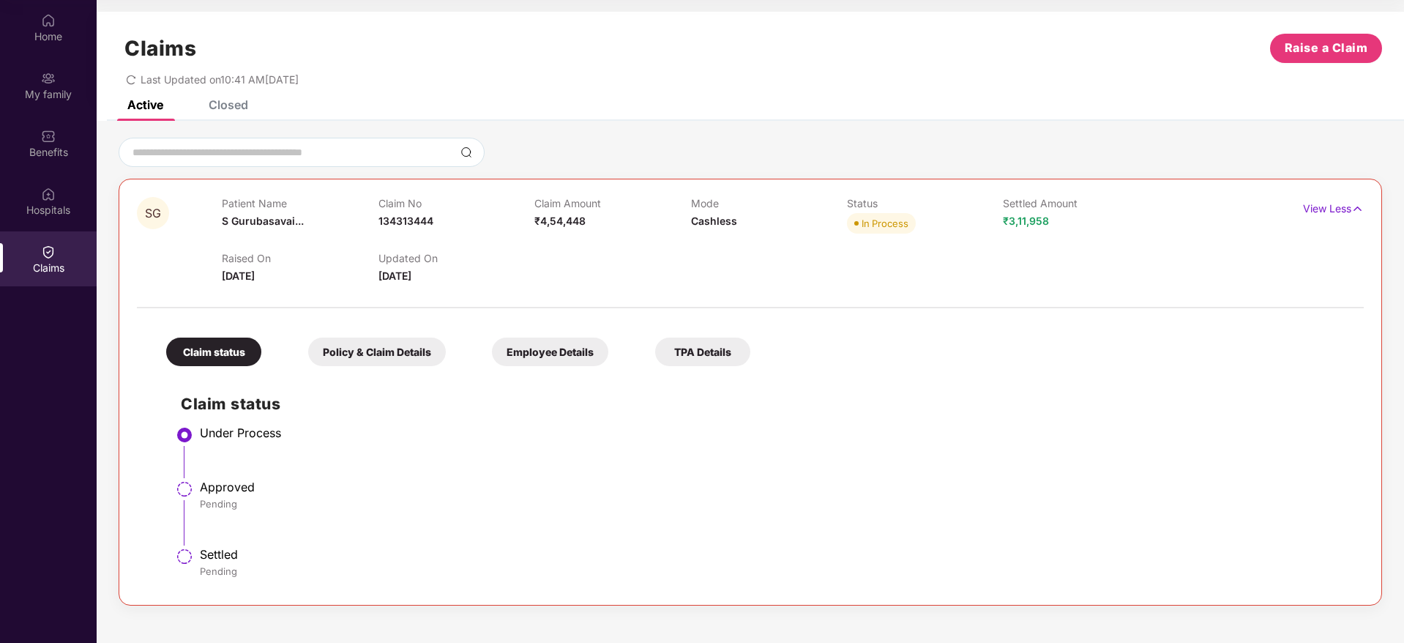
scroll to position [81, 0]
click at [34, 78] on div "My family" at bounding box center [48, 86] width 97 height 55
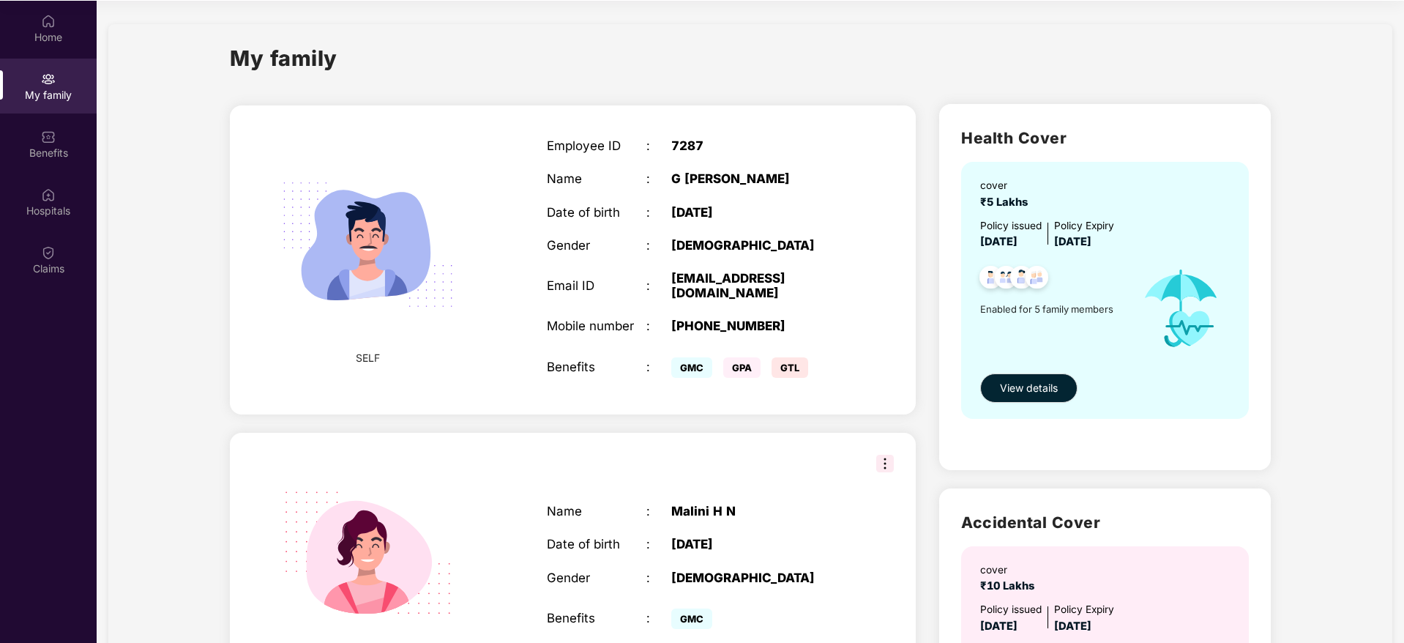
scroll to position [0, 0]
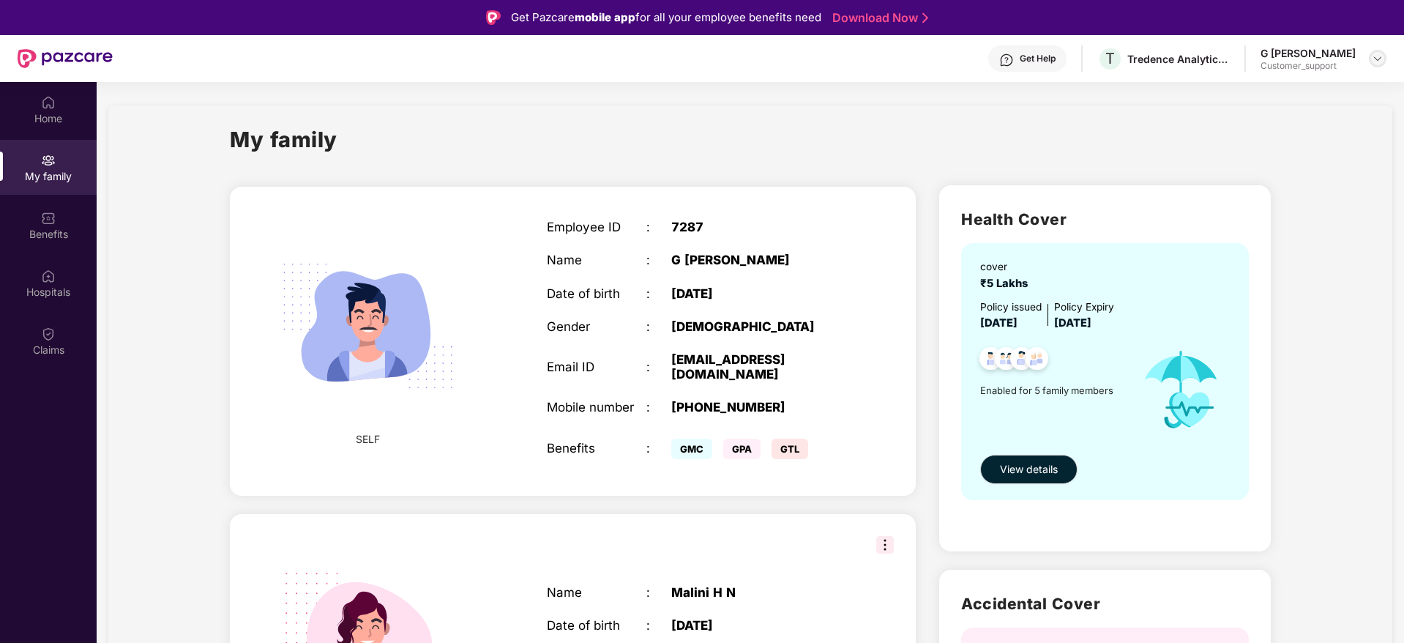
click at [1375, 61] on img at bounding box center [1378, 59] width 12 height 12
click at [1299, 86] on div "Switch to support view" at bounding box center [1309, 93] width 190 height 29
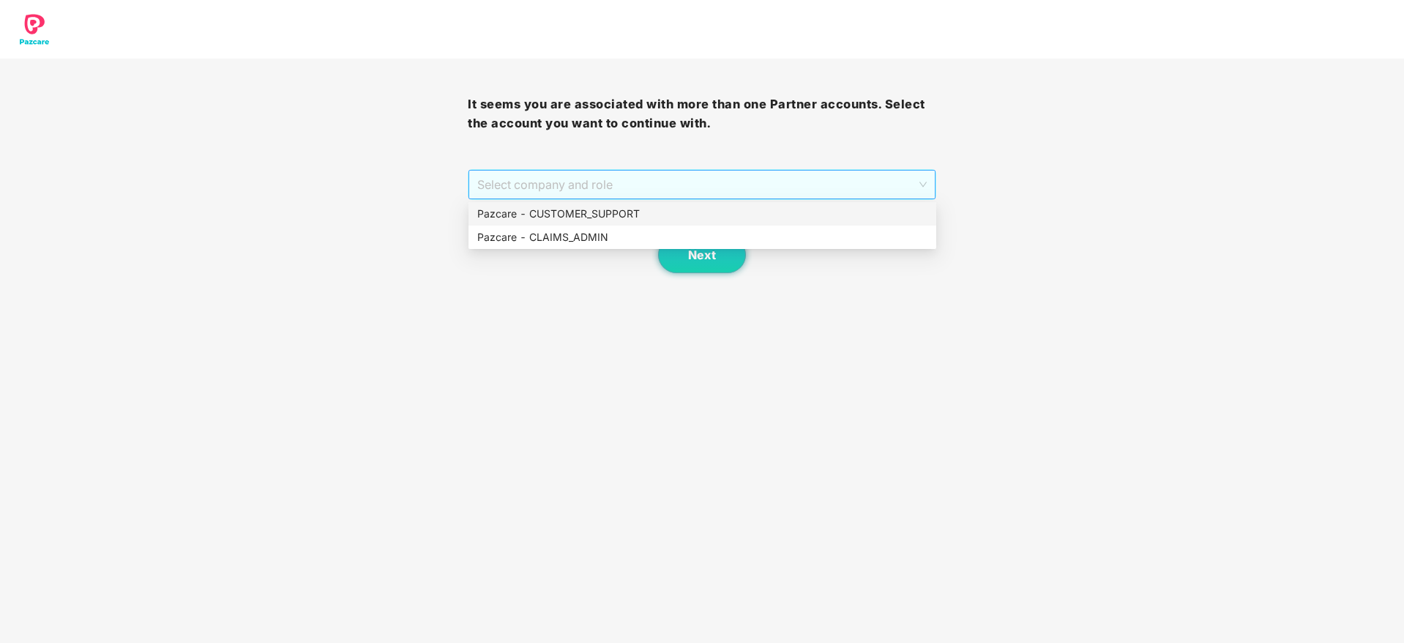
click at [840, 184] on span "Select company and role" at bounding box center [701, 185] width 449 height 28
click at [613, 210] on div "Pazcare - CUSTOMER_SUPPORT" at bounding box center [702, 214] width 450 height 16
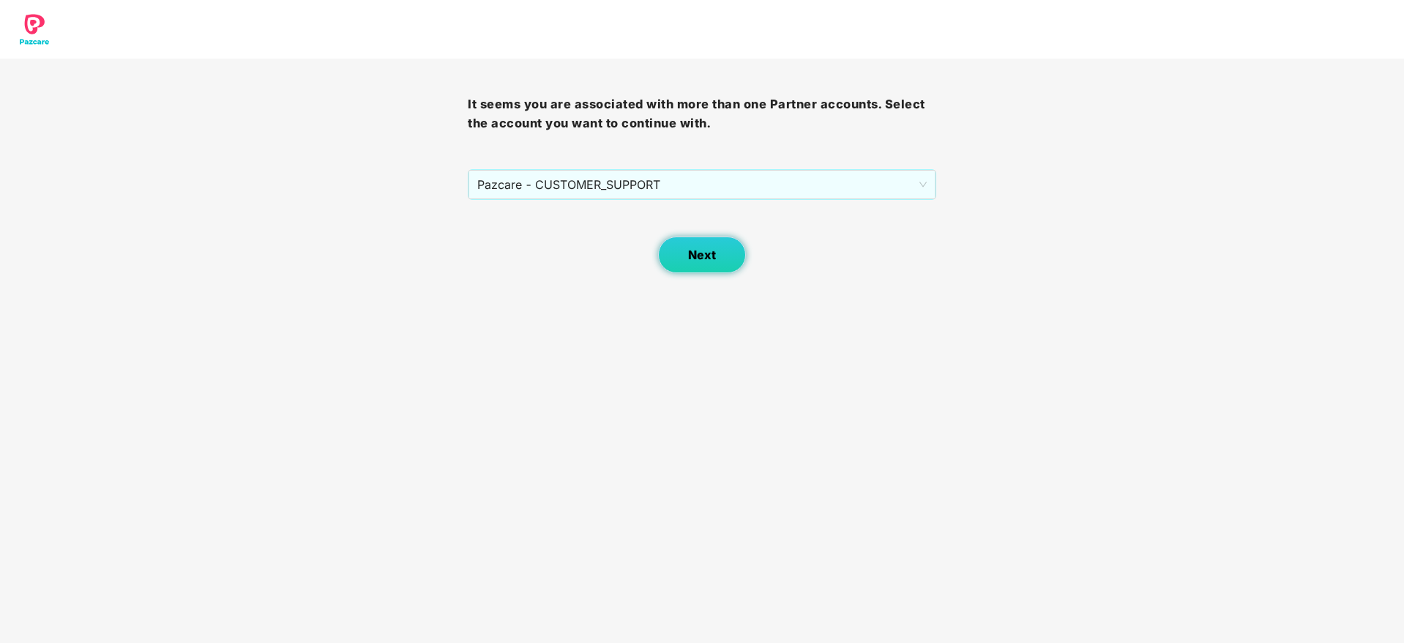
click at [688, 257] on span "Next" at bounding box center [702, 255] width 28 height 14
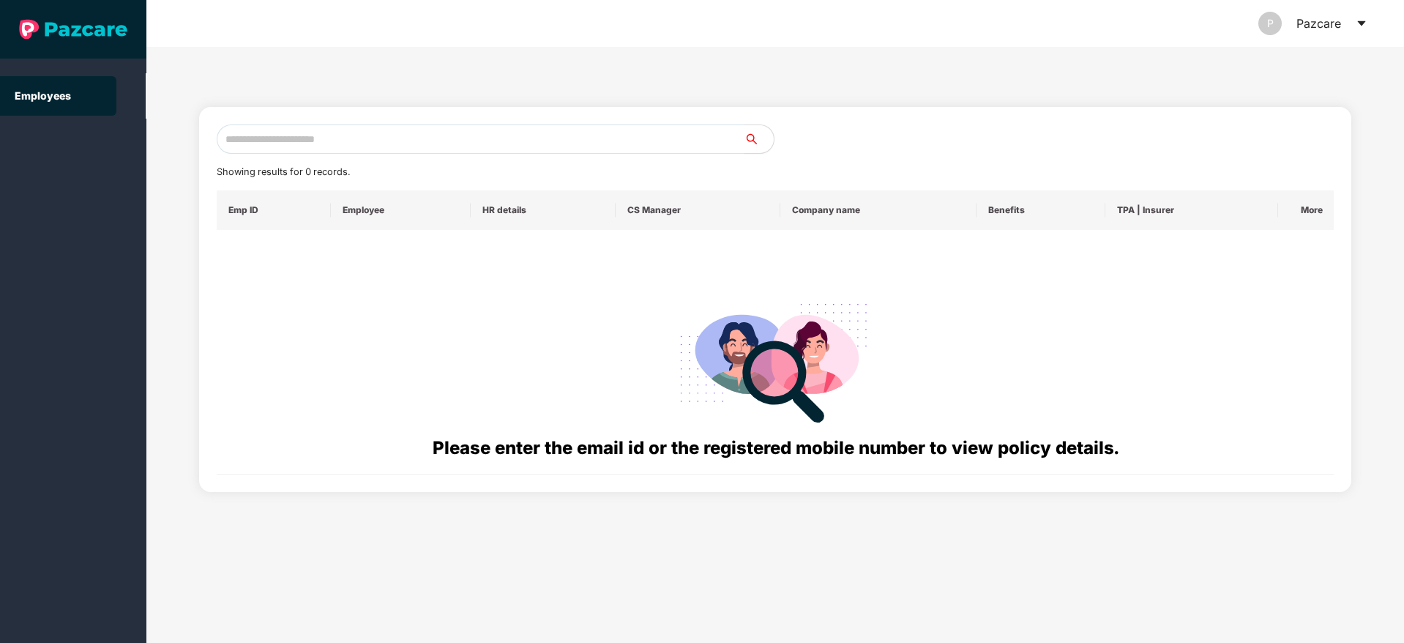
click at [327, 145] on input "text" at bounding box center [481, 138] width 528 height 29
paste input "**********"
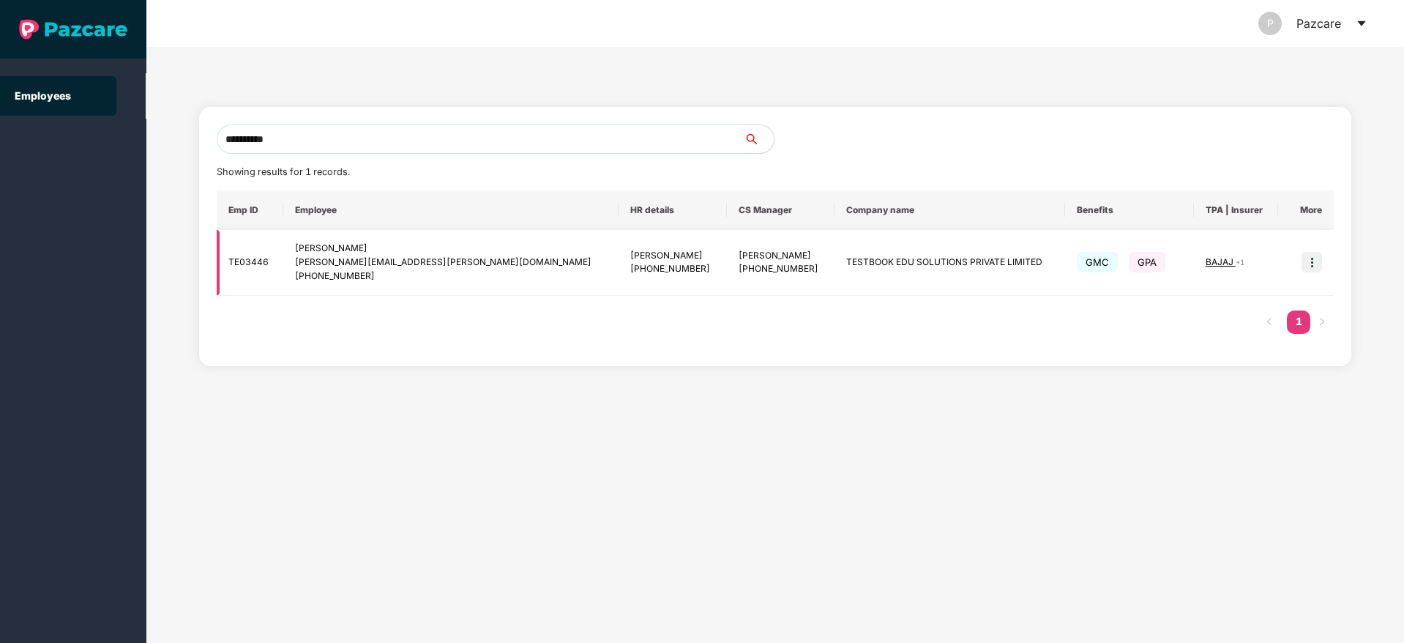
type input "**********"
click at [1314, 262] on img at bounding box center [1312, 262] width 20 height 20
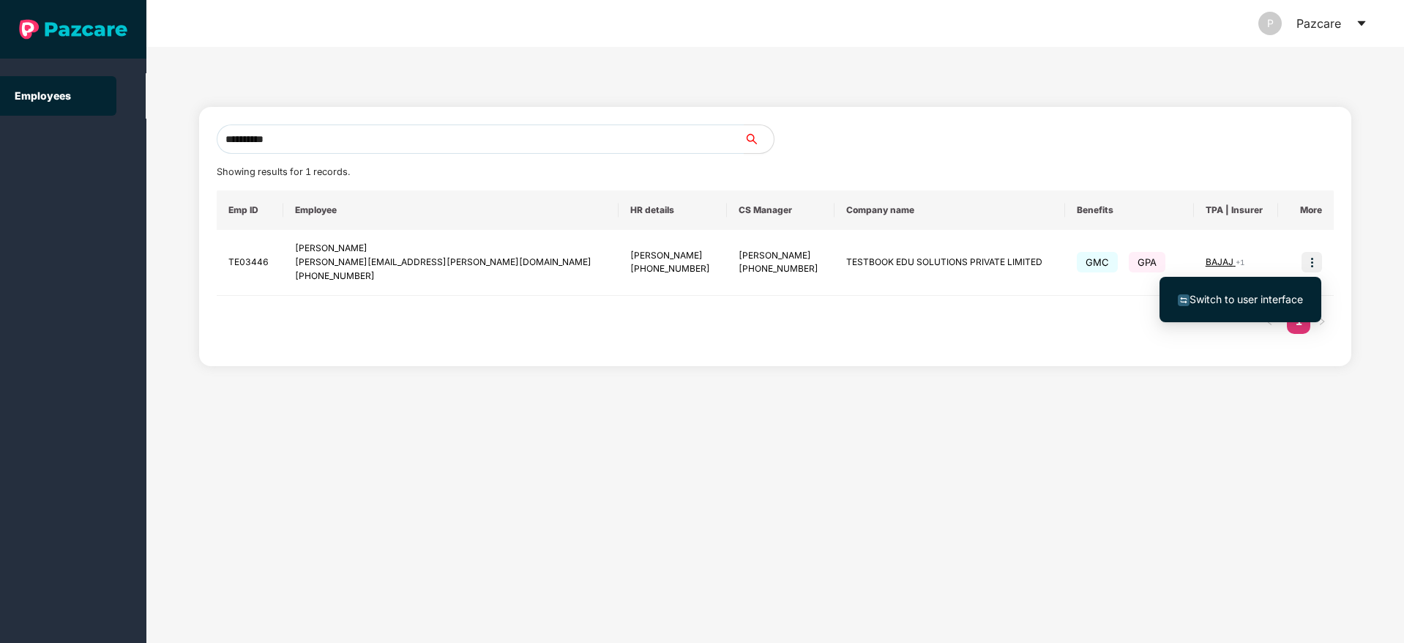
click at [1242, 294] on span "Switch to user interface" at bounding box center [1246, 299] width 113 height 12
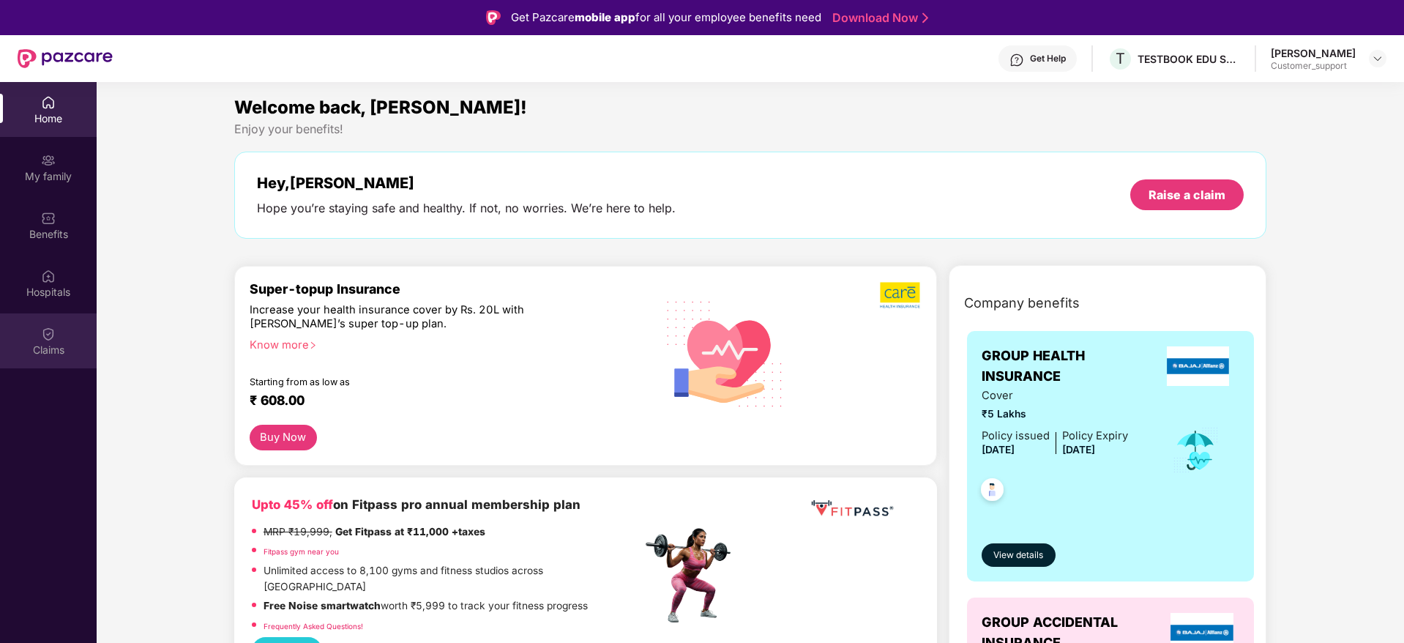
click at [53, 333] on img at bounding box center [48, 334] width 15 height 15
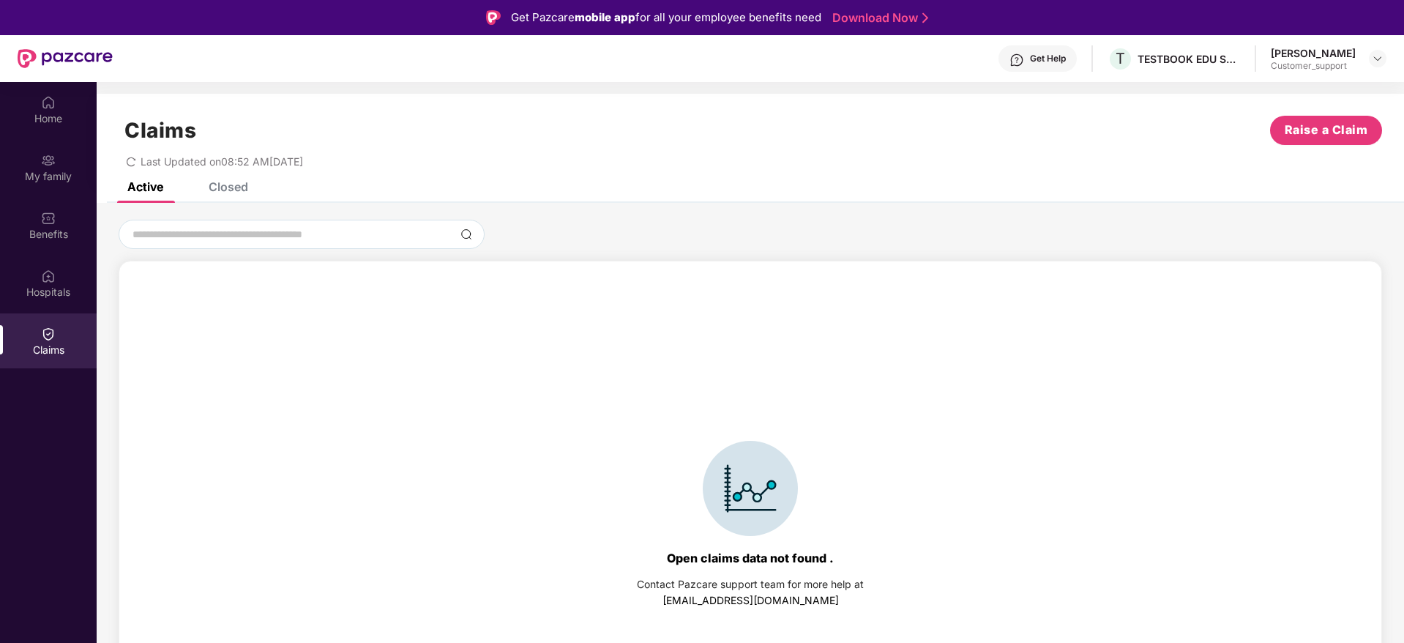
click at [229, 184] on div "Closed" at bounding box center [229, 186] width 40 height 15
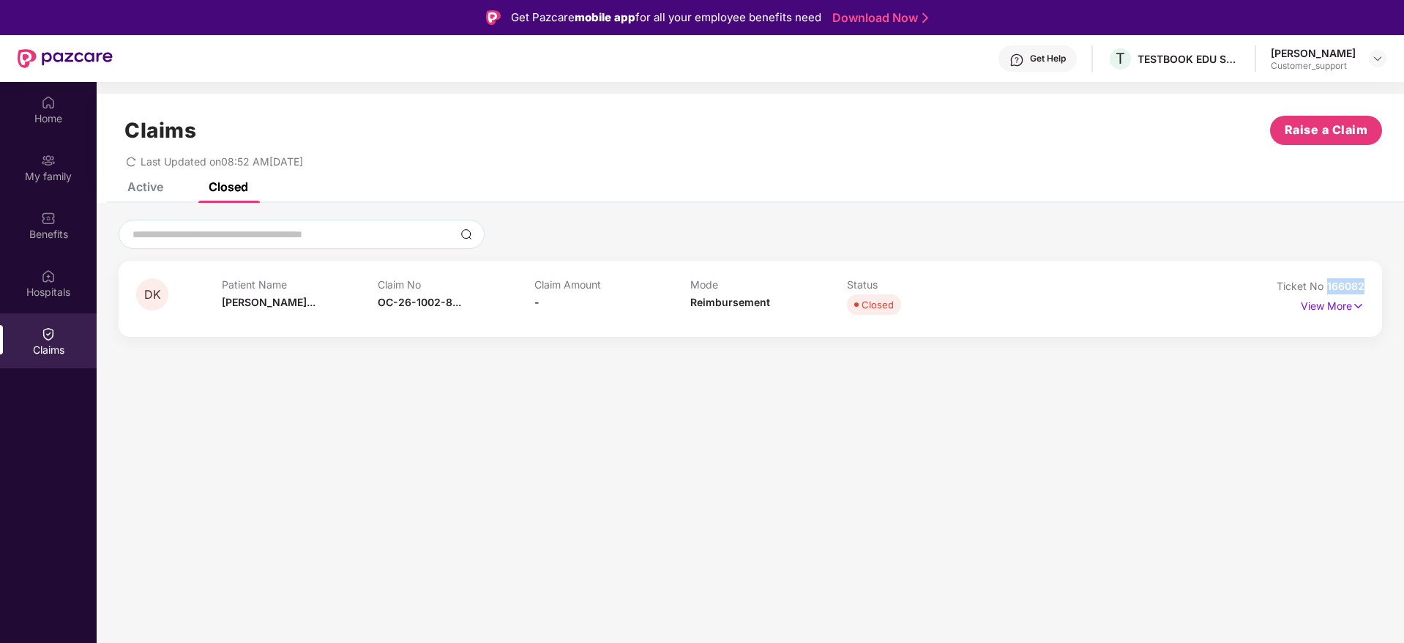
drag, startPoint x: 1367, startPoint y: 282, endPoint x: 1328, endPoint y: 277, distance: 39.0
click at [1328, 277] on div "DK Patient Name Dibyendu Kund... Claim No OC-26-1002-8... Claim Amount - Mode R…" at bounding box center [751, 299] width 1264 height 76
copy span "166082"
click at [144, 179] on div "Claims Raise a Claim Last Updated on 08:52 AM, 25 Sep 2025" at bounding box center [751, 138] width 1308 height 89
click at [144, 188] on div "Active" at bounding box center [145, 186] width 36 height 15
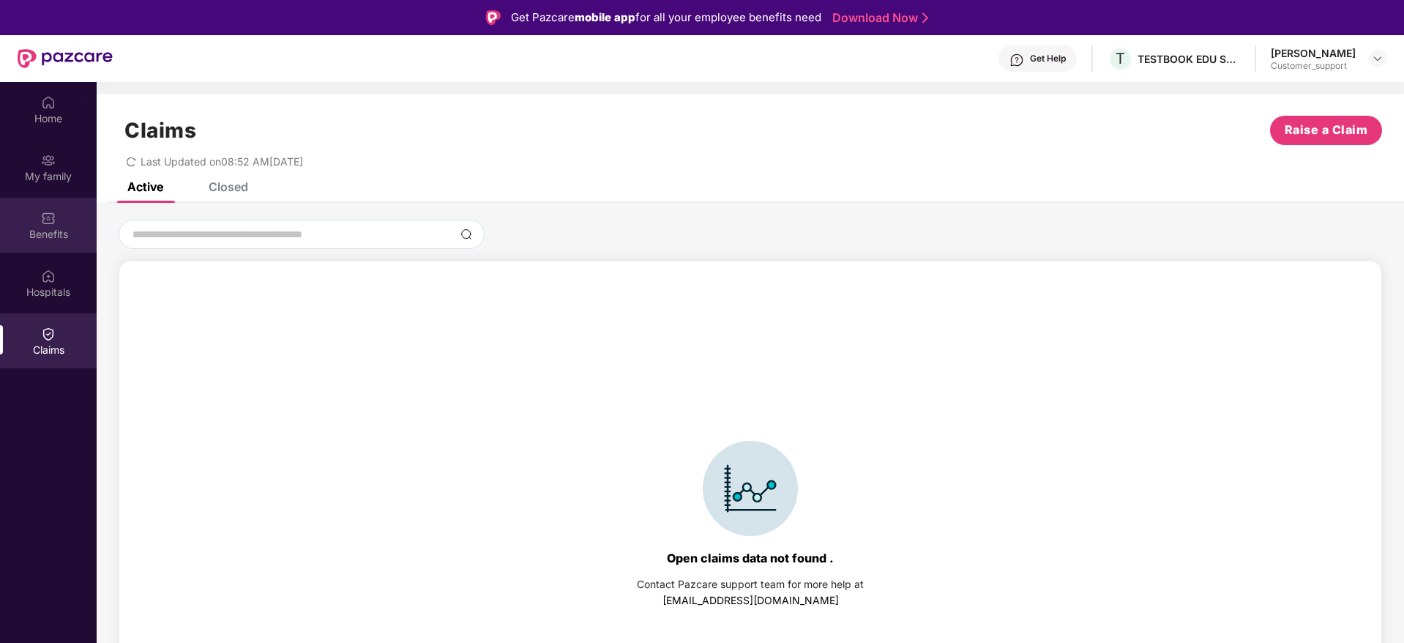
click at [42, 225] on div "Benefits" at bounding box center [48, 225] width 97 height 55
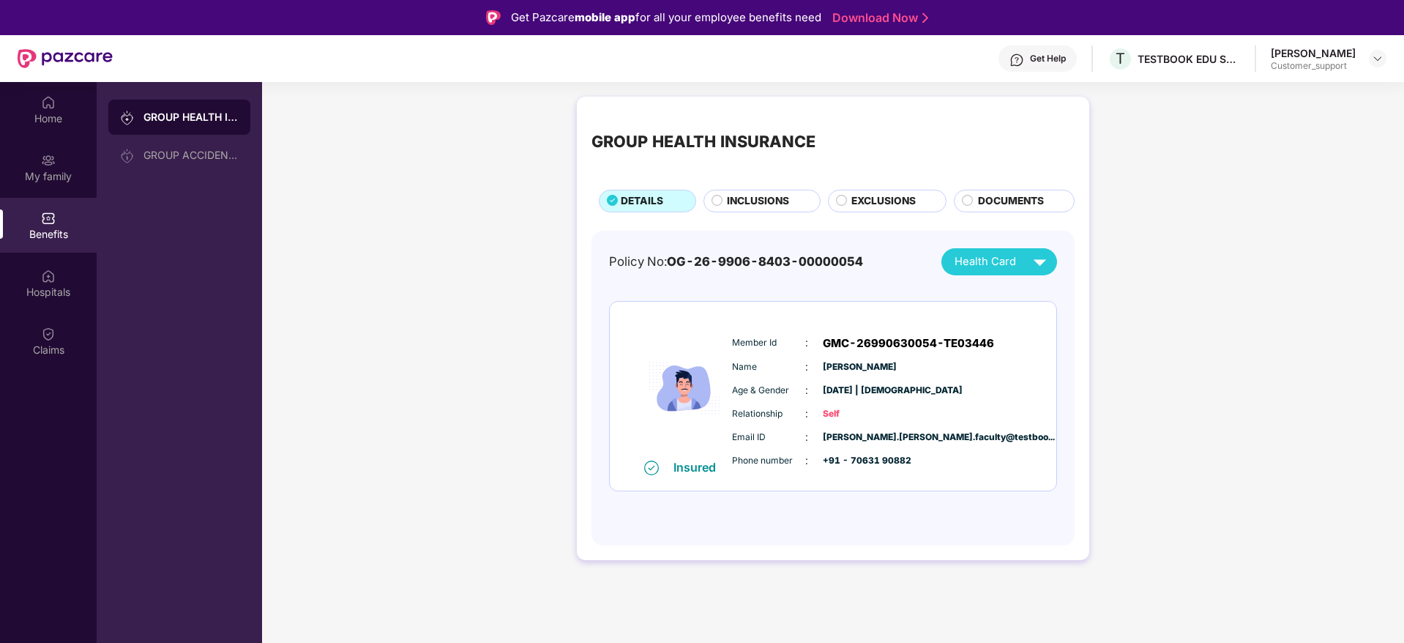
click at [761, 202] on span "INCLUSIONS" at bounding box center [758, 201] width 62 height 16
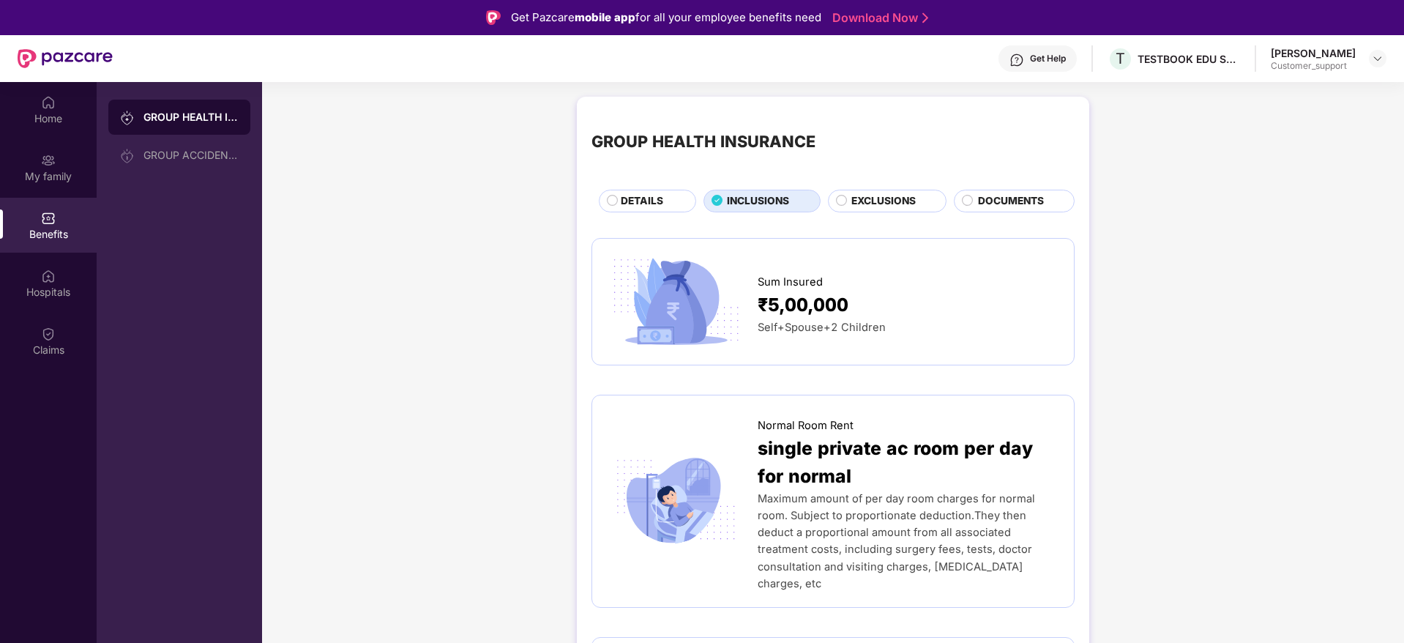
click at [864, 201] on span "EXCLUSIONS" at bounding box center [883, 201] width 64 height 16
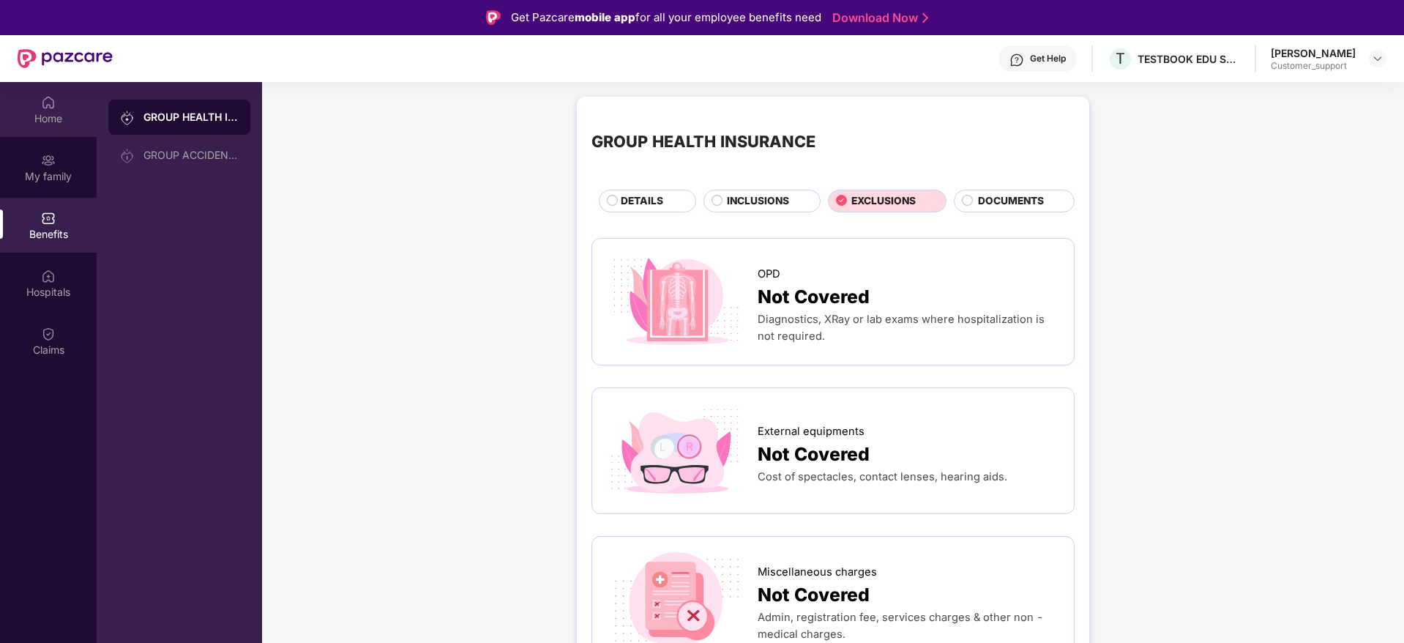
click at [56, 120] on div "Home" at bounding box center [48, 118] width 97 height 15
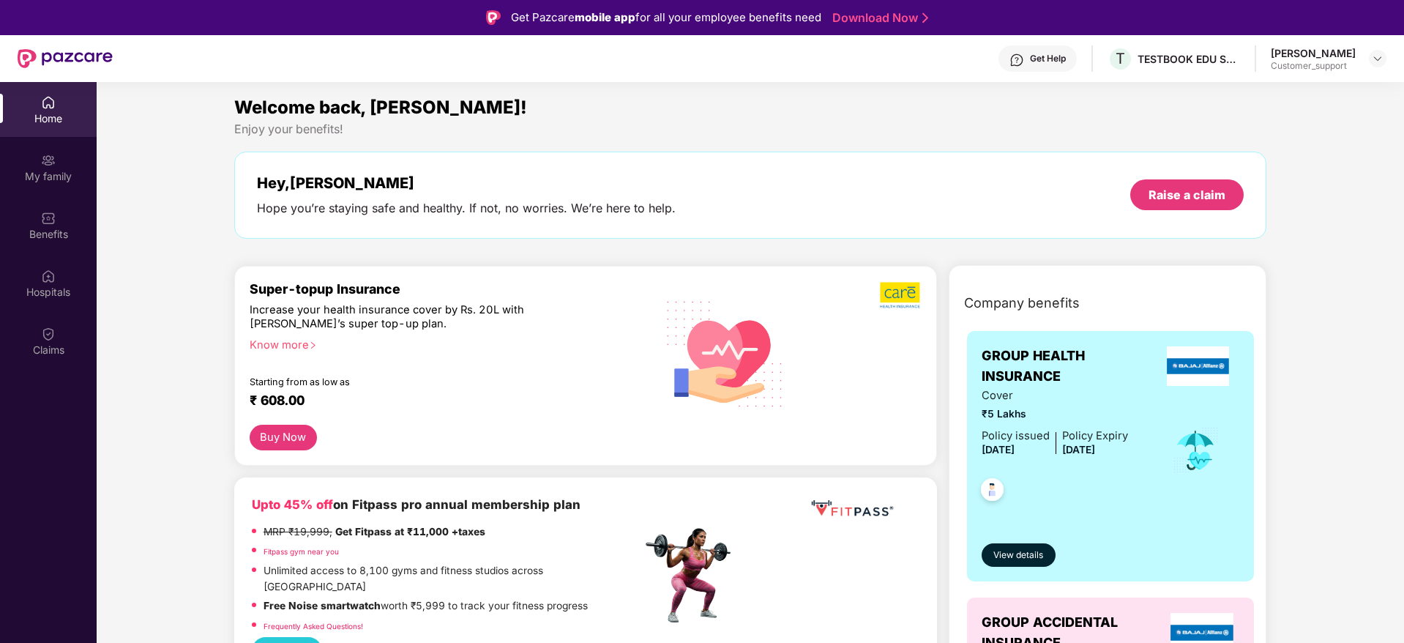
click at [1173, 404] on div "Cover ₹5 Lakhs Policy issued 16 Apr 2025 Policy Expiry 15 Apr 2026" at bounding box center [1111, 450] width 258 height 127
click at [1381, 62] on img at bounding box center [1378, 59] width 12 height 12
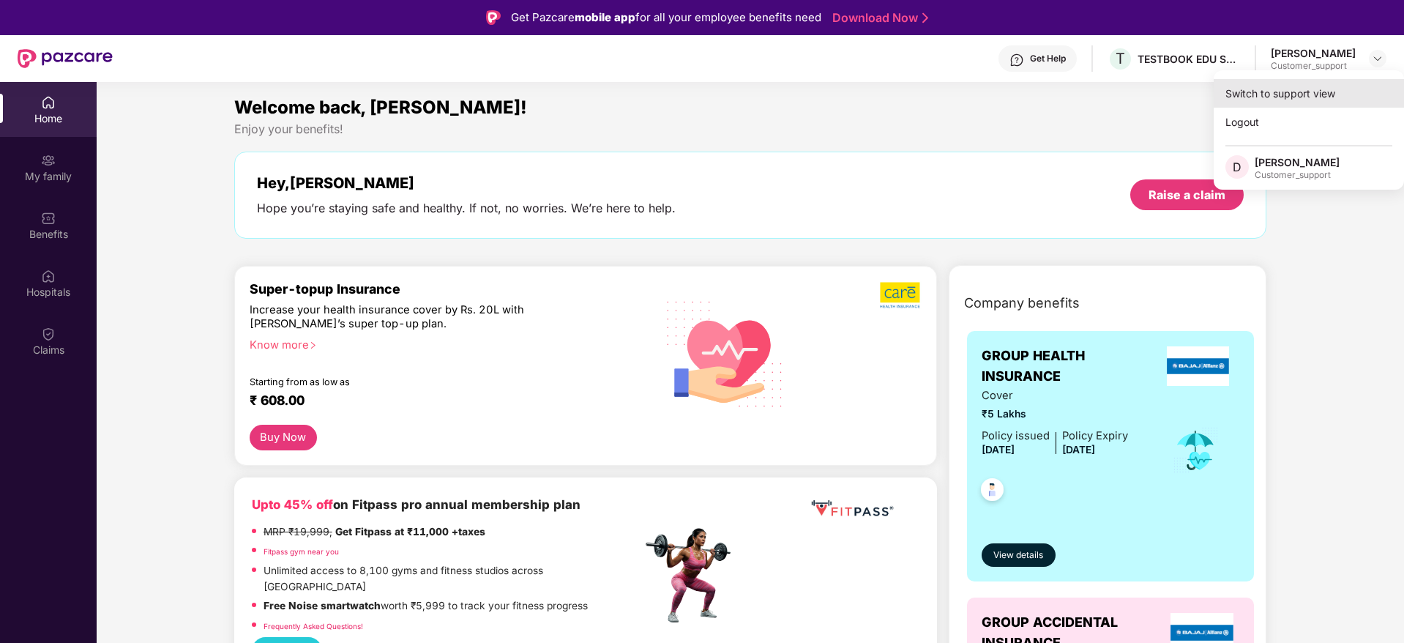
click at [1294, 84] on div "Switch to support view" at bounding box center [1309, 93] width 190 height 29
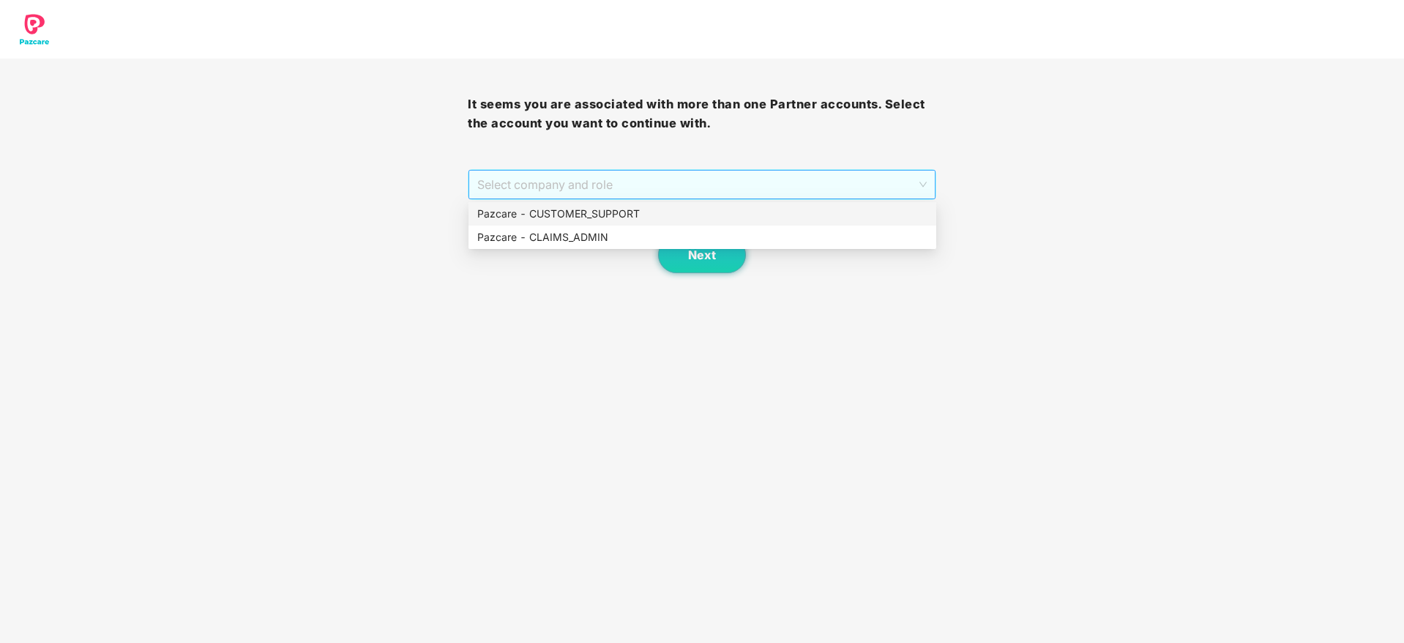
click at [712, 183] on span "Select company and role" at bounding box center [701, 185] width 449 height 28
click at [623, 218] on div "Pazcare - CUSTOMER_SUPPORT" at bounding box center [702, 214] width 450 height 16
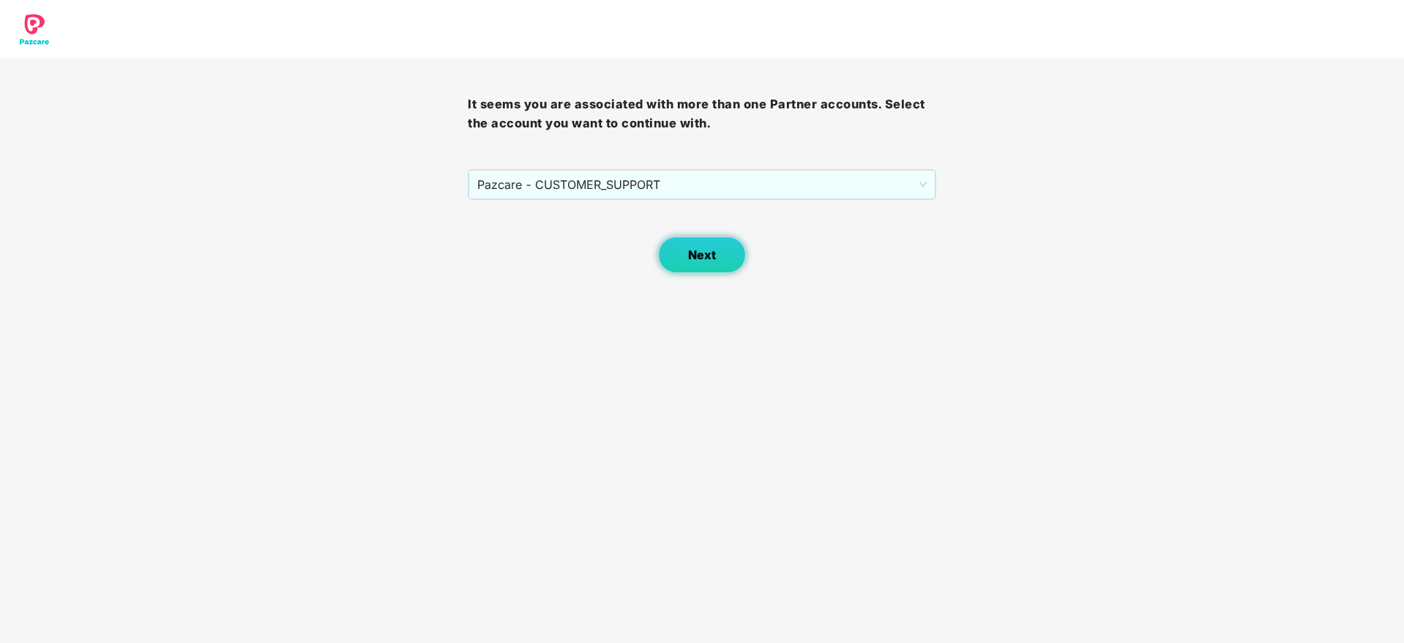
click at [718, 260] on button "Next" at bounding box center [702, 254] width 88 height 37
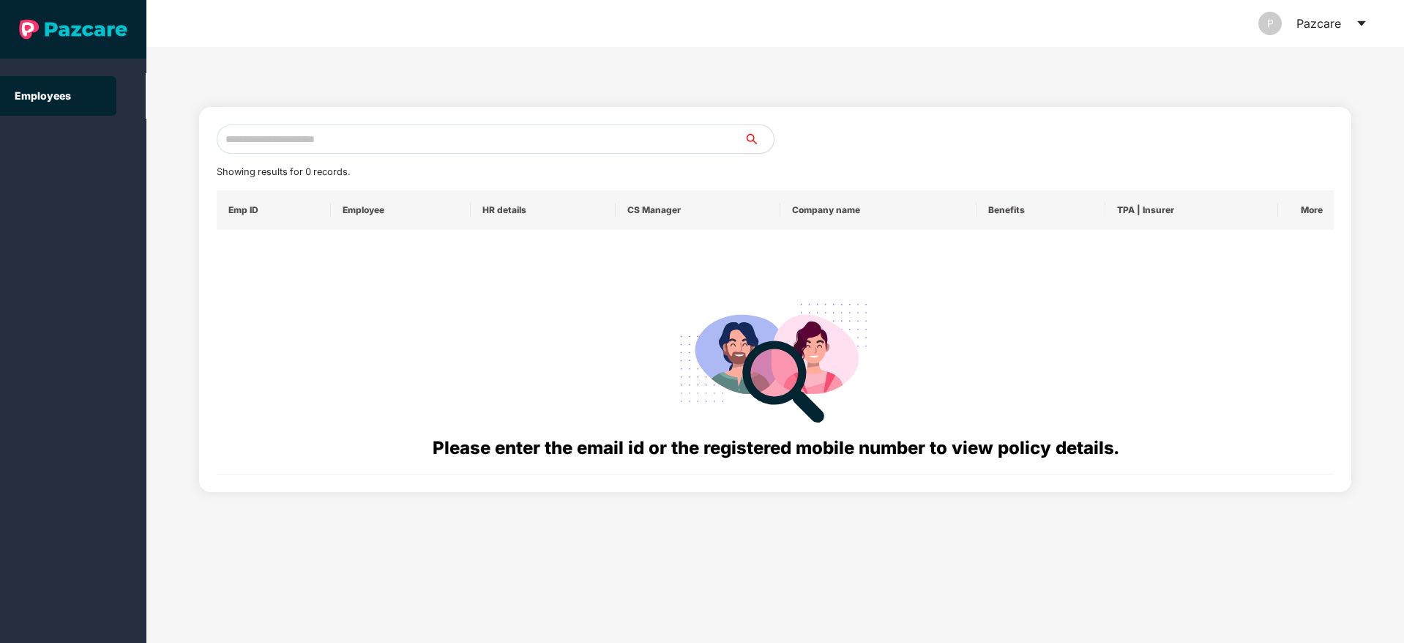
click at [398, 138] on input "text" at bounding box center [481, 138] width 528 height 29
paste input "**********"
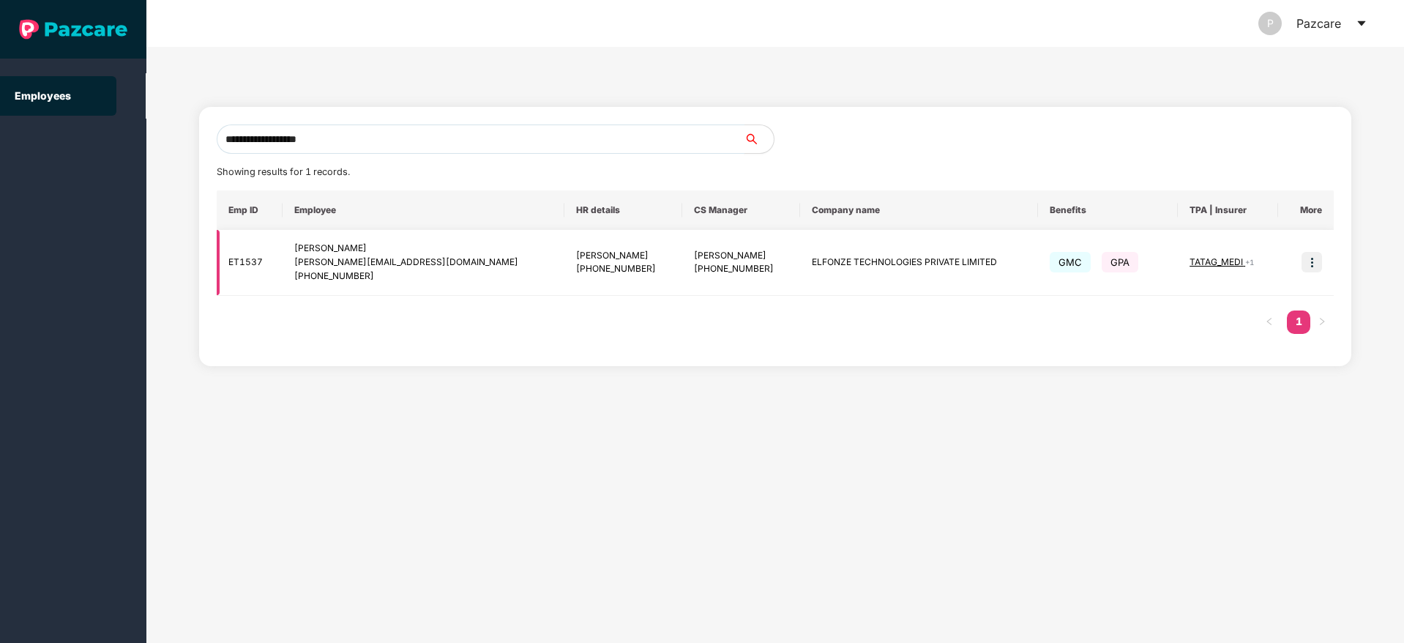
type input "**********"
click at [1316, 266] on img at bounding box center [1312, 262] width 20 height 20
